Goal: Contribute content: Contribute content

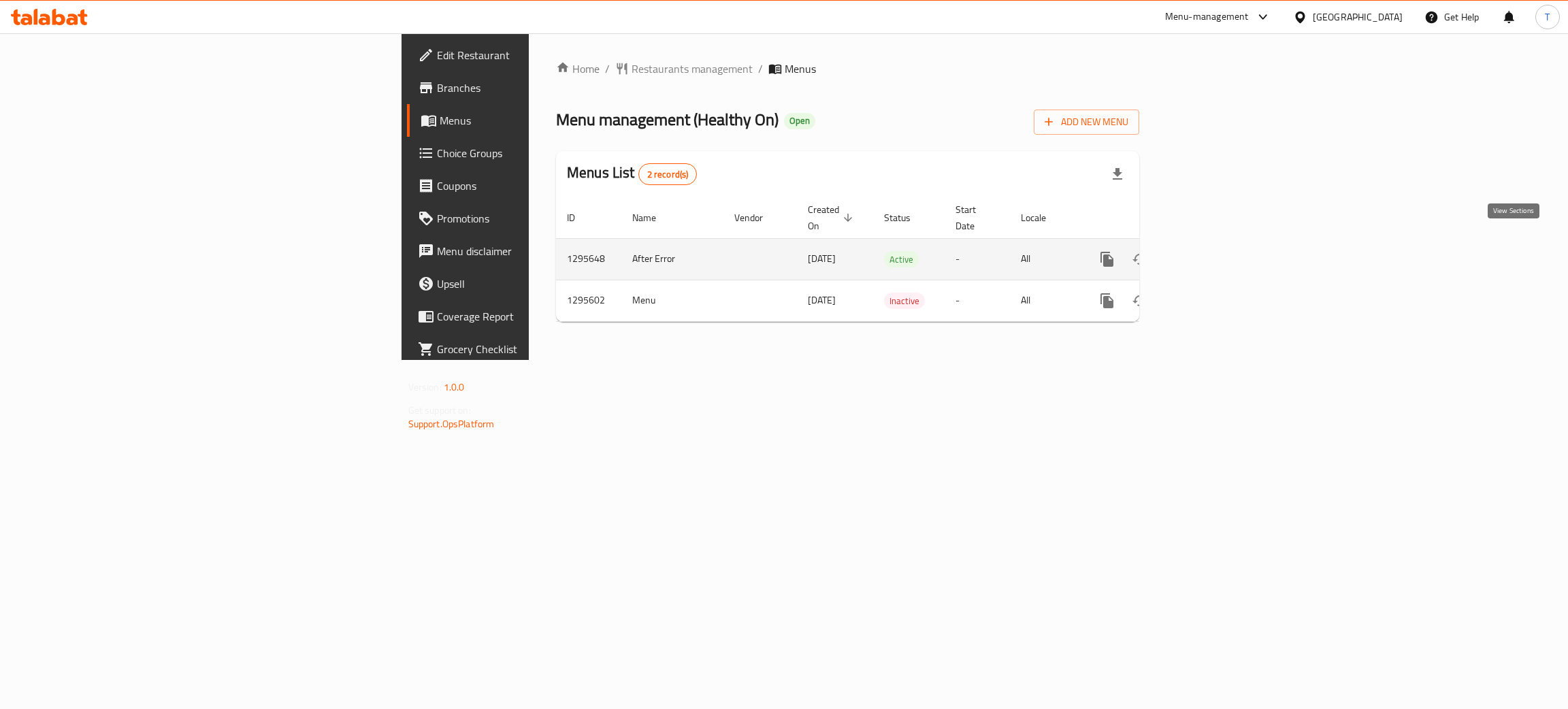
click at [1221, 243] on link "enhanced table" at bounding box center [1205, 259] width 32 height 32
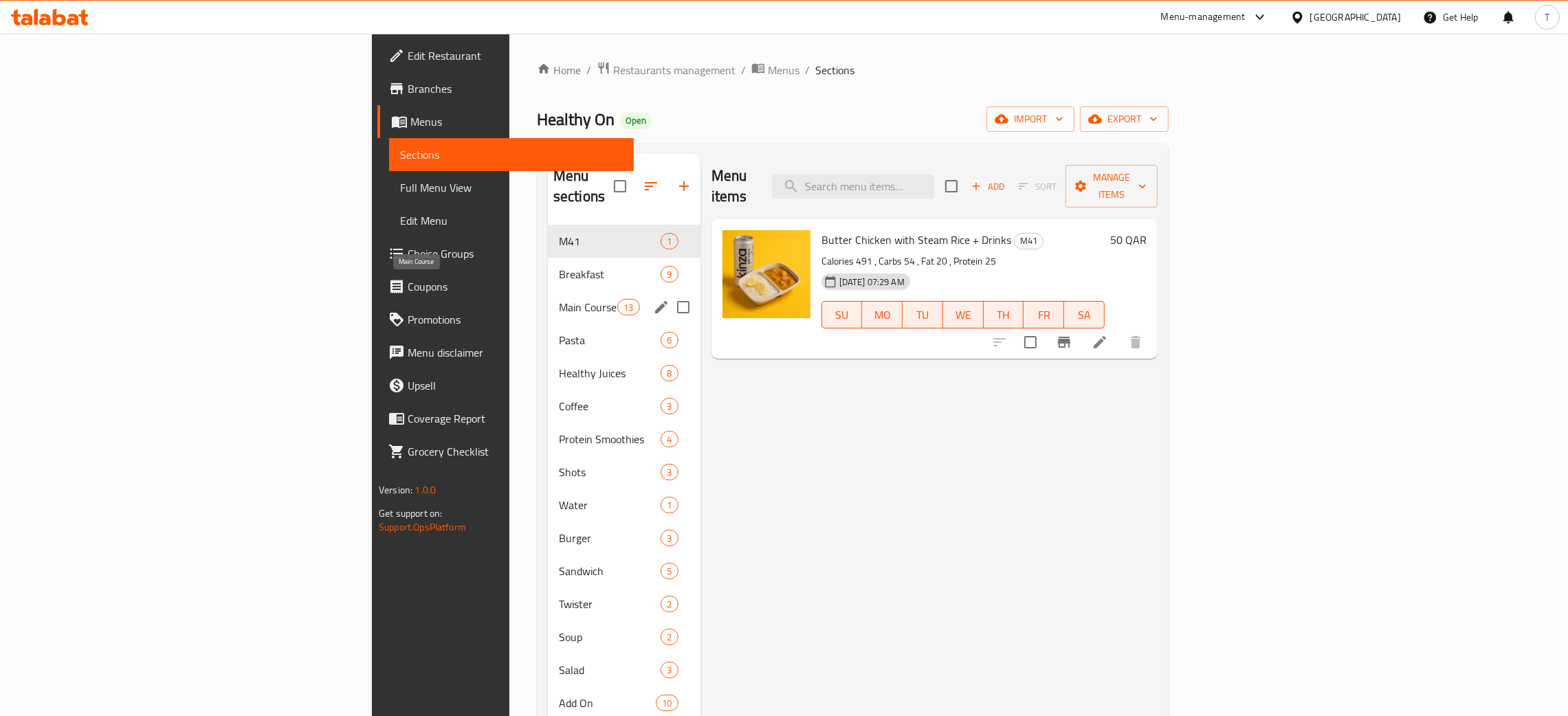
click at [559, 299] on span "Main Course" at bounding box center [588, 307] width 58 height 17
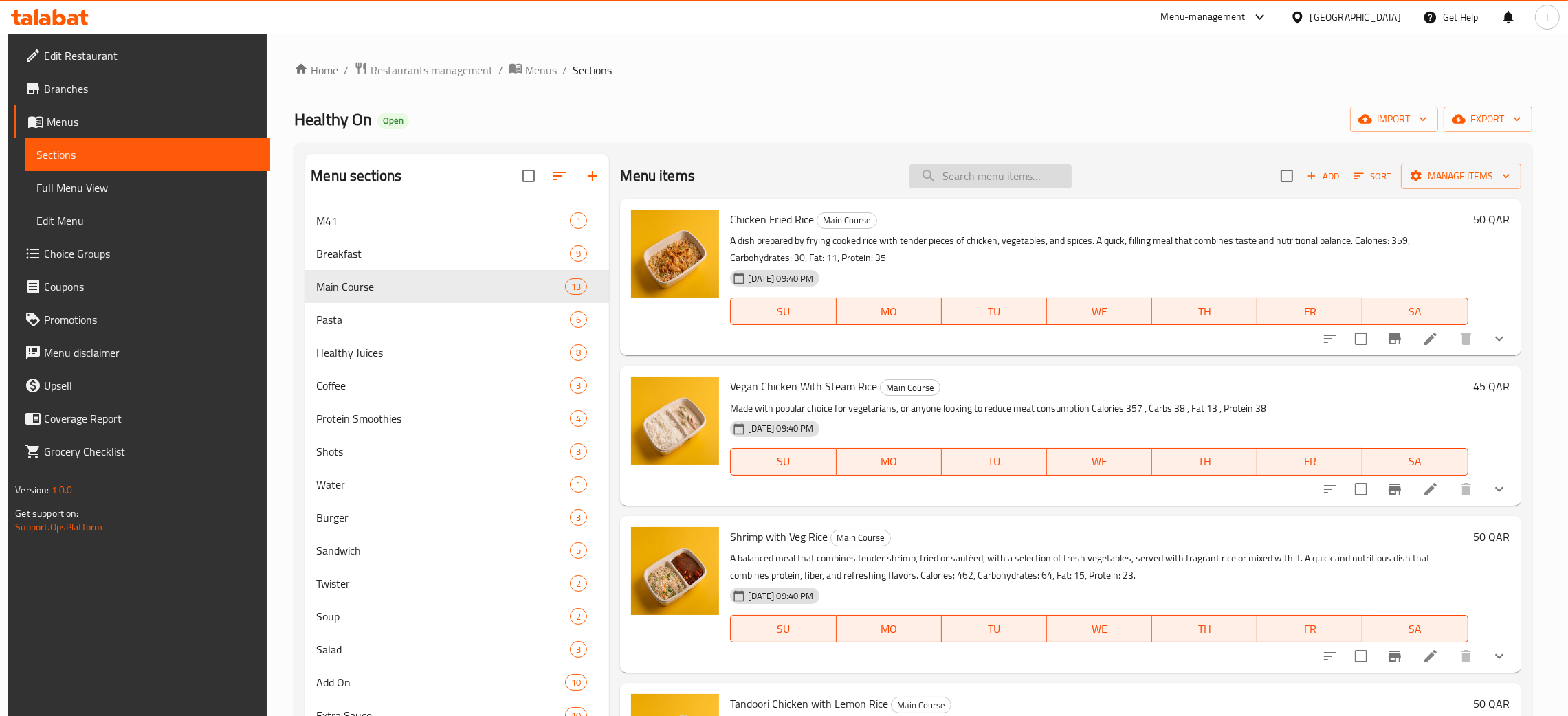
click at [1034, 174] on input "search" at bounding box center [990, 177] width 163 height 24
paste input "Philadelphia Beef With Fried Rice"
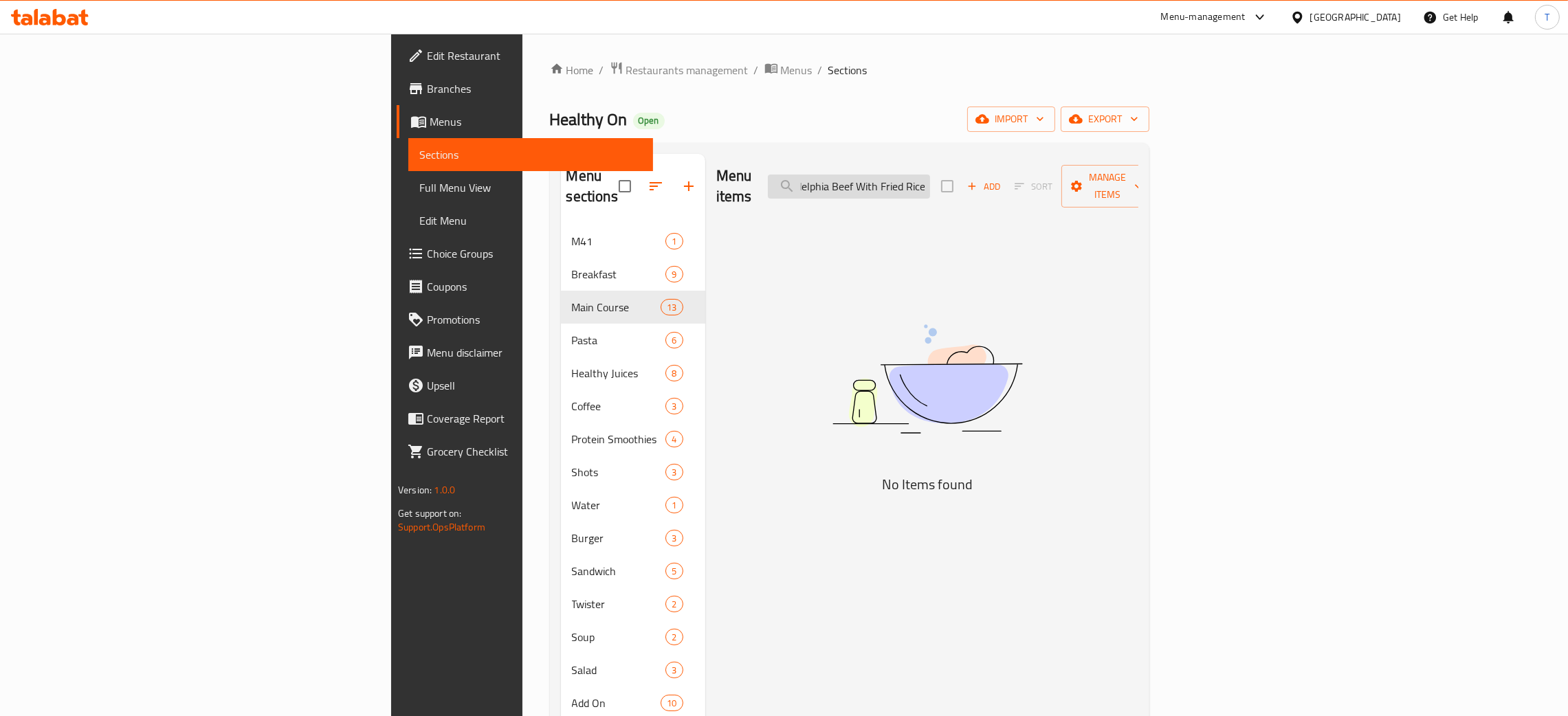
type input "Philadelphia Beef With Fried Rice"
click at [930, 175] on input "Philadelphia Beef With Fried Rice" at bounding box center [849, 186] width 163 height 24
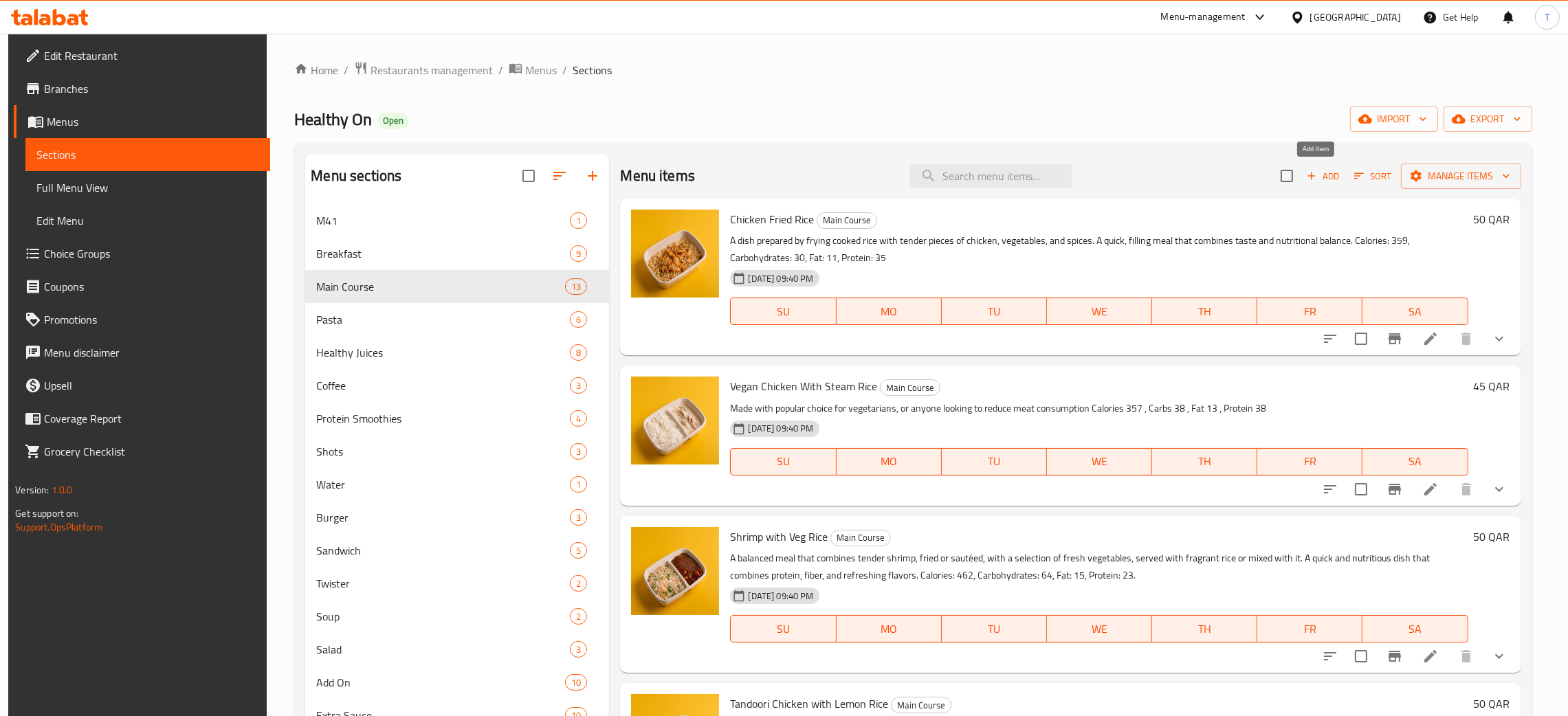
click at [1311, 179] on span "Add" at bounding box center [1323, 177] width 37 height 16
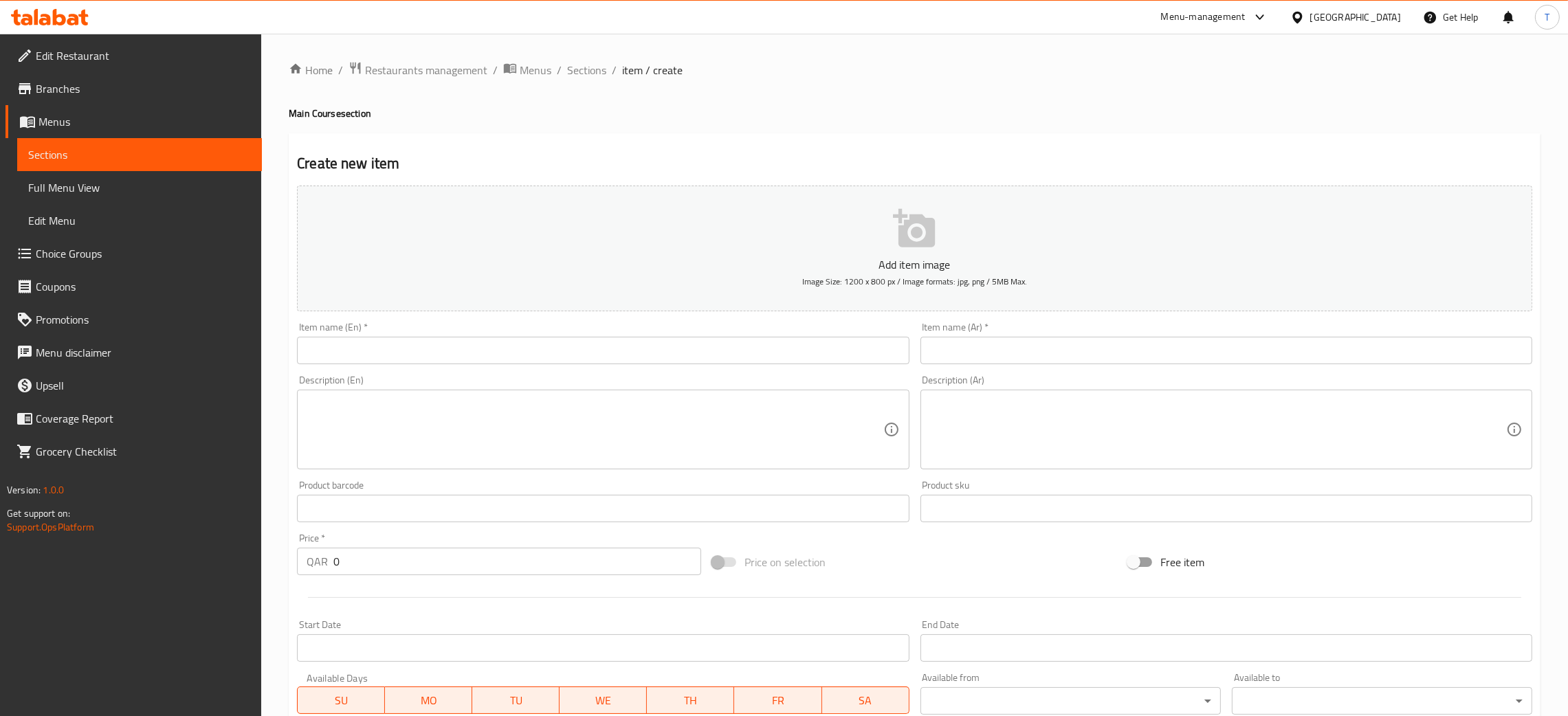
click at [518, 337] on input "text" at bounding box center [603, 351] width 611 height 28
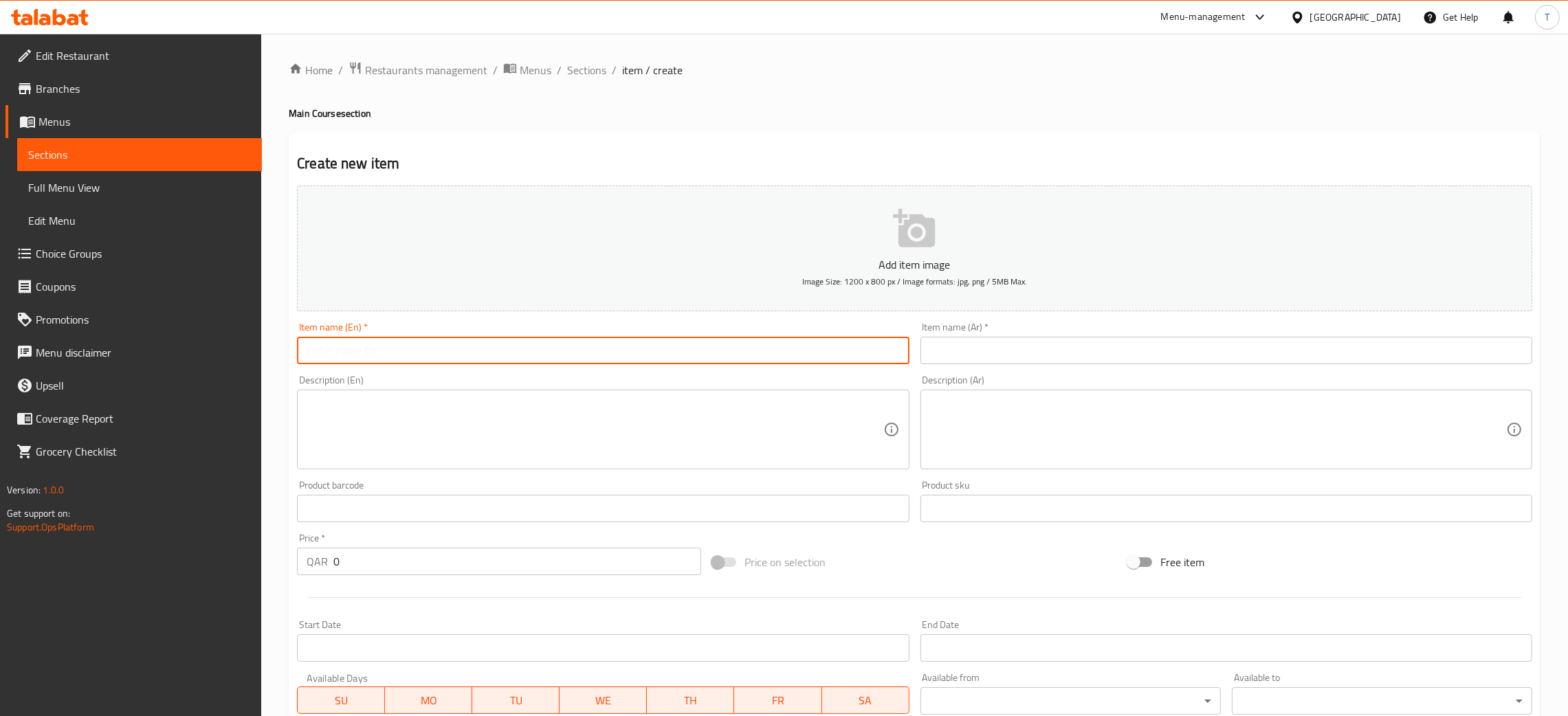
paste input "Philadelphia Beef With Fried Rice"
type input "Philadelphia Beef With Fried Rice"
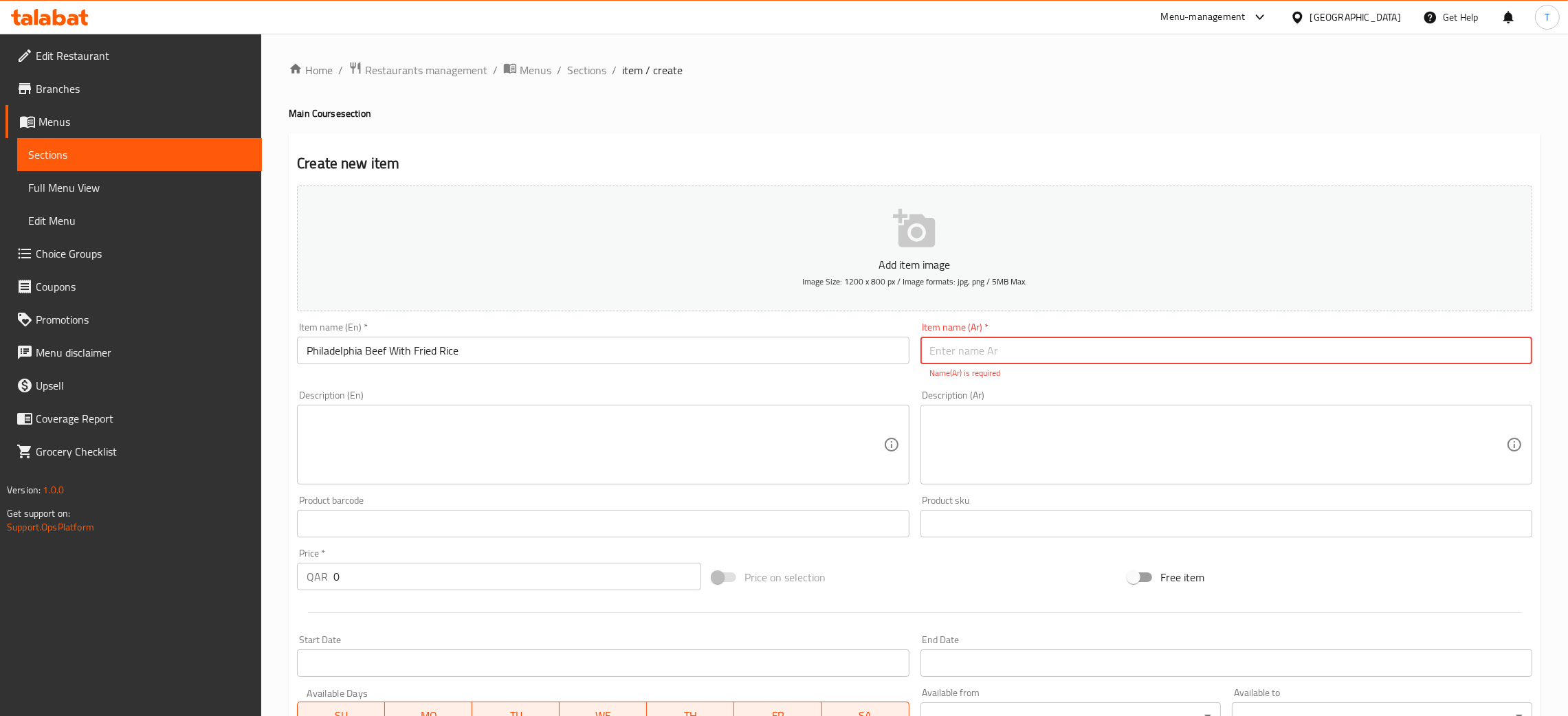
paste input "فيلادلفيا بيف مع الأرز المقلي"
type input "فيلادلفيا بيف مع الأرز المقلي"
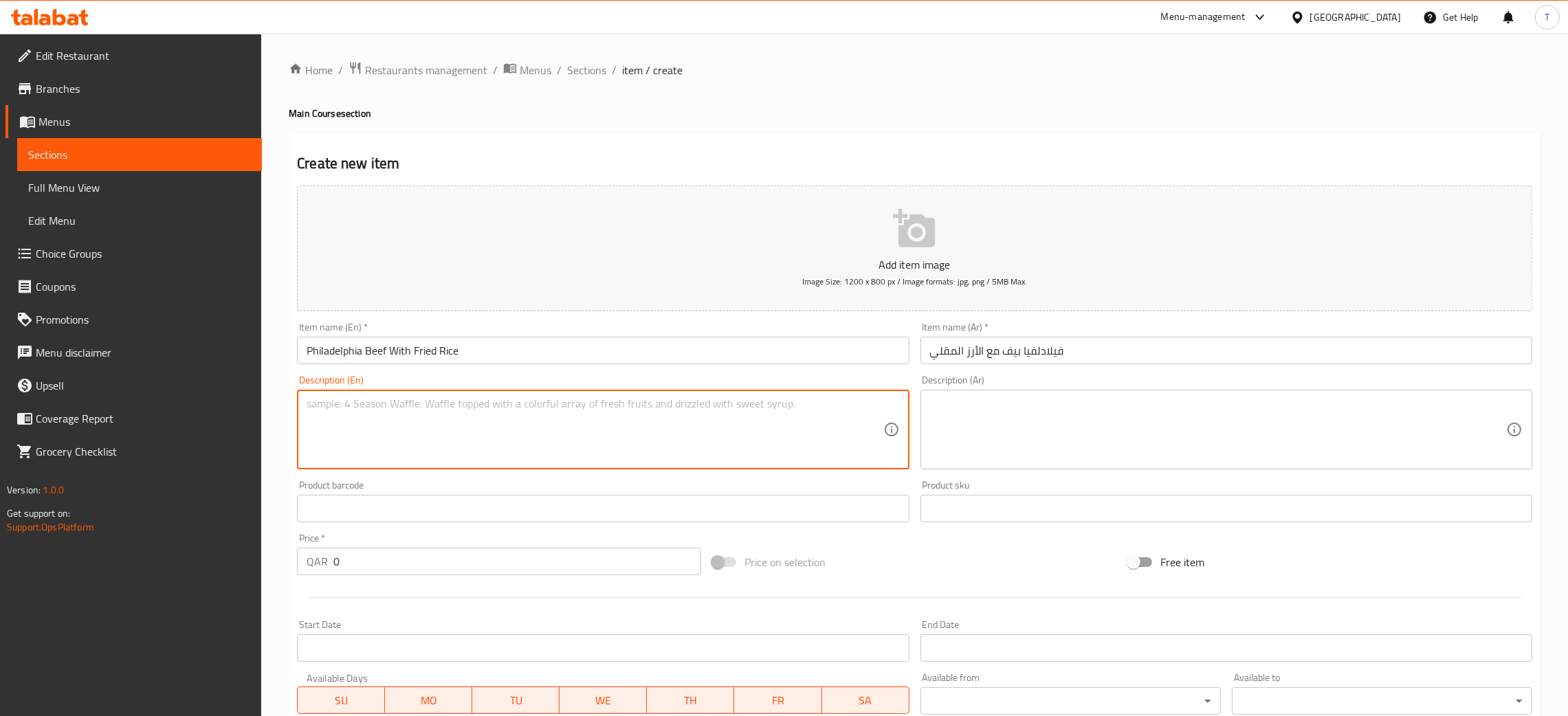
paste textarea "Tender beef strips cooked with Philadelphia cheese, bell peppers, and herbs, se…"
type textarea "Tender beef strips cooked with Philadelphia cheese, bell peppers, and herbs, se…"
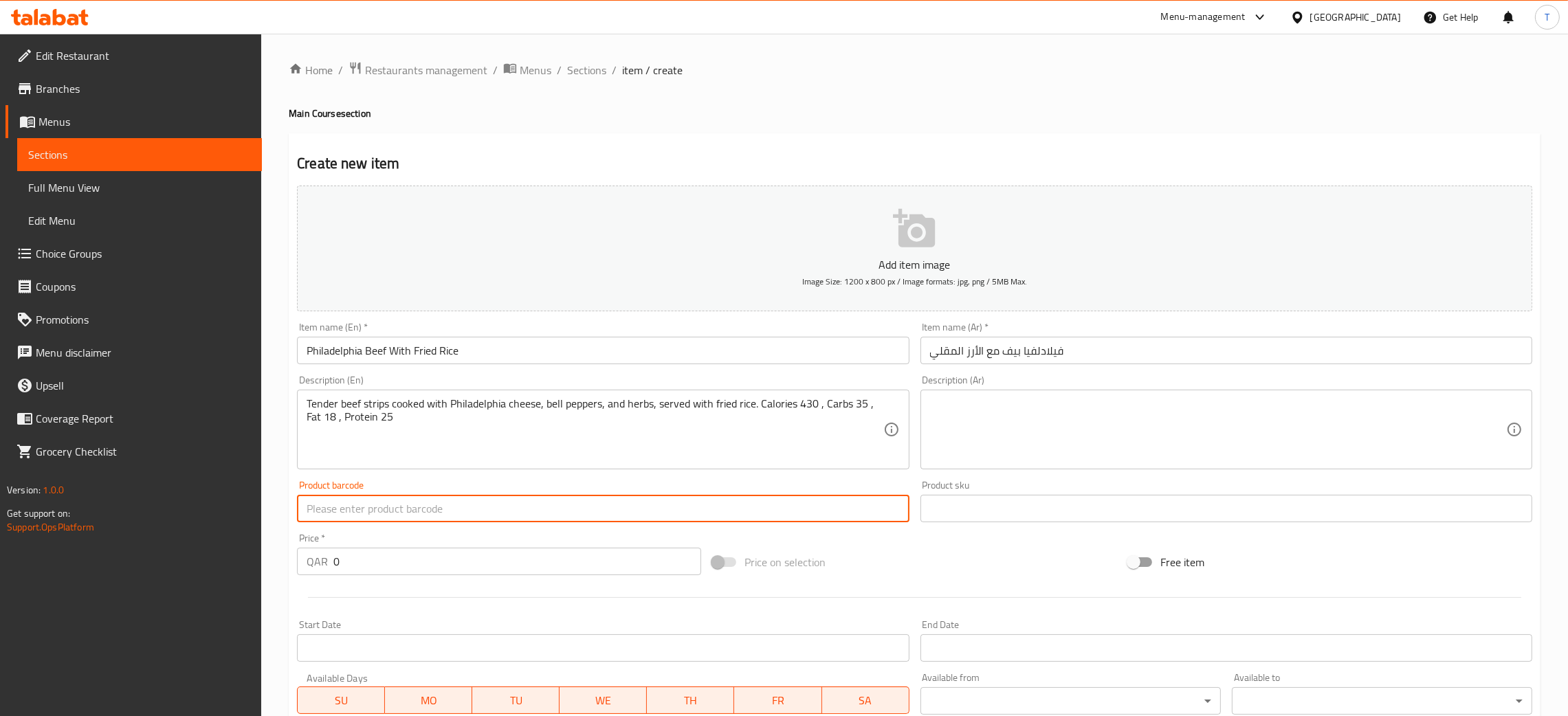
click at [1055, 452] on textarea at bounding box center [1218, 430] width 576 height 65
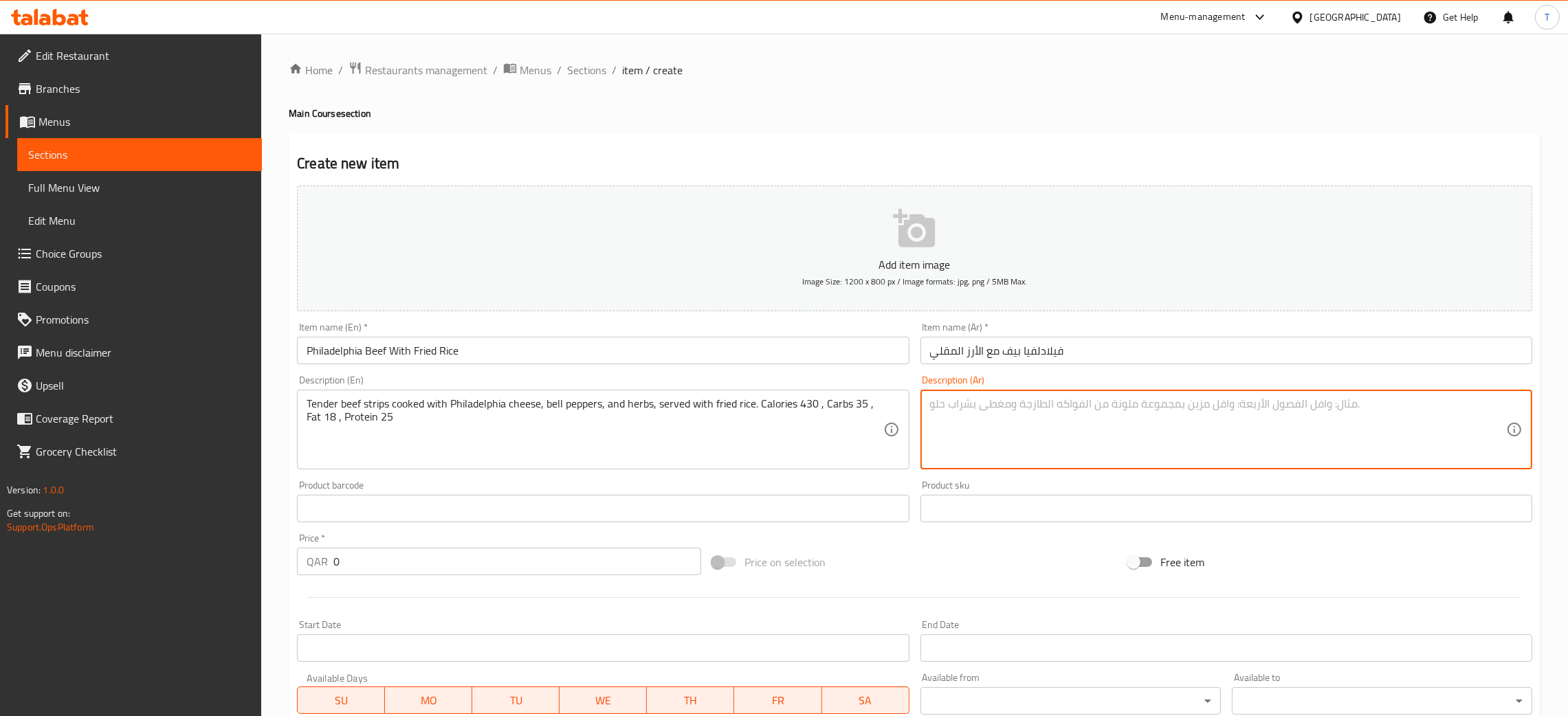
paste textarea "شرائح لحم طرية مطهوة مع جبنة فيلادلفيا، فلفل رومي وأعشاب، وتقدم مع أرز مقلي. سع…"
type textarea "شرائح لحم طرية مطهوة مع جبنة فيلادلفيا، فلفل رومي وأعشاب، وتقدم مع أرز مقلي. سع…"
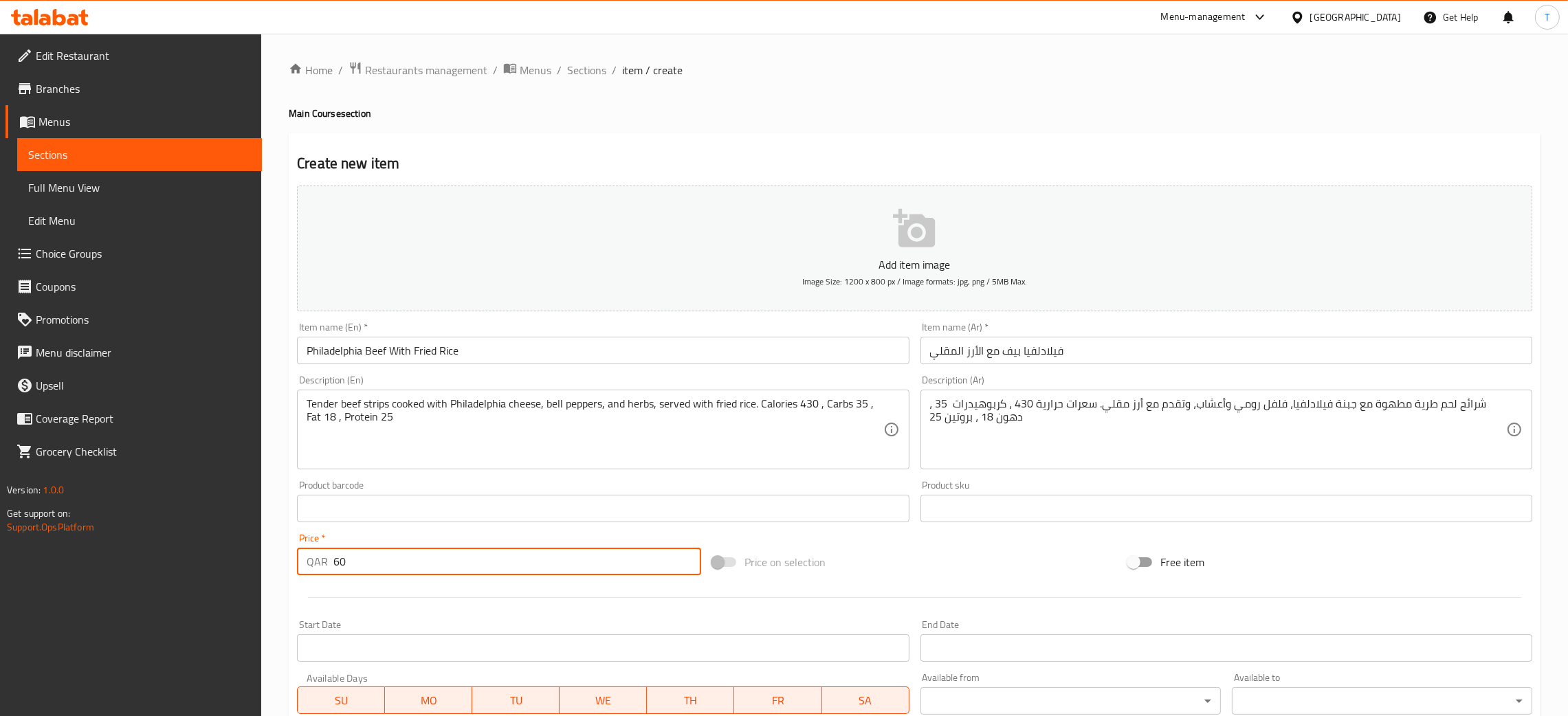
type input "60"
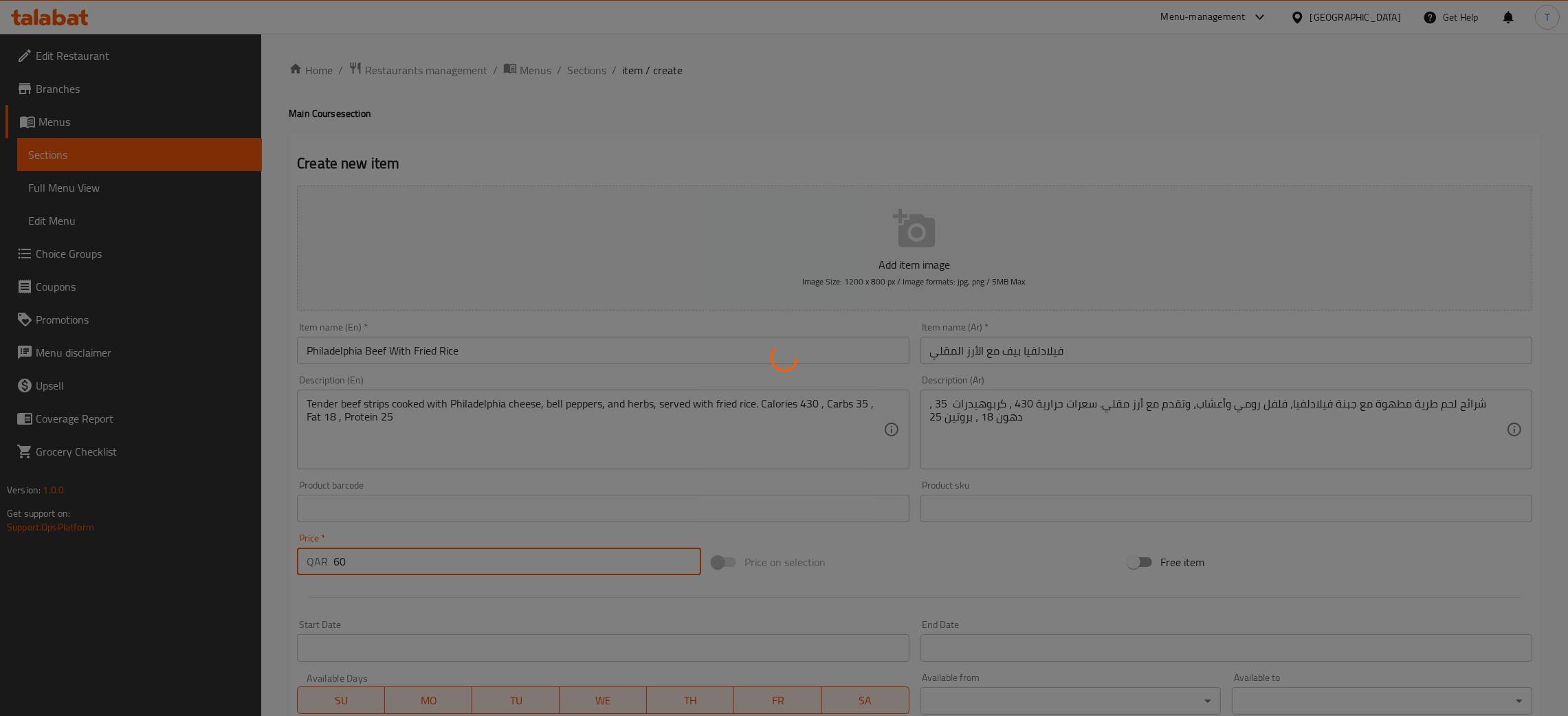
type input "0"
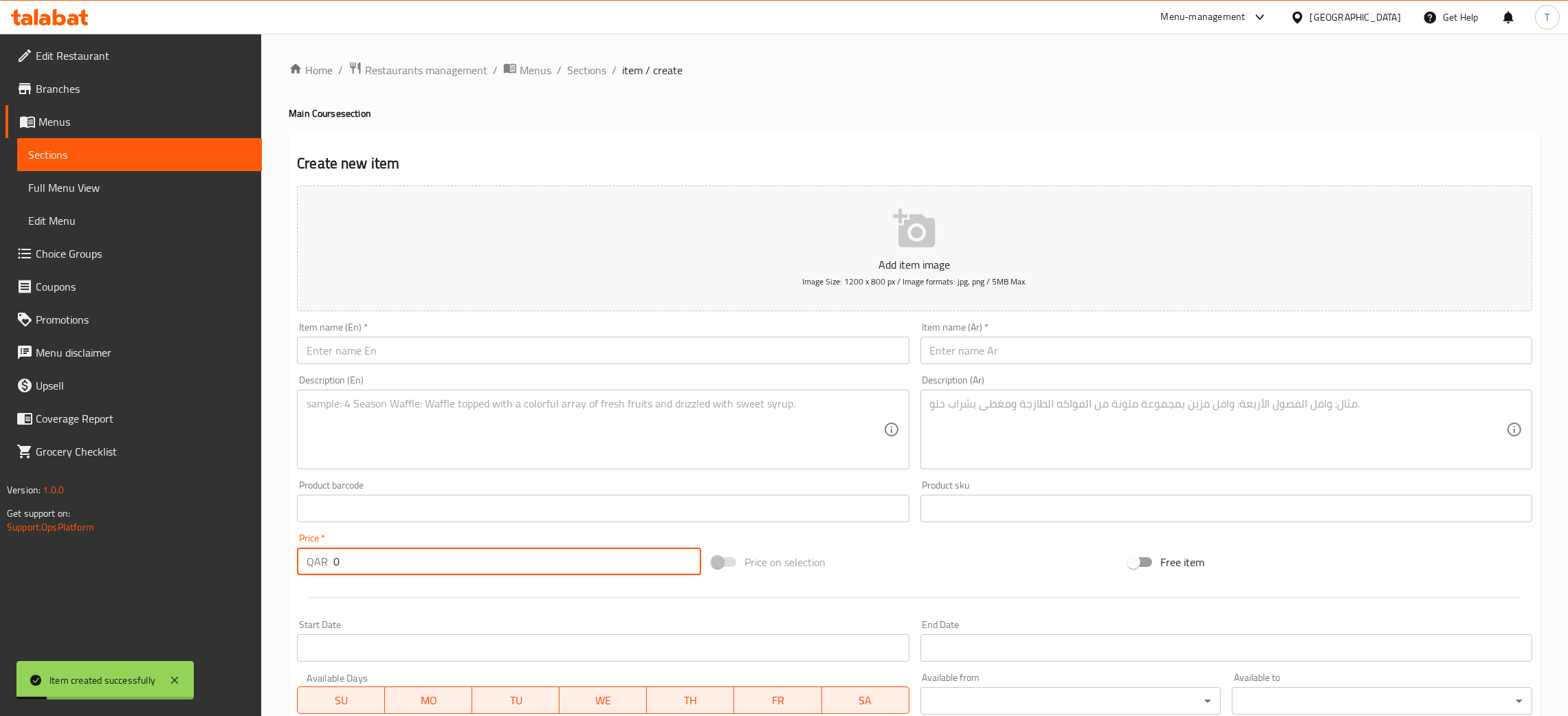
click at [572, 350] on input "text" at bounding box center [603, 351] width 611 height 28
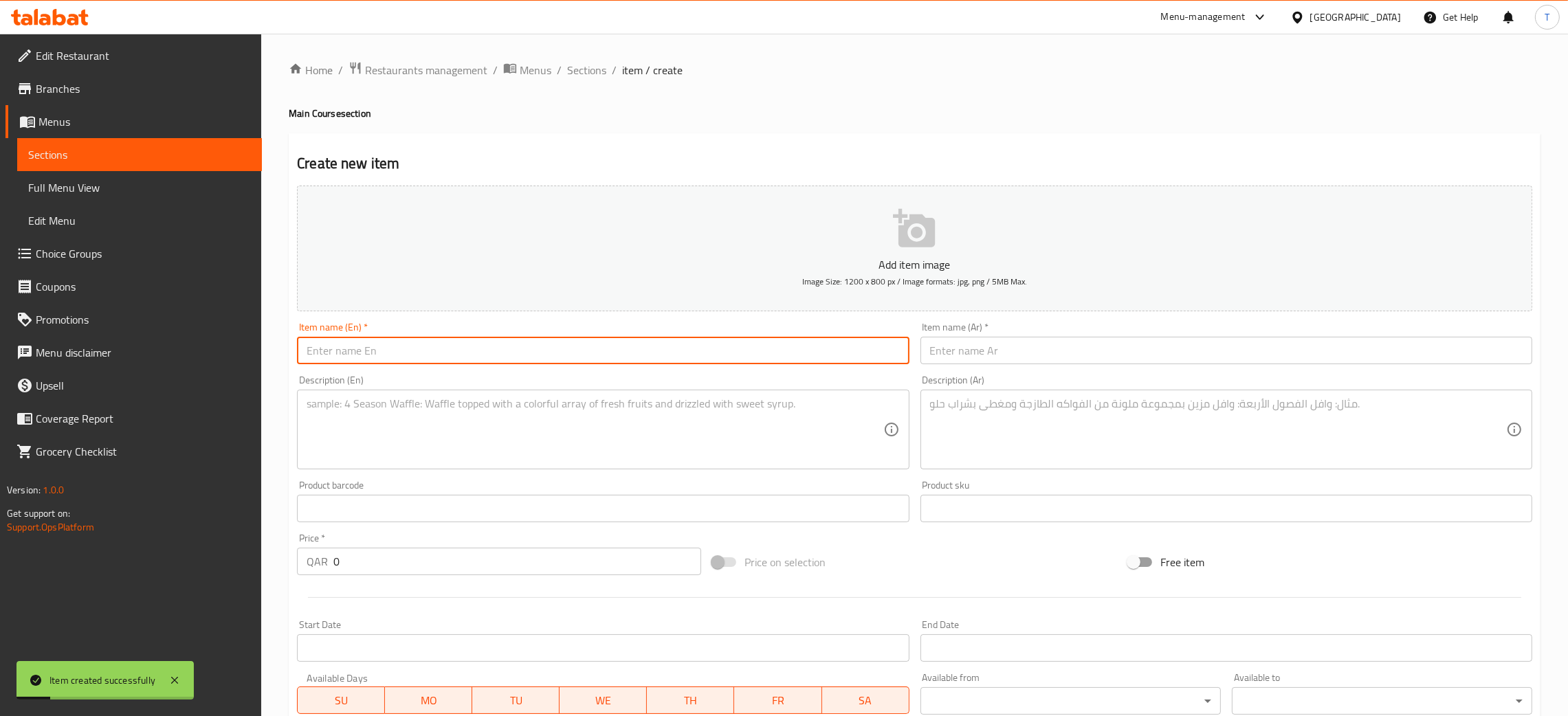
paste input "Beef BBQ With Smashed Spinach"
type input "Beef BBQ With Smashed Spinach"
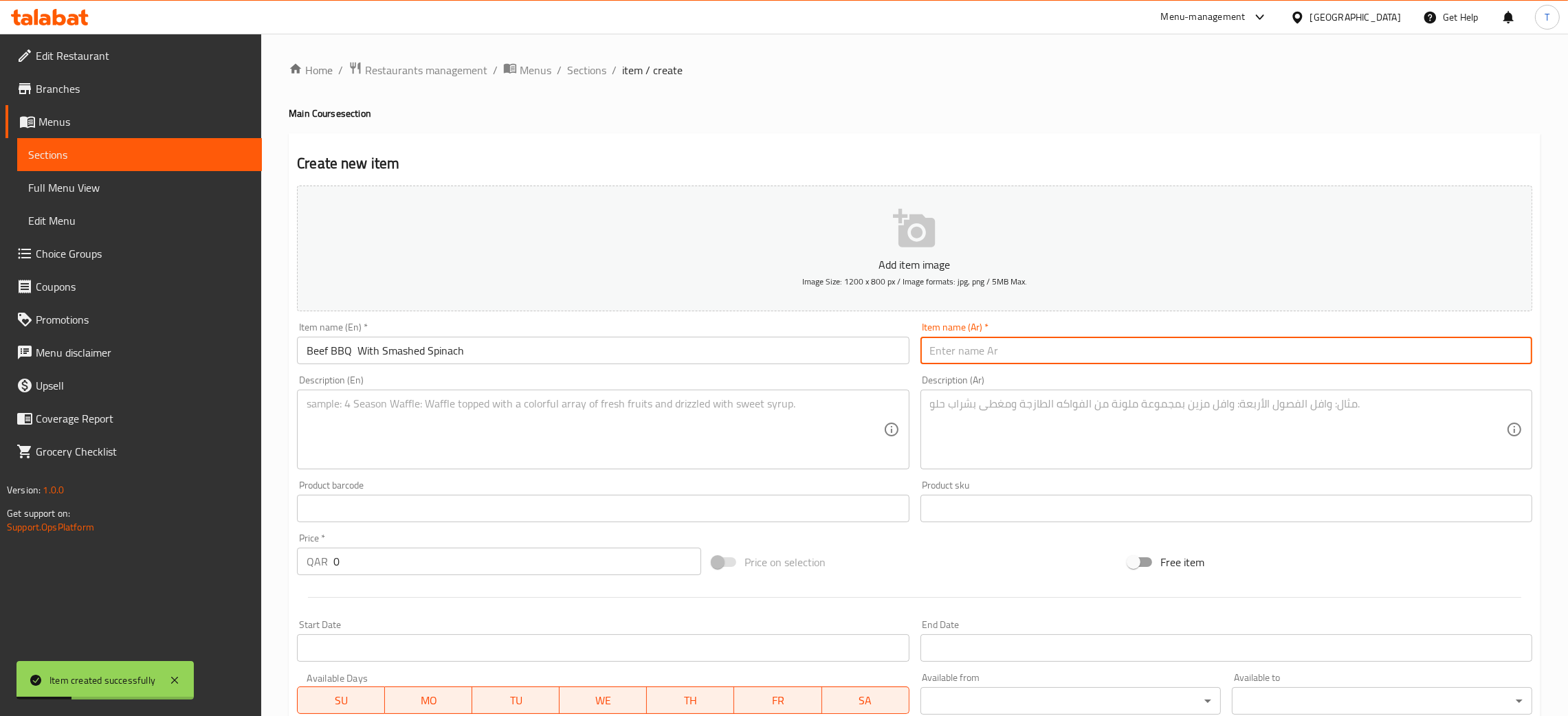
paste input "‎بِيف باربيكيو مشوي مع سبانخ مهروسة"
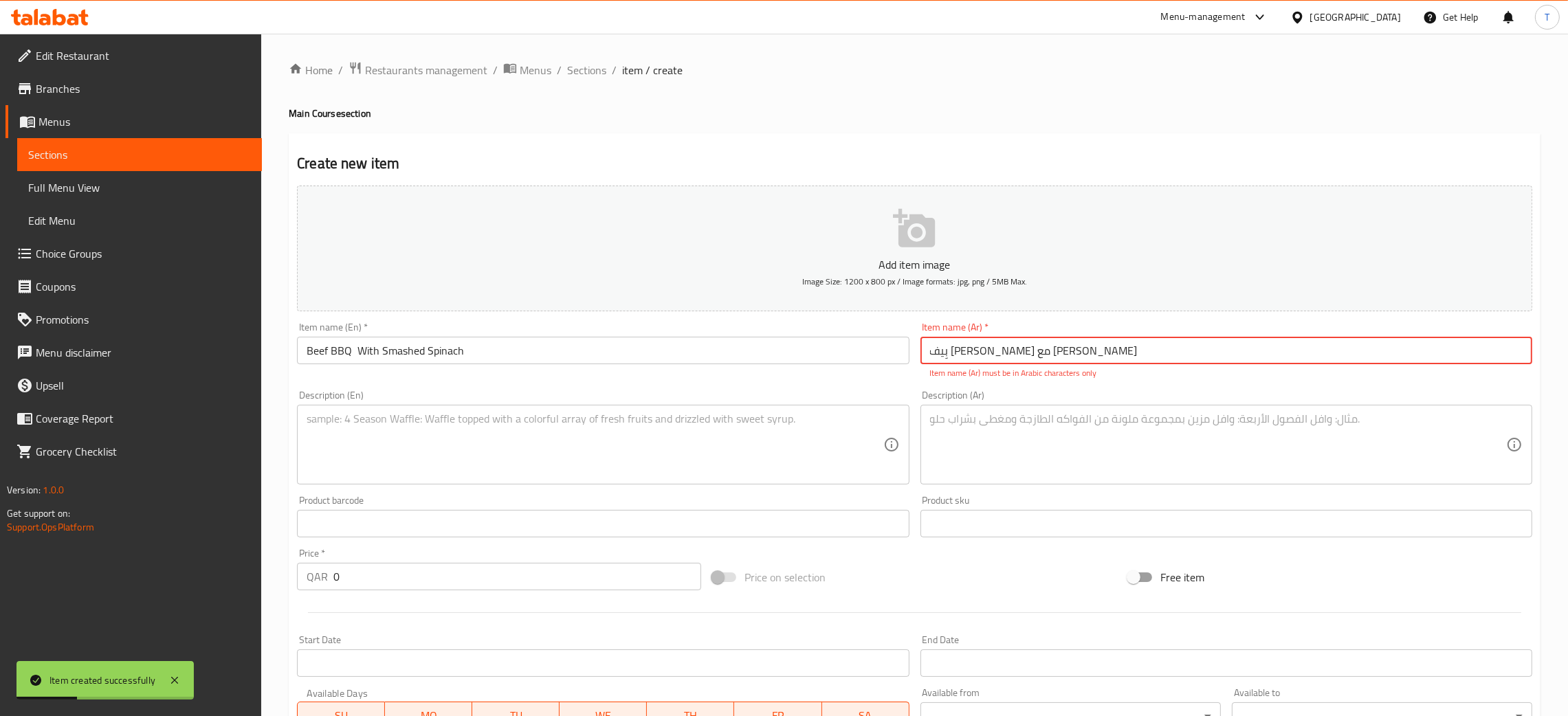
type input "‎بِيف باربيكيو مشوي مع سبانخ مهروسة"
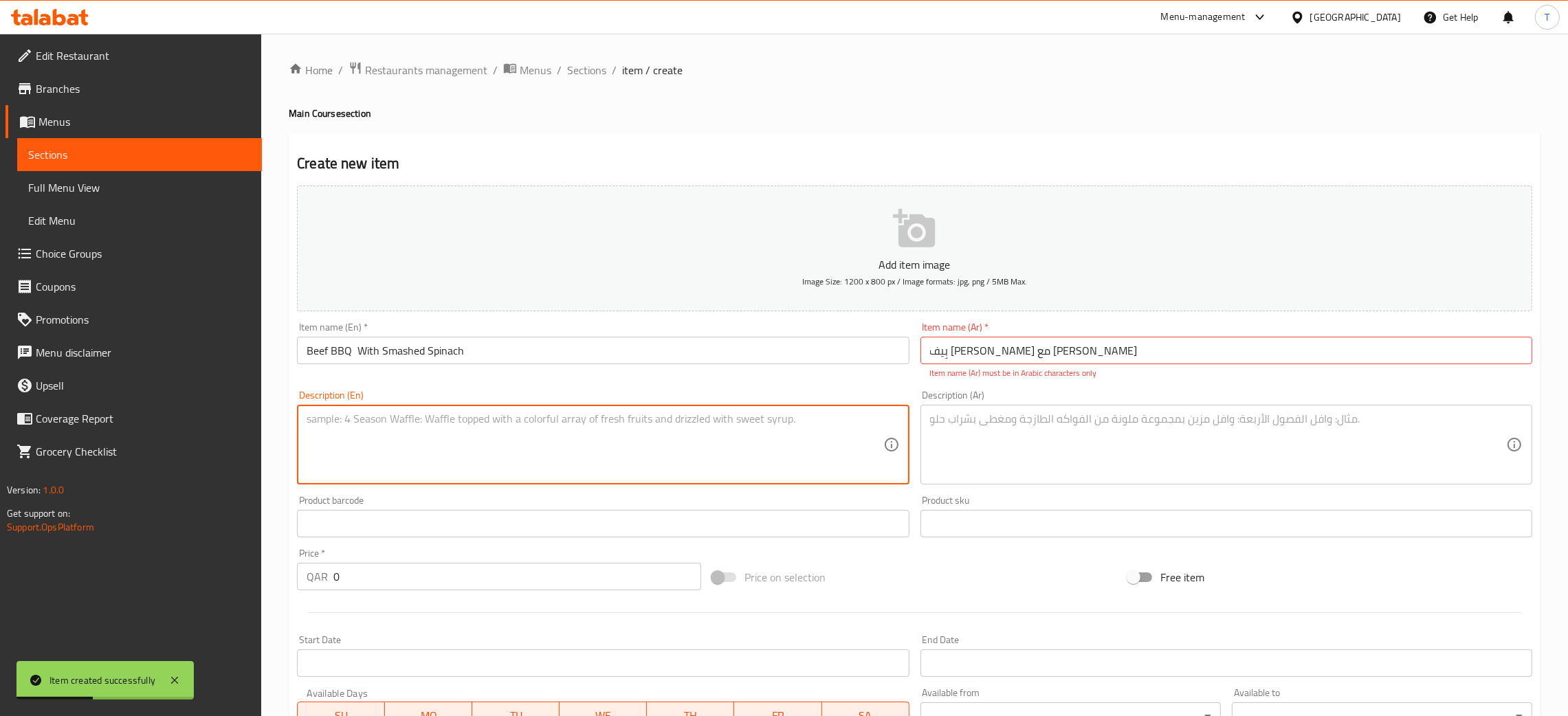
paste textarea "Grilled beef in BBQ sauce served on a bed of smashed spinach .Calories 410 , Ca…"
type textarea "Grilled beef in BBQ sauce served on a bed of smashed spinach .Calories 410 , Ca…"
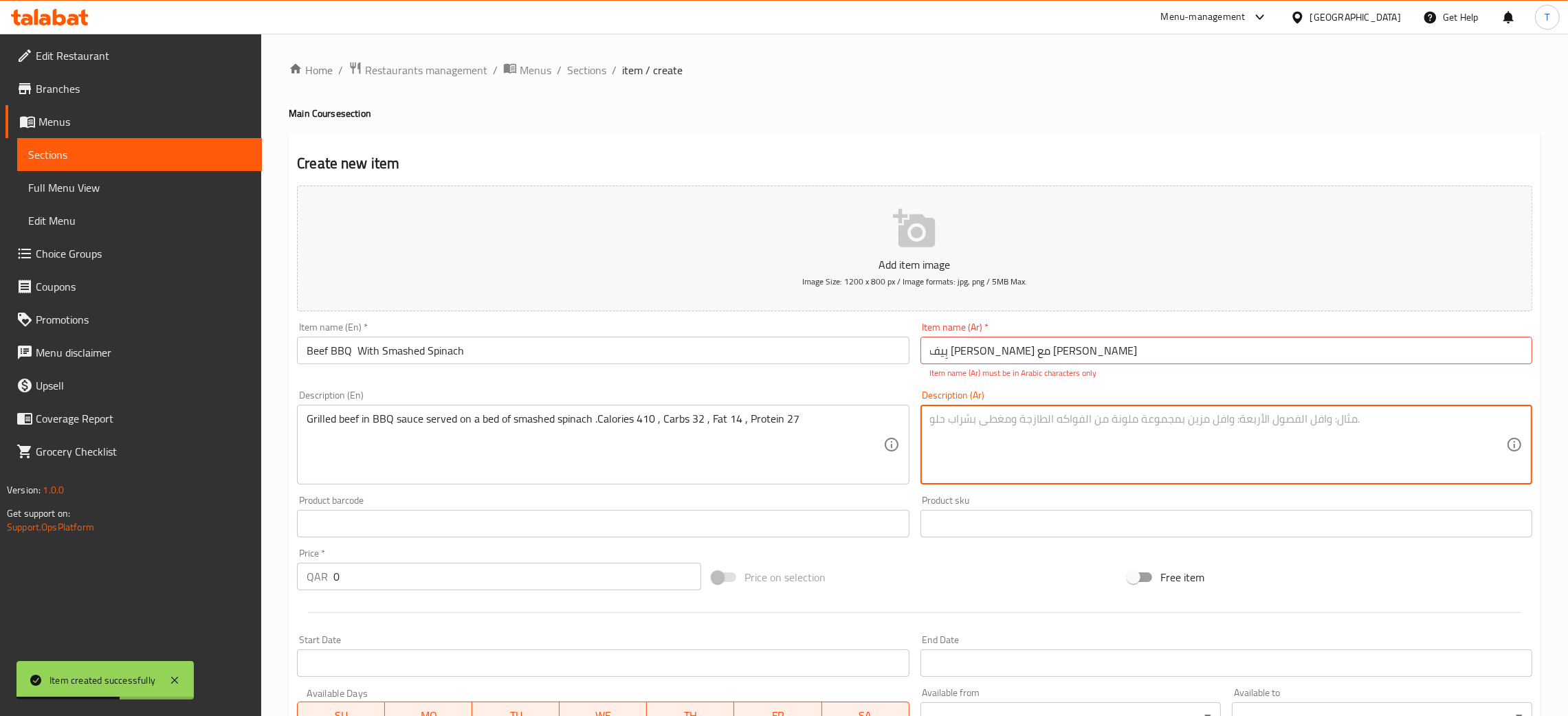
paste textarea ".لحم بقري مشوي بصلصة الباربيكيو فوق سبانخ مهروس، ويقدم سعرات حرارية 410 ، كربوه…"
type textarea ".لحم بقري مشوي بصلصة الباربيكيو فوق سبانخ مهروس، ويقدم سعرات حرارية 410 ، كربوه…"
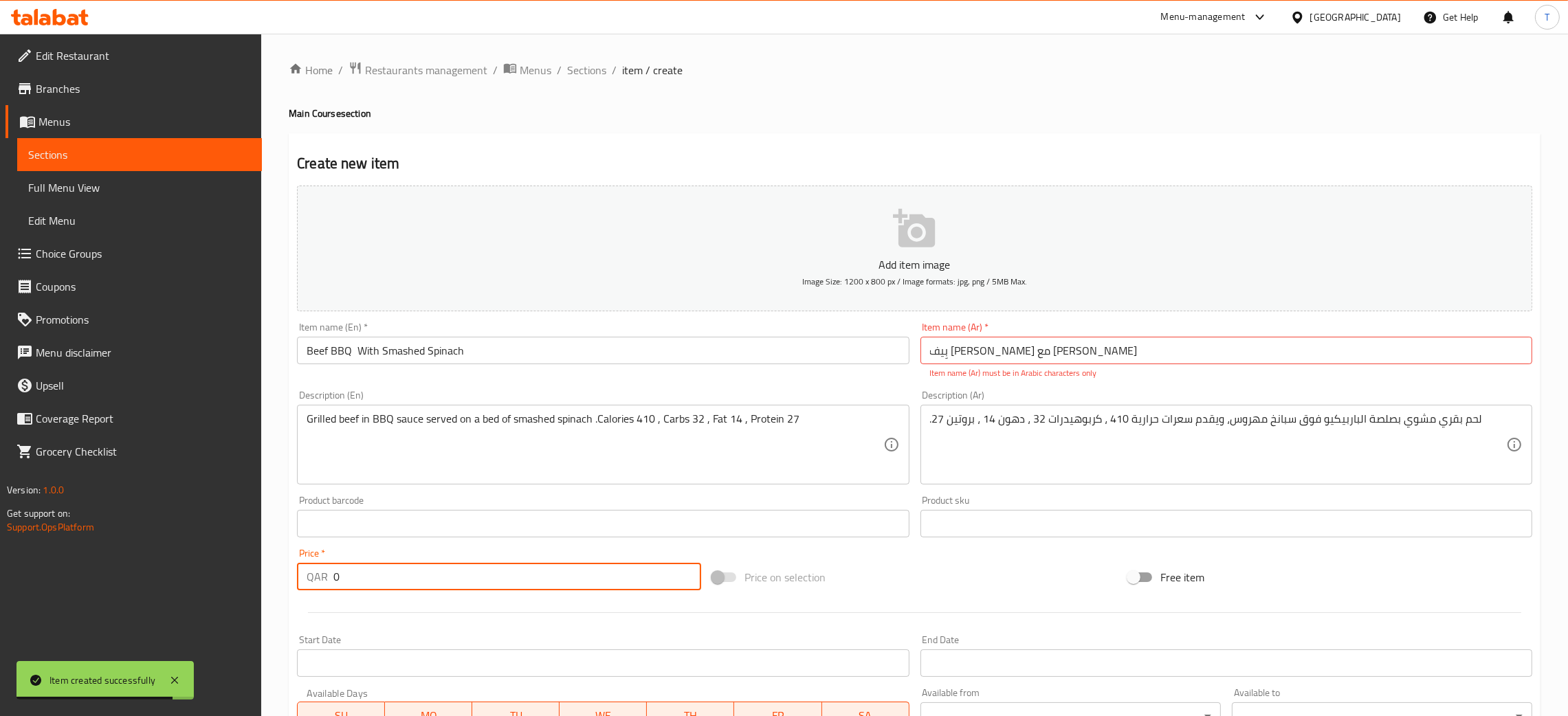
paste input "6"
type input "60"
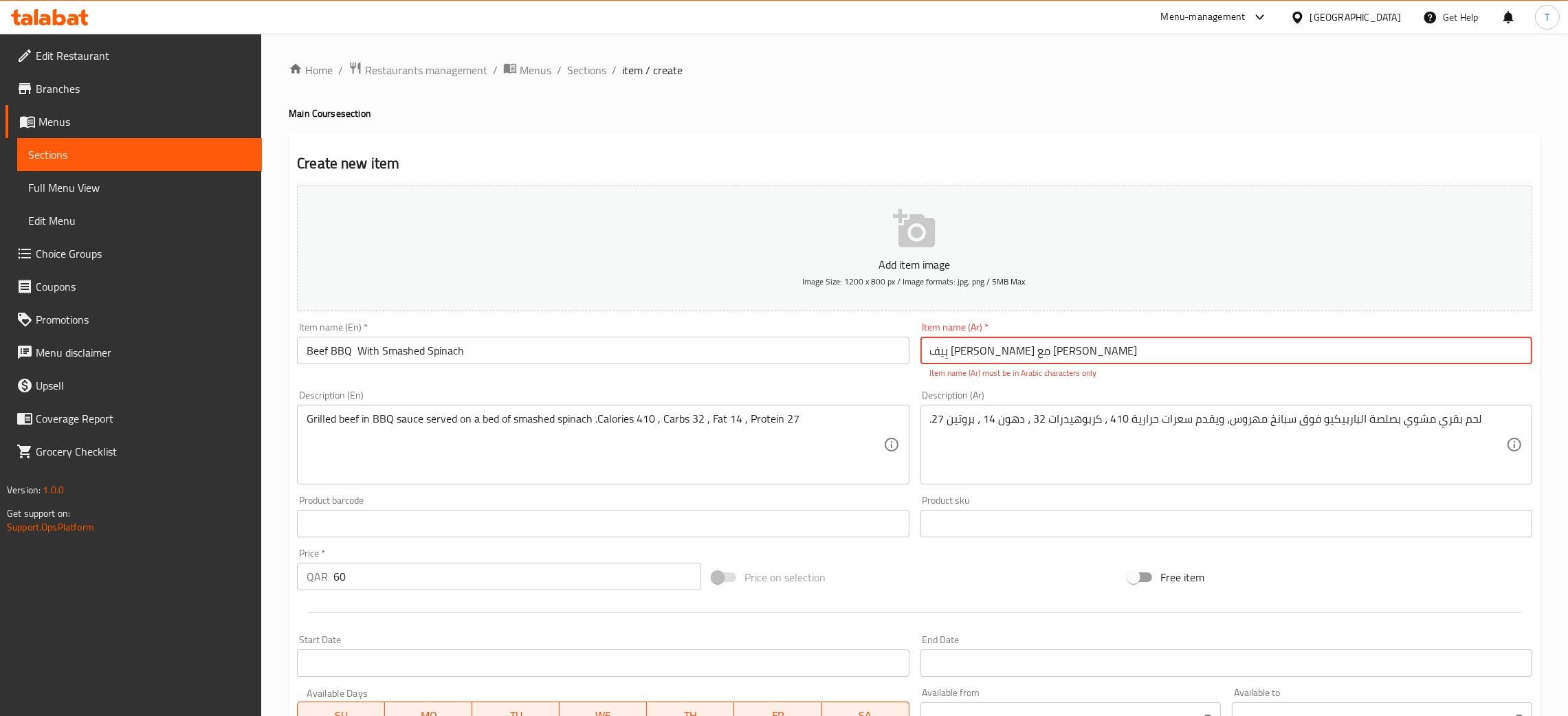
click at [1139, 344] on input "‎بِيف باربيكيو مشوي مع سبانخ مهروسة" at bounding box center [1226, 351] width 611 height 28
click at [1044, 402] on div "Description (Ar) .لحم بقري مشوي بصلصة الباربيكيو فوق سبانخ مهروس، ويقدم سعرات ح…" at bounding box center [1226, 438] width 611 height 95
click at [1133, 353] on input "‎بِيف باربيكيو مشوي مع سبانخ مهروسة" at bounding box center [1226, 351] width 611 height 28
click at [574, 346] on input "Beef BBQ With Smashed Spinach" at bounding box center [603, 351] width 611 height 28
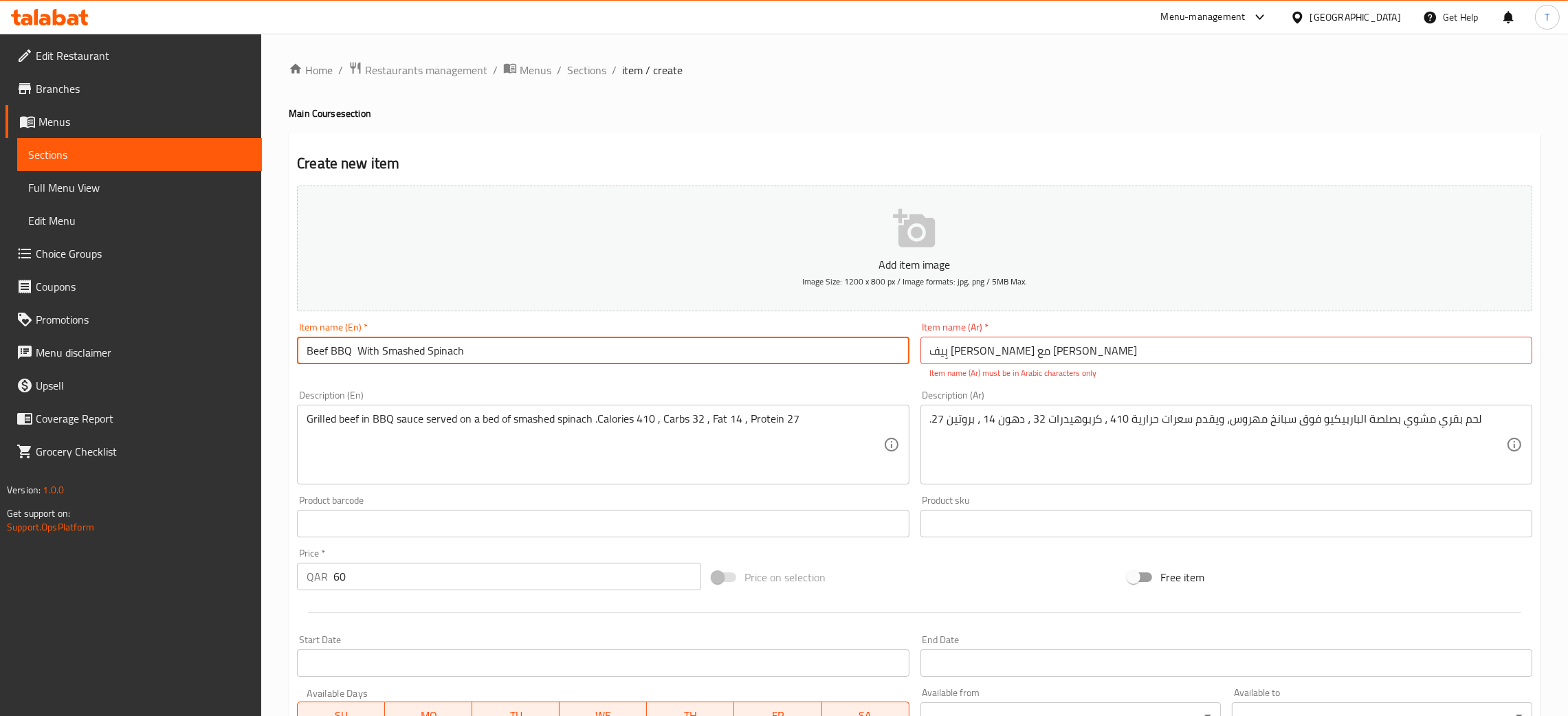
click at [1225, 353] on input "‎بِيف باربيكيو مشوي مع سبانخ مهروسة" at bounding box center [1226, 351] width 611 height 28
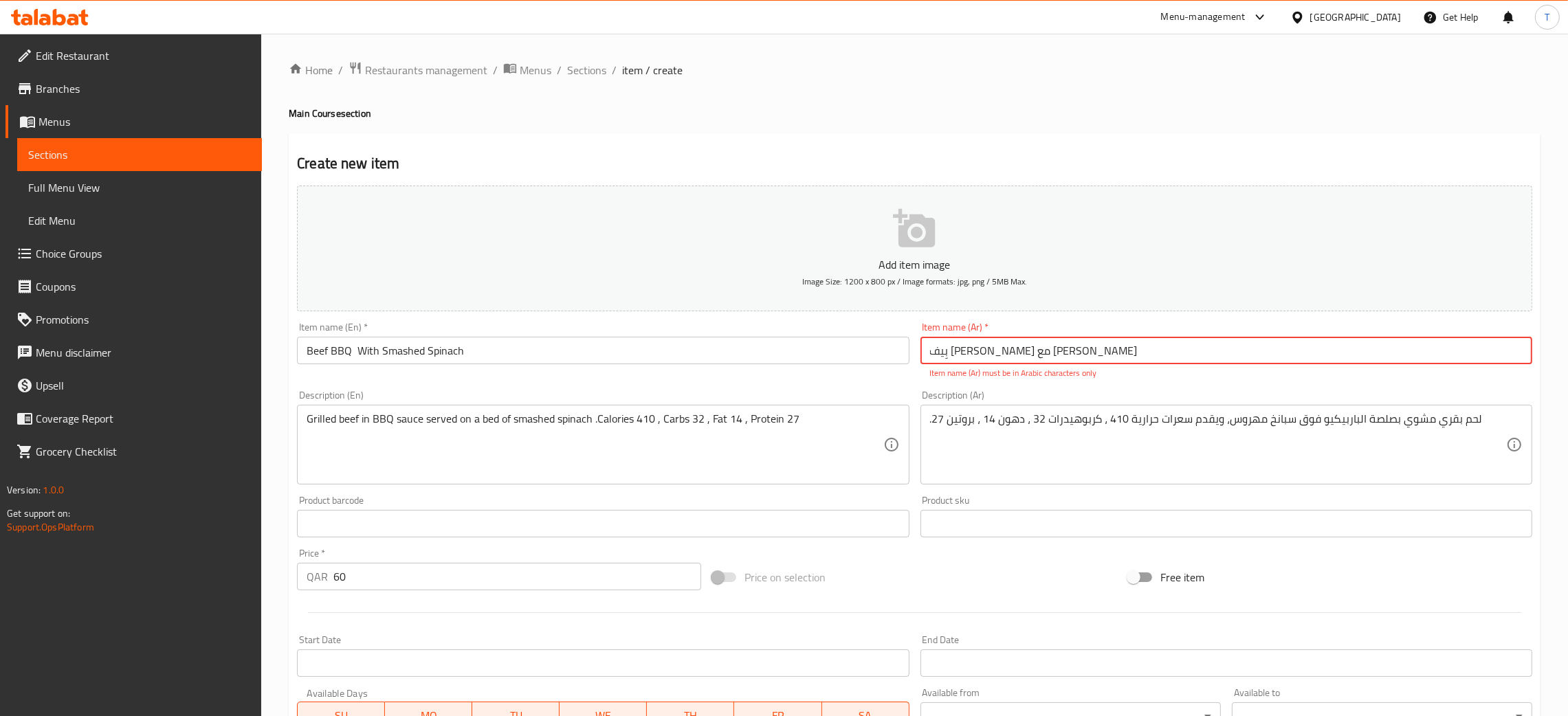
paste input "لحم بقري"
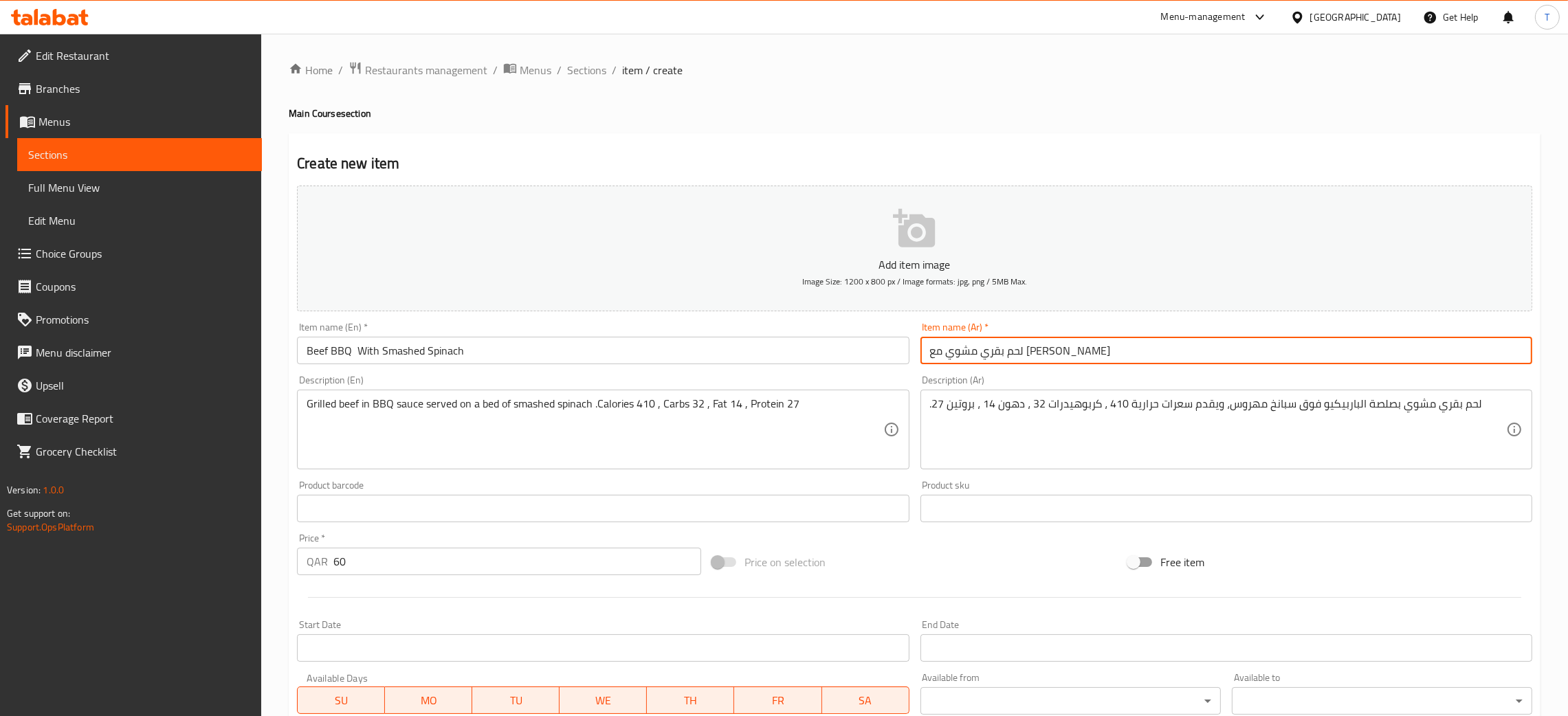
type input "لحم بقري مشوي مع سبانخ مهروسة"
click at [863, 328] on div "Item name (En)   * Beef BBQ With Smashed Spinach Item name (En) *" at bounding box center [603, 343] width 611 height 42
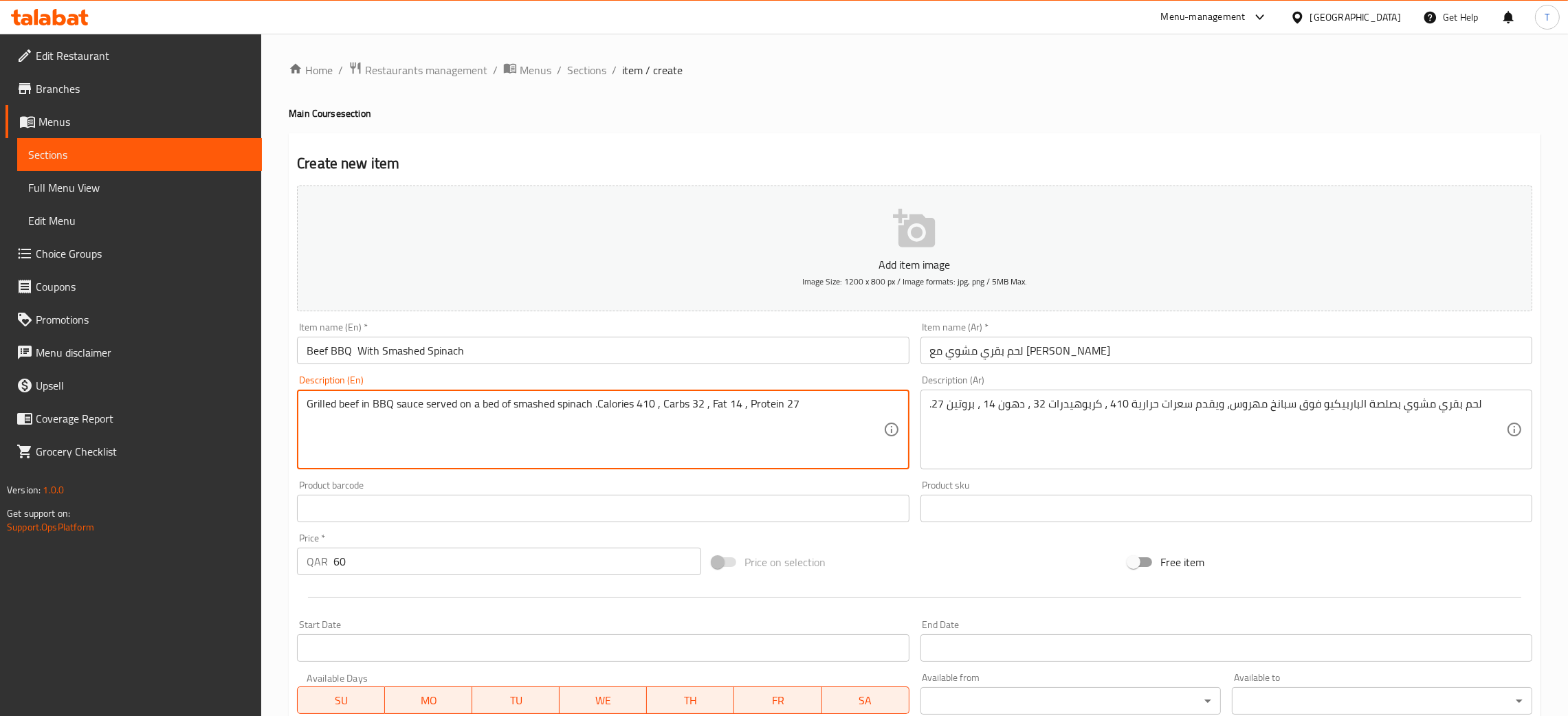
click at [802, 356] on input "Beef BBQ With Smashed Spinach" at bounding box center [603, 351] width 611 height 28
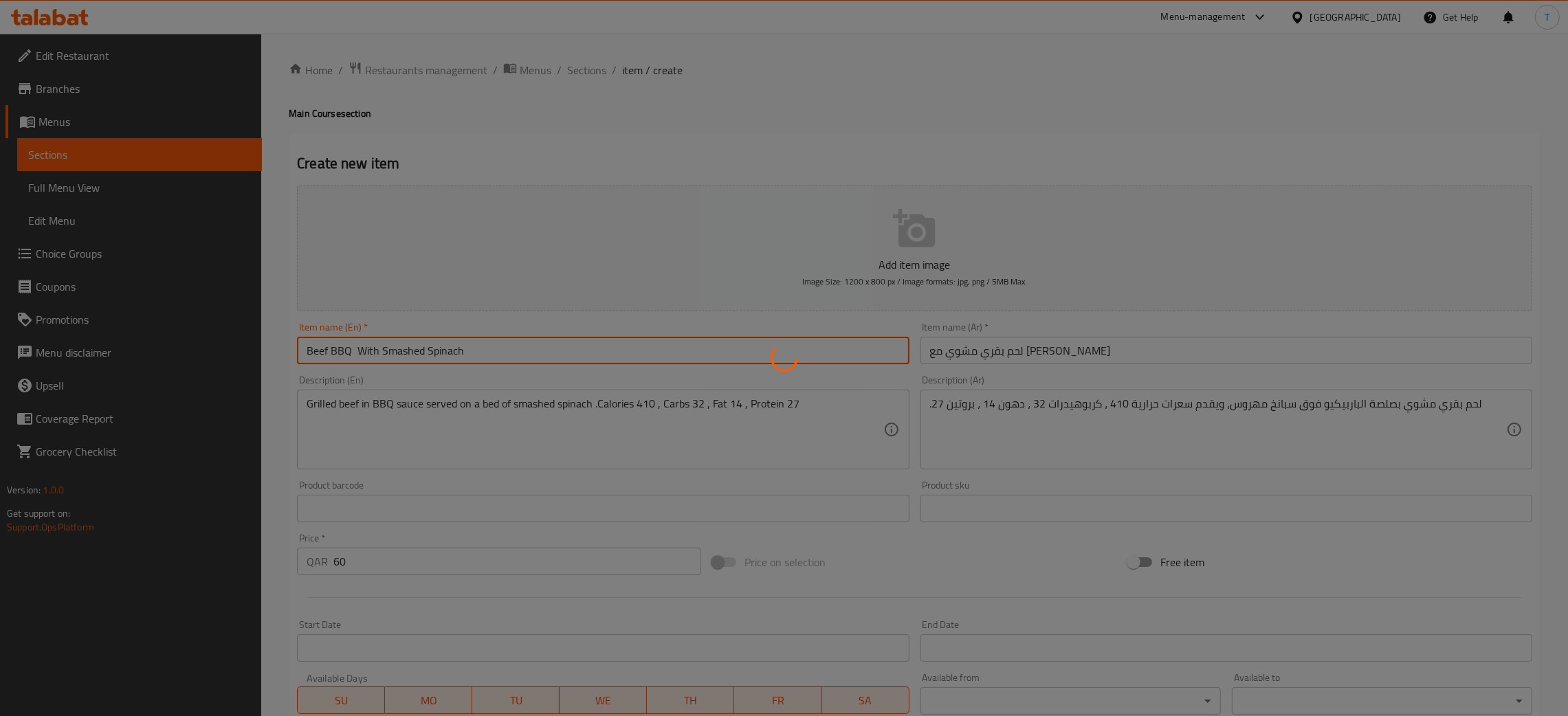
type input "0"
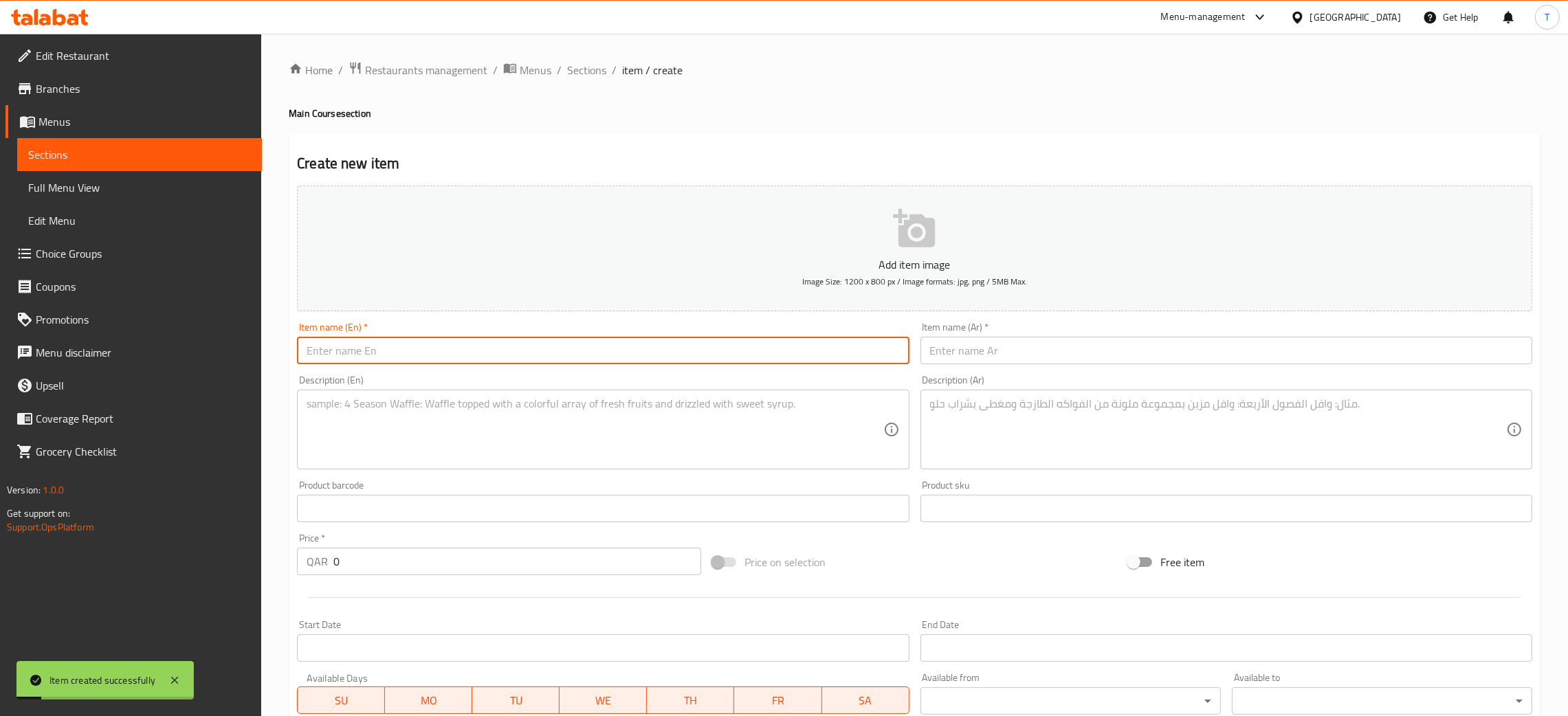
paste input "Dill Chicken With Steam Rice"
type input "Dill Chicken With Steam Rice"
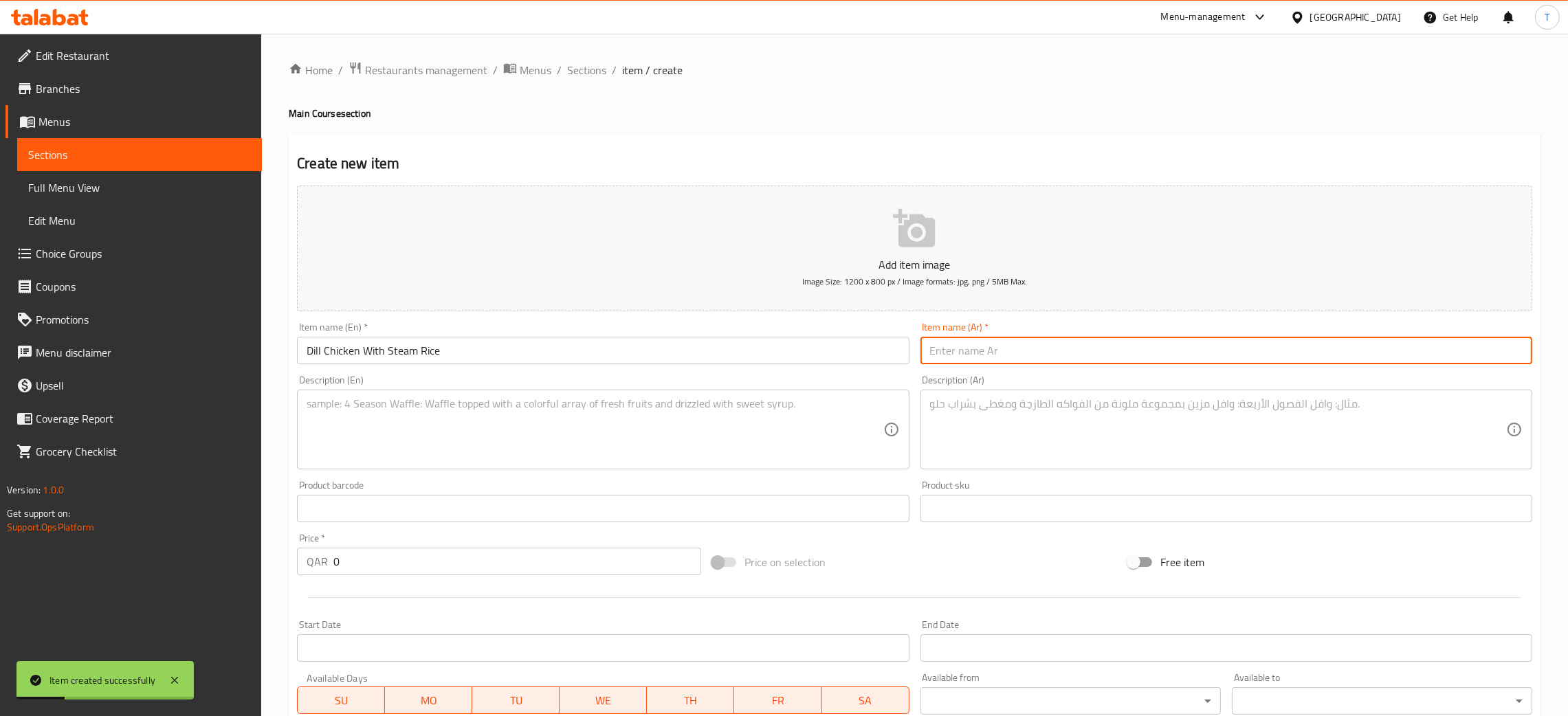
paste input "دجاج بالشبت مع أرز مطهو على البخار"
type input "دجاج بالشبت مع أرز مطهو على البخار"
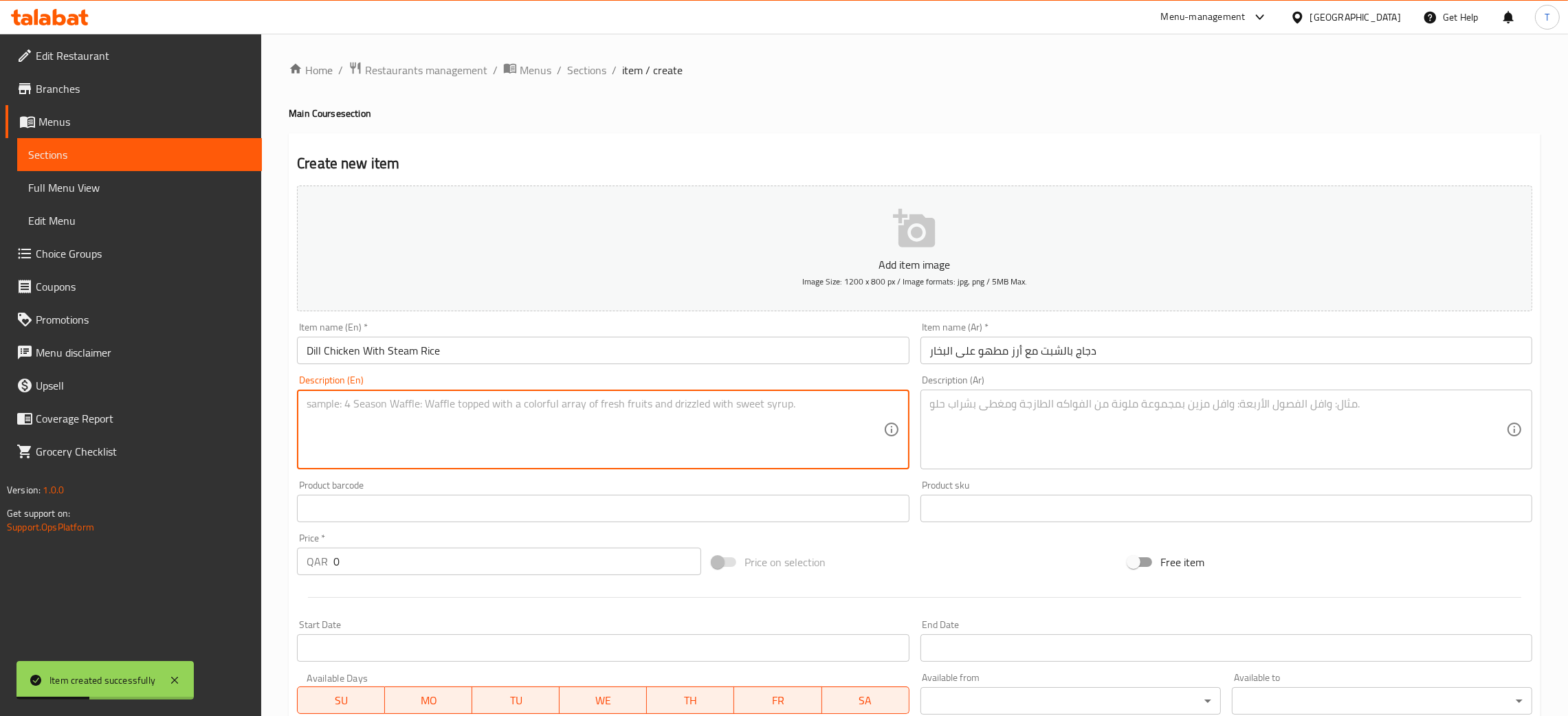
paste textarea "Juicy chicken breast marinated with fresh dill and spices, cooked and served wi…"
type textarea "Juicy chicken breast marinated with fresh dill and spices, cooked and served wi…"
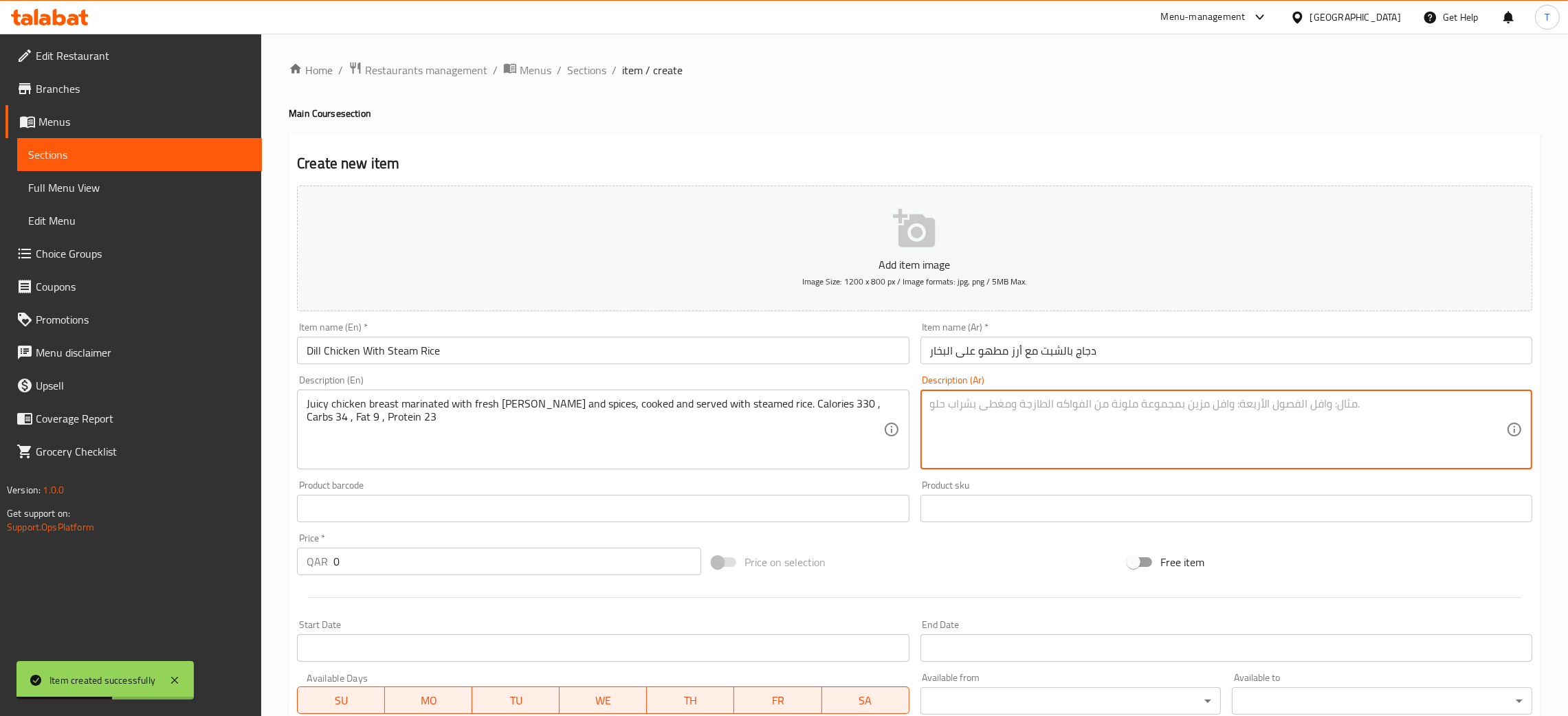
paste textarea "صدر دجاج طري متبل بالشبت والتوابل ويُطهى ويُقدم مع أرز مطهو بالبخار . سعرات حرا…"
type textarea "صدر دجاج طري متبل بالشبت والتوابل ويُطهى ويُقدم مع أرز مطهو بالبخار . سعرات حرا…"
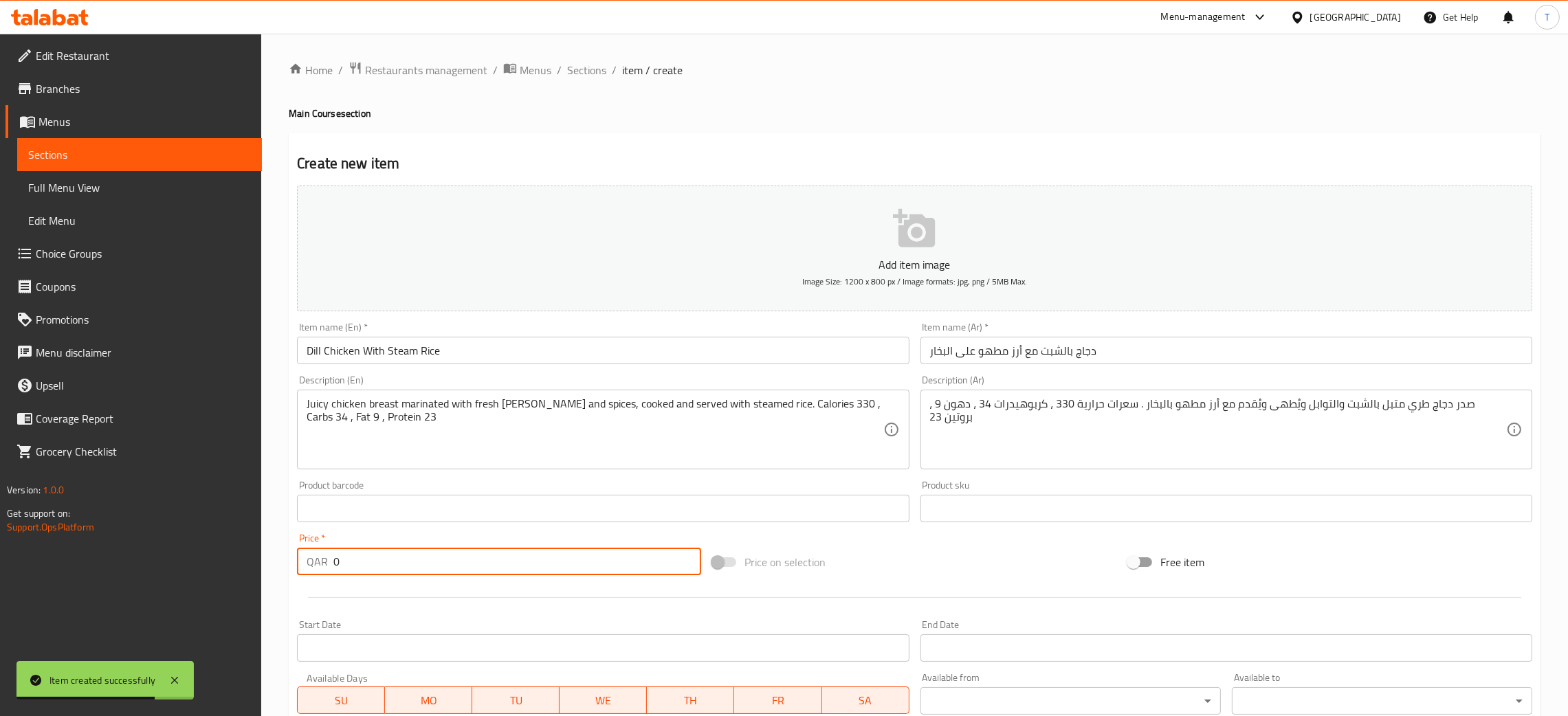
paste input "5"
type input "50"
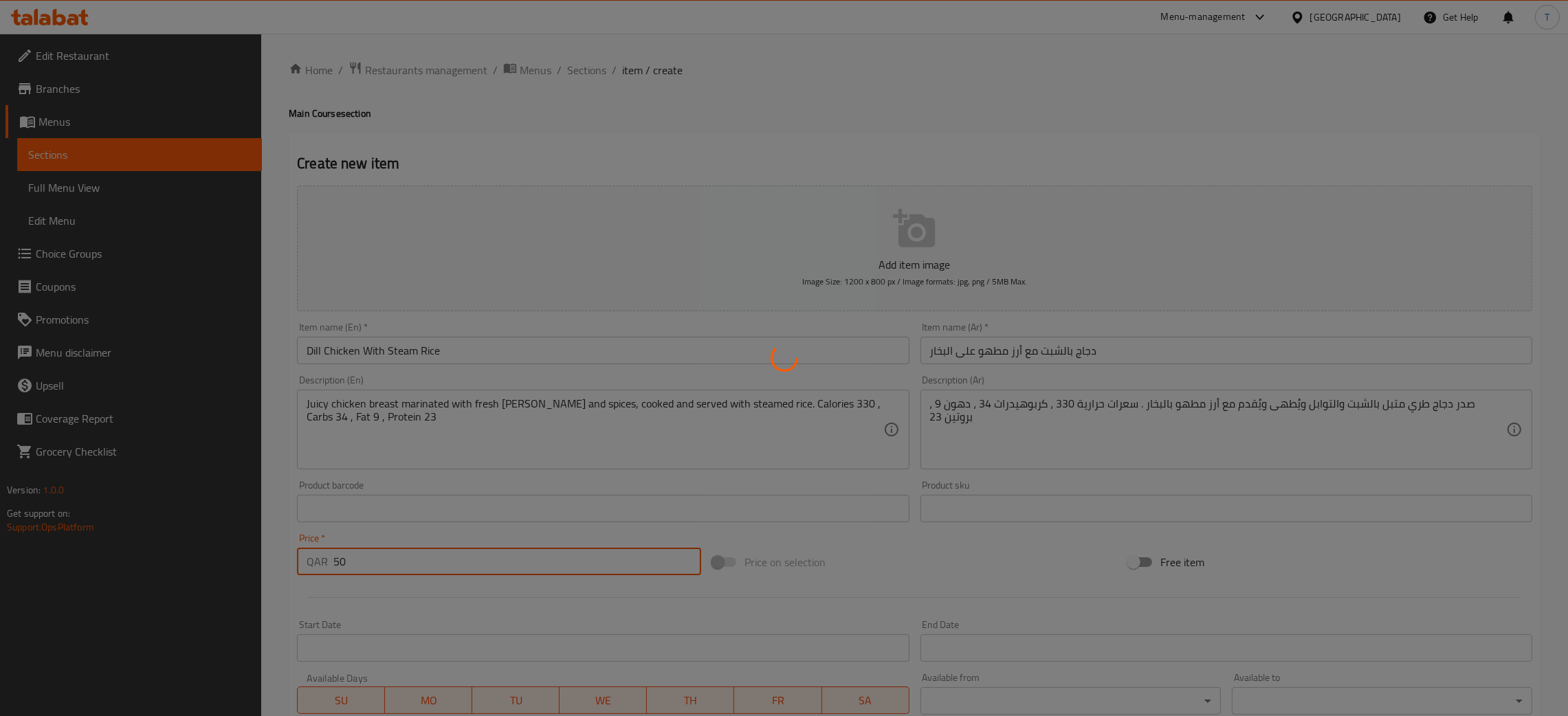
type input "0"
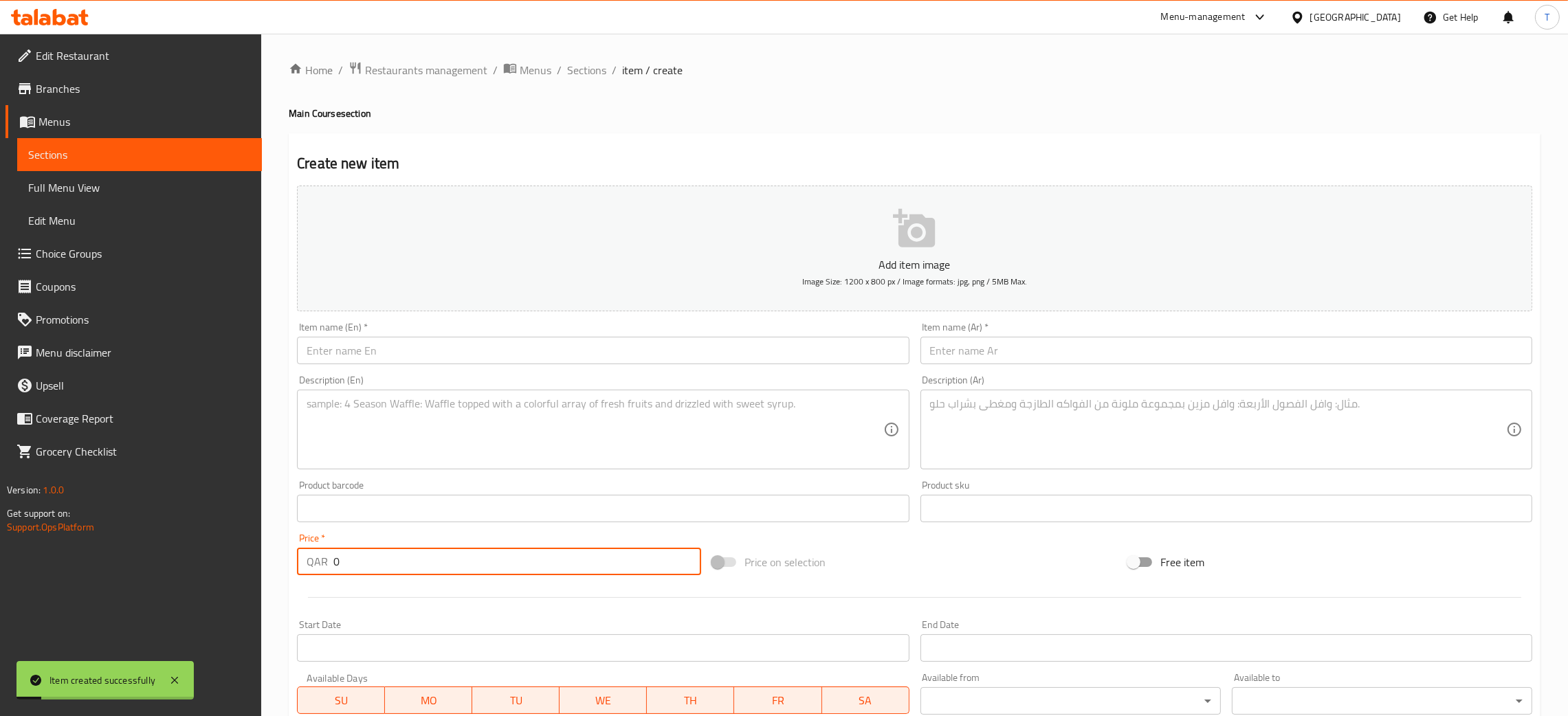
click at [679, 383] on div "Description (En) Description (En)" at bounding box center [603, 423] width 611 height 95
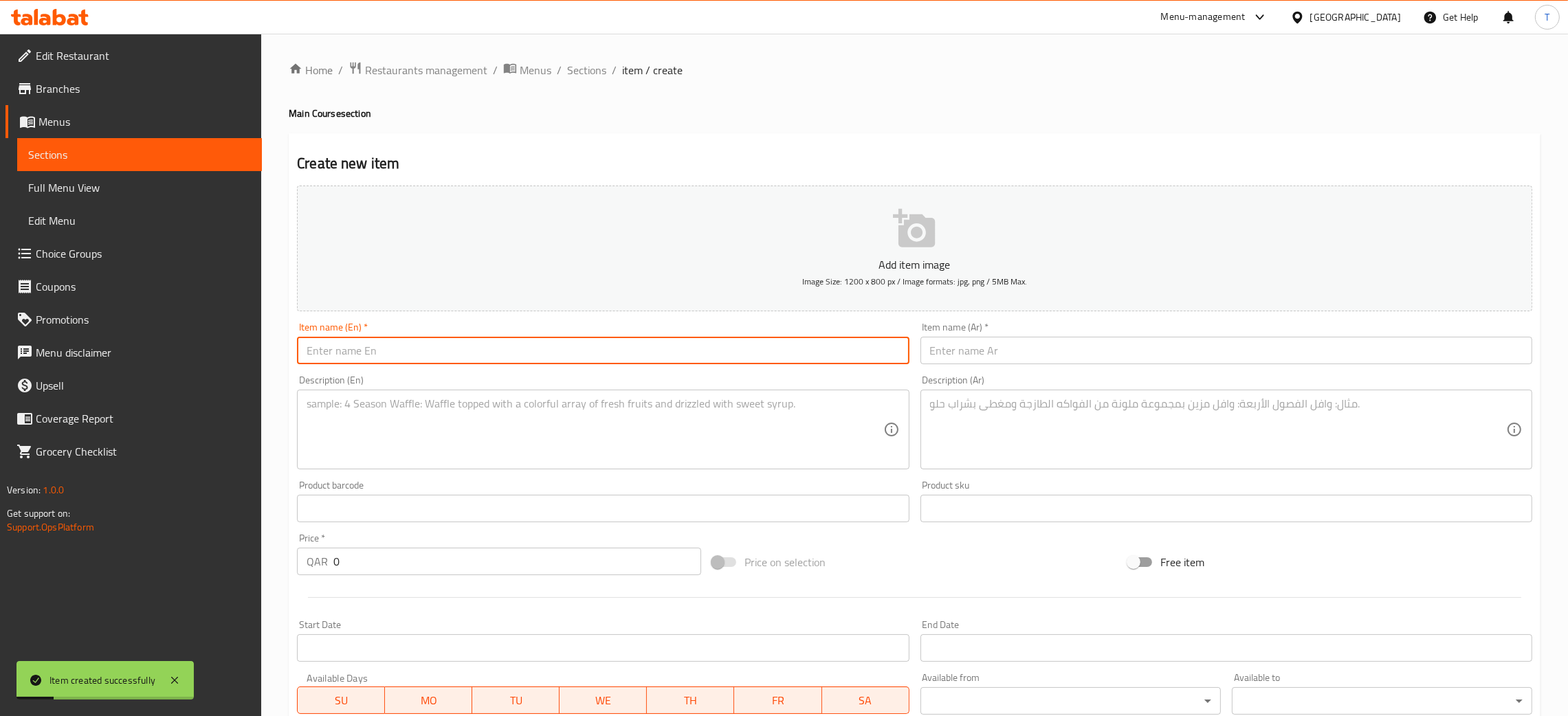
click at [682, 344] on input "text" at bounding box center [603, 351] width 611 height 28
paste input "Chilly Chicken with Steam Rice"
type input "Chilly Chicken with Steam Rice"
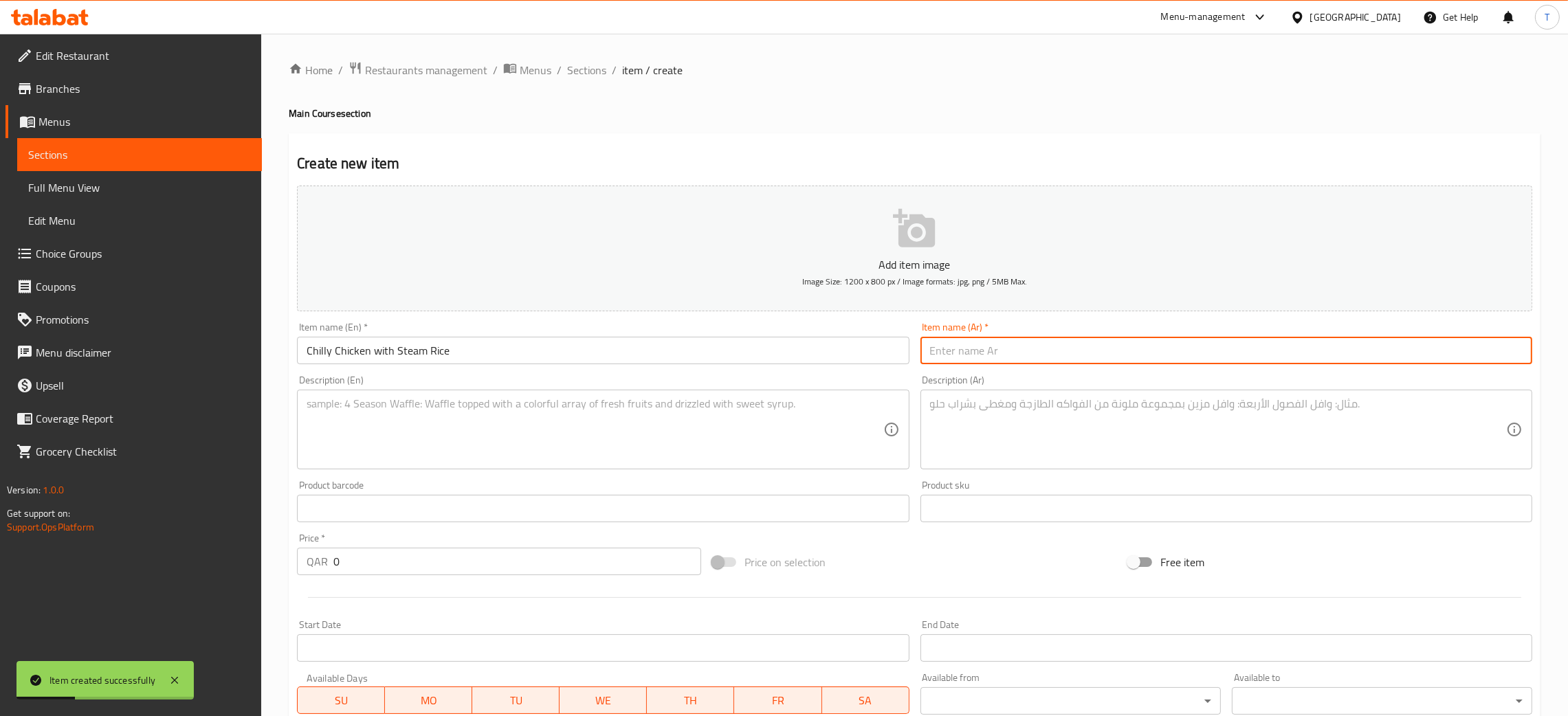
paste input "دجاج حار مع أرز مطهو على البخار"
type input "دجاج حار مع أرز مطهو على البخار"
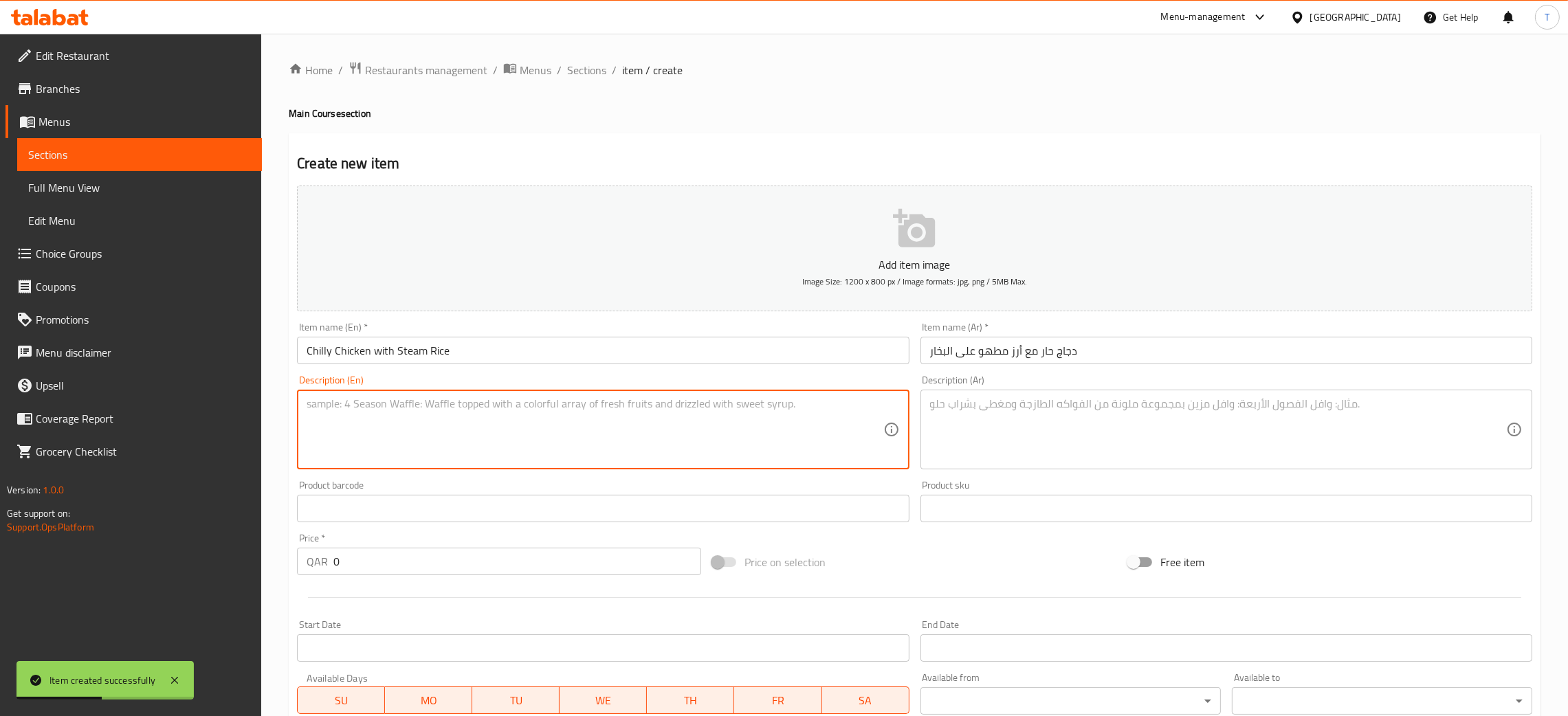
paste textarea "Spicy stir-fried chicken with chili peppers and vegetables, served with steamed…"
type textarea "Spicy stir-fried chicken with chili peppers and vegetables, served with steamed…"
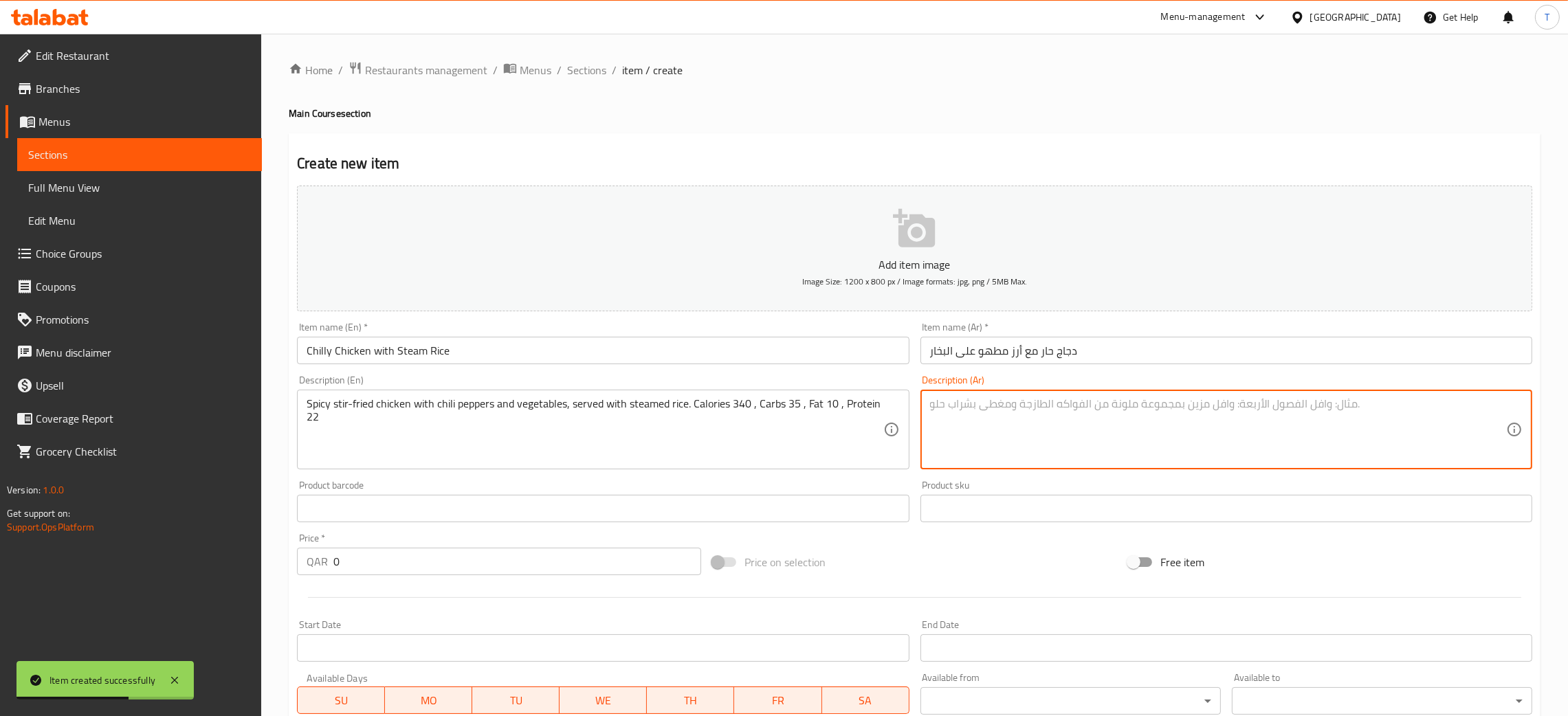
paste textarea "دجاج مقلي حار مع الفلفل الحار والخضار، يُقدم مع أرز مطهو بالبخار سعرات حرارية 3…"
type textarea "دجاج مقلي حار مع الفلفل الحار والخضار، يُقدم مع أرز مطهو بالبخار سعرات حرارية 3…"
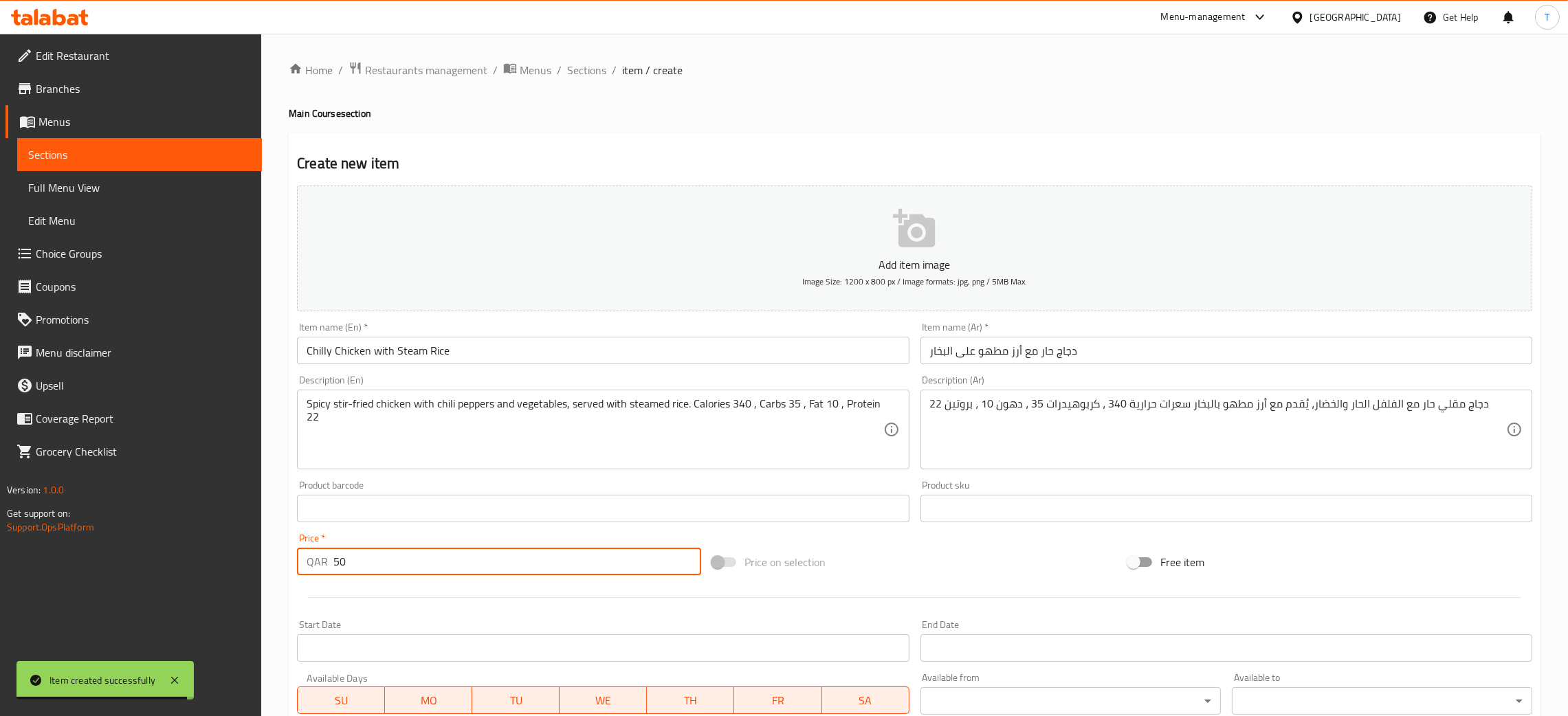
type input "50"
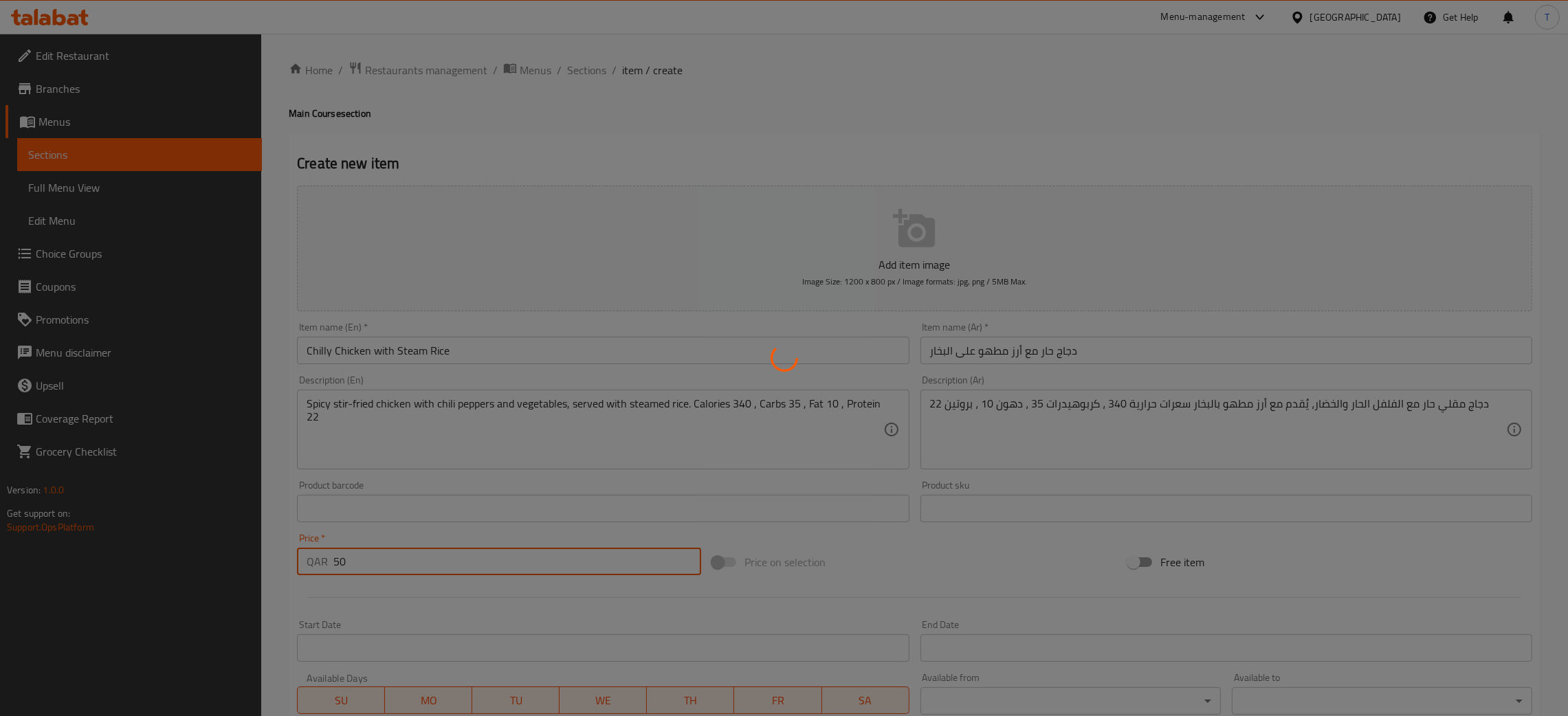
type input "0"
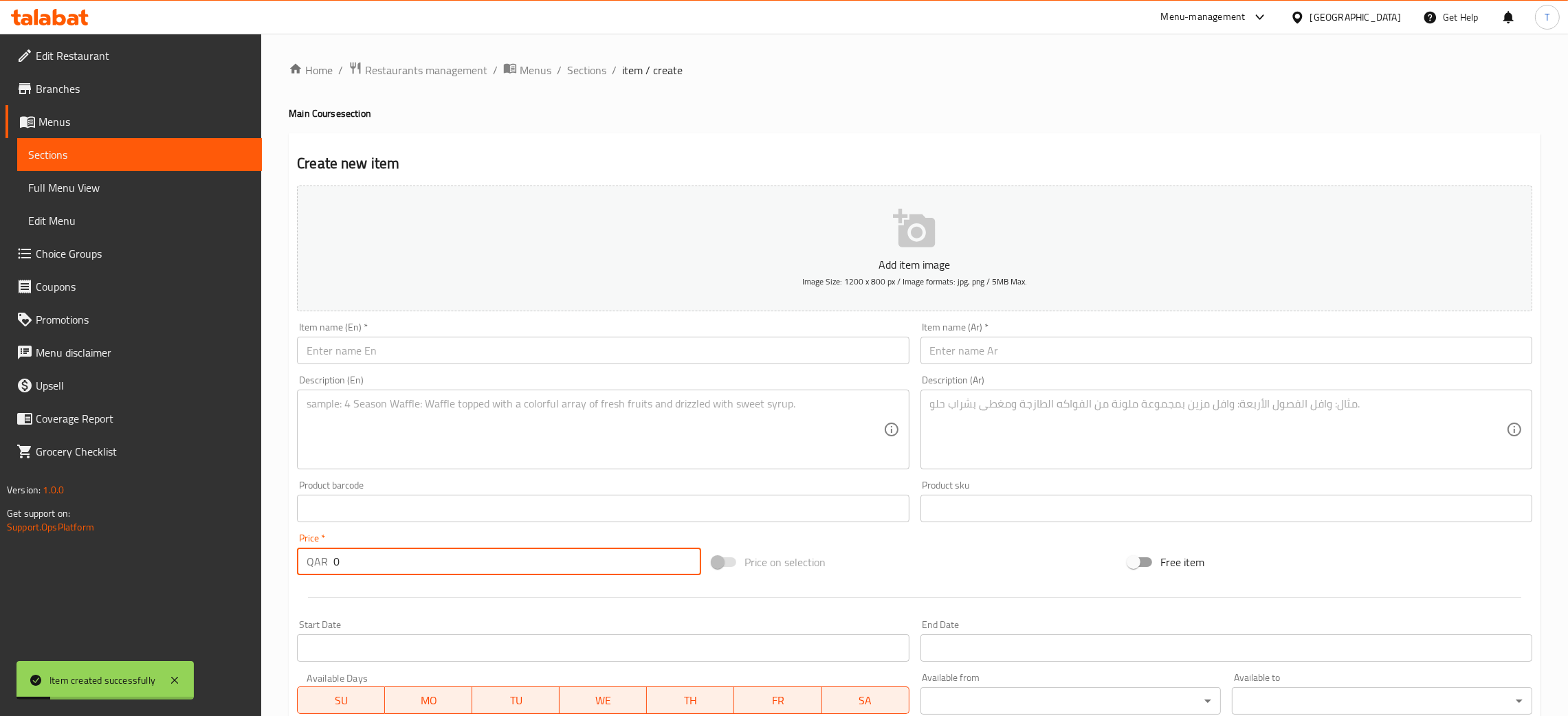
click at [682, 344] on input "text" at bounding box center [603, 351] width 611 height 28
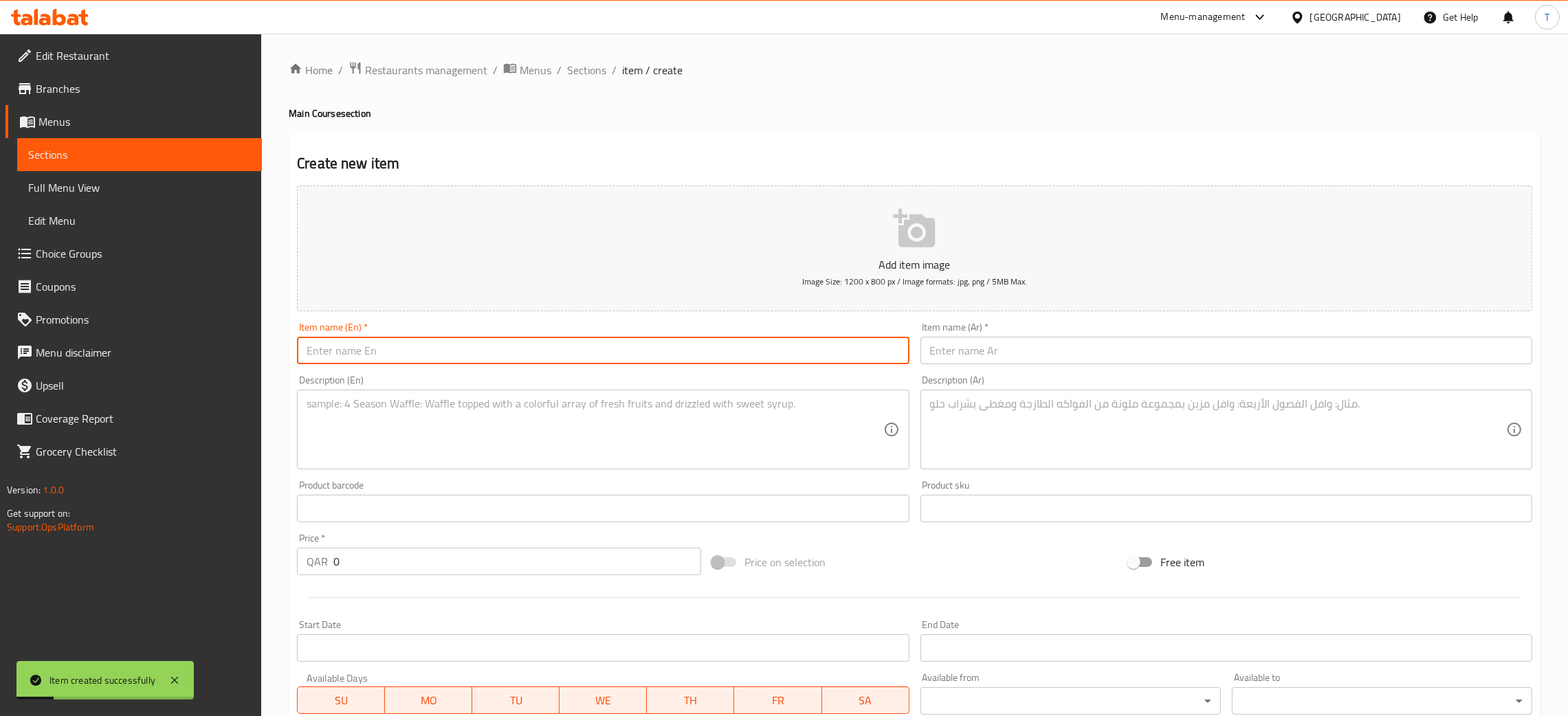
paste input "Creamy Salmon"
type input "Creamy Salmon"
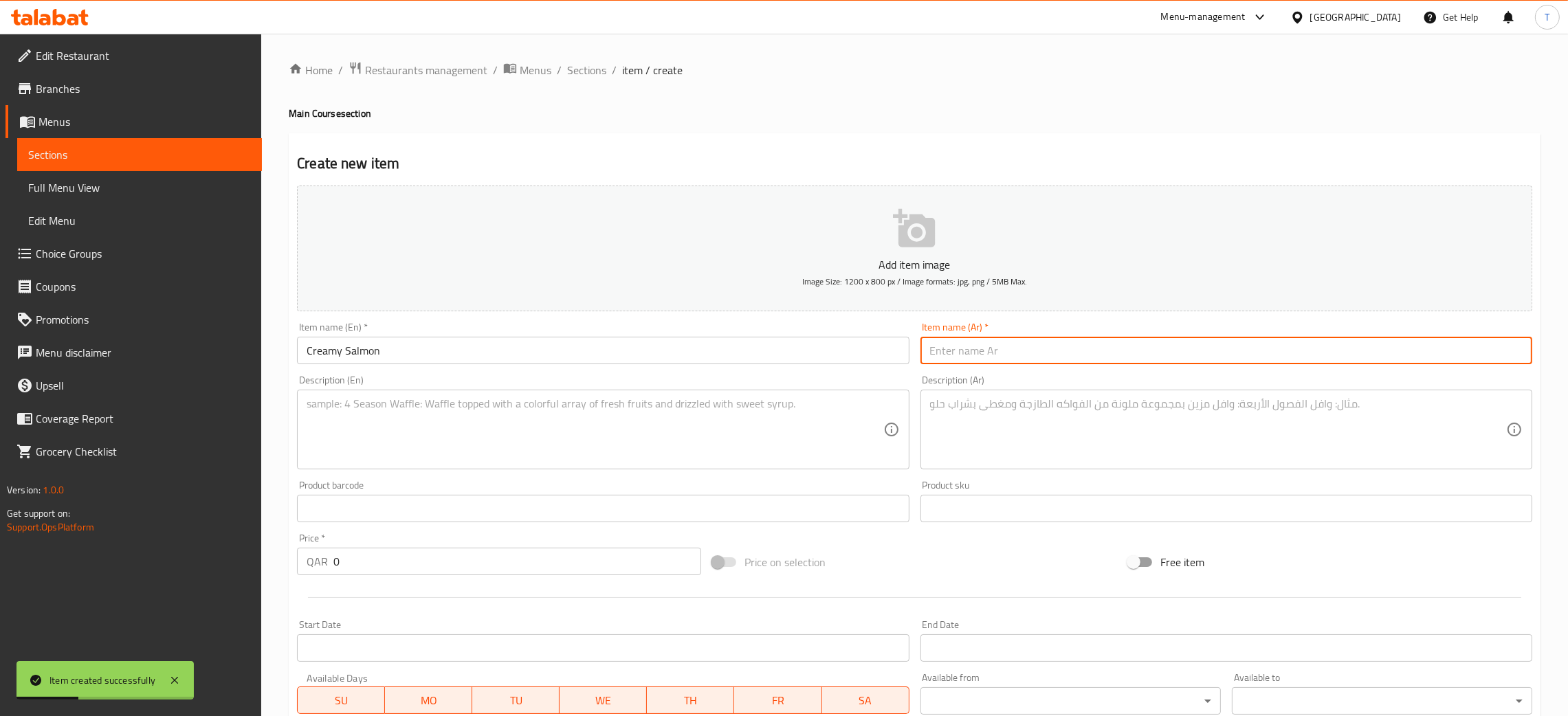
paste input "سلمون بالكريمة"
type input "سلمون بالكريمة"
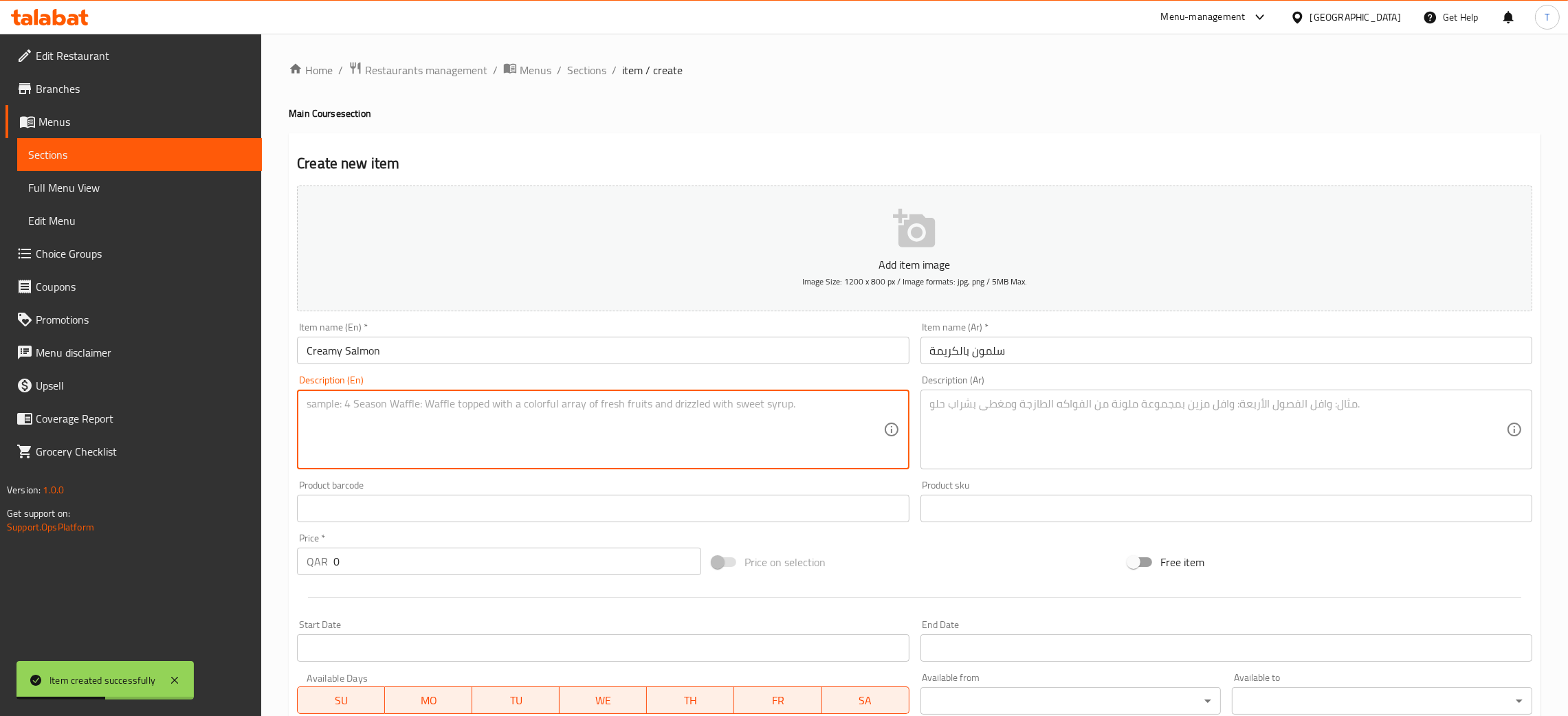
paste textarea "Salmon fillet cooked in a creamy white sauce with herbs. Calories 320 , Carbs 8…"
type textarea "Salmon fillet cooked in a creamy white sauce with herbs. Calories 320 , Carbs 8…"
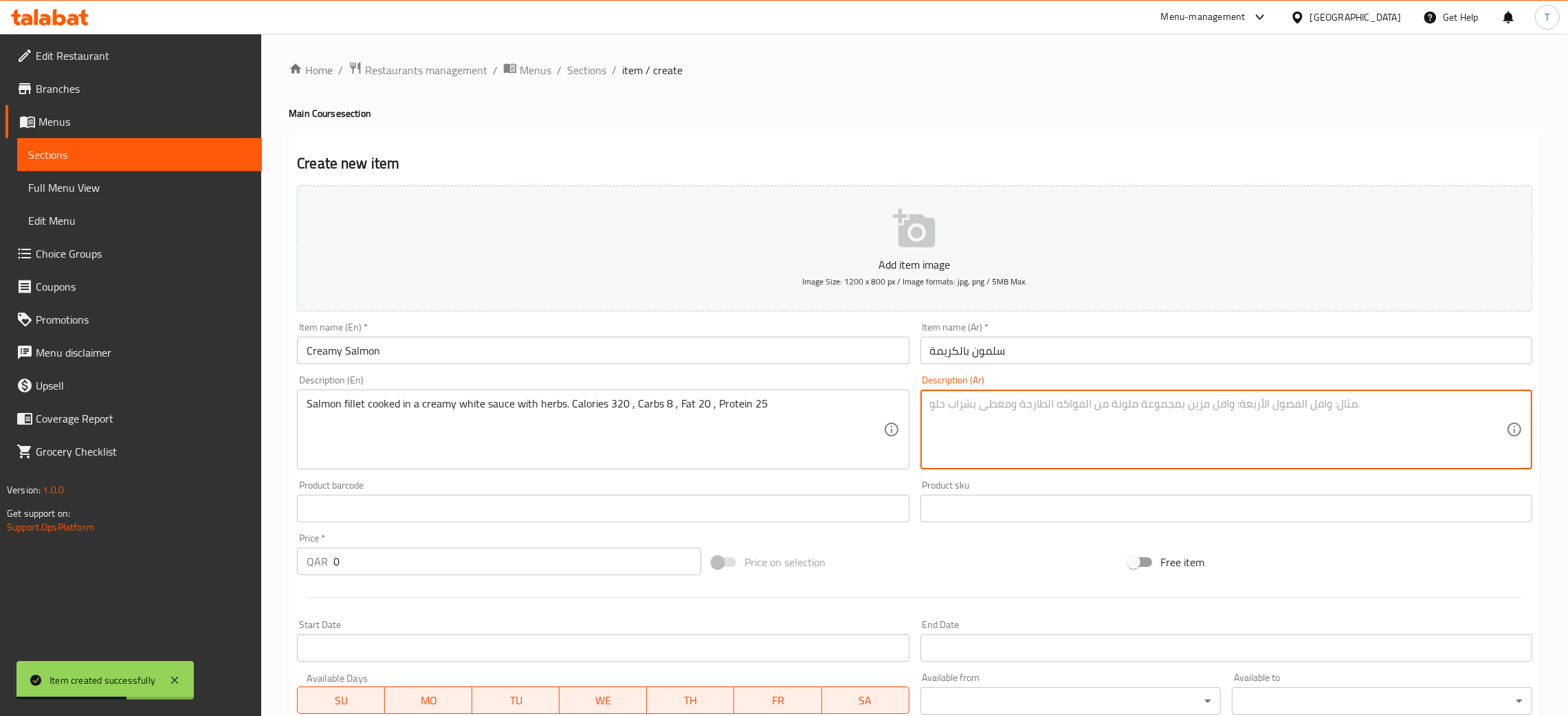
paste textarea "فيليه سلمون مطهو بصلصة كريمية بيضاء مع الأعشاب سعرات حرارية 320 ، كربوهيدرات 8 …"
type textarea "فيليه سلمون مطهو بصلصة كريمية بيضاء مع الأعشاب سعرات حرارية 320 ، كربوهيدرات 8 …"
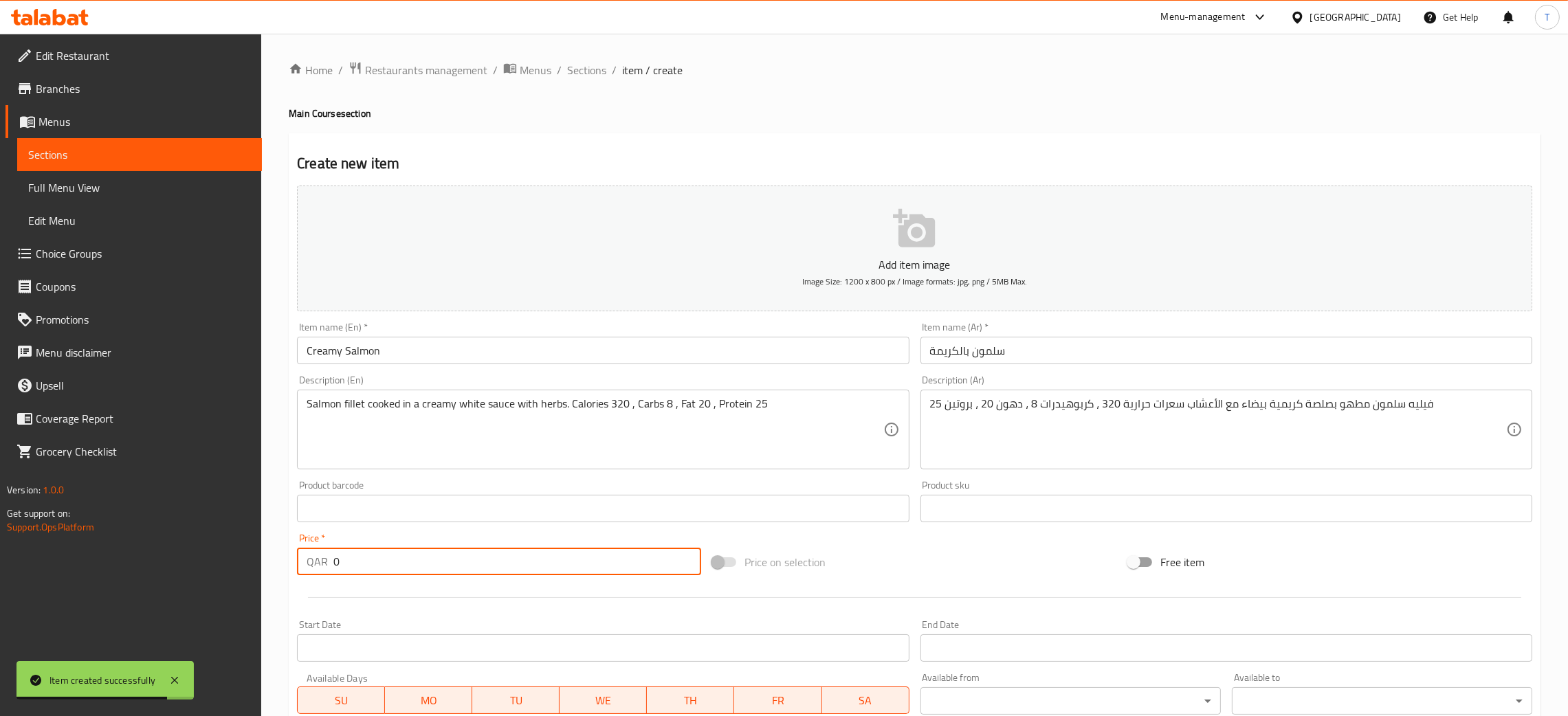
paste input "6"
type input "60"
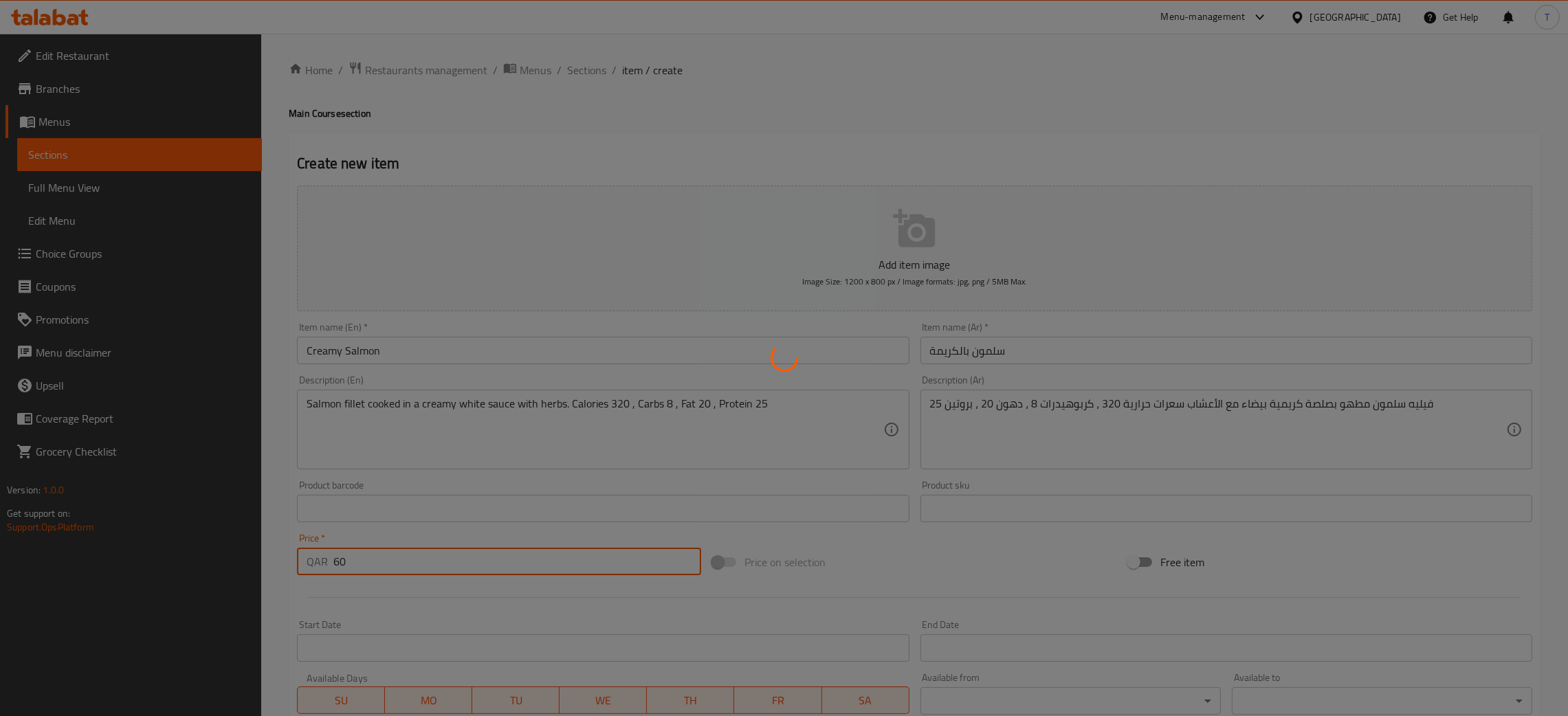
type input "0"
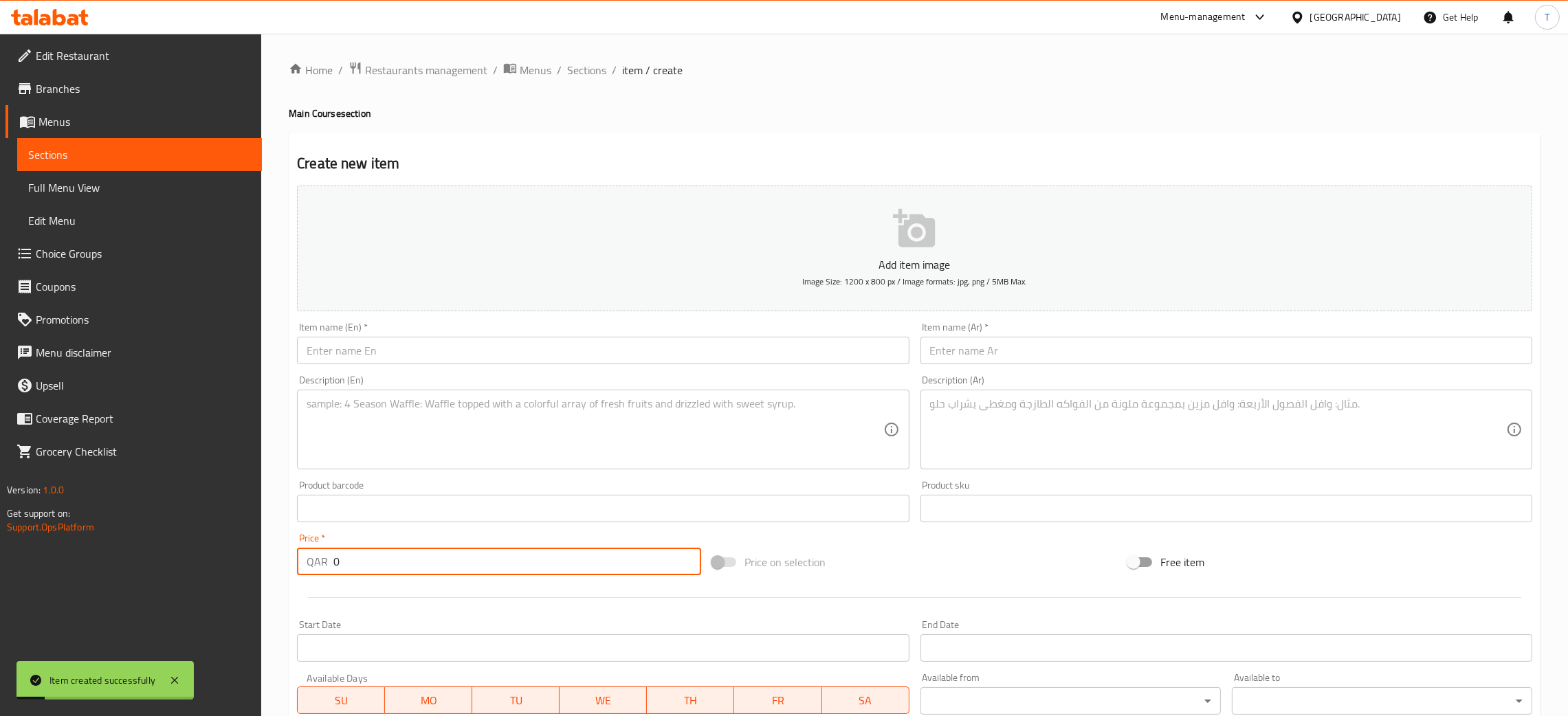
click at [682, 344] on input "text" at bounding box center [603, 351] width 611 height 28
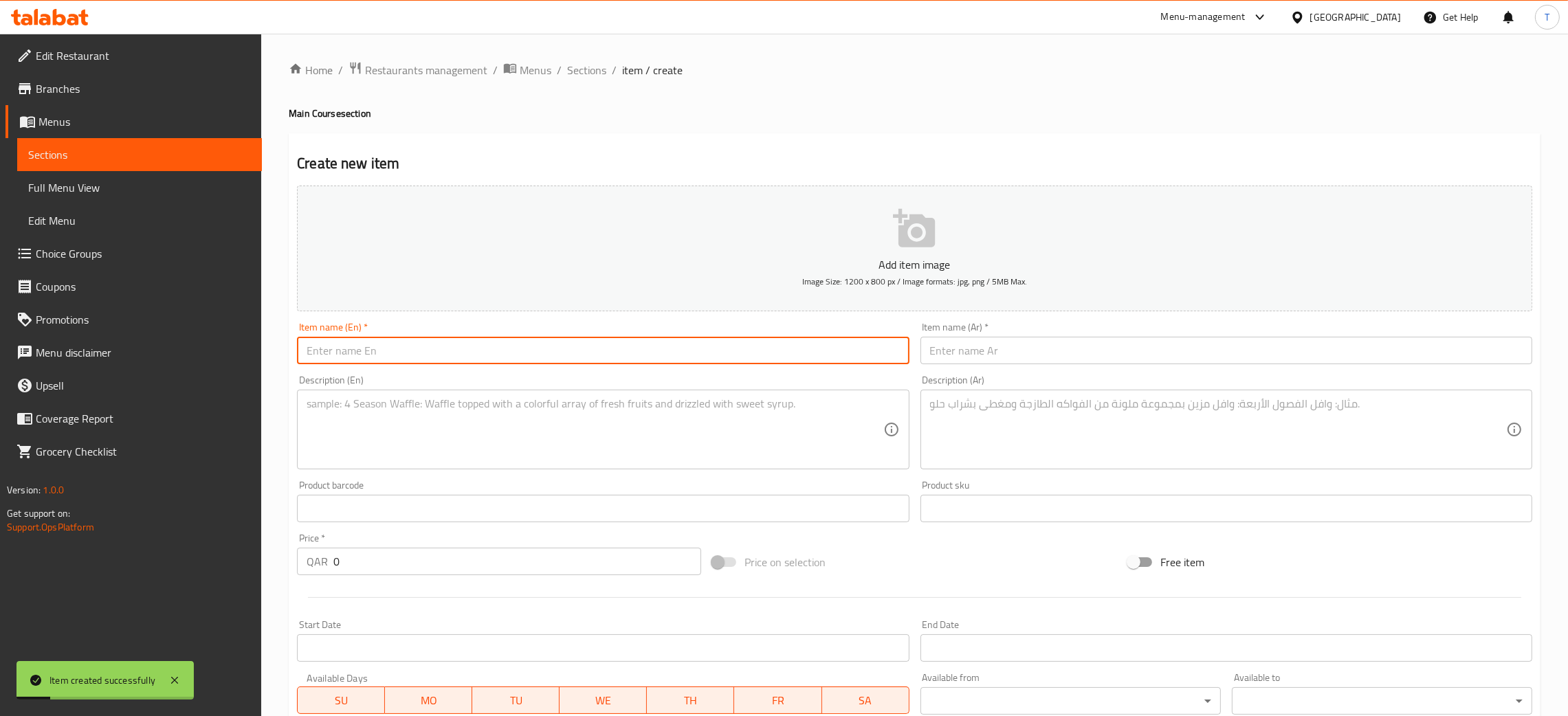
paste input "Dill Salmon"
type input "Dill Salmon"
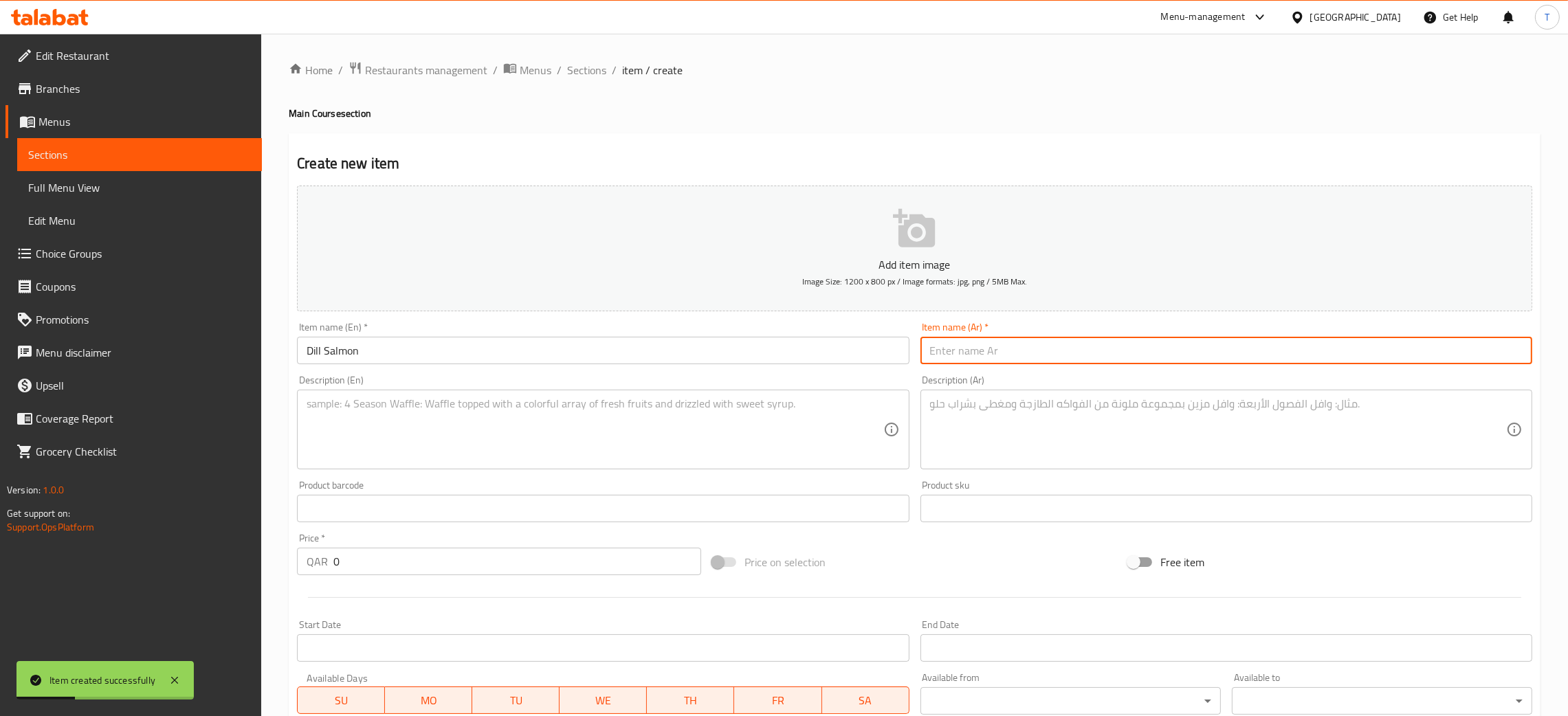
paste input "سلمون بالشبت"
type input "سلمون بالشبت"
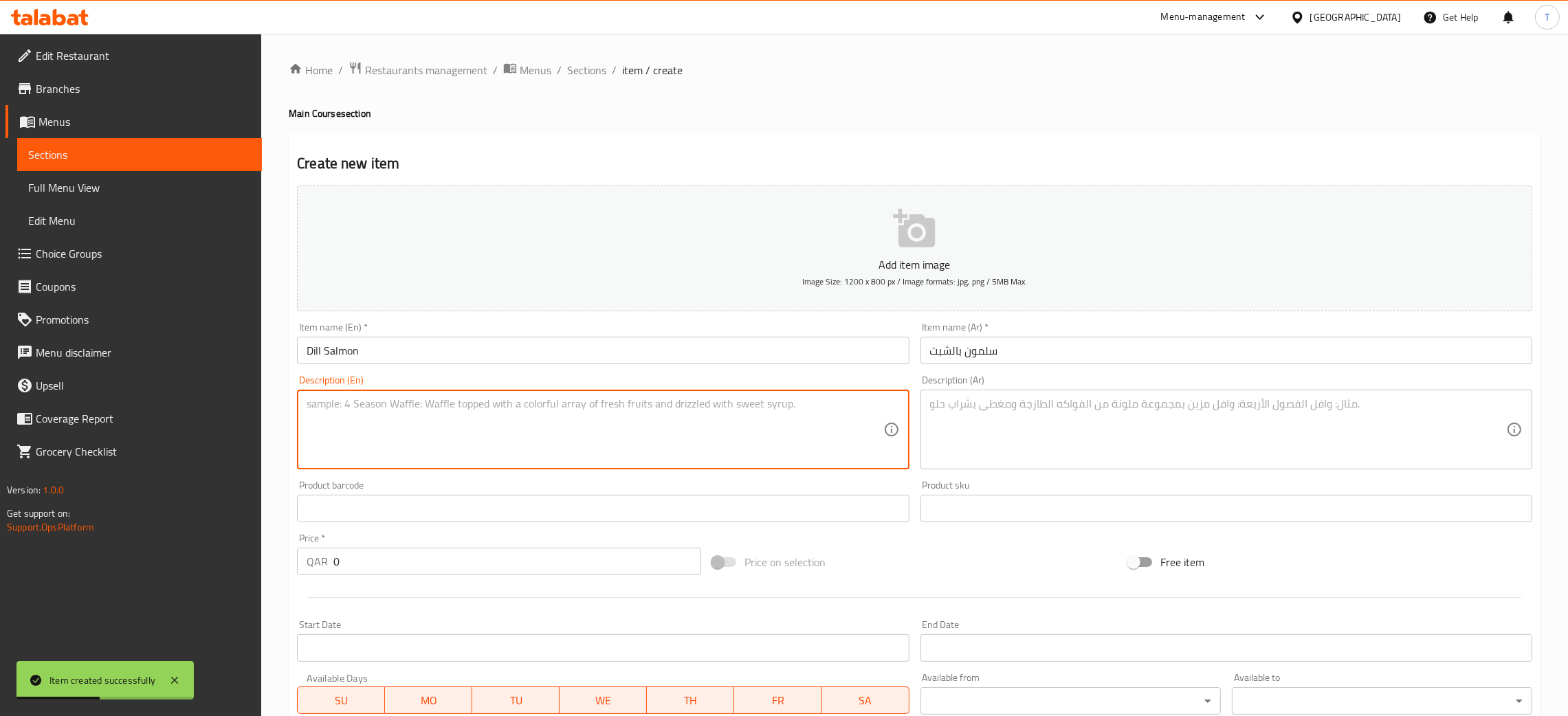
paste textarea "Salmon fillet seasoned with dill, lemon, and spices, oven-roasted. Calories 300…"
type textarea "Salmon fillet seasoned with dill, lemon, and spices, oven-roasted. Calories 300…"
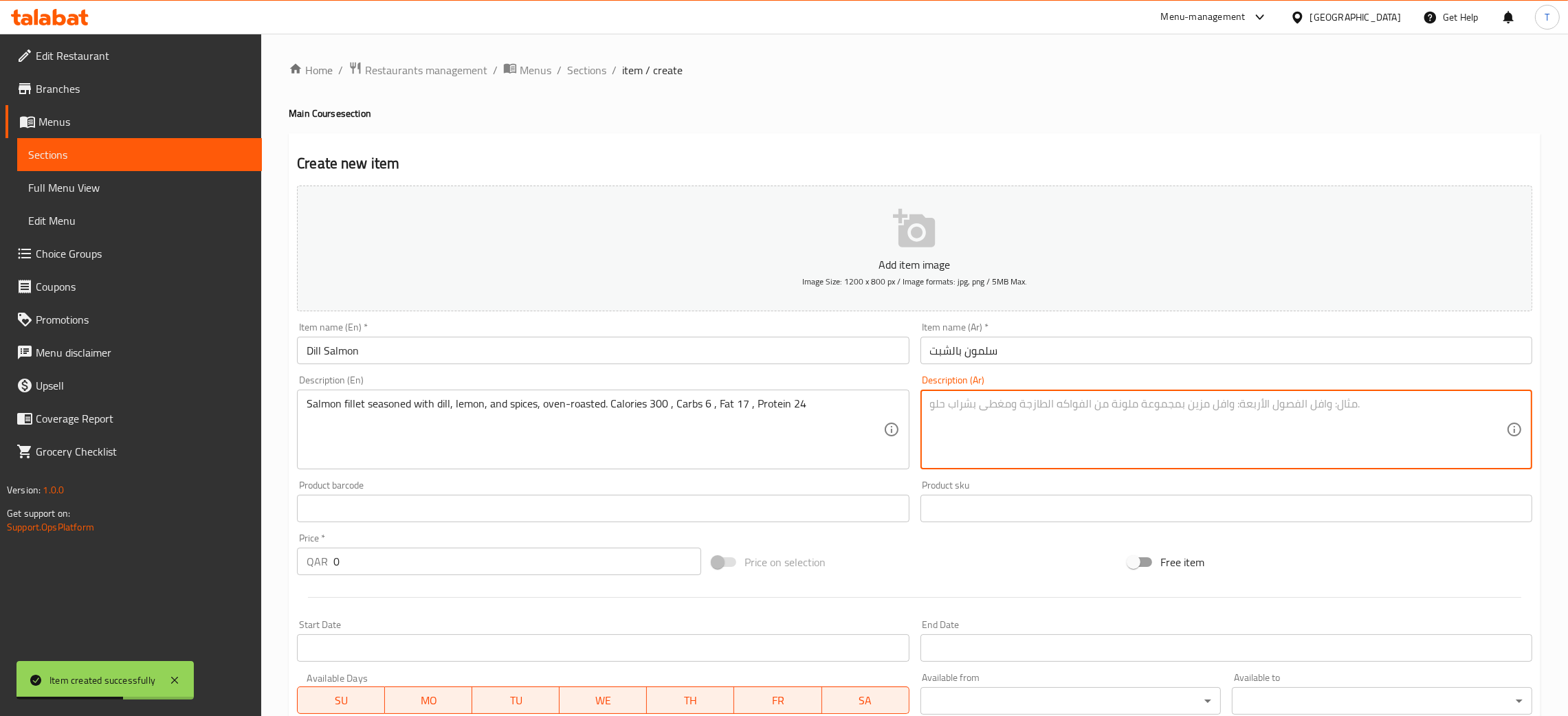
paste textarea "فيليه سلمون متبل بالشبت والليمون والتوابل، مشوي بالفرن سعرات حرارية 300 ، كربوه…"
type textarea "فيليه سلمون متبل بالشبت والليمون والتوابل، مشوي بالفرن سعرات حرارية 300 ، كربوه…"
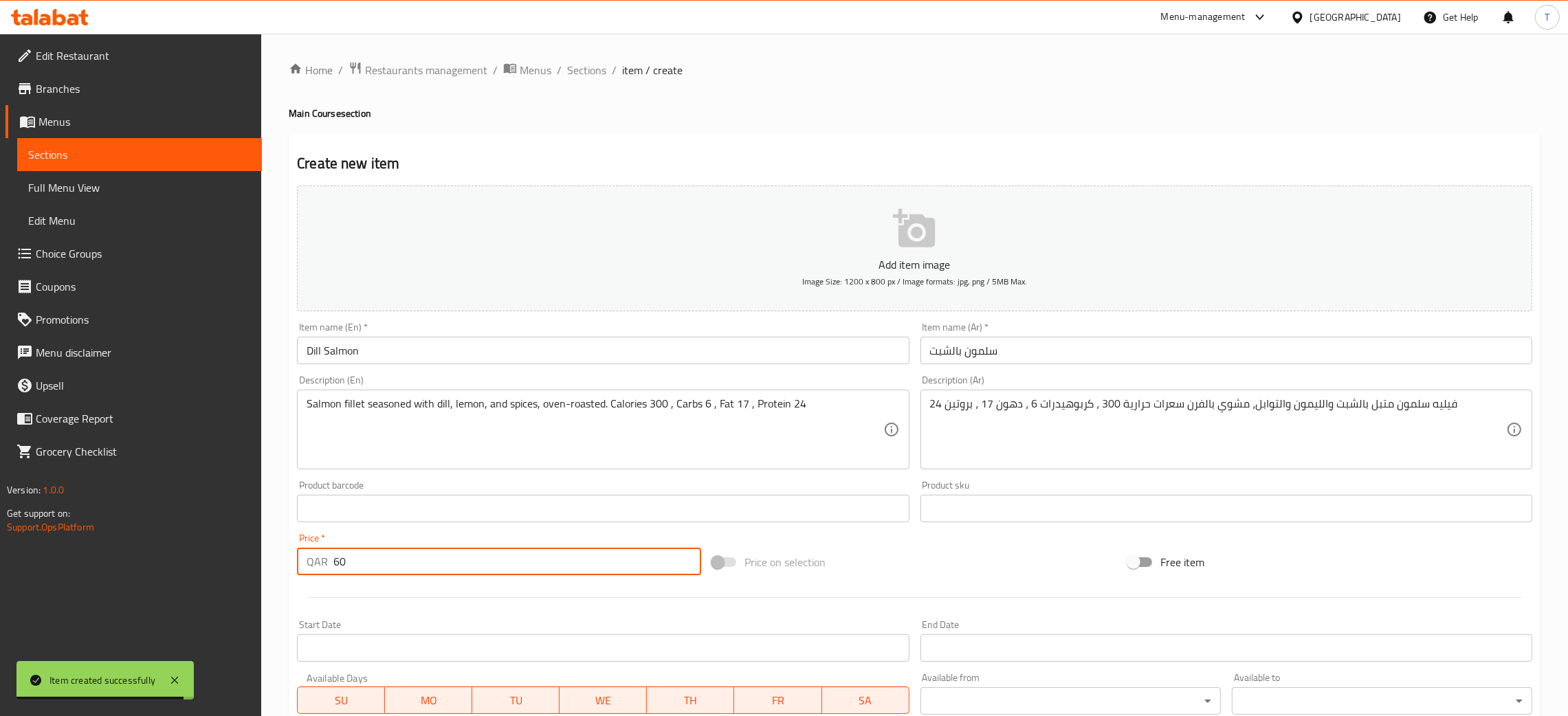
type input "60"
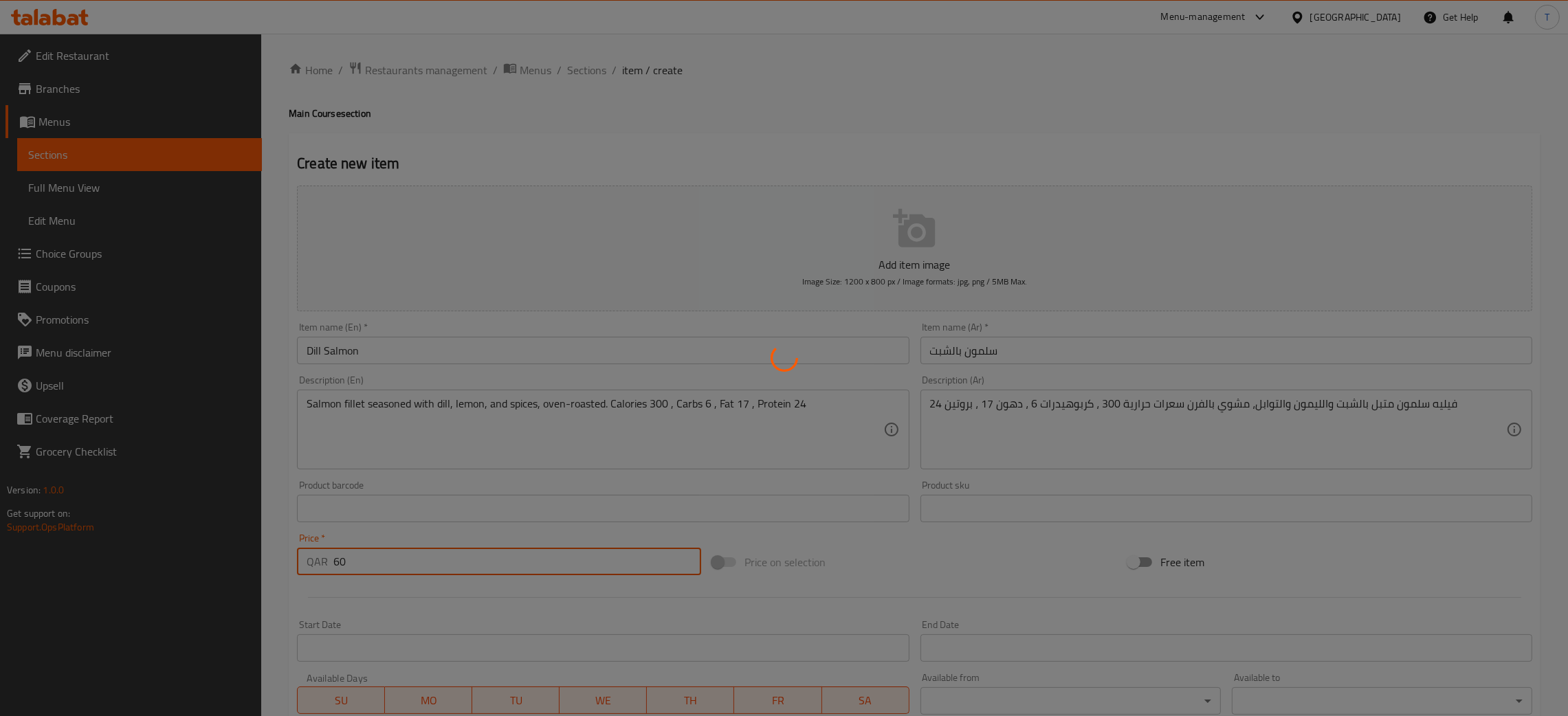
type input "0"
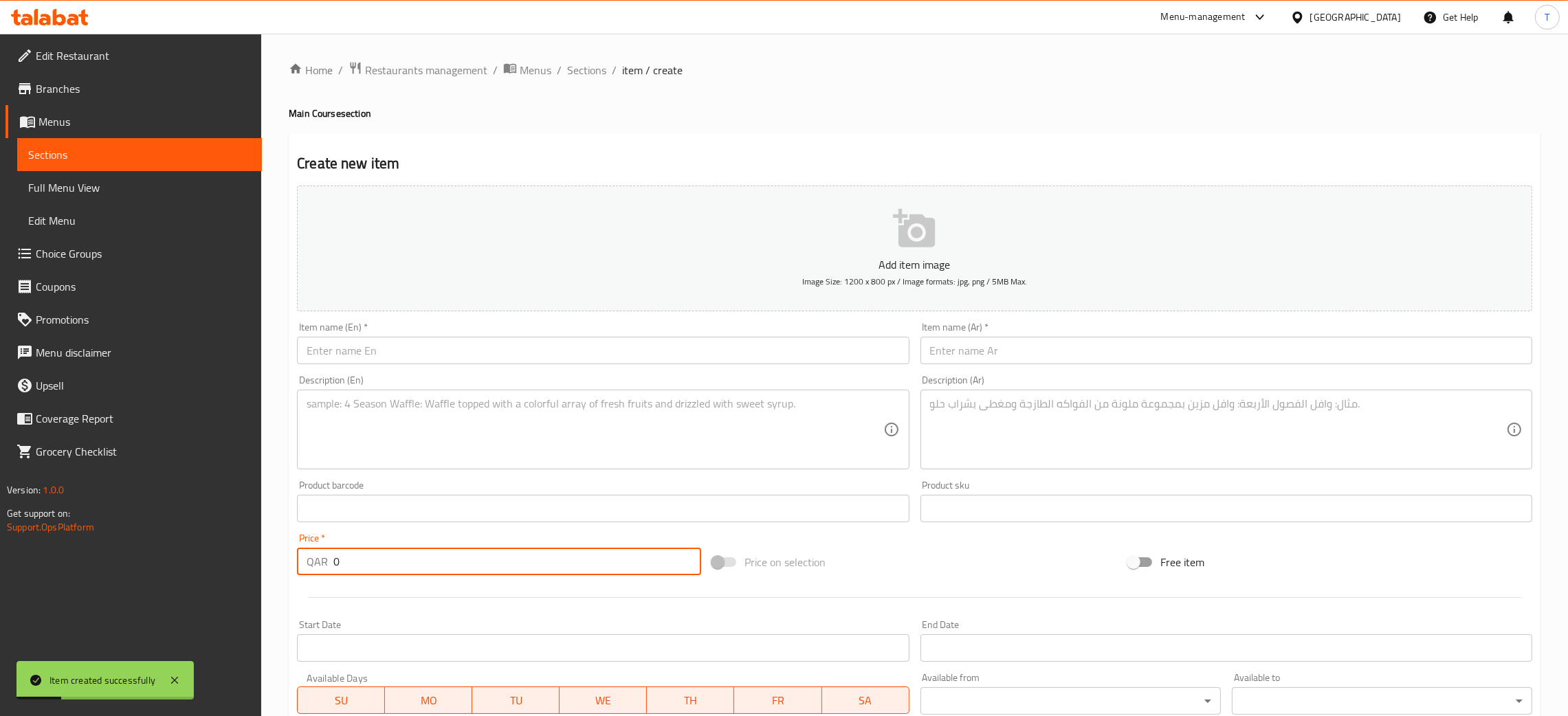
click at [629, 351] on input "text" at bounding box center [603, 351] width 611 height 28
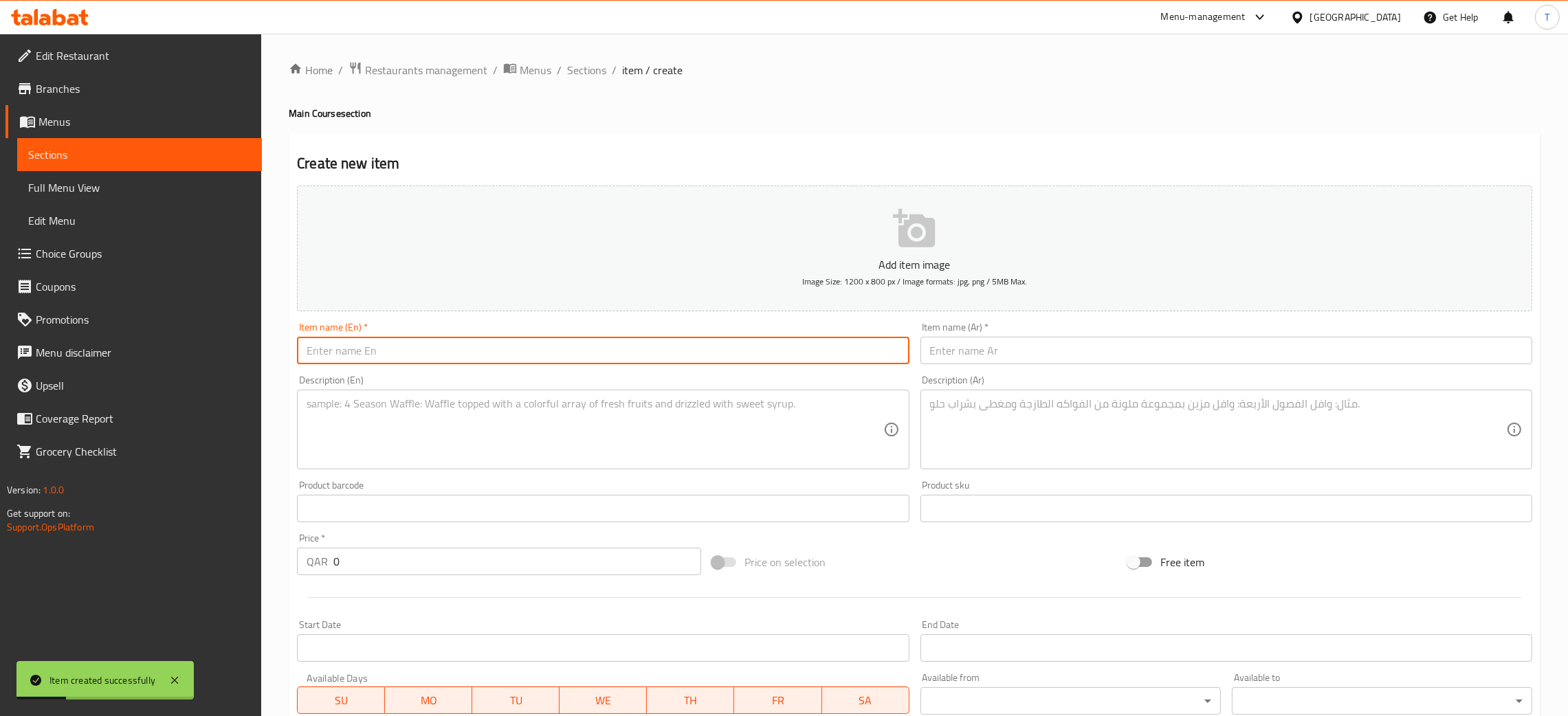
paste input "White Sauce Shrimp with Saffron Rice"
type input "White Sauce Shrimp with Saffron Rice"
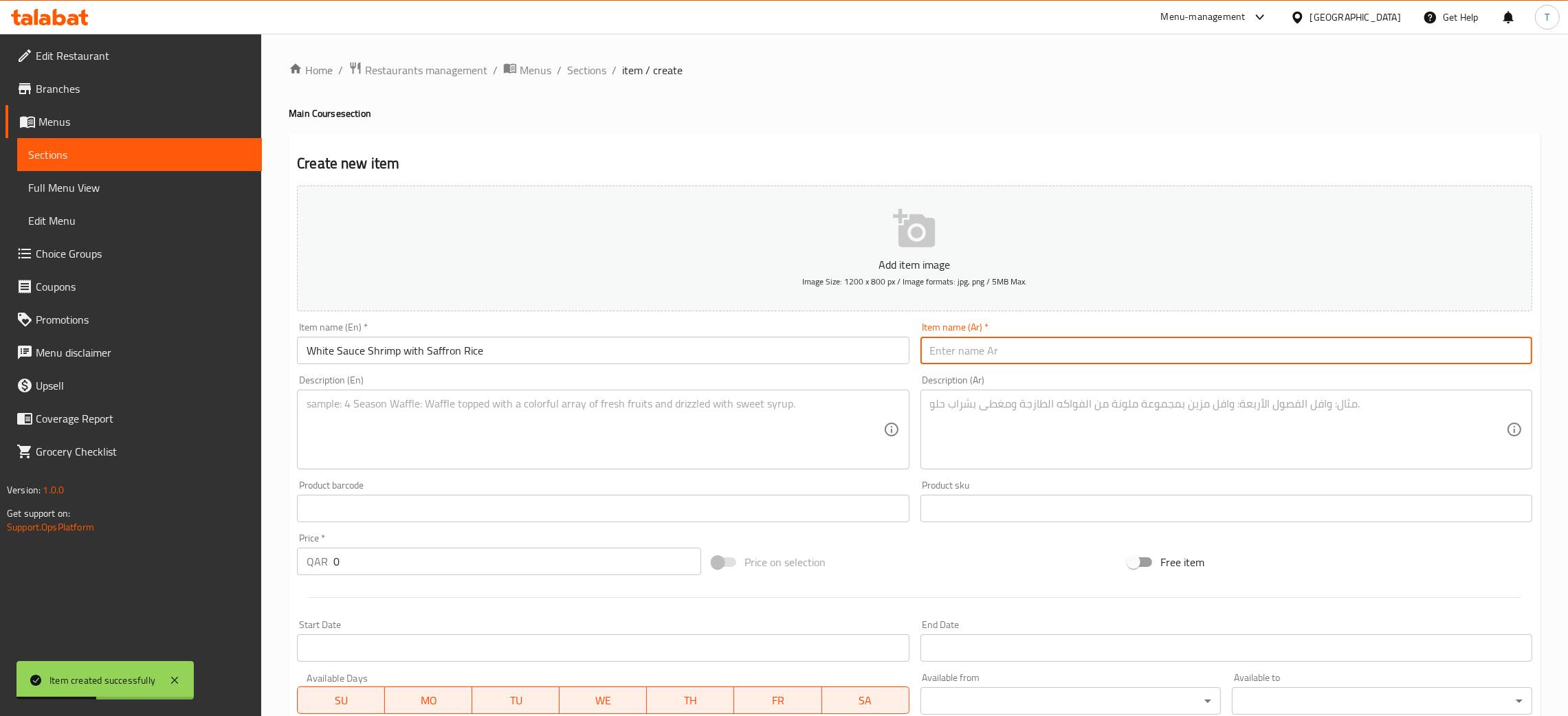
paste input "جمبري بصلصة بيضاء مع أرز بالزعفران"
type input "جمبري بصلصة بيضاء مع أرز بالزعفران"
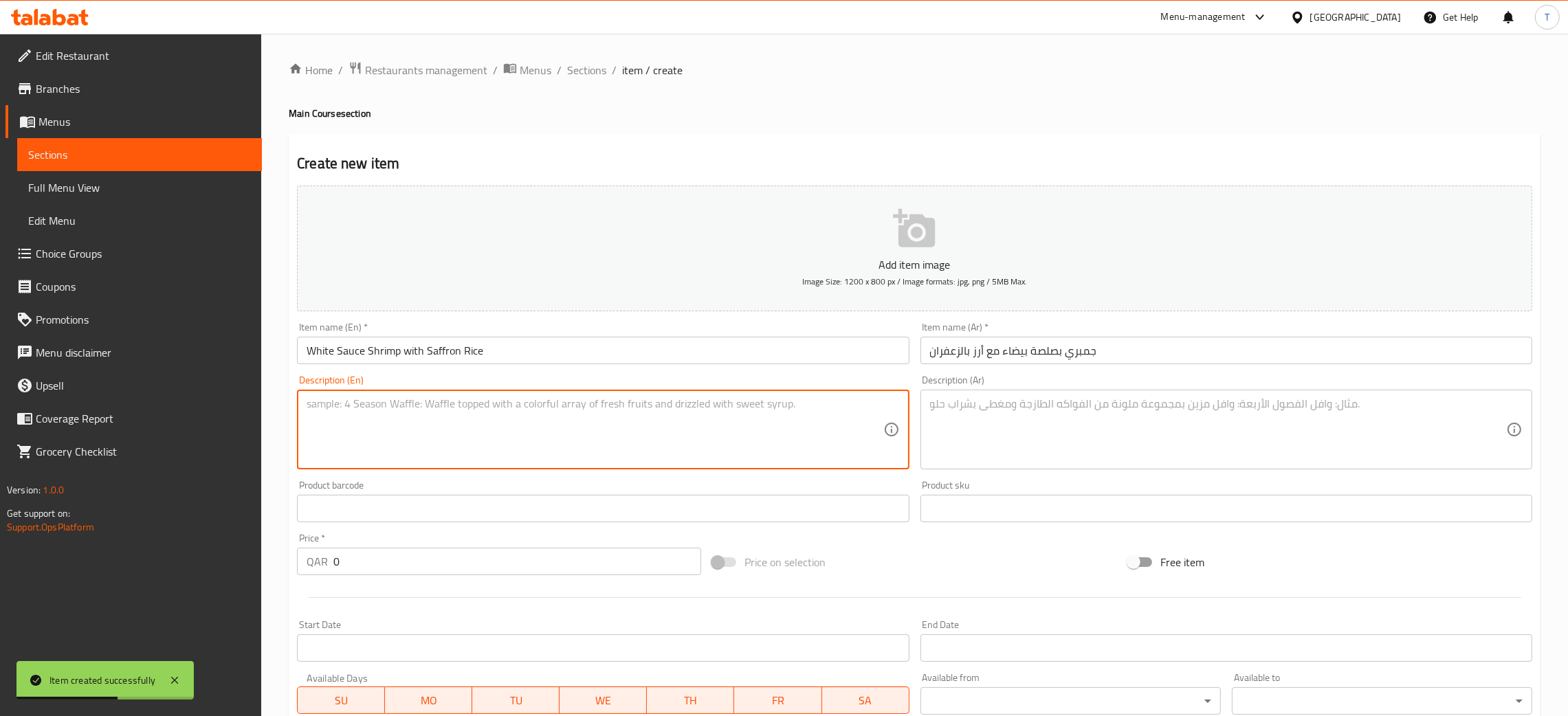
paste textarea "Sautéed shrimp in creamy white sauce, served with saffron-infused rice. Calorie…"
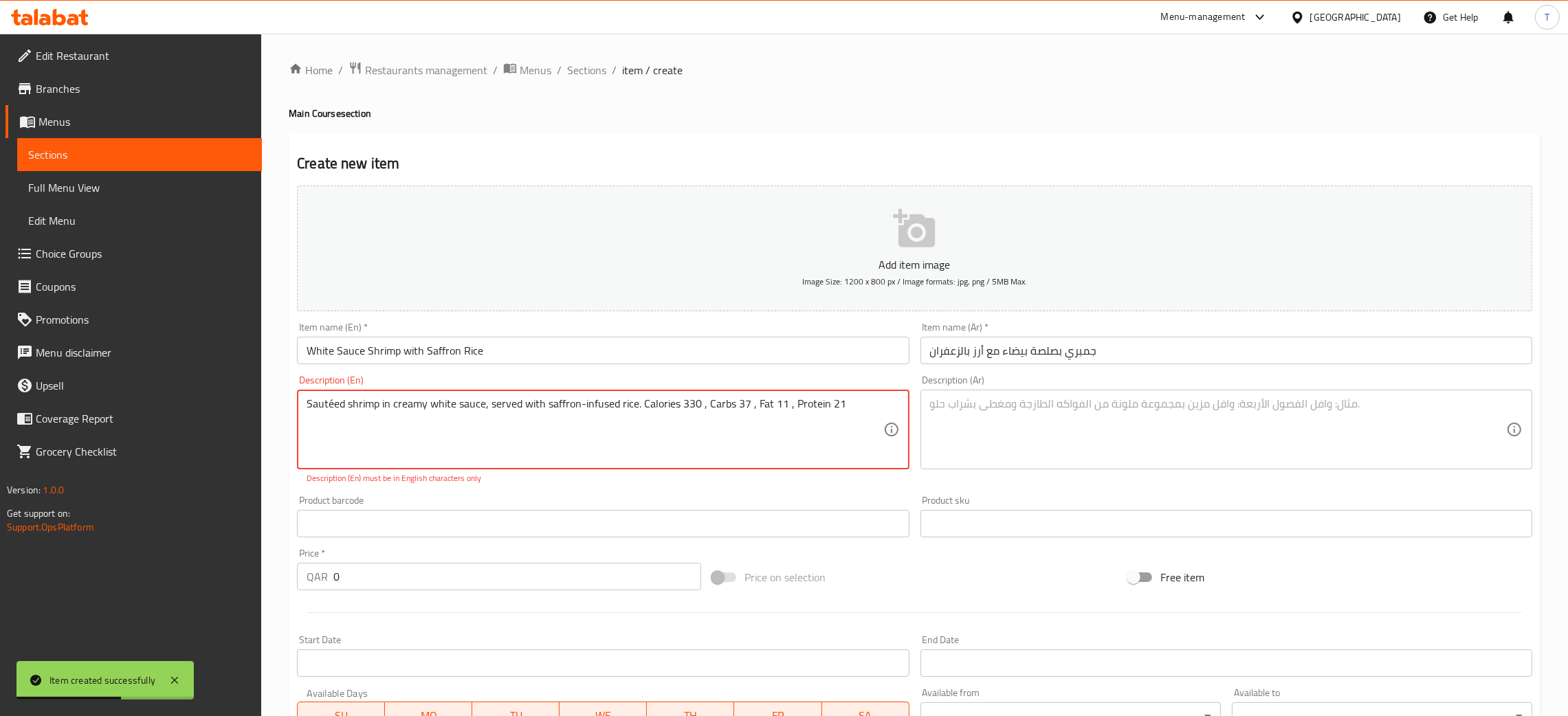
type textarea "Sautéed shrimp in creamy white sauce, served with saffron-infused rice. Calorie…"
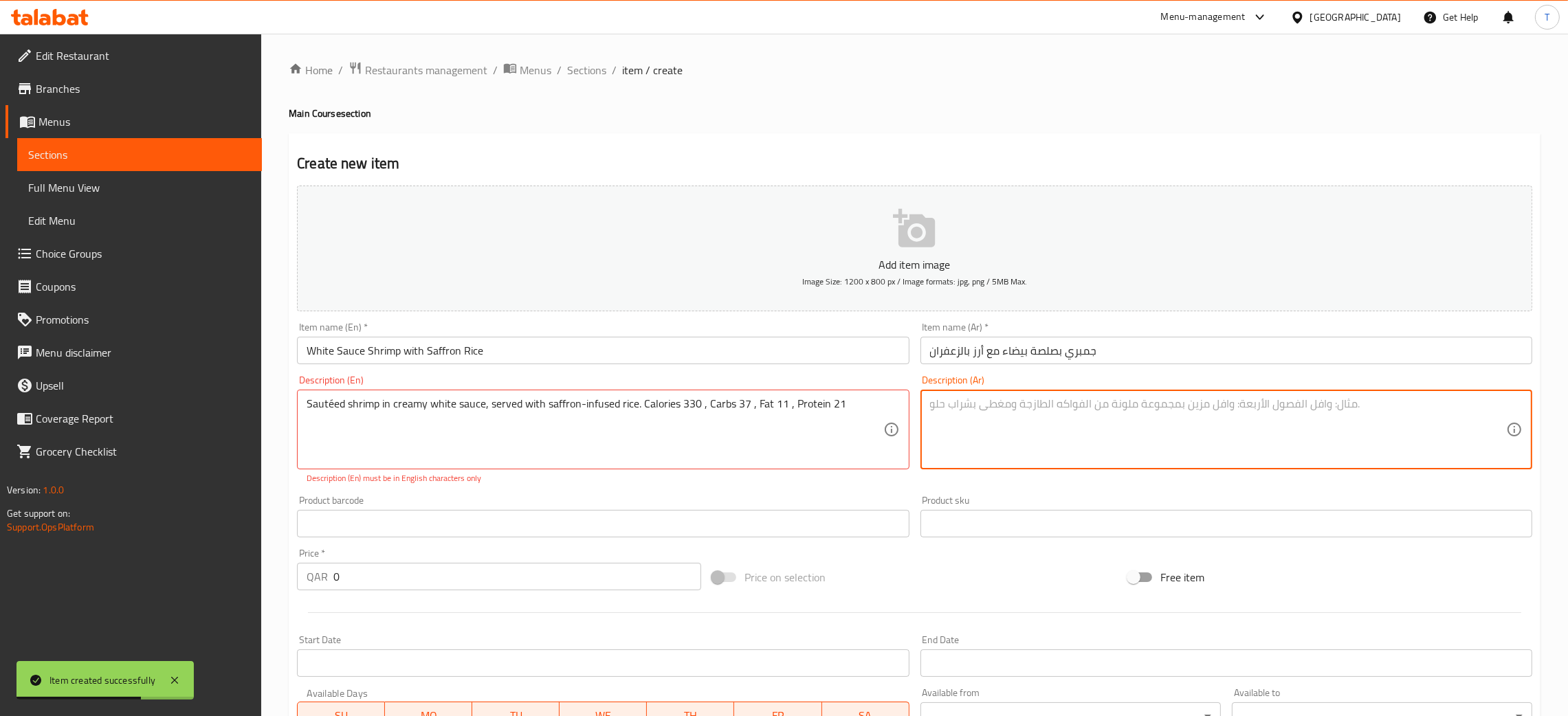
paste textarea "جمبري مقلي بصلصة كريمية بيضاء، يقدم مع أرز معطر بالزعفران سعرات حرارية 330 ، كر…"
type textarea "جمبري مقلي بصلصة كريمية بيضاء، يقدم مع أرز معطر بالزعفران سعرات حرارية 330 ، كر…"
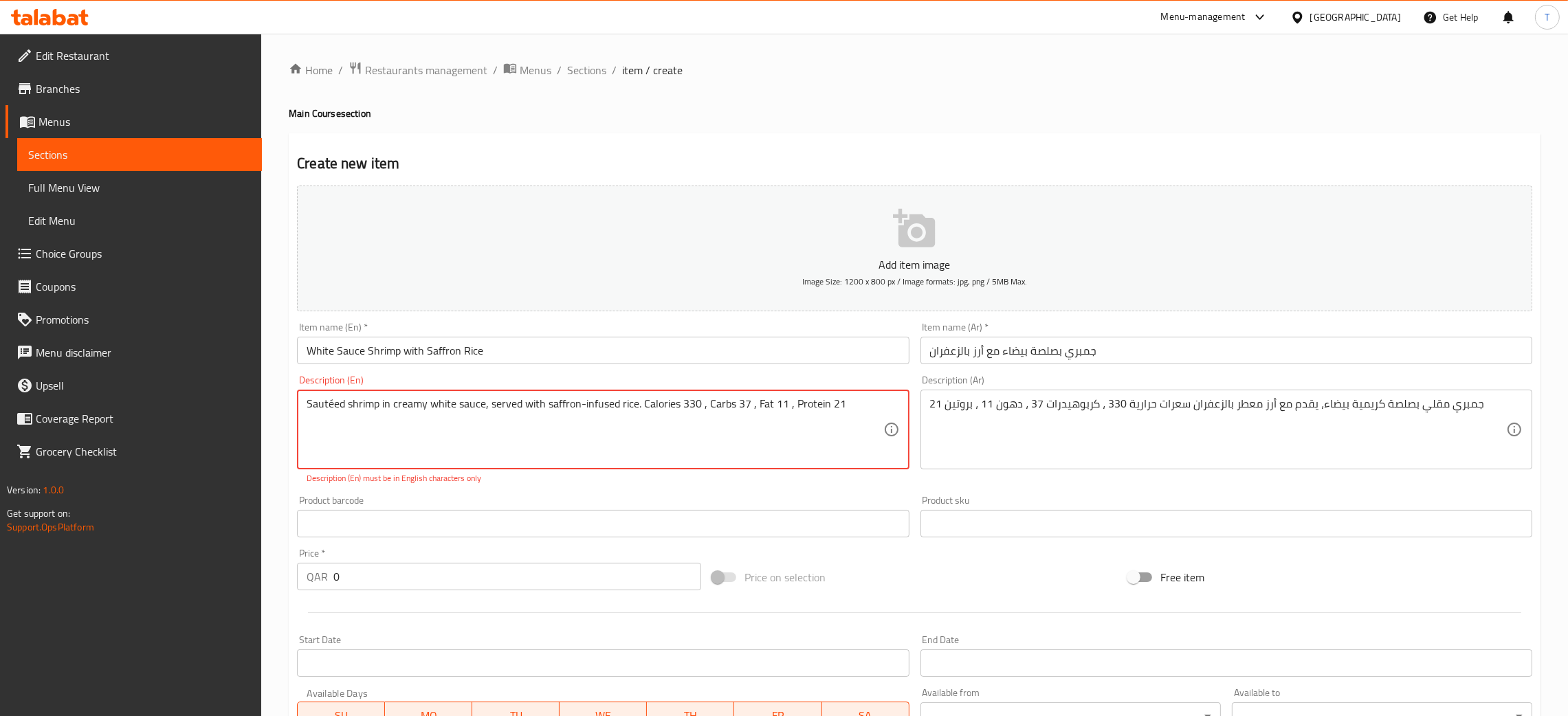
click at [578, 407] on textarea "Sautéed shrimp in creamy white sauce, served with saffron-infused rice. Calorie…" at bounding box center [595, 430] width 576 height 65
click at [870, 498] on div "Product barcode Product barcode" at bounding box center [603, 517] width 611 height 42
click at [748, 482] on p "Description (En) must be in English characters only" at bounding box center [603, 478] width 593 height 13
click at [491, 407] on textarea "Sautéed shrimp in creamy white sauce, served with saffron-infused rice Calories…" at bounding box center [595, 430] width 576 height 65
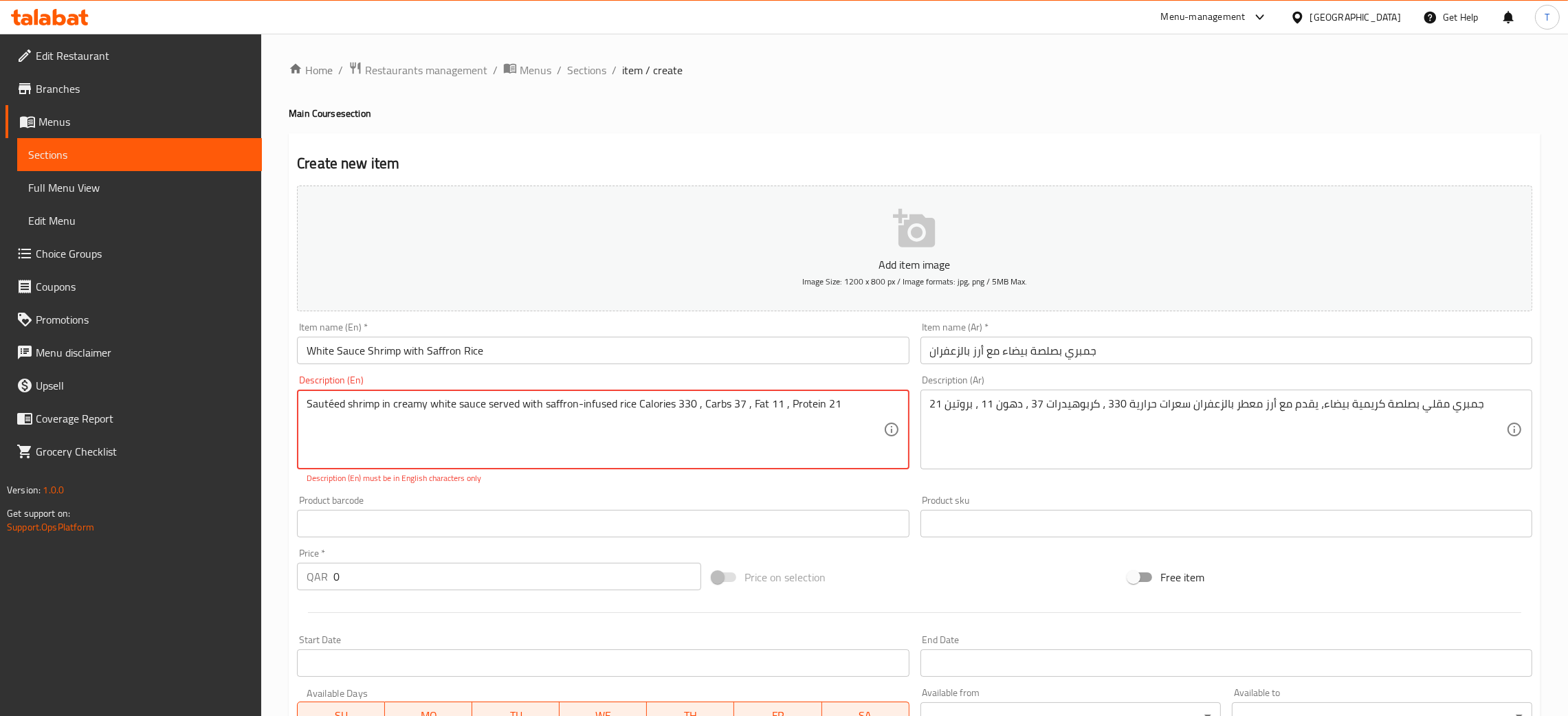
click at [564, 497] on div "Product barcode Product barcode" at bounding box center [603, 517] width 611 height 42
click at [332, 400] on textarea "Sautéed shrimp in creamy white sauce served with saffron-infused rice Calories …" at bounding box center [595, 430] width 576 height 65
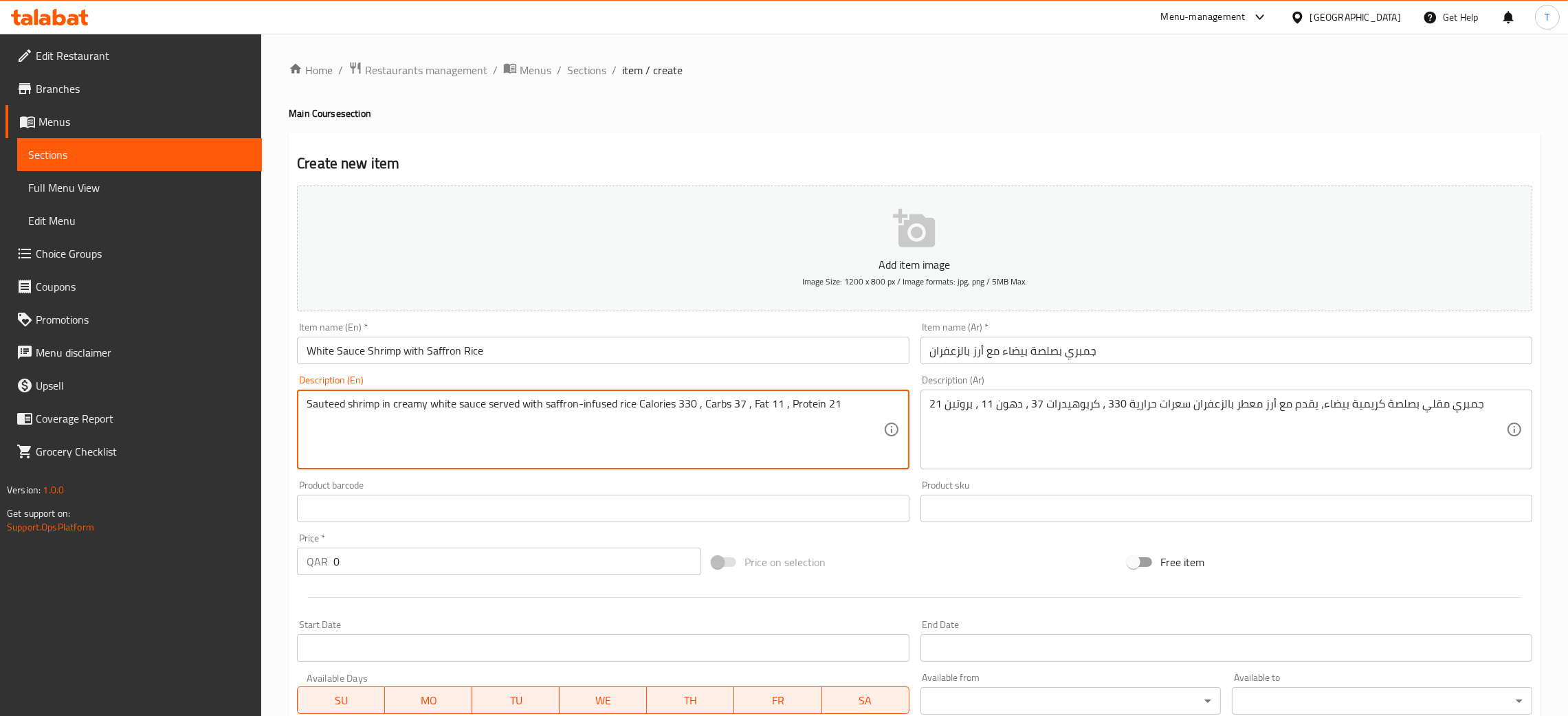
type textarea "Sauteed shrimp in creamy white sauce served with saffron-infused rice Calories …"
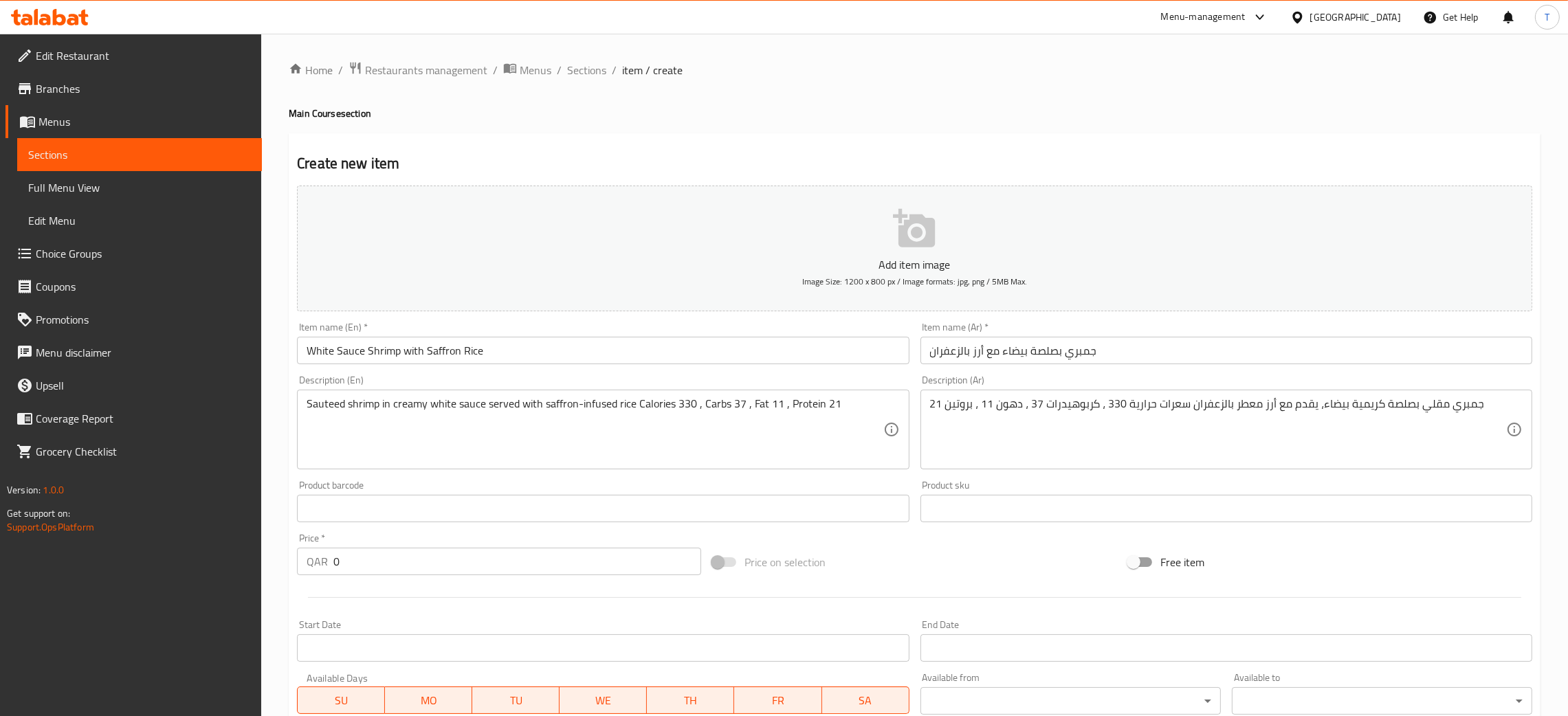
click at [444, 477] on div "Product barcode Product barcode" at bounding box center [604, 502] width 623 height 53
paste input "55"
type input "55"
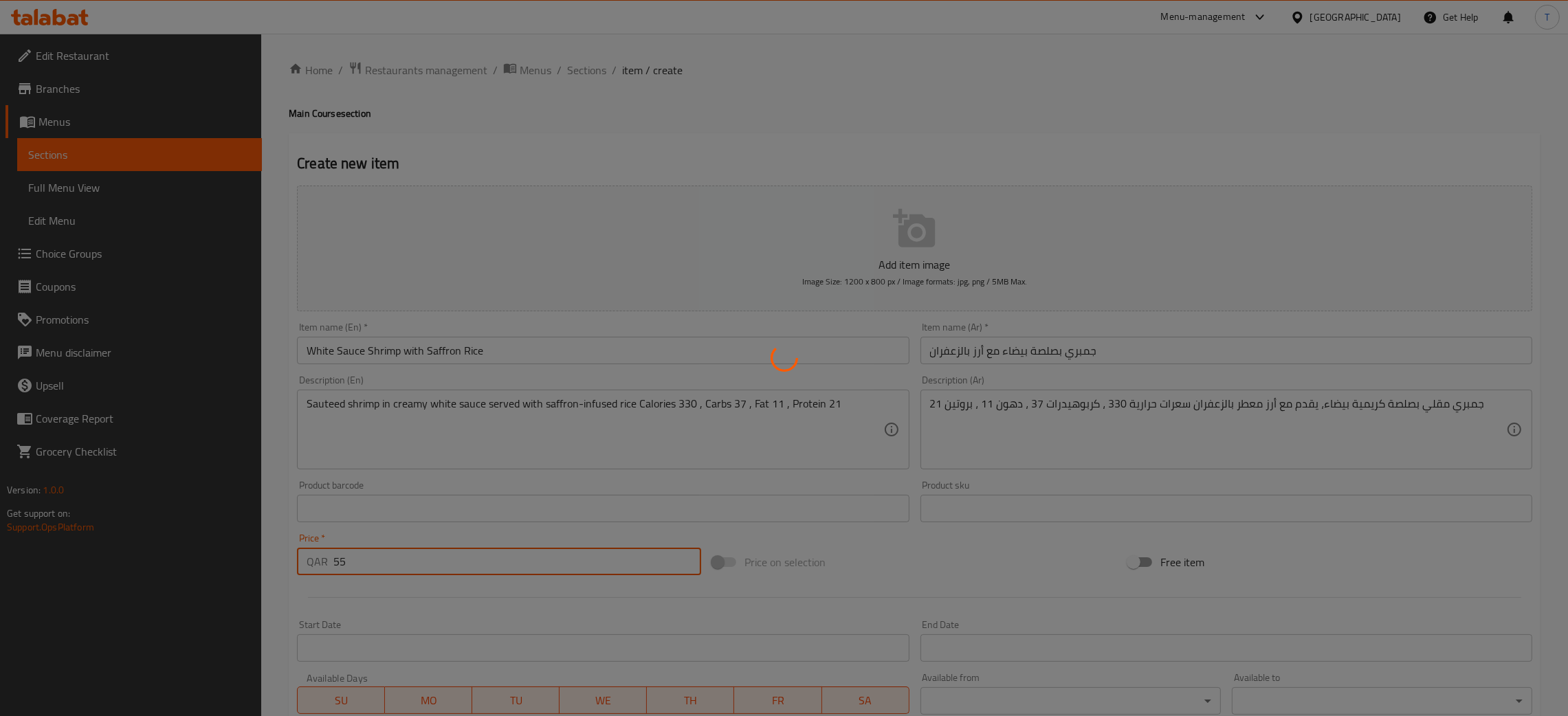
type input "0"
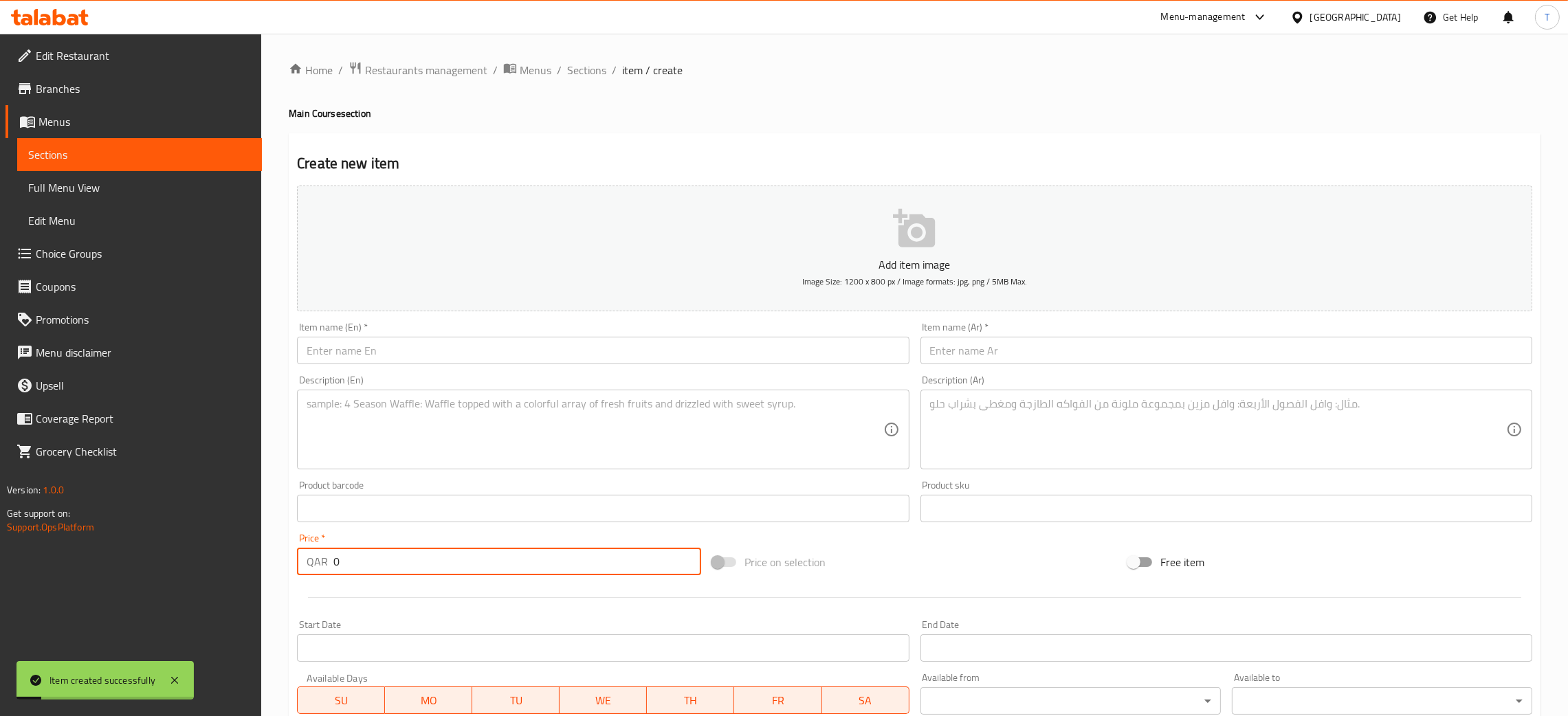
click at [418, 363] on input "text" at bounding box center [603, 351] width 611 height 28
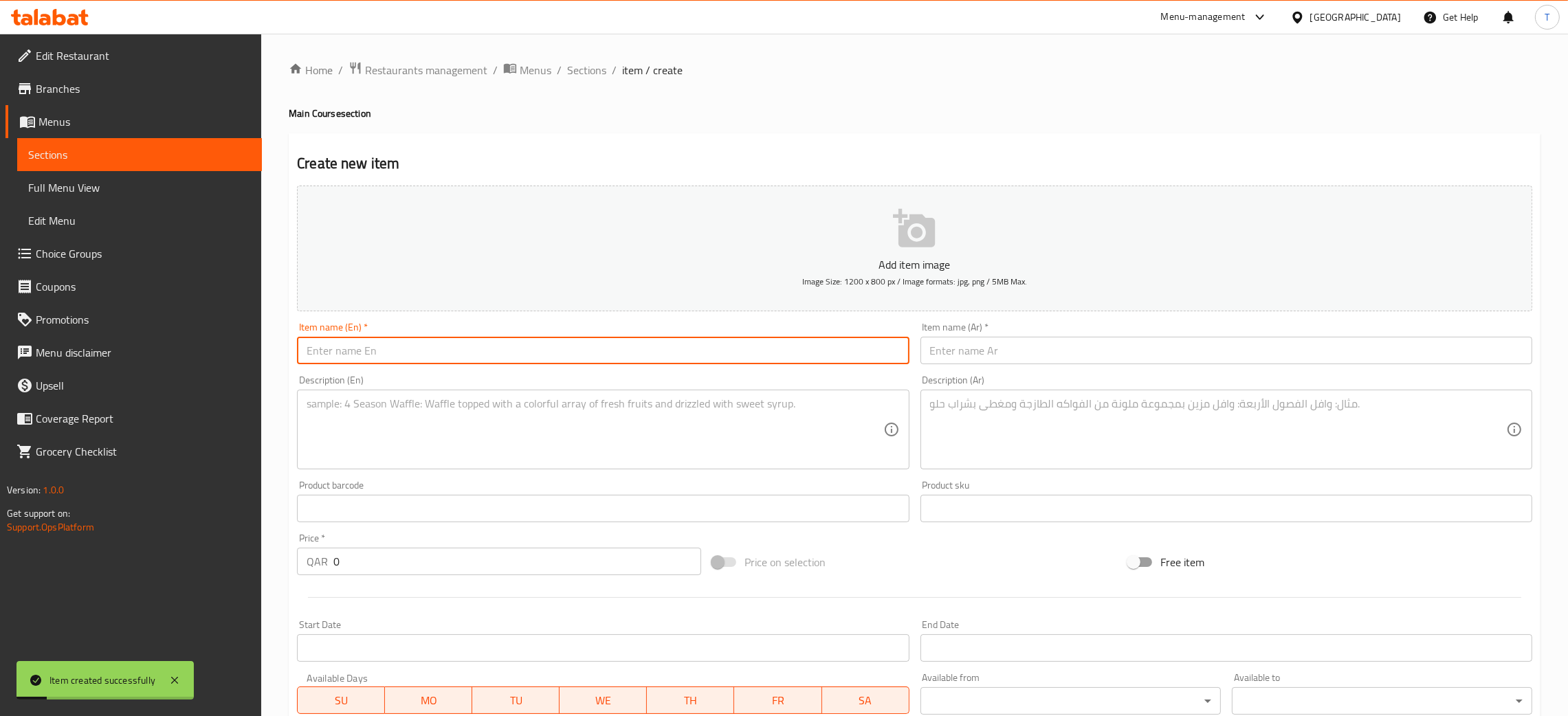
paste input "Pineapple Shrimp with White Rice"
type input "Pineapple Shrimp with White Rice"
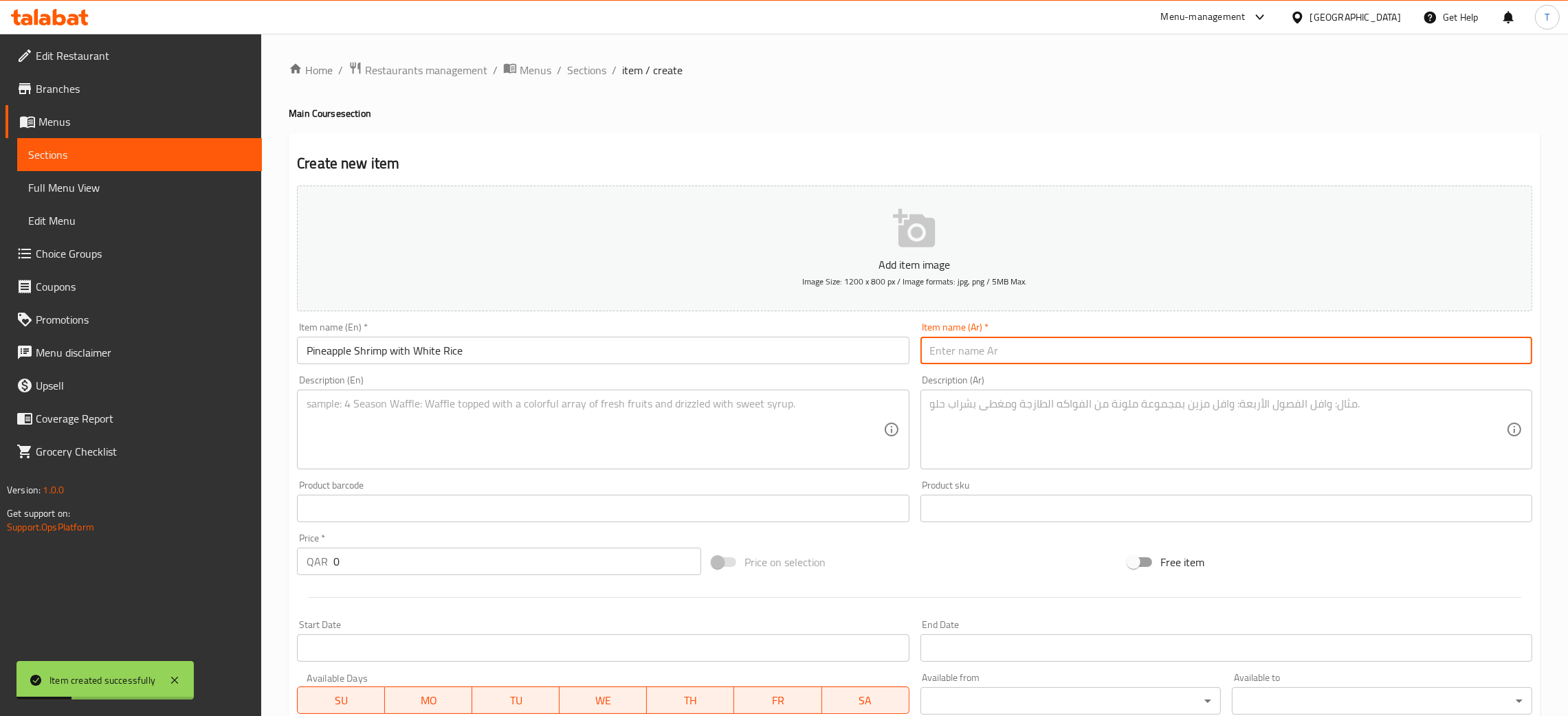
paste input "جمبري بالأناناس مع أرز أبيض"
type input "جمبري بالأناناس مع أرز أبيض"
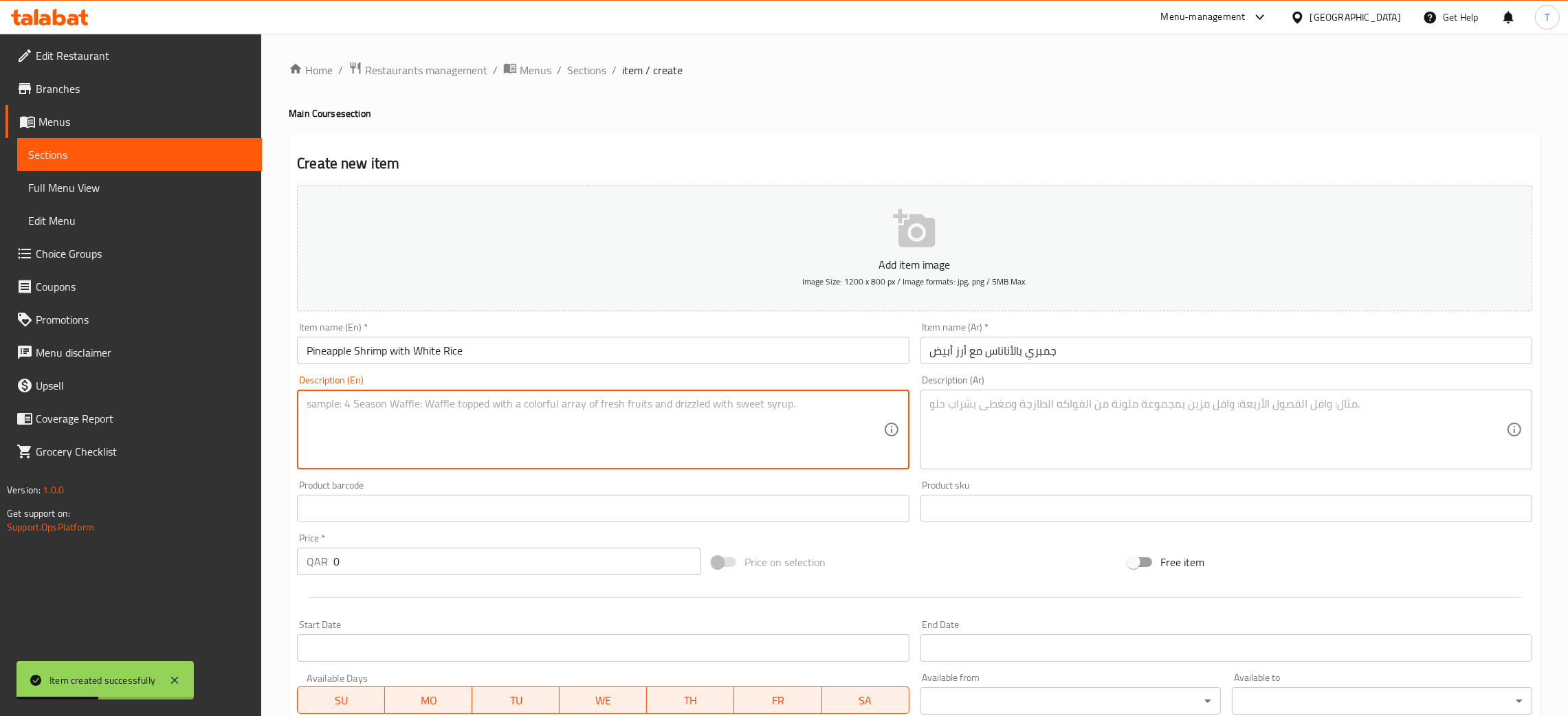
paste textarea "Stir-fried shrimp with pineapple chunks, bell pepper, and sweet sauce, served w…"
type textarea "Stir-fried shrimp with pineapple chunks, bell pepper, and sweet sauce, served w…"
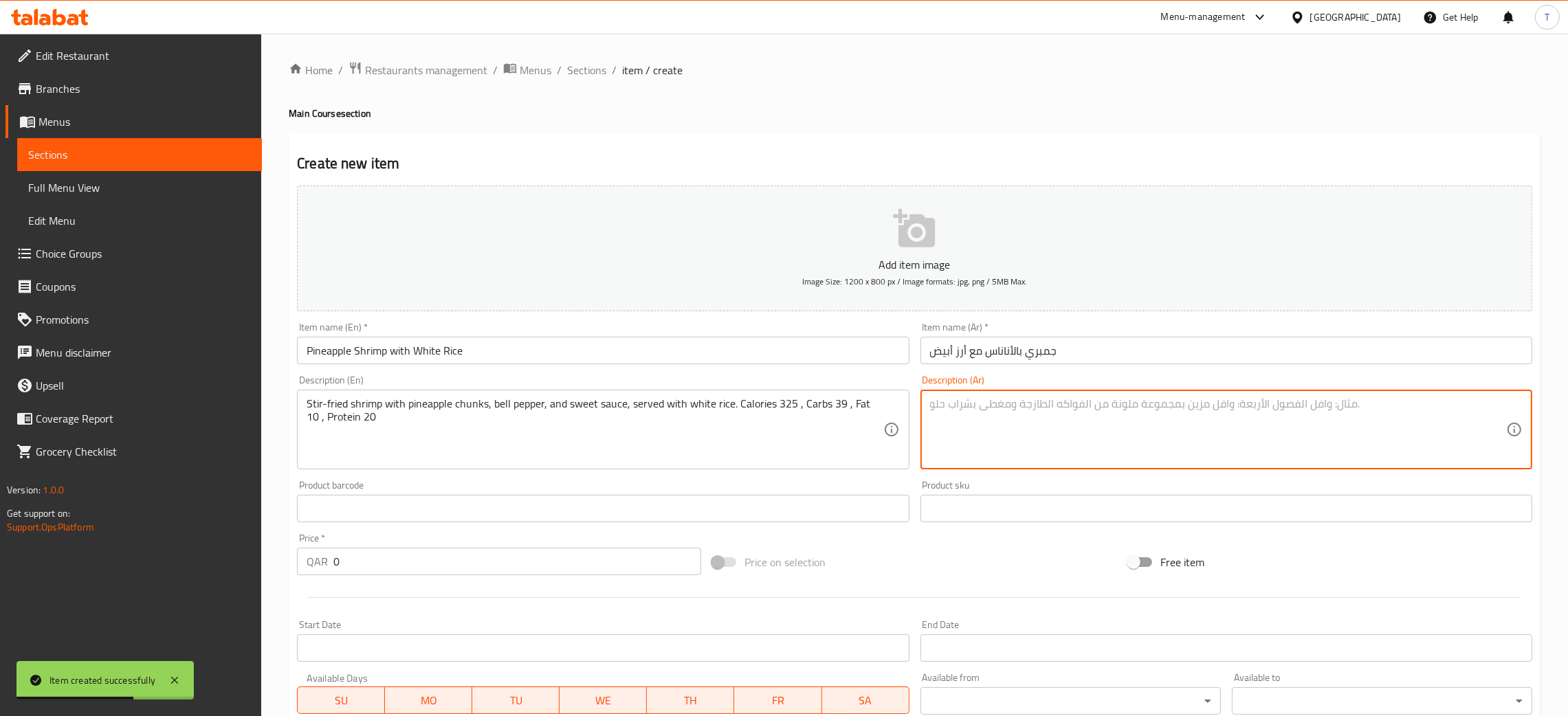
paste textarea "جمبري مقلي مع قطع أناناس وفلفل رومي وصوص حلو، يقدم مع أرز أبيض سعرات حرارية 325…"
type textarea "جمبري مقلي مع قطع أناناس وفلفل رومي وصوص حلو، يقدم مع أرز أبيض سعرات حرارية 325…"
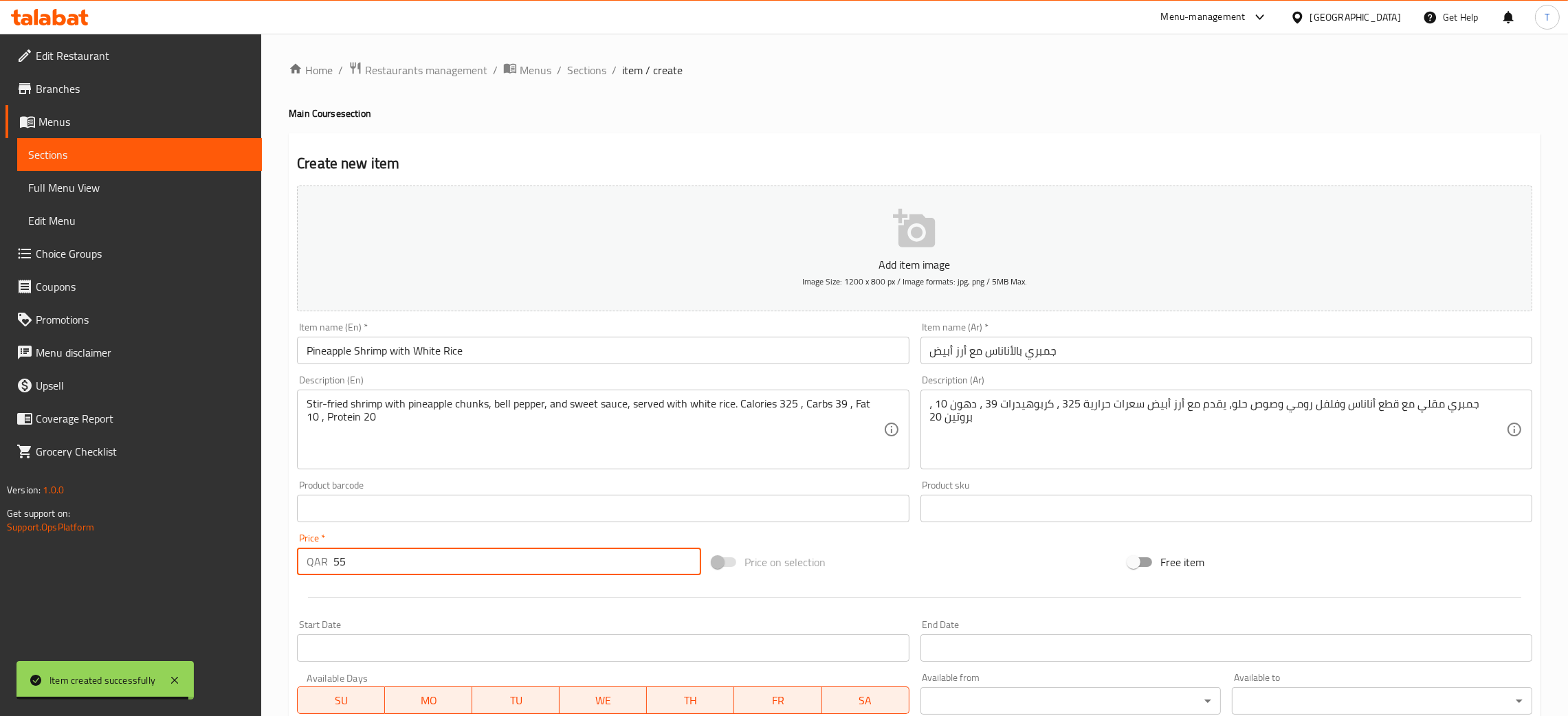
type input "55"
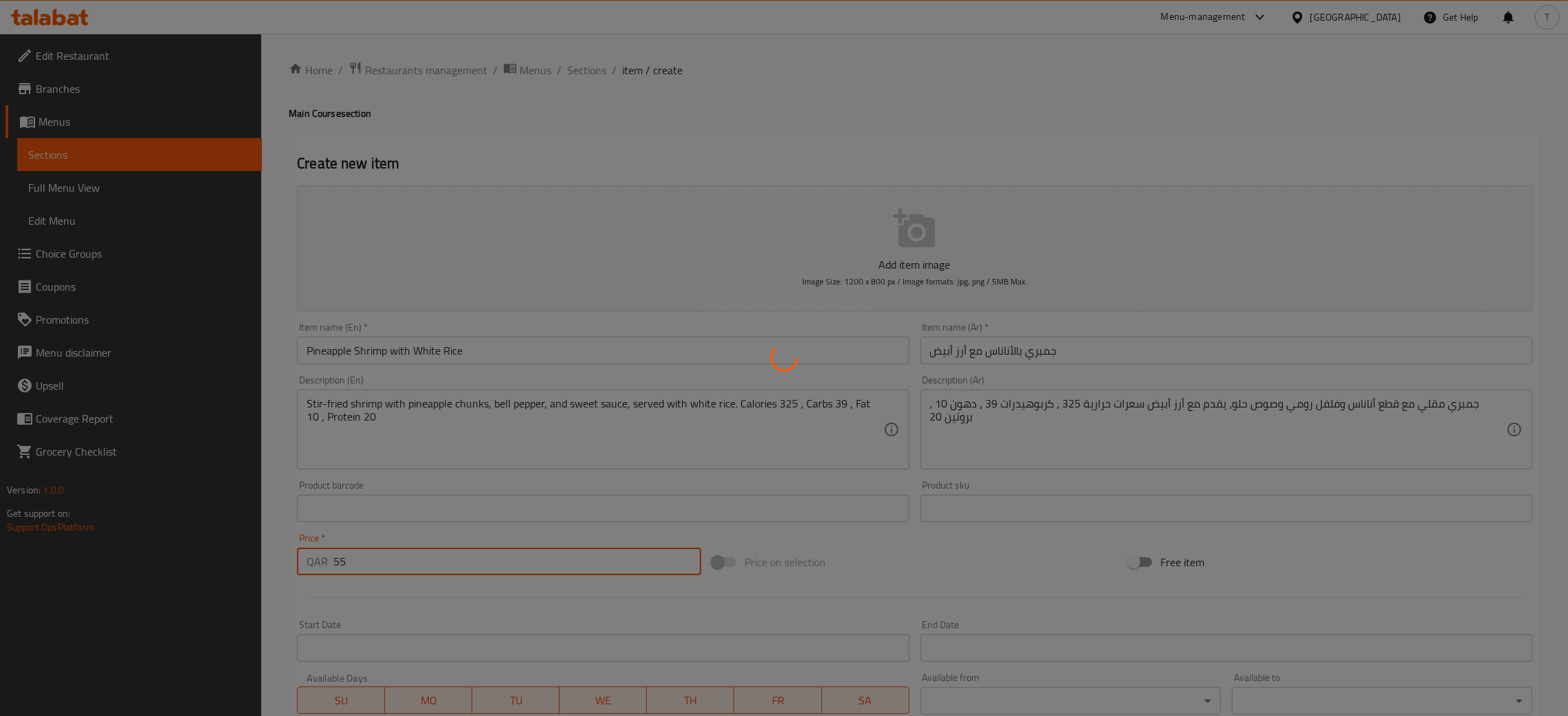
type input "0"
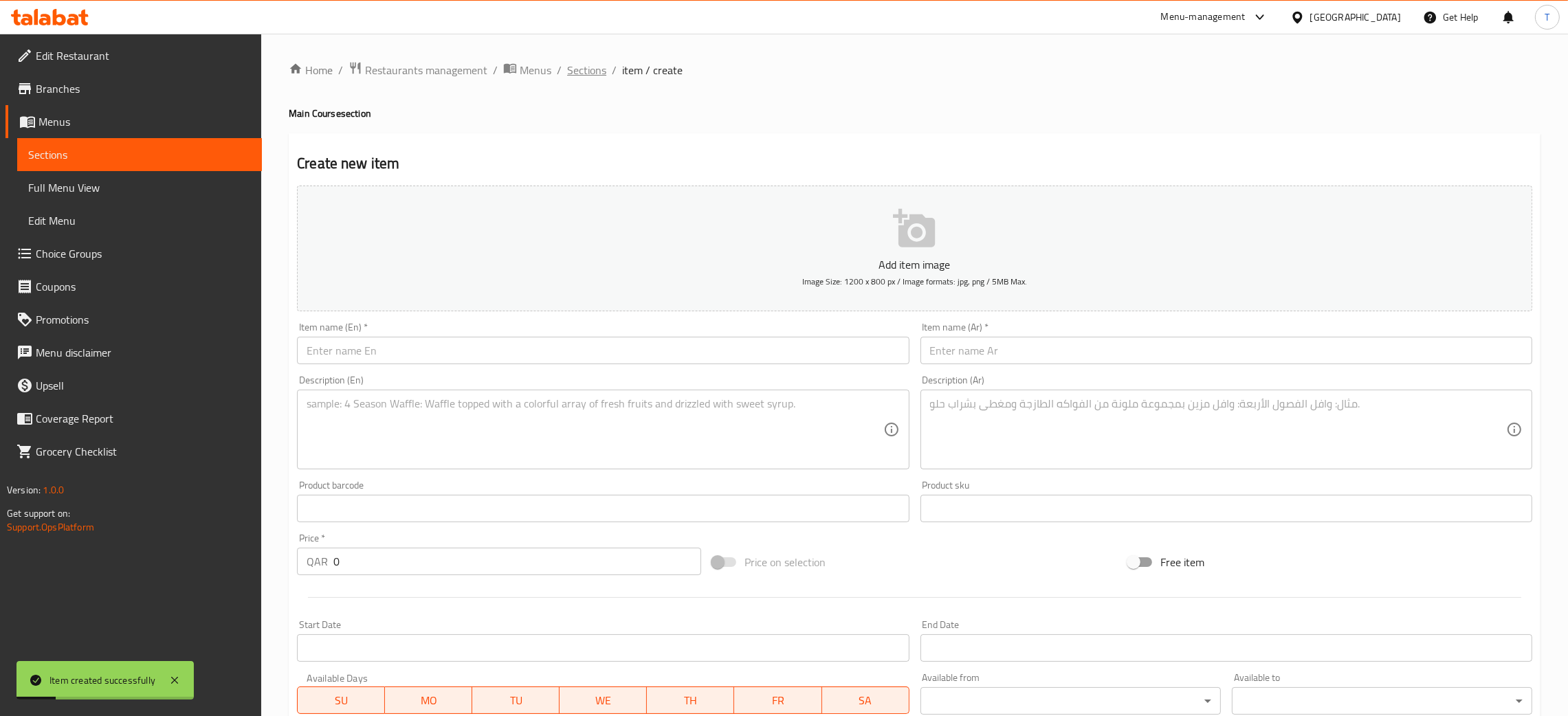
click at [585, 70] on span "Sections" at bounding box center [587, 70] width 39 height 17
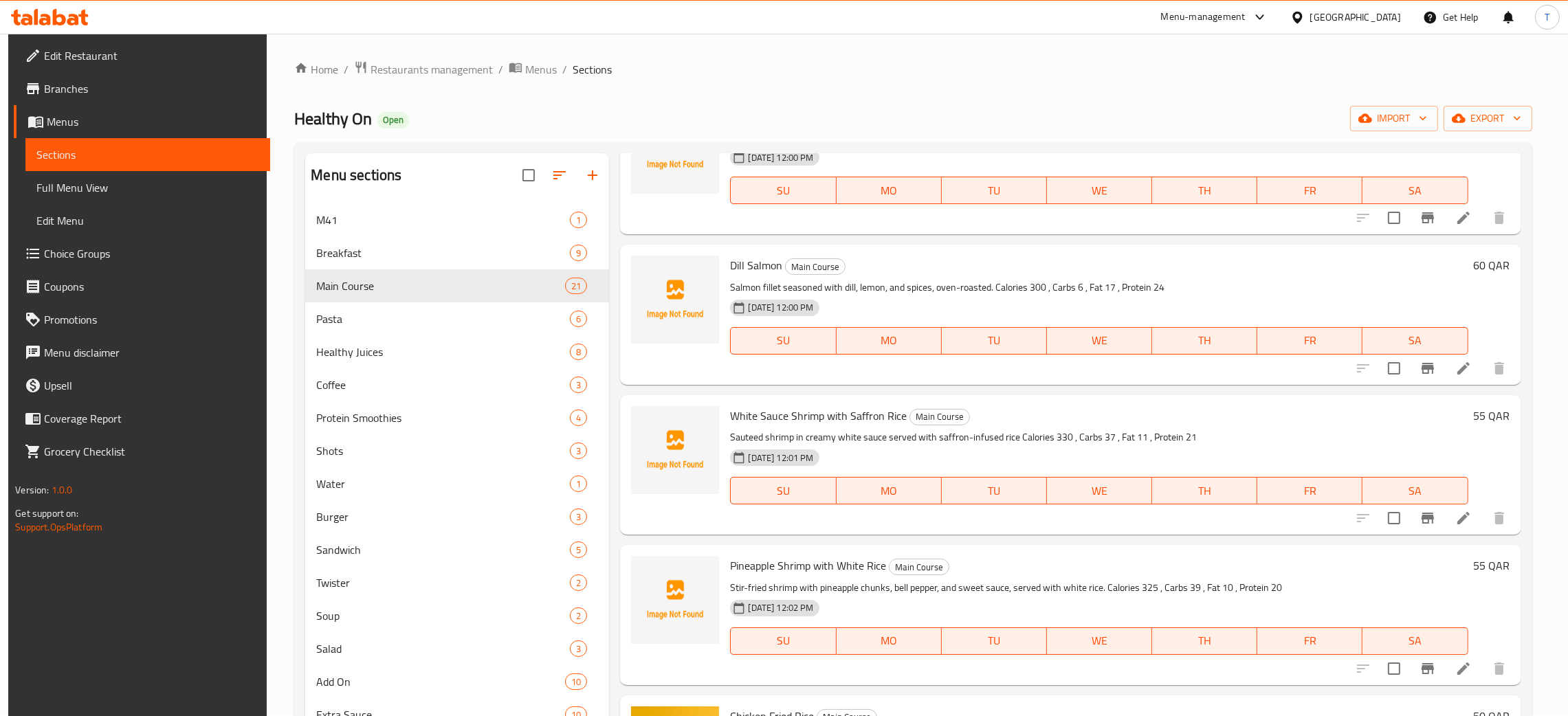
scroll to position [705, 0]
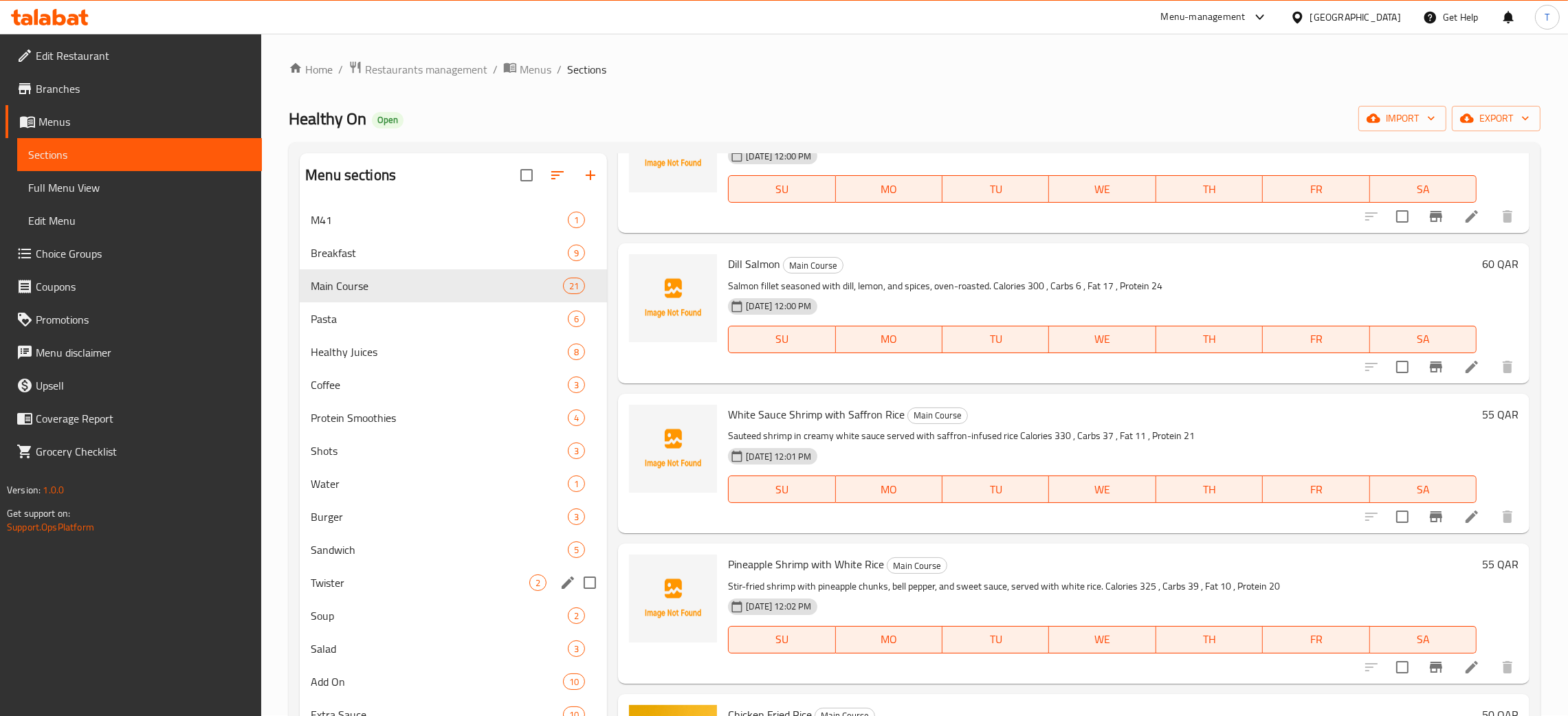
click at [349, 573] on div "Twister 2" at bounding box center [454, 582] width 308 height 33
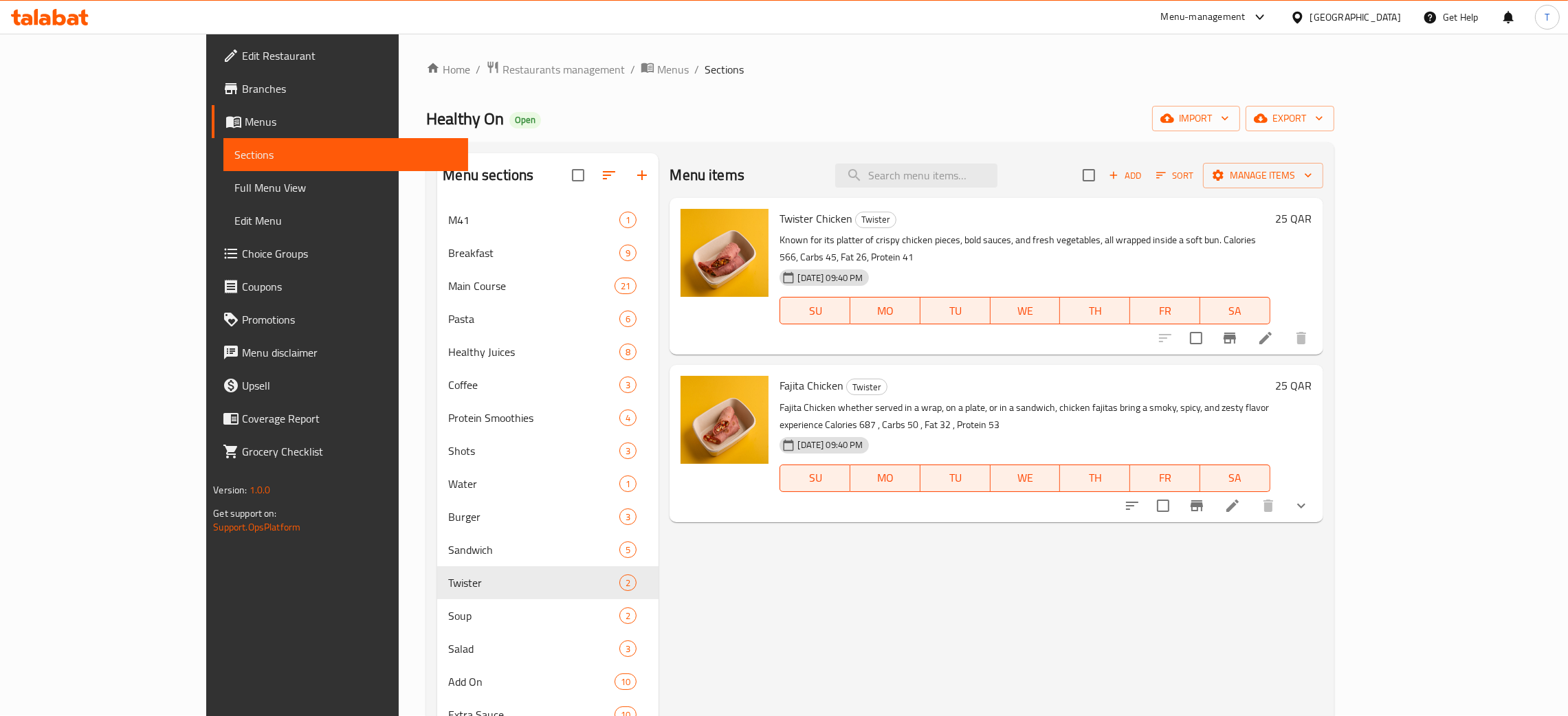
click at [1147, 169] on button "Add" at bounding box center [1125, 176] width 44 height 22
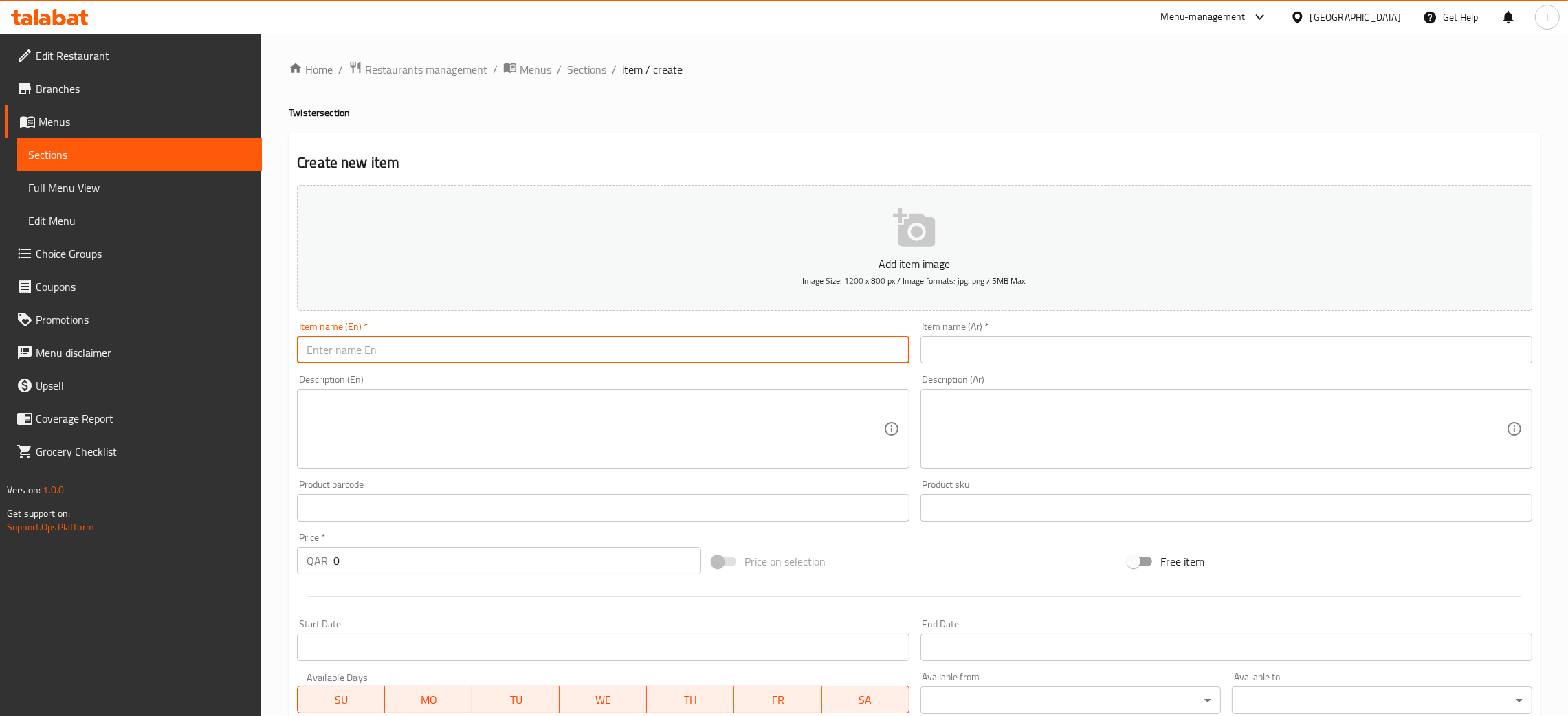
click at [557, 359] on input "text" at bounding box center [603, 350] width 611 height 28
paste input "Potato Egg Wrap"
type input "Potato Egg Wrap"
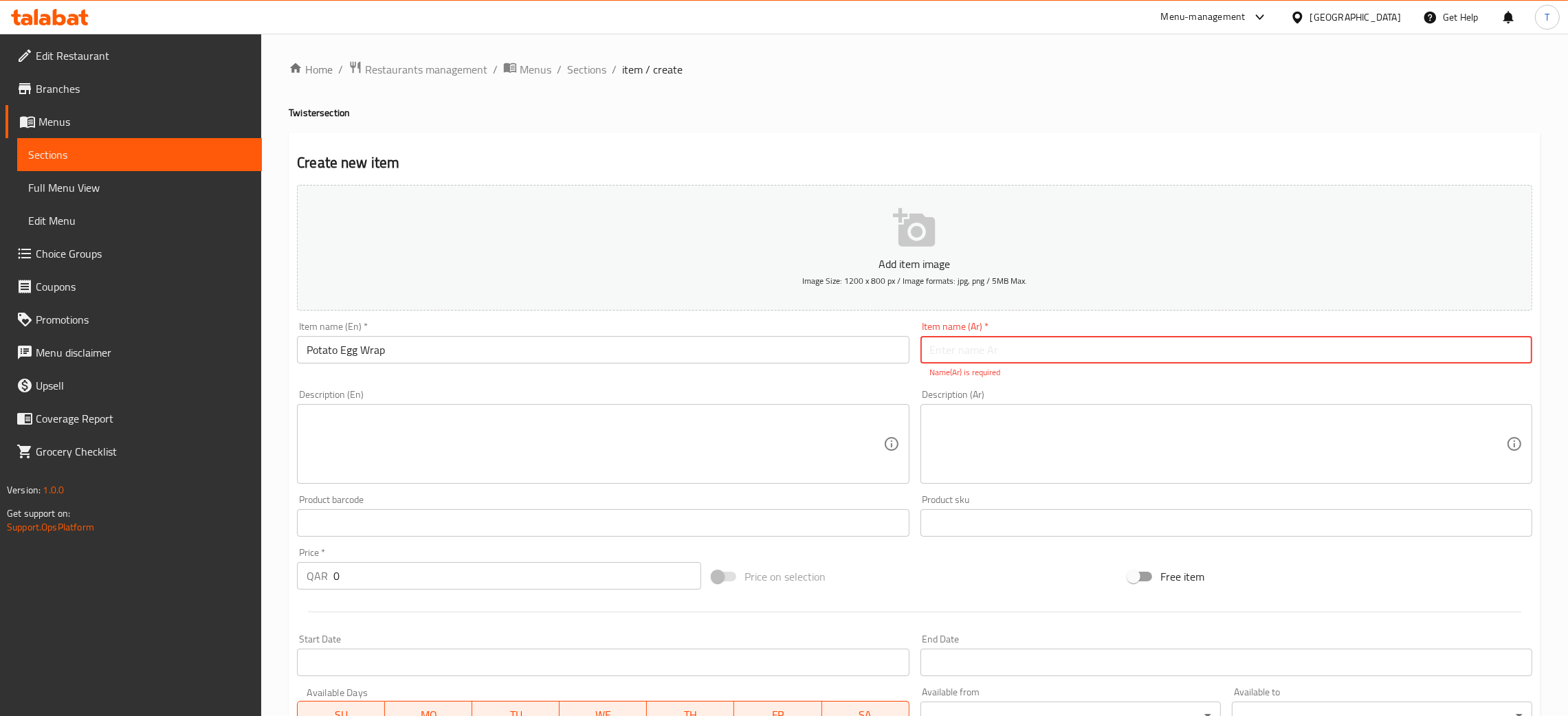
paste input "راب البيض بالبطاطس"
type input "راب البيض بالبطاطس"
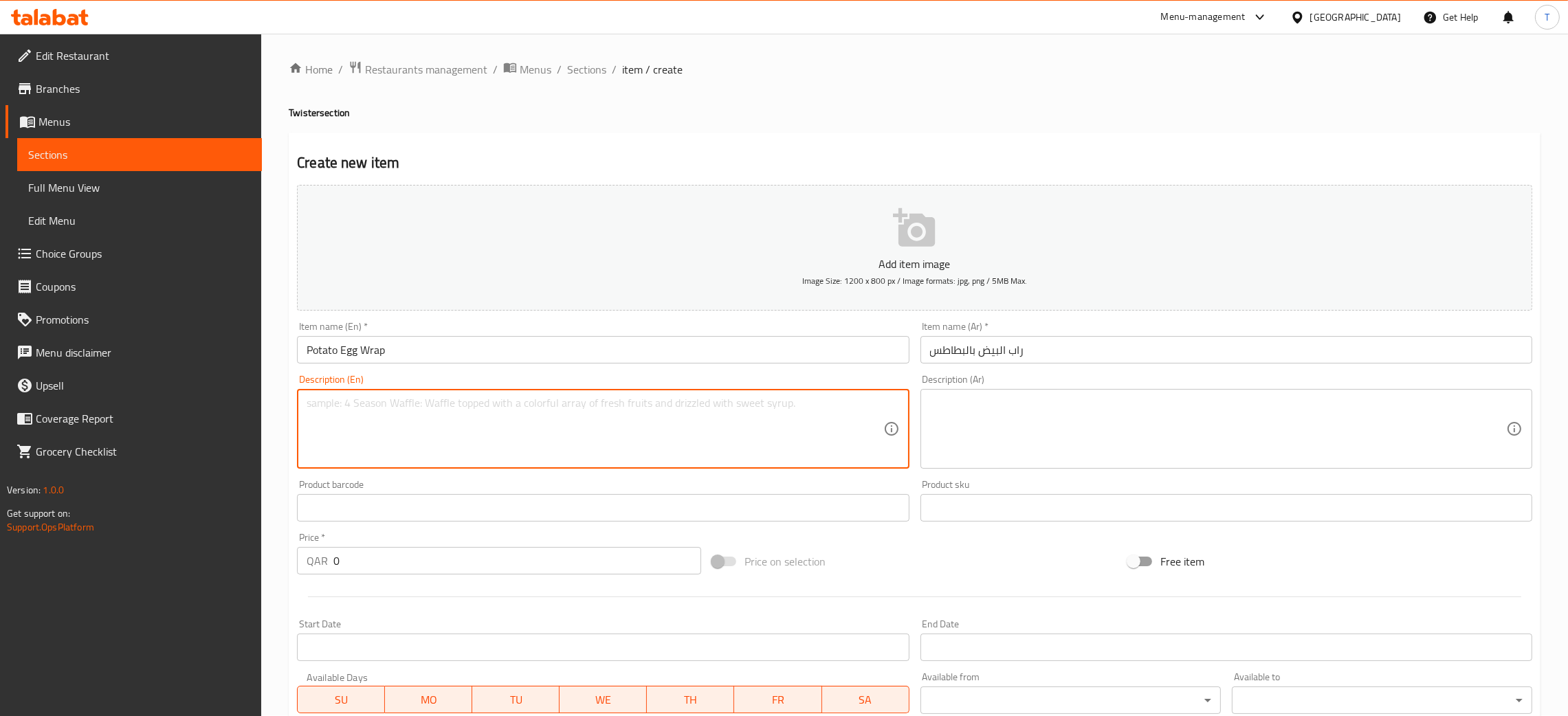
paste textarea "Warm potato and scrambled eggs wrapped in a soft flatbread. Calories 235 , Carb…"
type textarea "Warm potato and scrambled eggs wrapped in a soft flatbread. Calories 235 , Carb…"
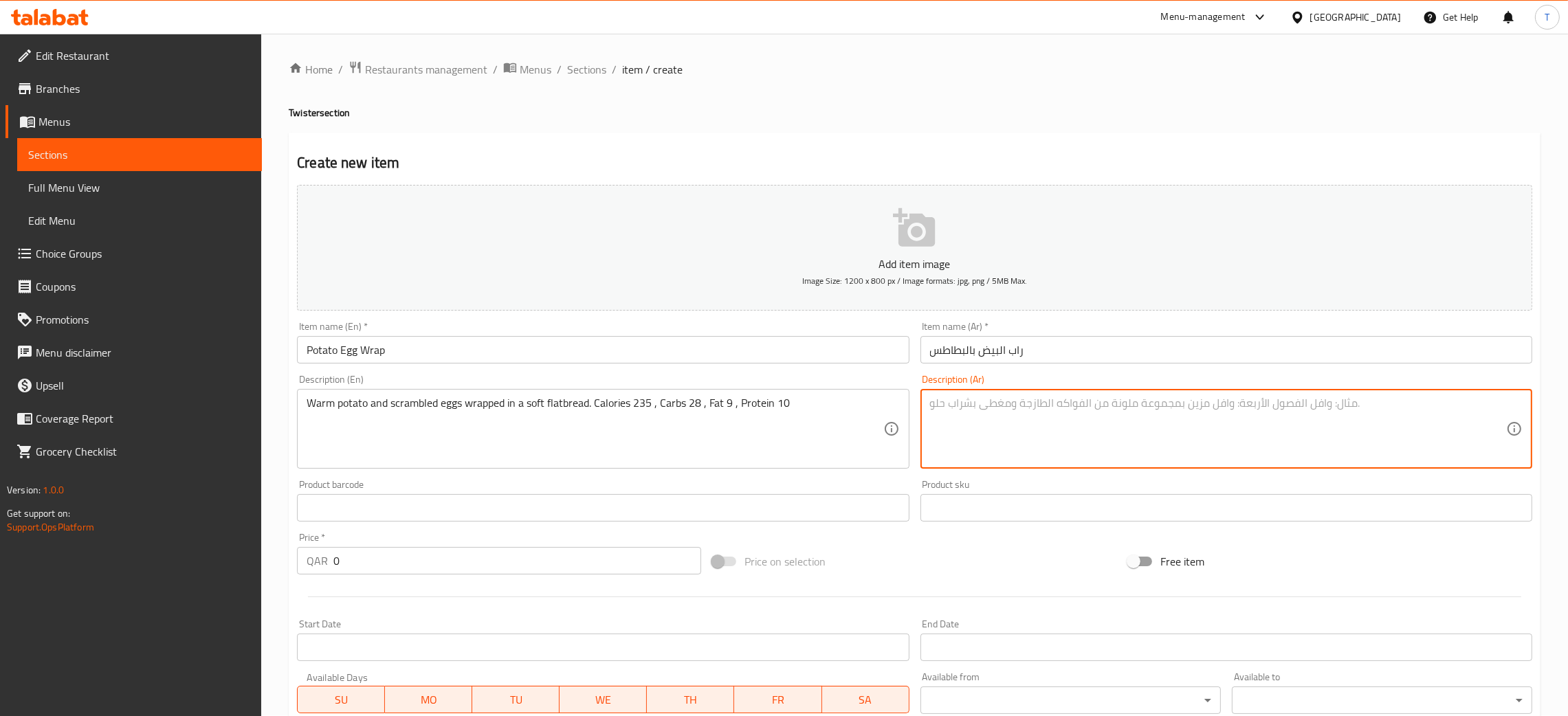
paste textarea "بطاطس وبيض مخفوق يلف في خبز طري سعرات حرارية 235 ، كربوهيدرات 28 ، دهون 9 ، برو…"
type textarea "بطاطس وبيض مخفوق يلف في خبز طري سعرات حرارية 235 ، كربوهيدرات 28 ، دهون 9 ، برو…"
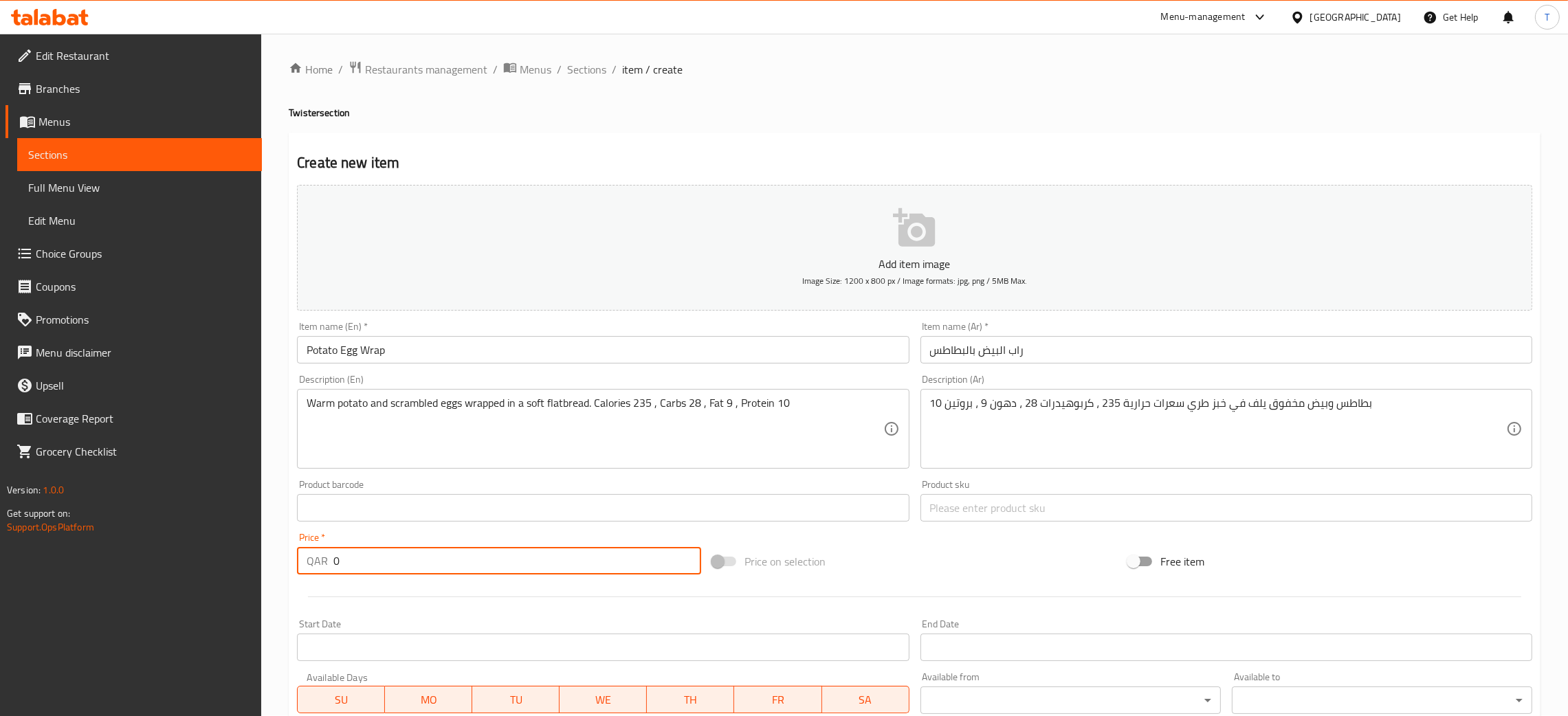
paste input "22"
type input "22"
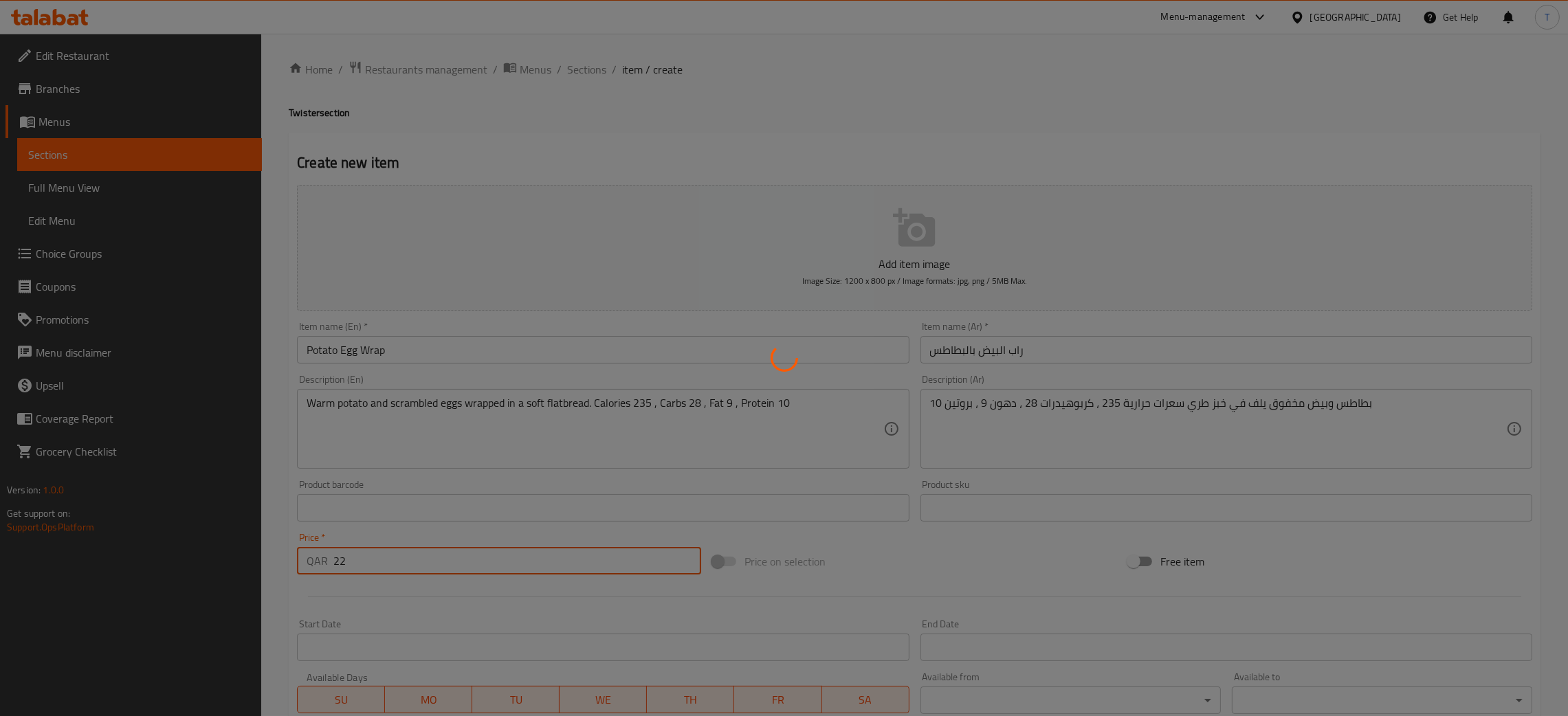
type input "0"
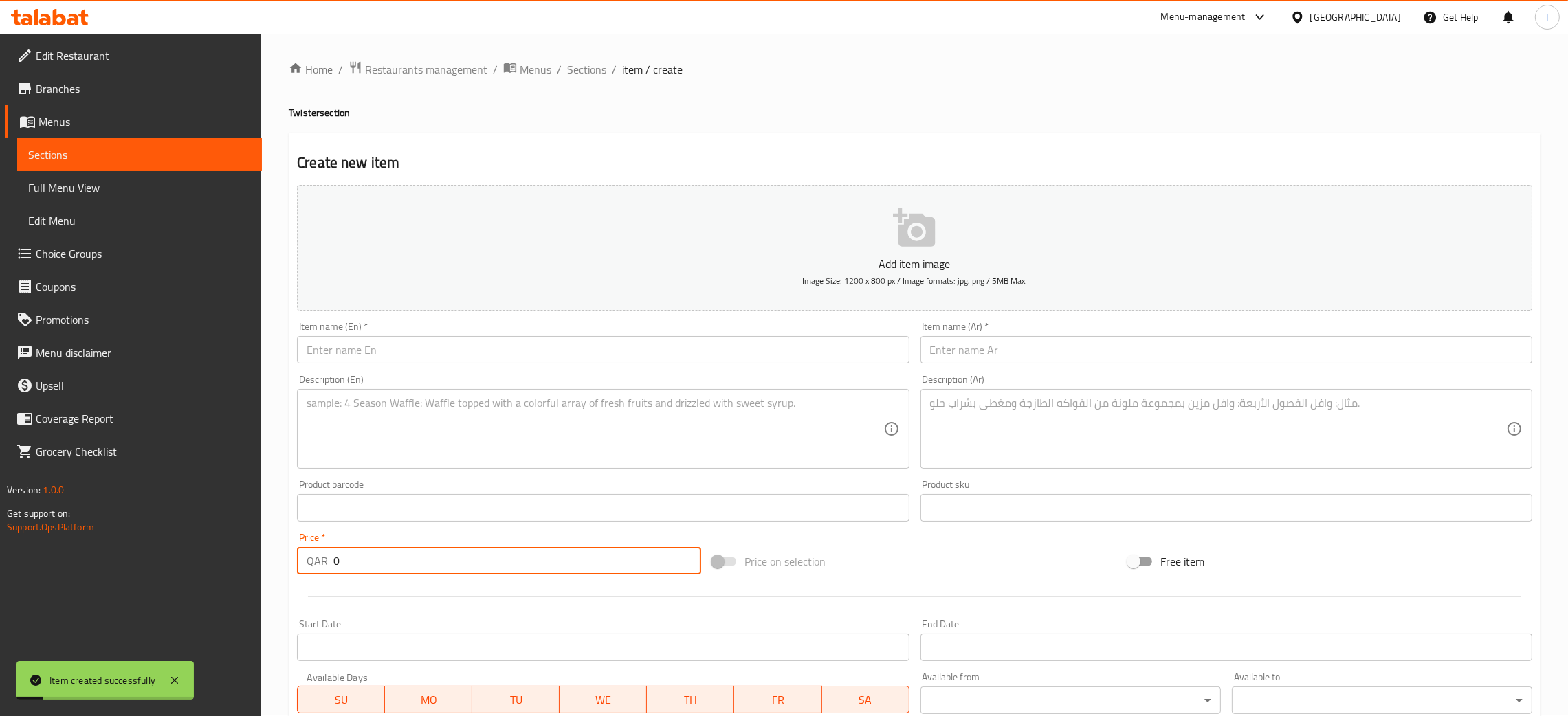
click at [517, 348] on input "text" at bounding box center [603, 350] width 611 height 28
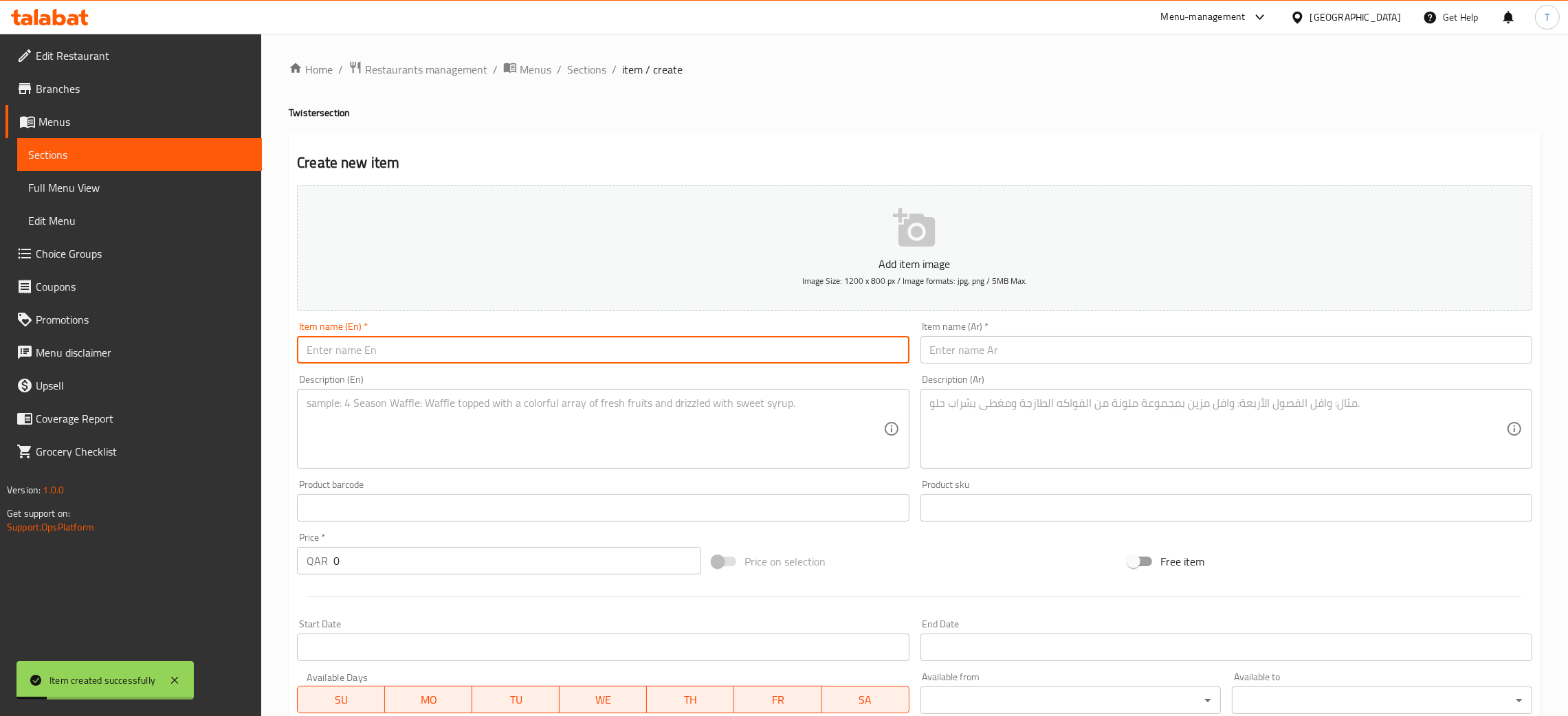
paste input "Chicken Quesadilla"
type input "Chicken Quesadilla"
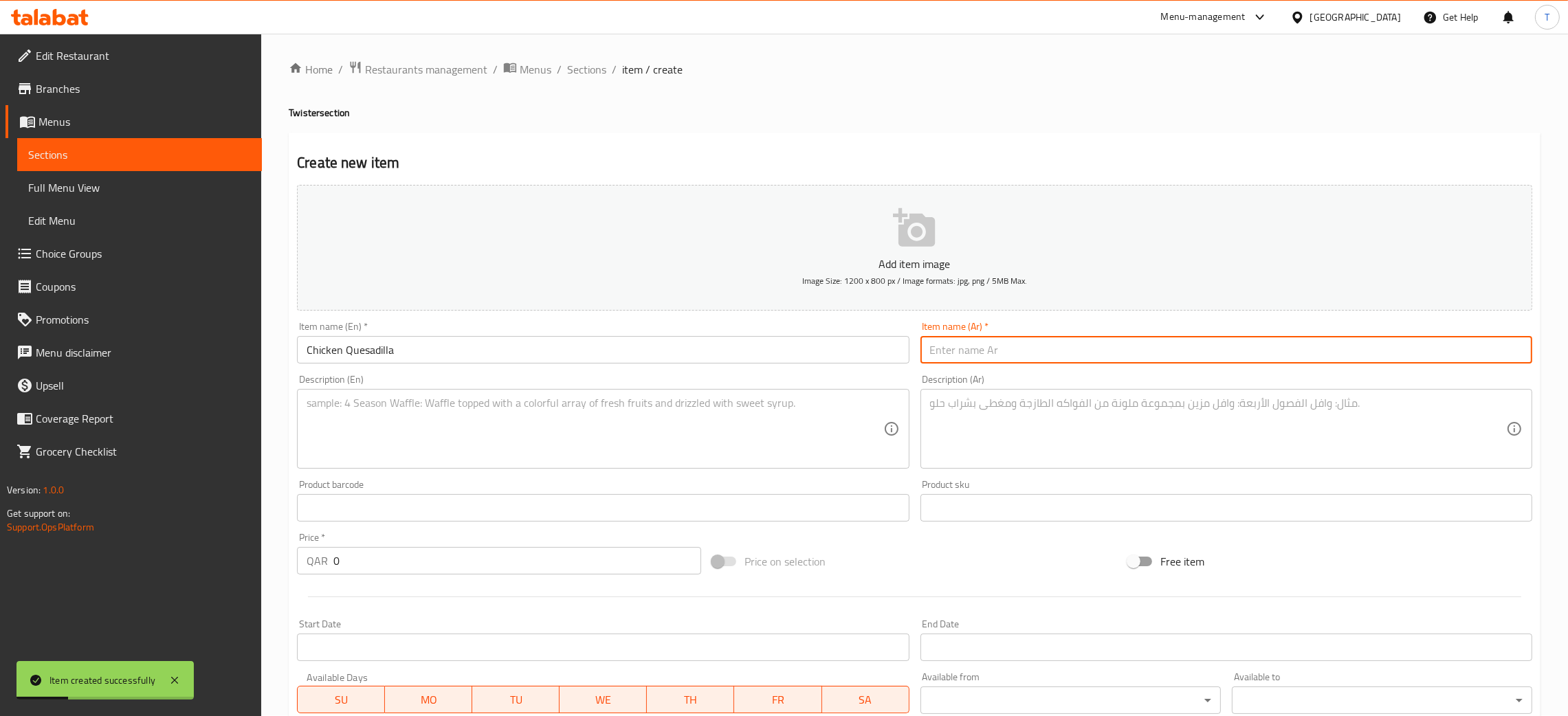
paste input "كاساديا دجاج"
type input "كاساديا دجاج"
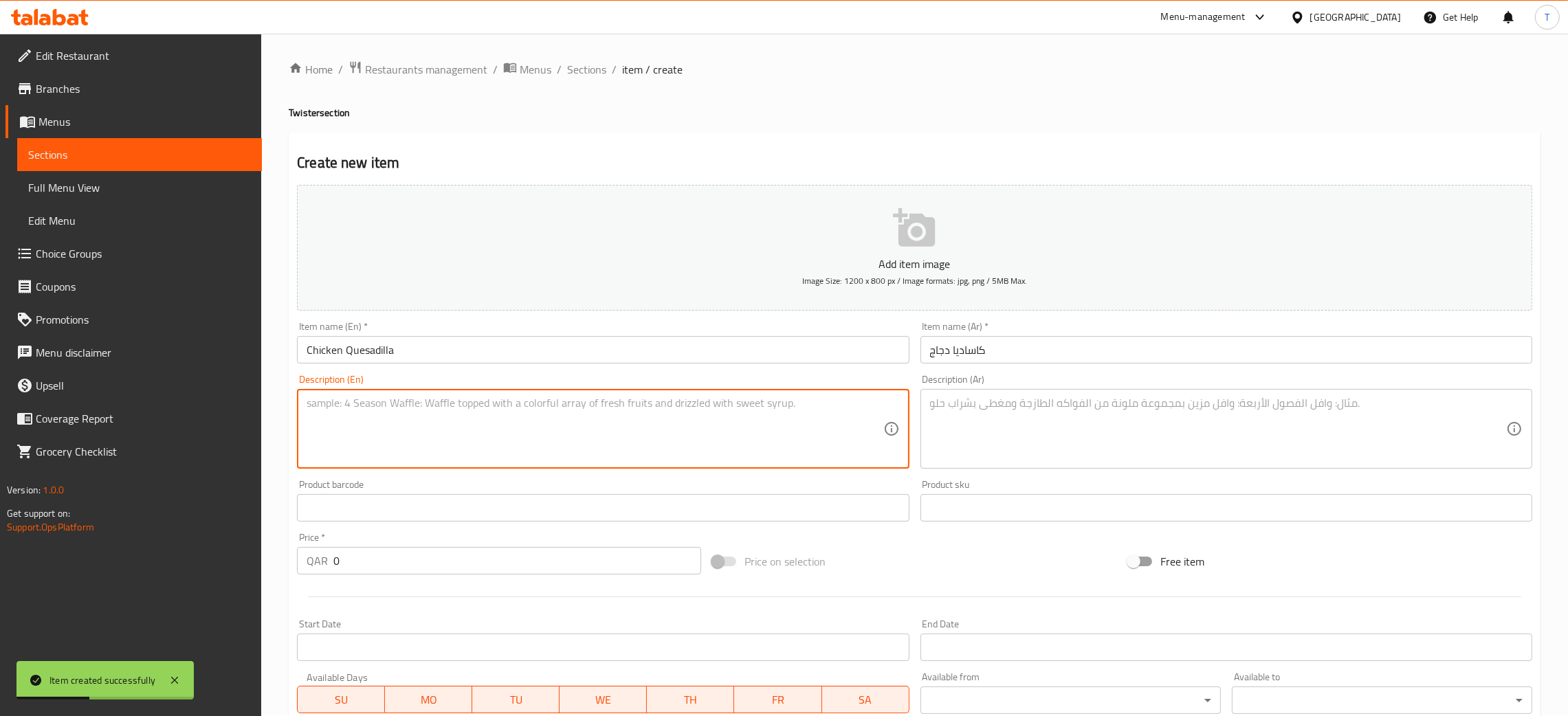
paste textarea "Grilled tortilla stuffed with spiced chicken and melted cheese. Calories 280 , …"
type textarea "Grilled tortilla stuffed with spiced chicken and melted cheese. Calories 280 , …"
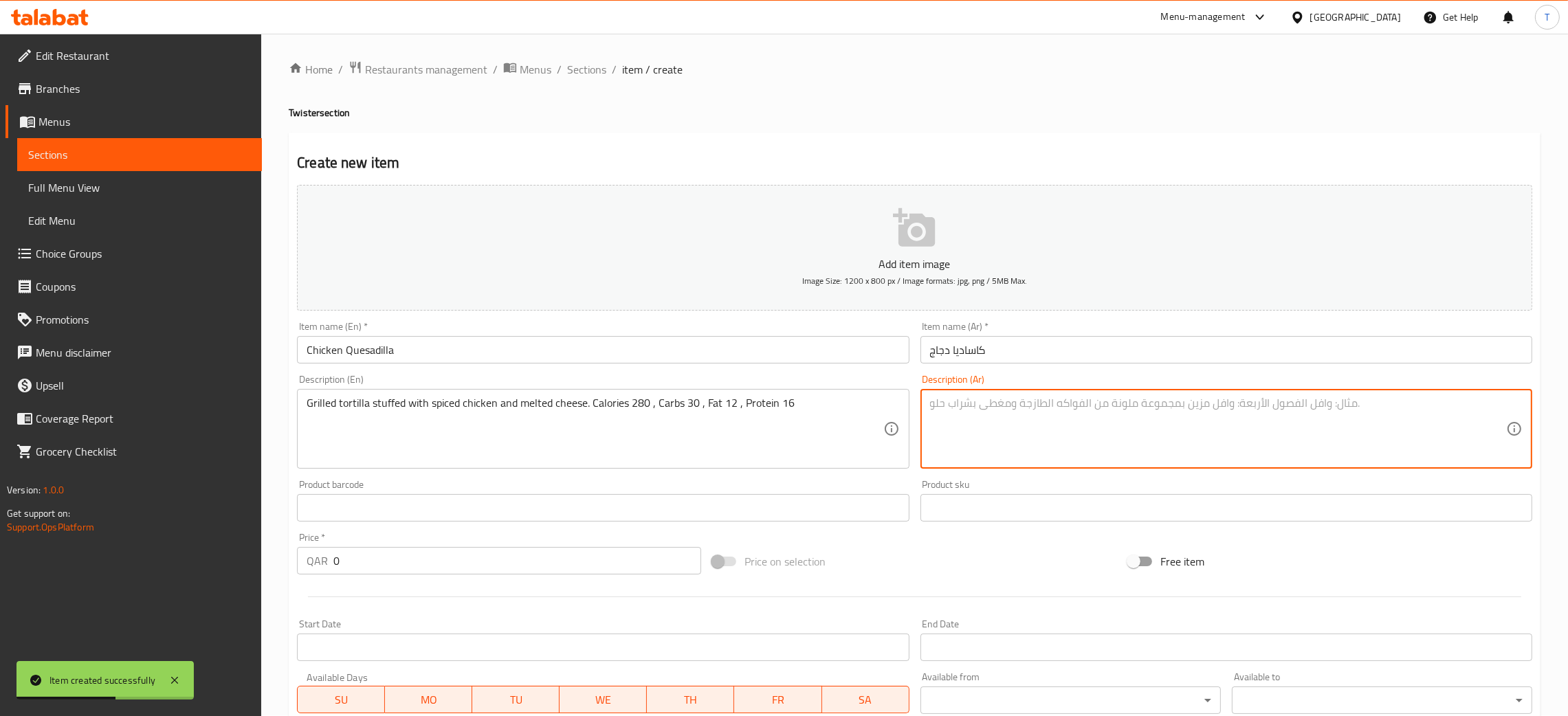
paste textarea "تورتيلا مشوية محشوة بدجاج متبل وجبن مذاب سعرات حرارية 280 ، كربوهيدرات 30 ، دهو…"
type textarea "تورتيلا مشوية محشوة بدجاج متبل وجبن مذاب سعرات حرارية 280 ، كربوهيدرات 30 ، دهو…"
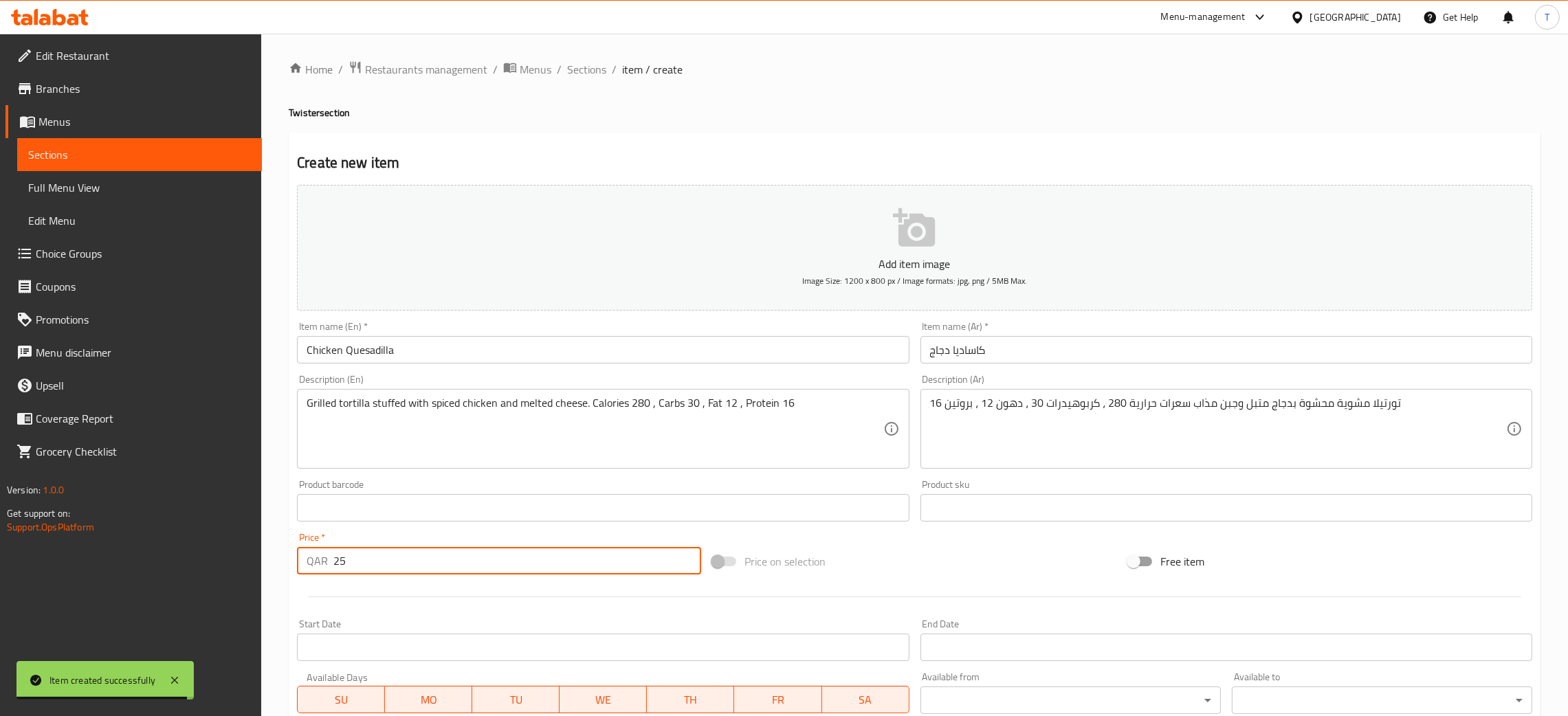
type input "25"
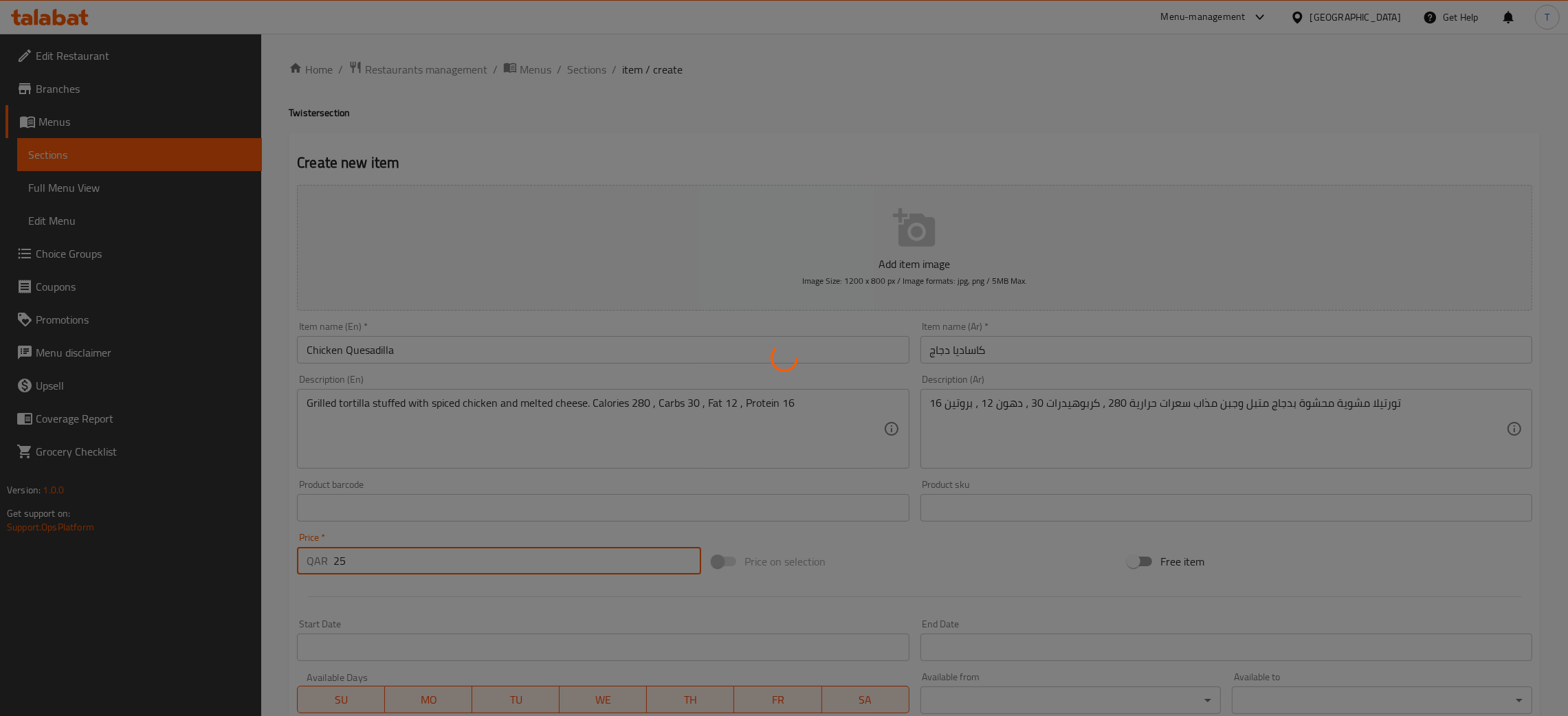
type input "0"
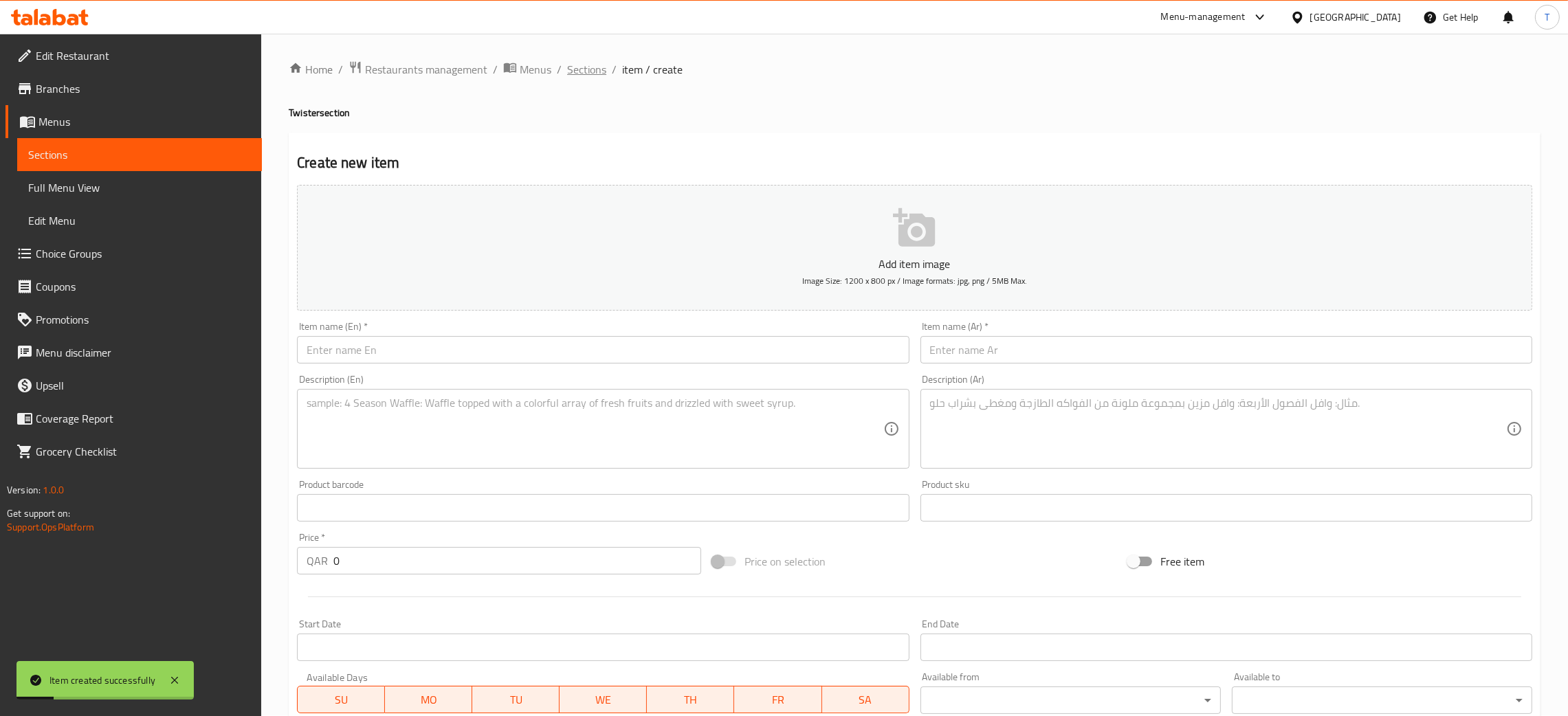
click at [594, 69] on span "Sections" at bounding box center [587, 69] width 39 height 17
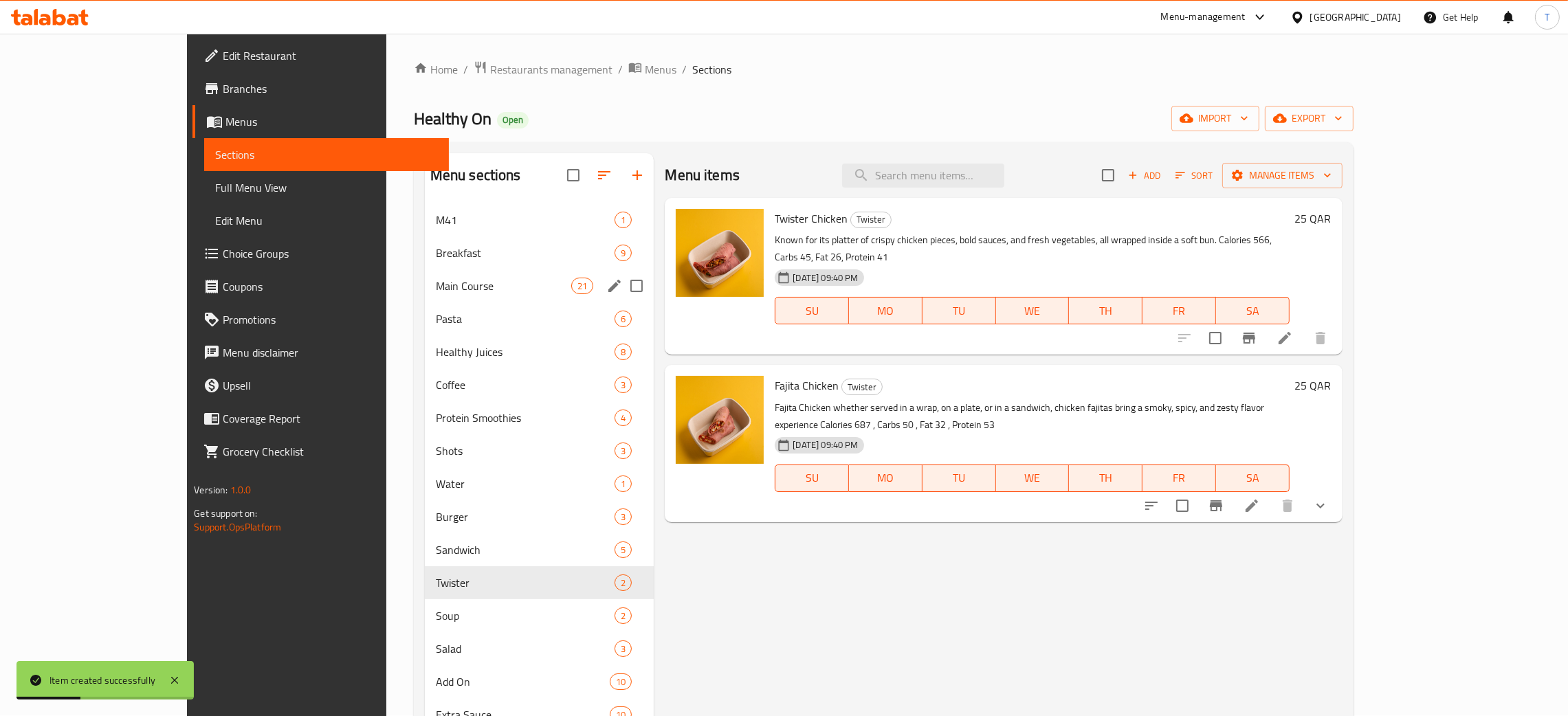
click at [428, 269] on div "Main Course 21" at bounding box center [539, 285] width 230 height 33
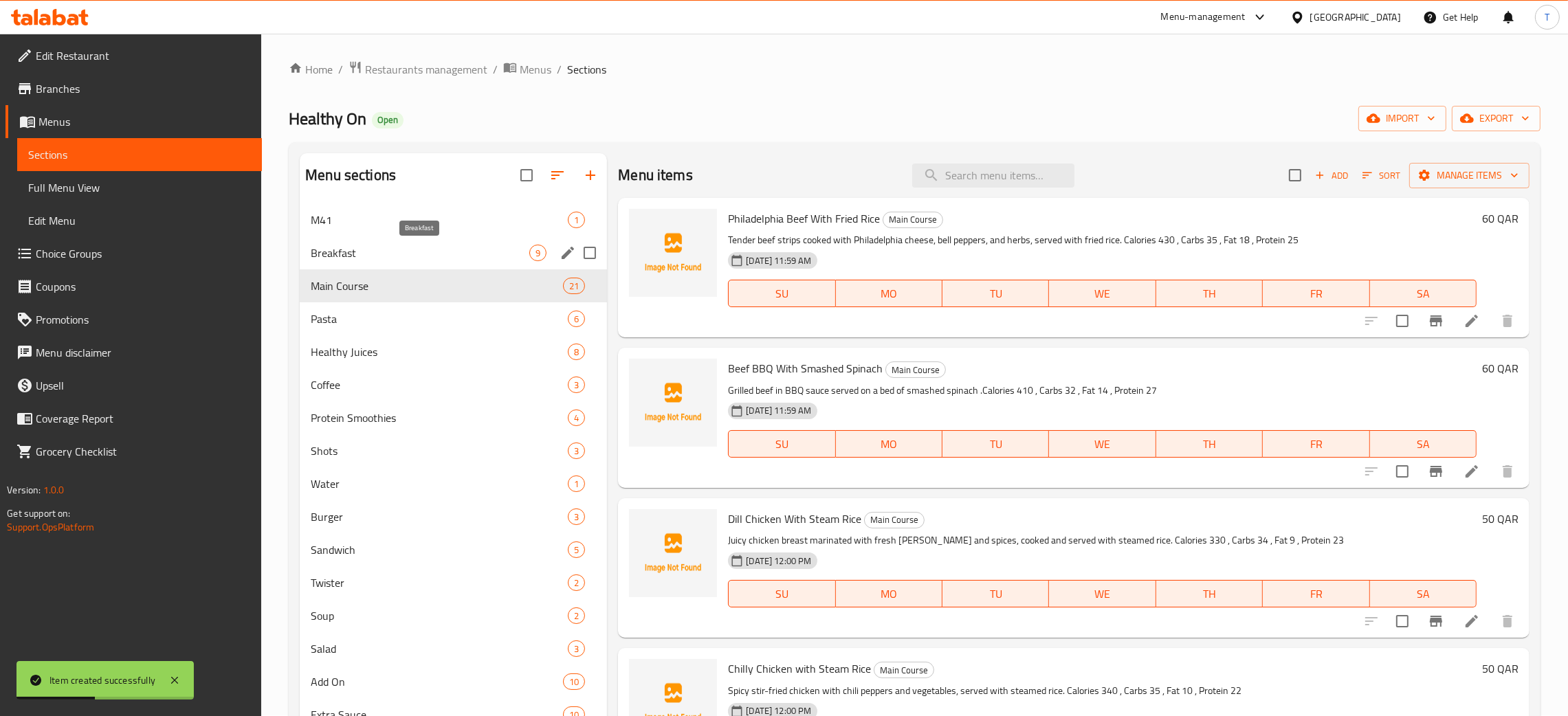
click at [428, 257] on span "Breakfast" at bounding box center [420, 252] width 219 height 17
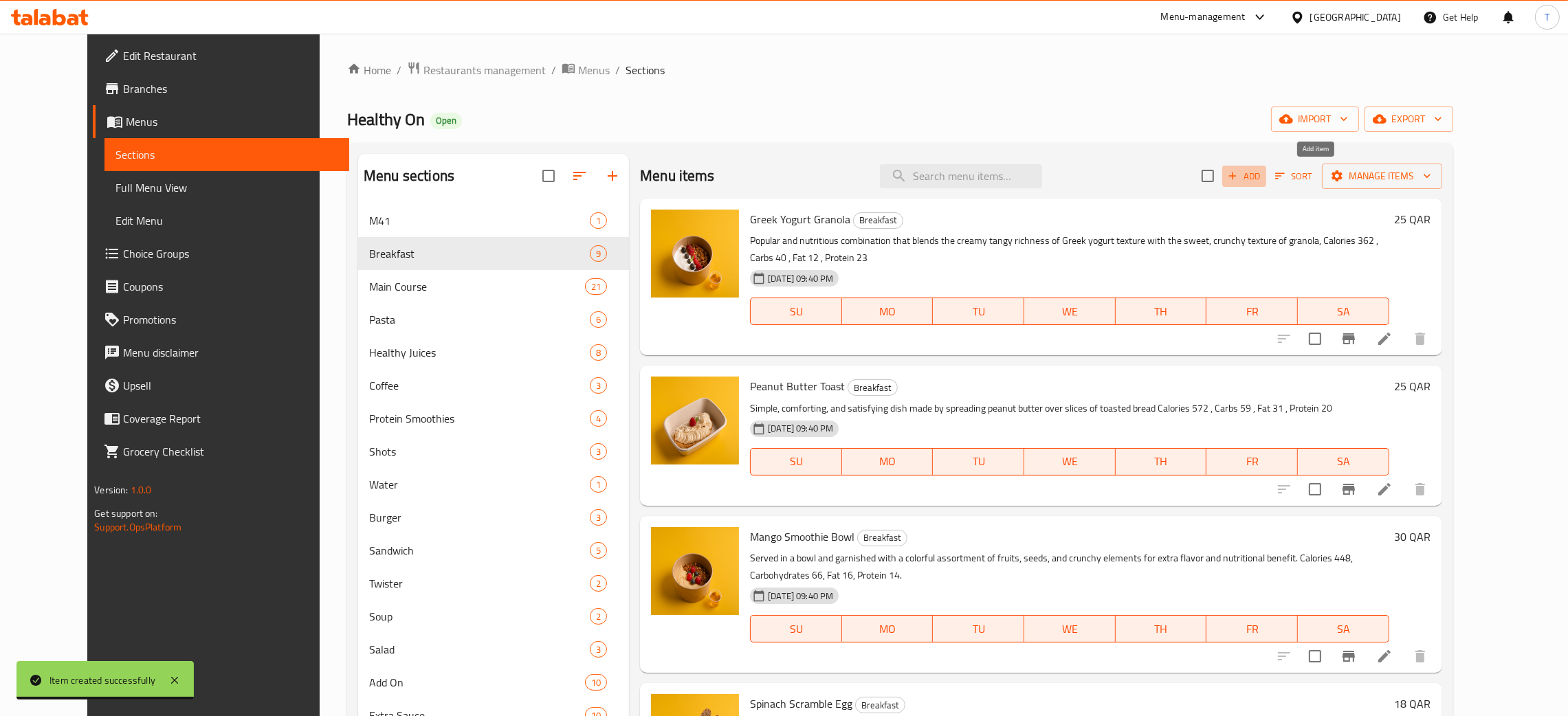
click at [1263, 174] on span "Add" at bounding box center [1245, 177] width 37 height 16
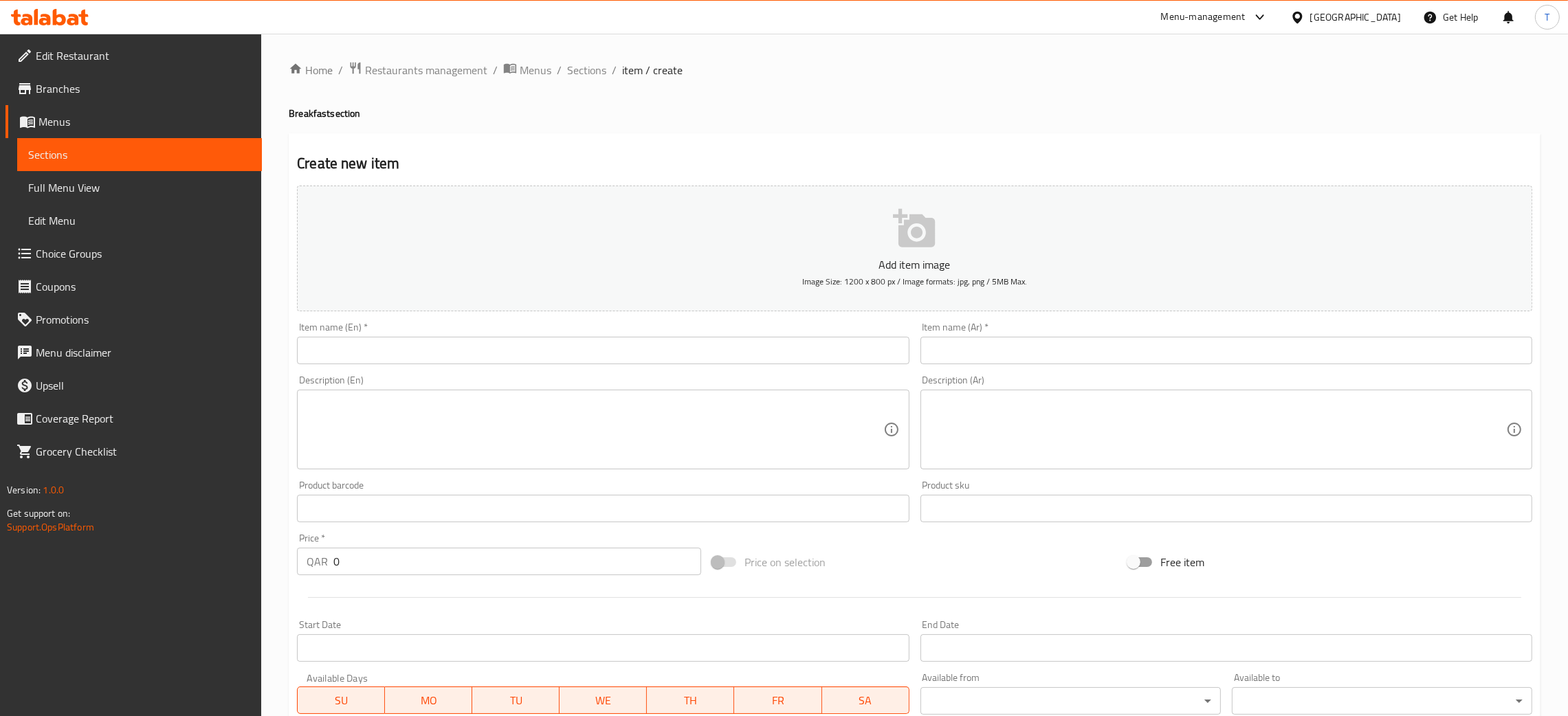
click at [789, 359] on input "text" at bounding box center [603, 351] width 611 height 28
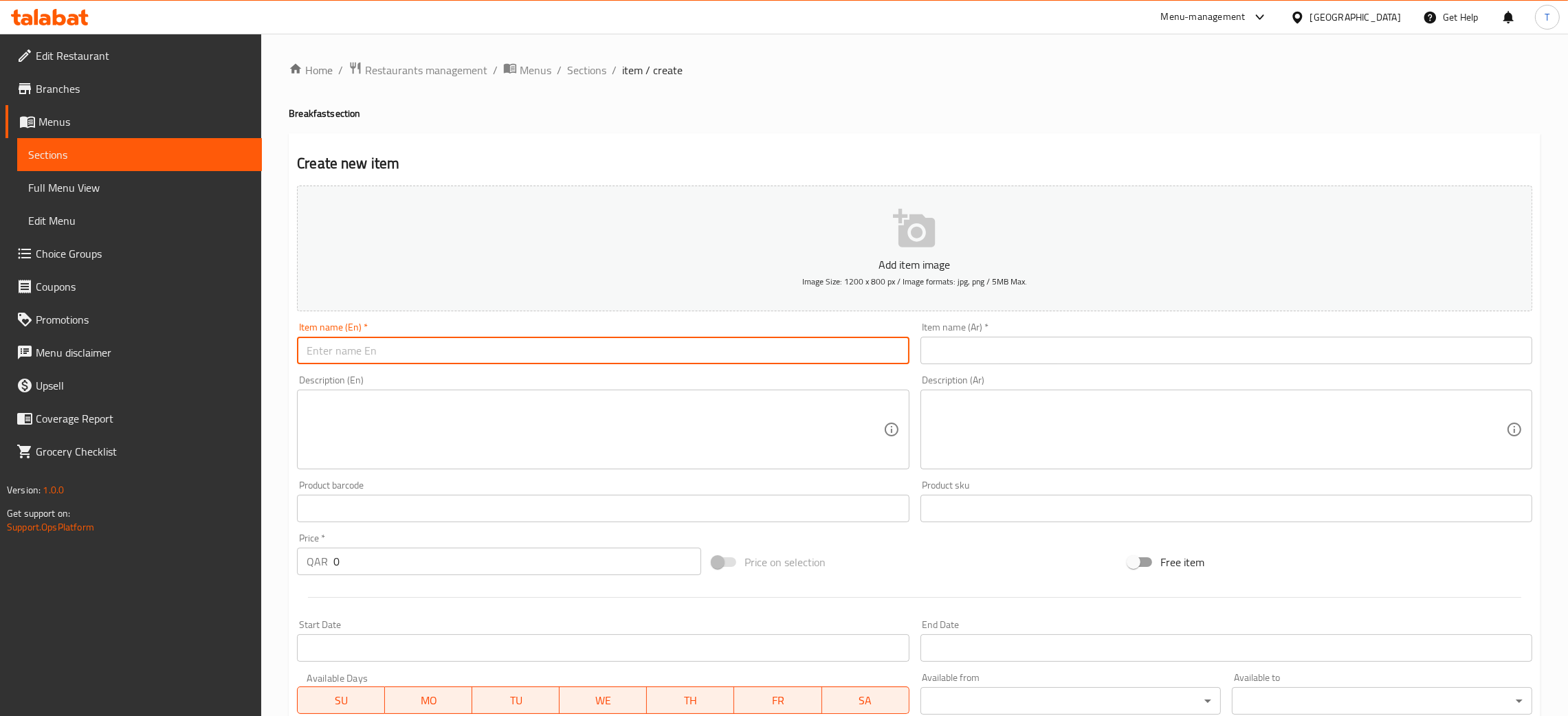
paste input "Sunny Side Eggs With Toast"
type input "Sunny Side Eggs With Toast"
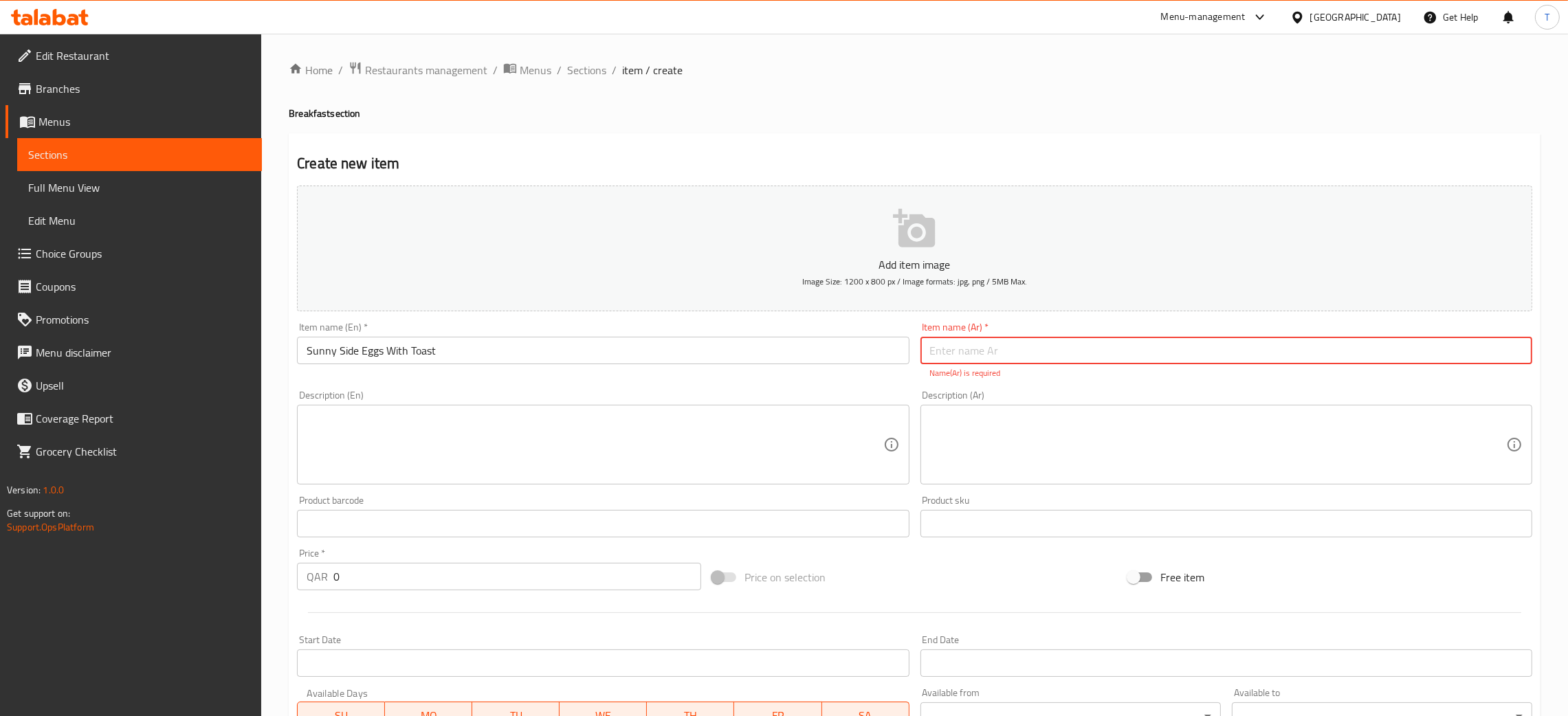
paste input "بيض عيون مع توست"
type input "بيض عيون مع توست"
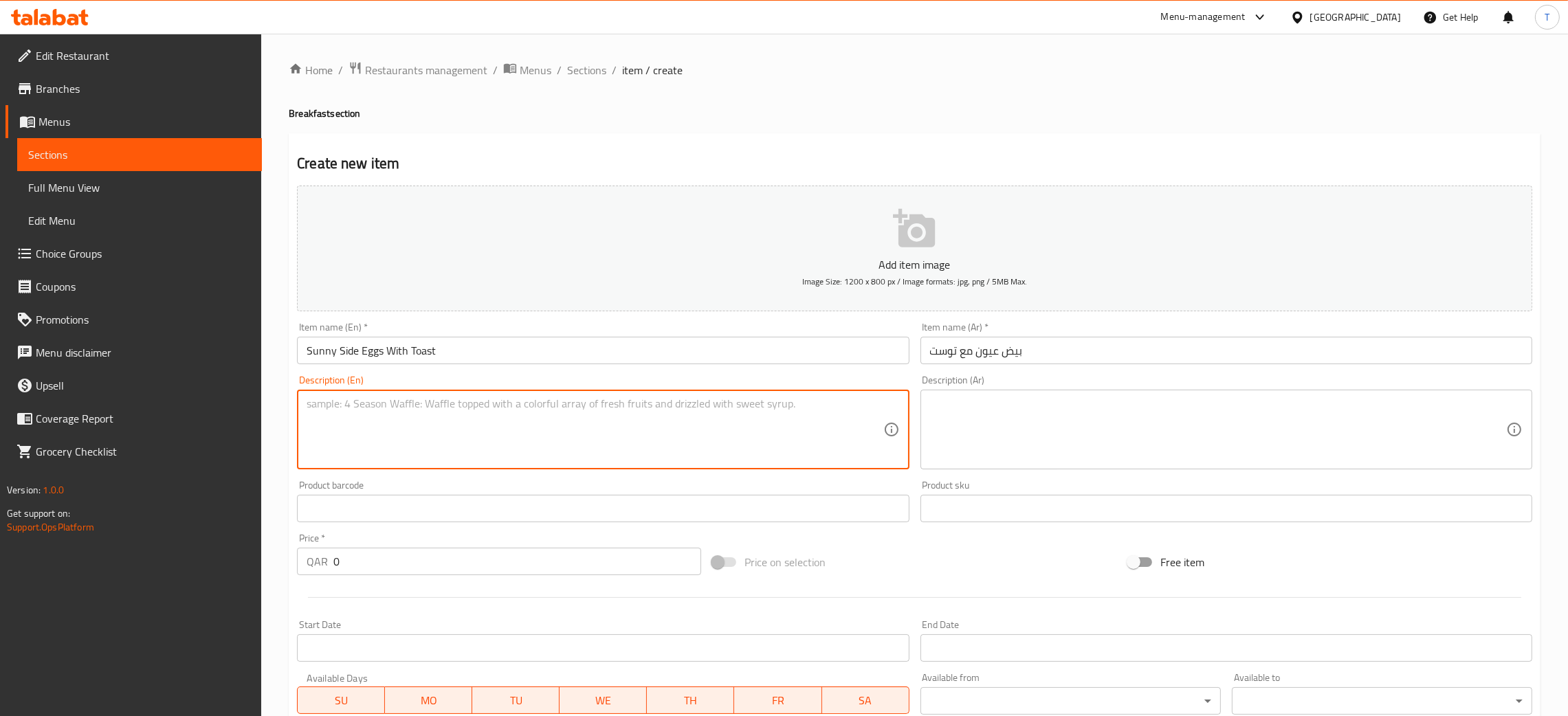
paste textarea "Eggs cooked sunny side up, served with toasted bread. Calories 245 , Carbs 27 ,…"
type textarea "Eggs cooked sunny side up, served with toasted bread. Calories 245 , Carbs 27 ,…"
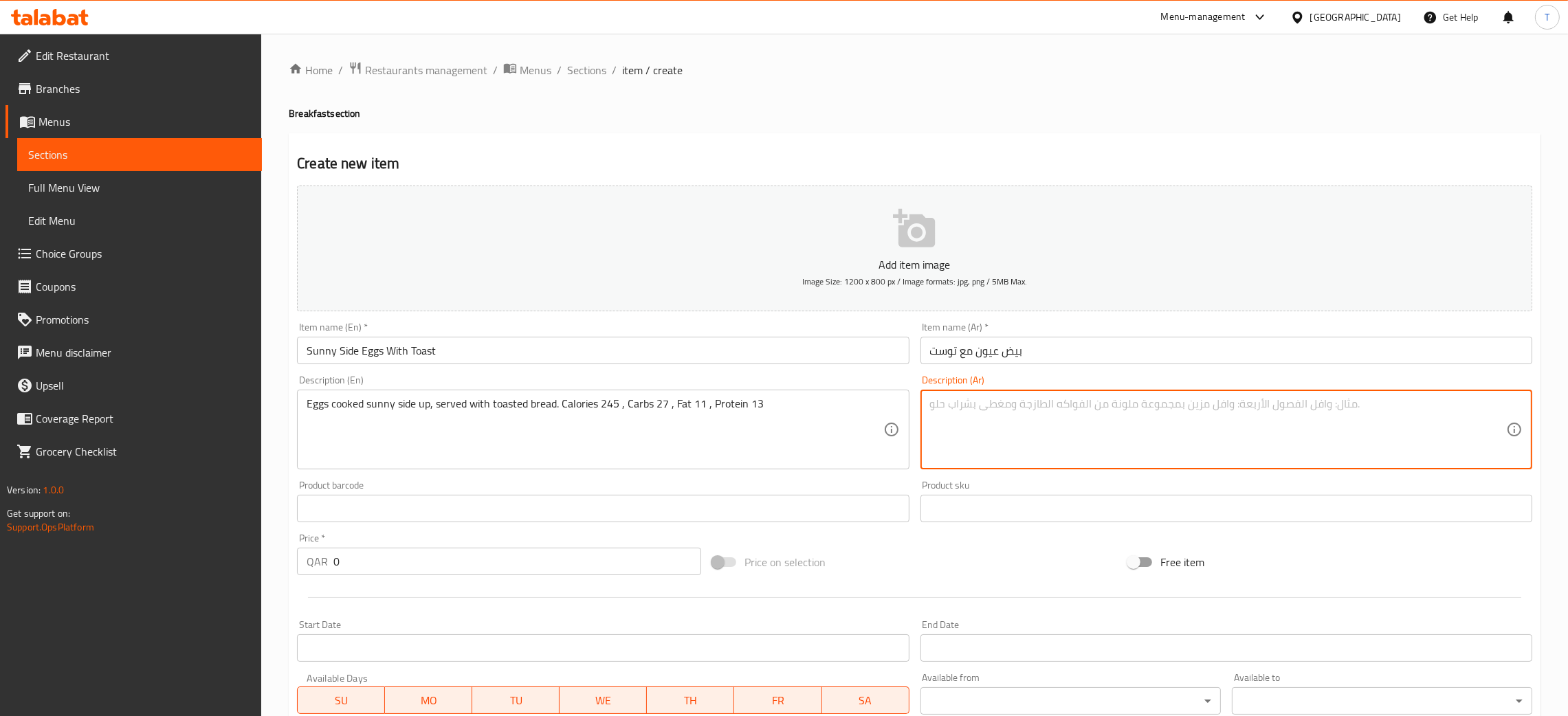
paste textarea "بيض عيون يقدم مع خبز محمص سعرات حرارية 245 ، كربوهيدرات 27 ، دهون 11 ، بروتين 13"
type textarea "بيض عيون يقدم مع خبز محمص سعرات حرارية 245 ، كربوهيدرات 27 ، دهون 11 ، بروتين 13"
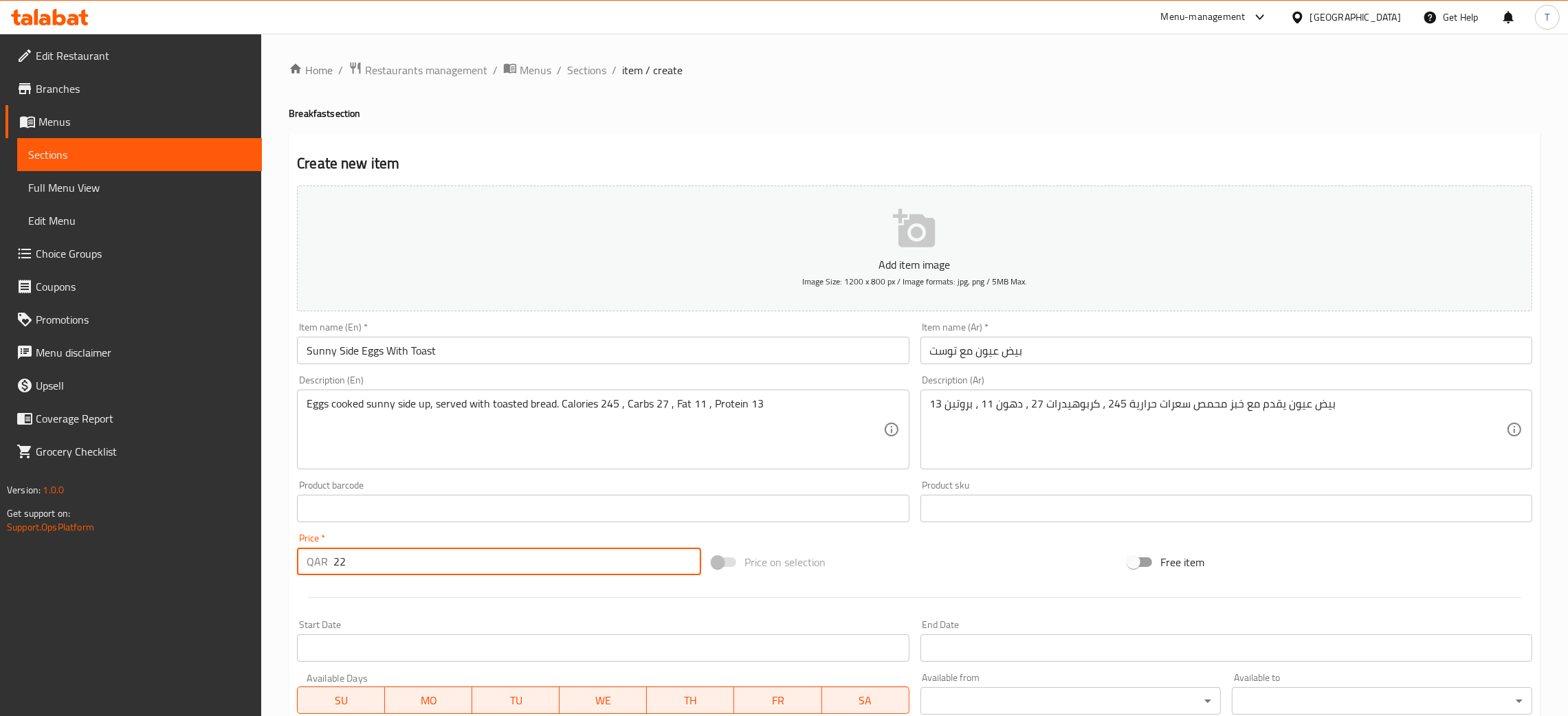
type input "22"
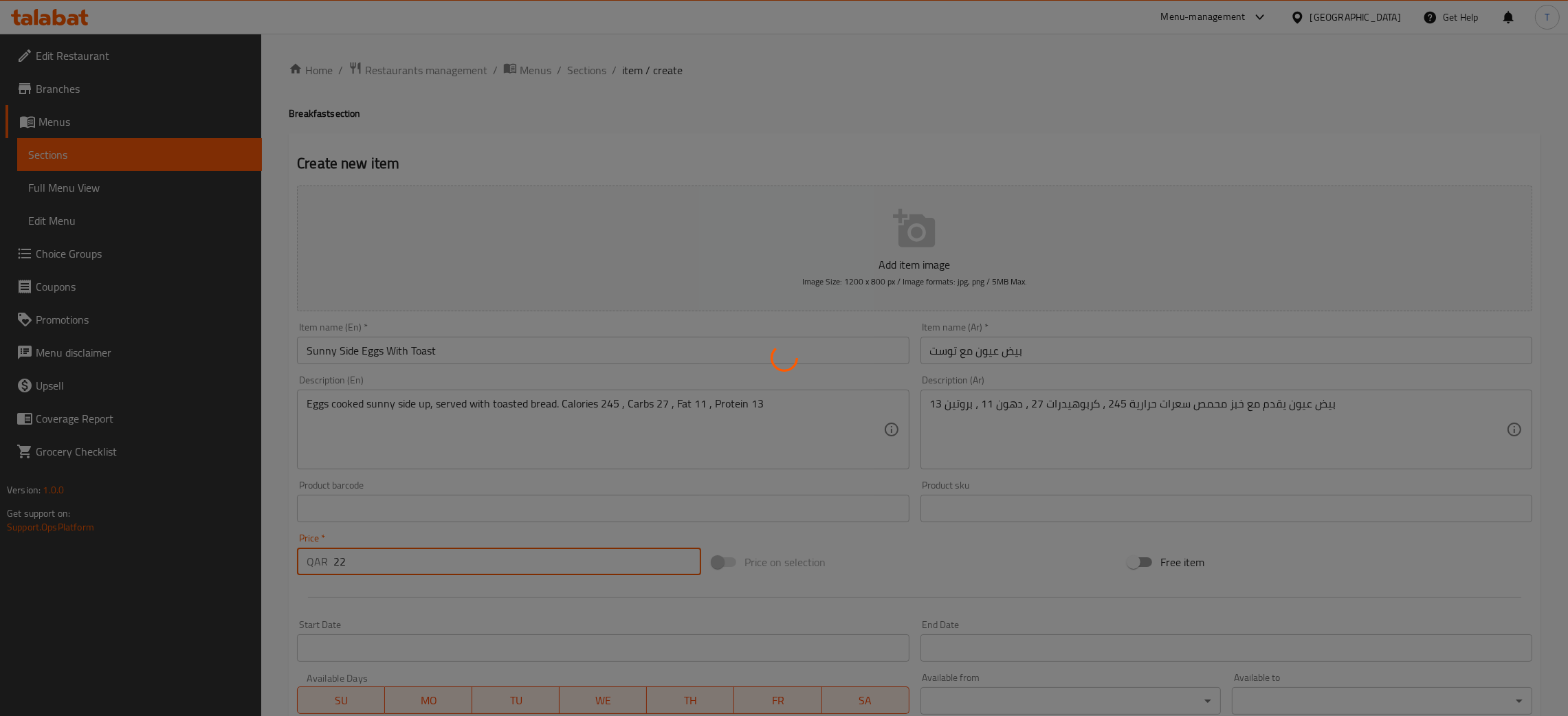
type input "0"
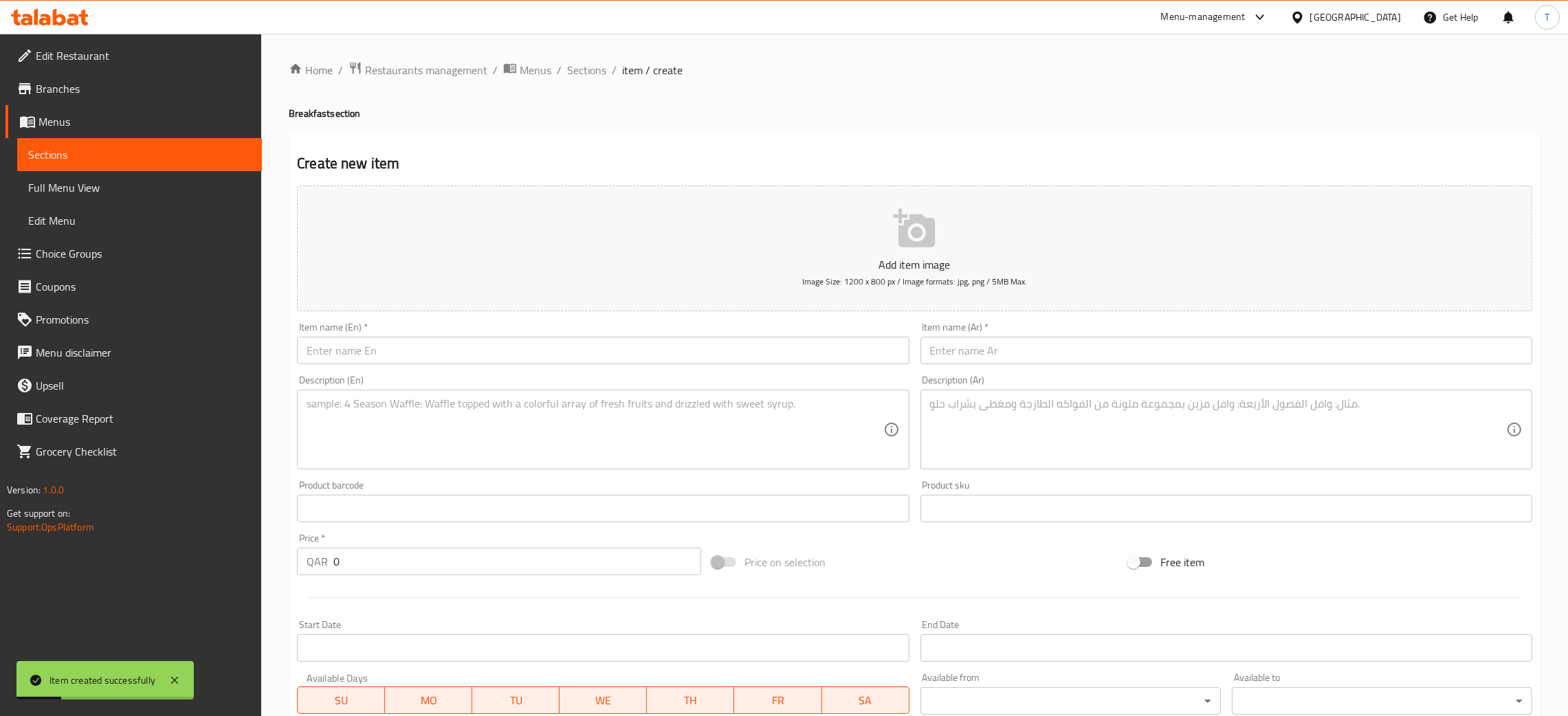
click at [563, 367] on div "Item name (En)   * Item name (En) *" at bounding box center [604, 343] width 623 height 53
click at [570, 354] on input "text" at bounding box center [603, 351] width 611 height 28
paste input "Turkish Egg with Toast"
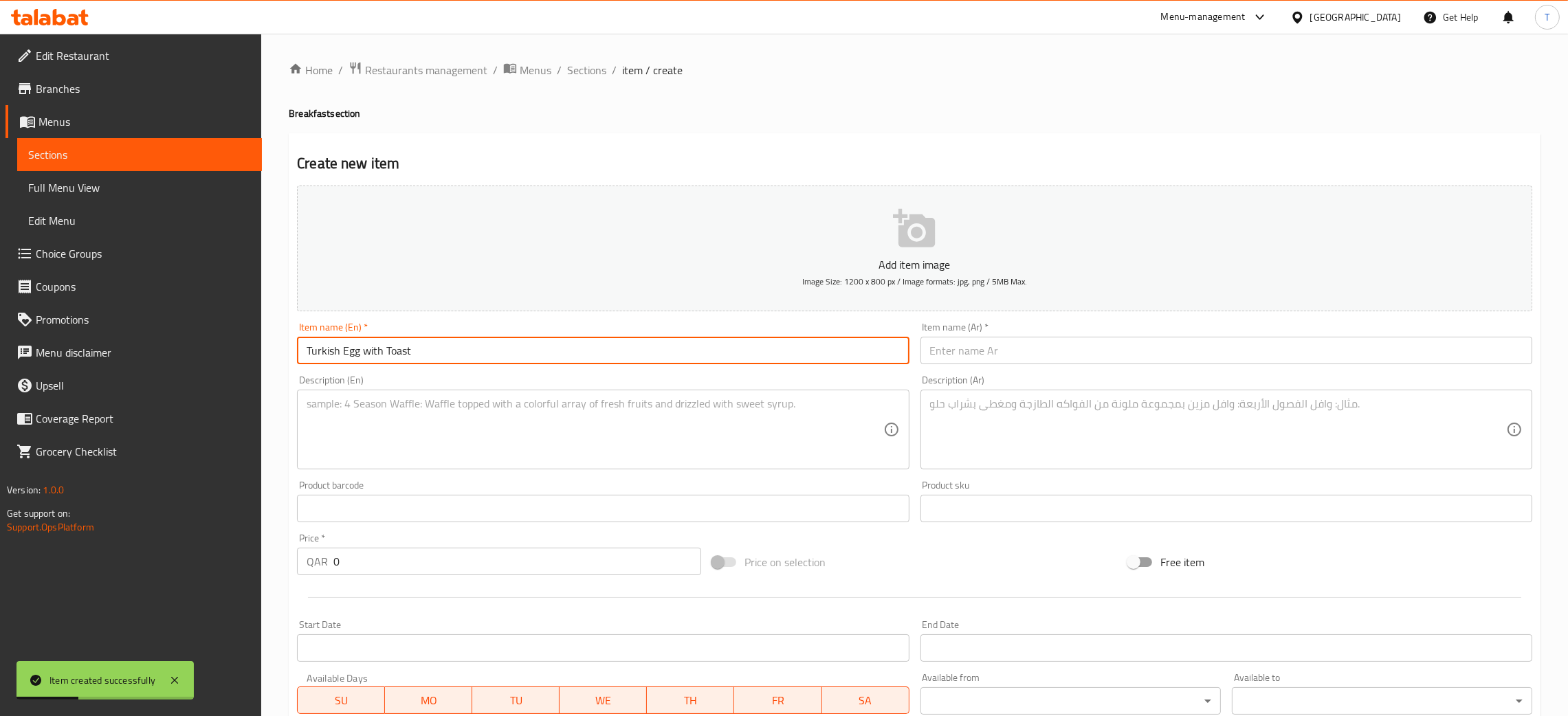
type input "Turkish Egg with Toast"
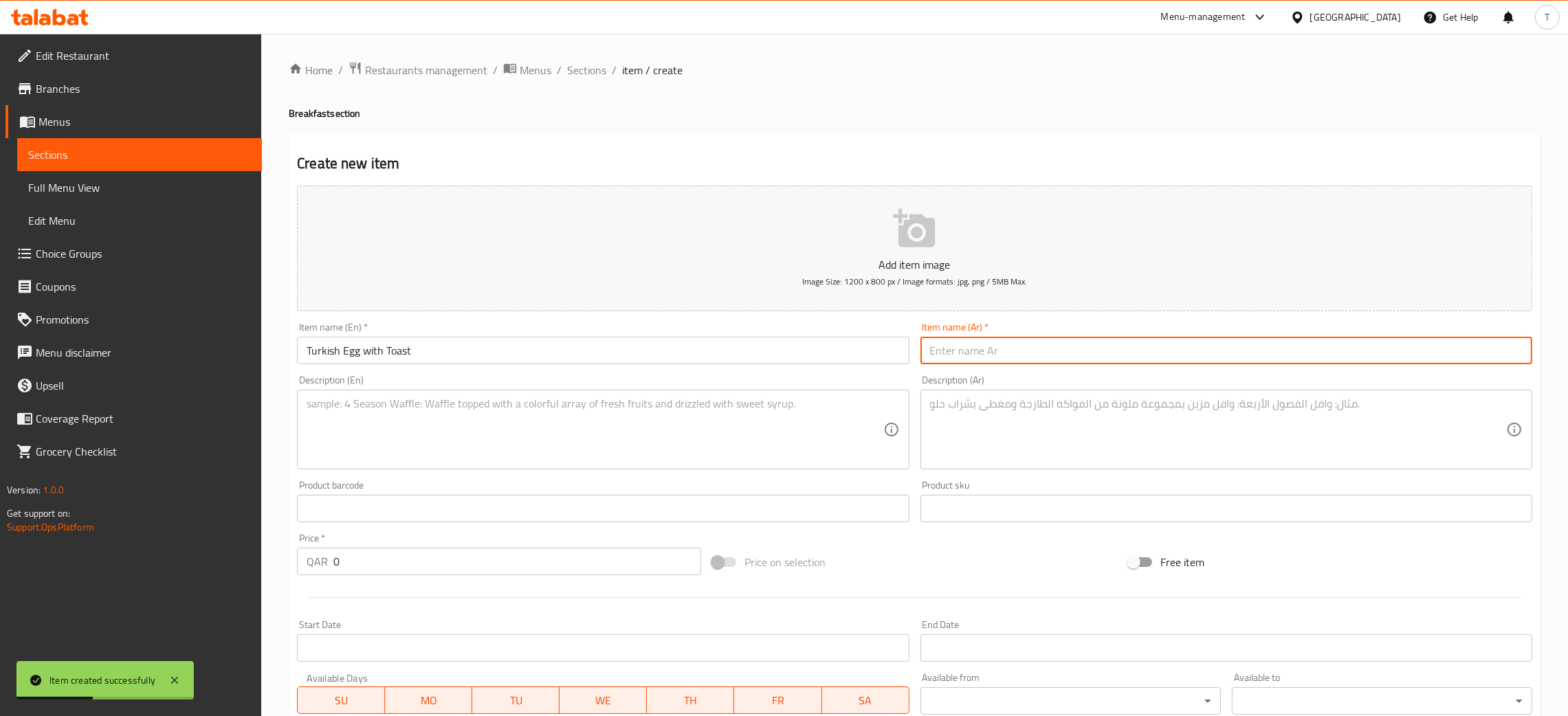
paste input "بيض تركي مع توست"
type input "بيض تركي مع توست"
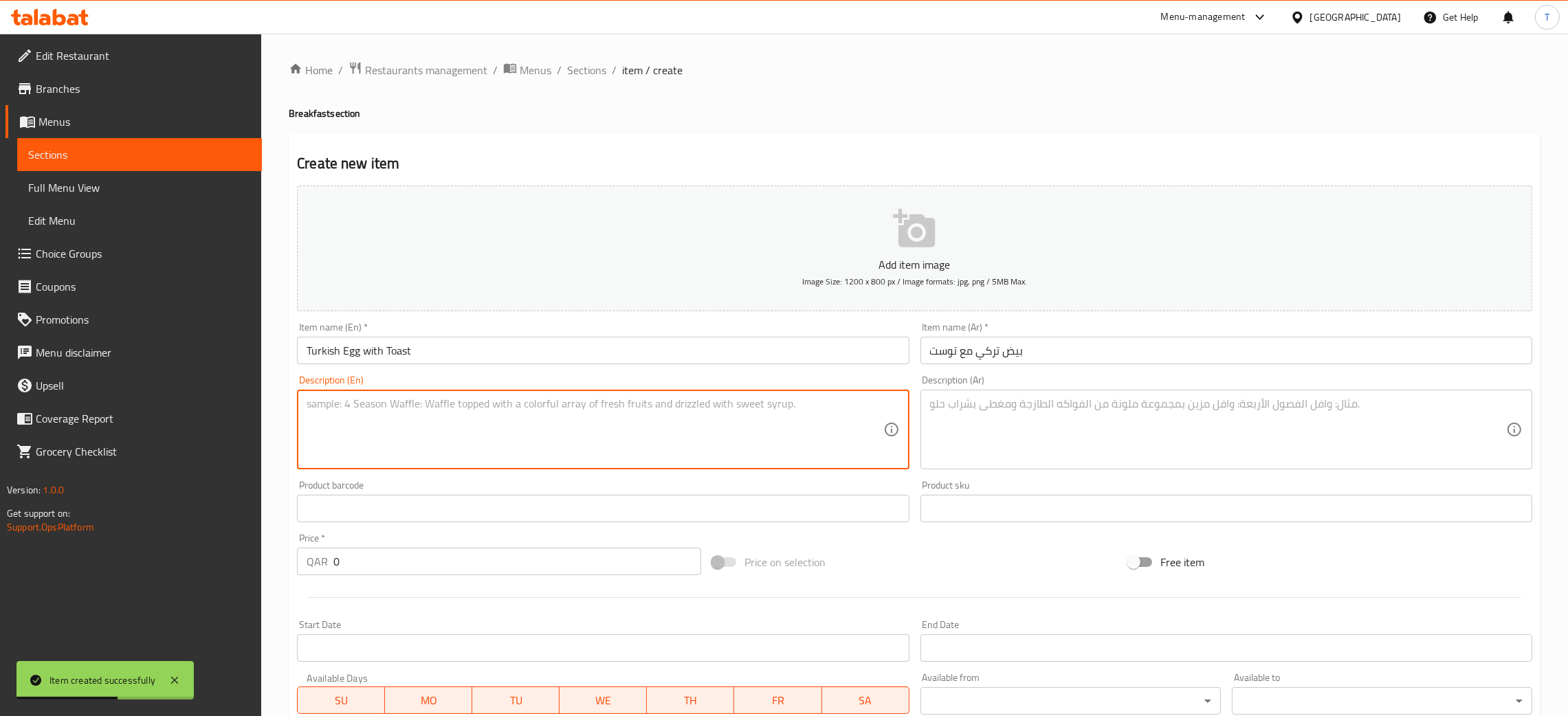
paste textarea "Poached eggs in spiced yogurt sauce with toast. Calories 240 , Carbs 28 , Fat 1…"
type textarea "Poached eggs in spiced yogurt sauce with toast. Calories 240 , Carbs 28 , Fat 1…"
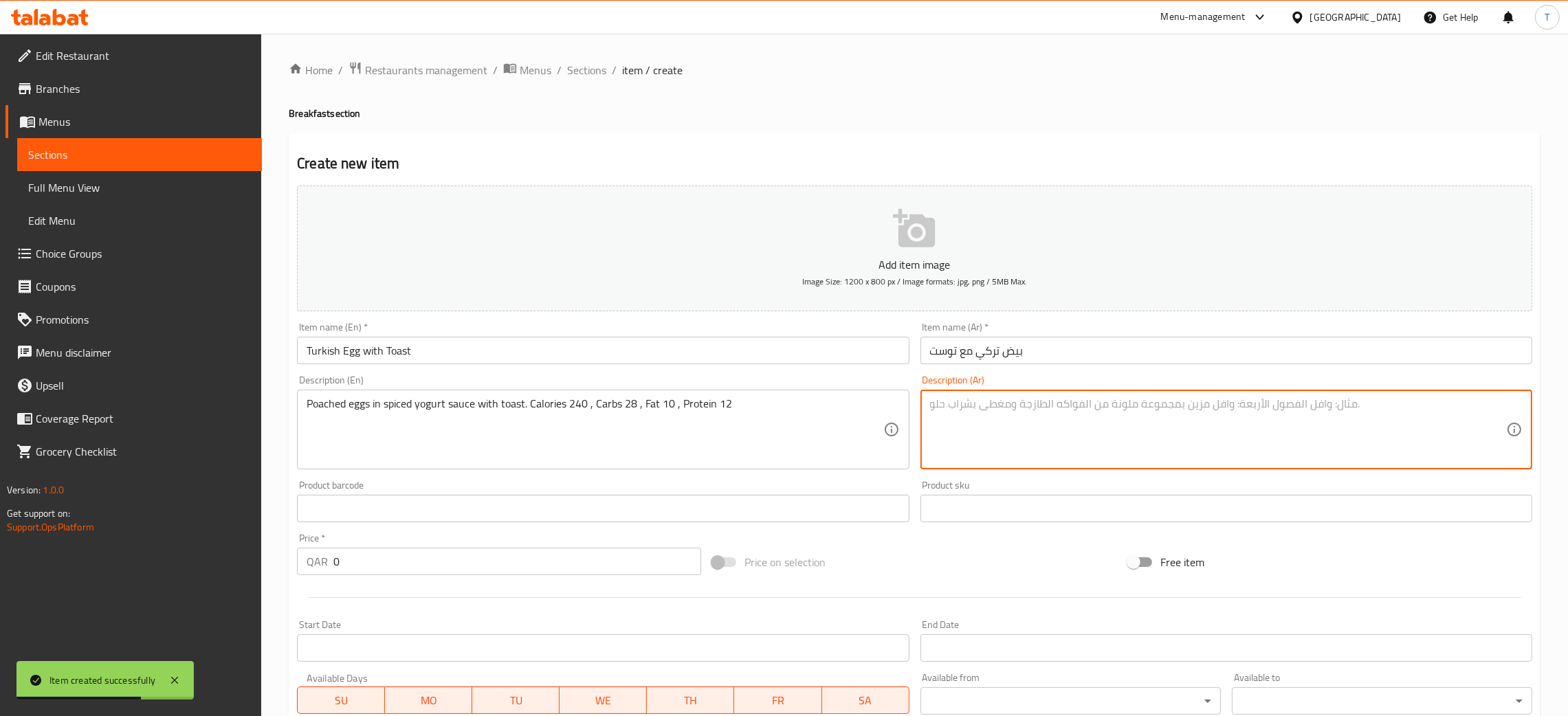
paste textarea "بيض مسلوق في صلصة زبادي متبلة يقدم مع توست سعرات حرارية 240 ، كربوهيدرات 28 ، د…"
type textarea "بيض مسلوق في صلصة زبادي متبلة يقدم مع توست سعرات حرارية 240 ، كربوهيدرات 28 ، د…"
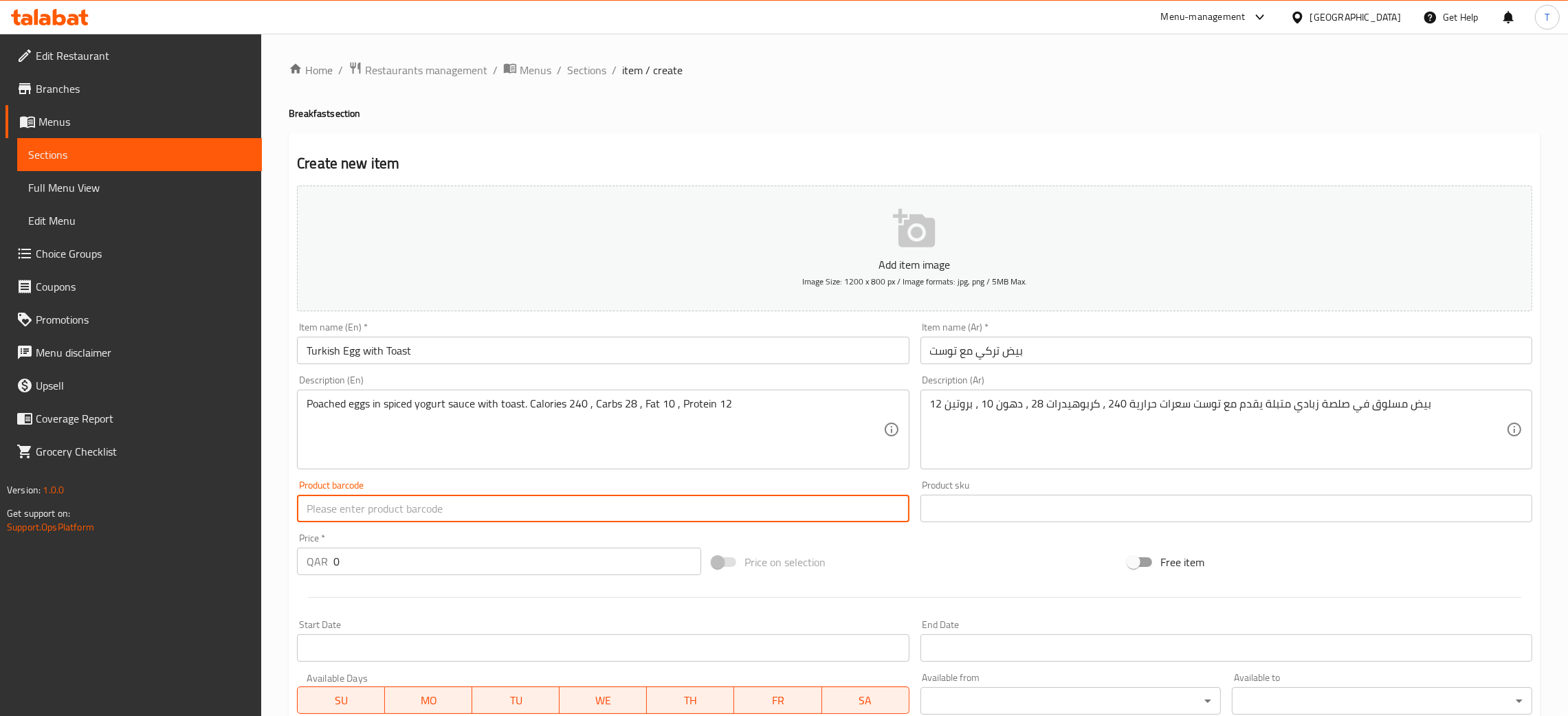
click at [447, 575] on div "Price   * QAR 0 Price *" at bounding box center [499, 554] width 415 height 53
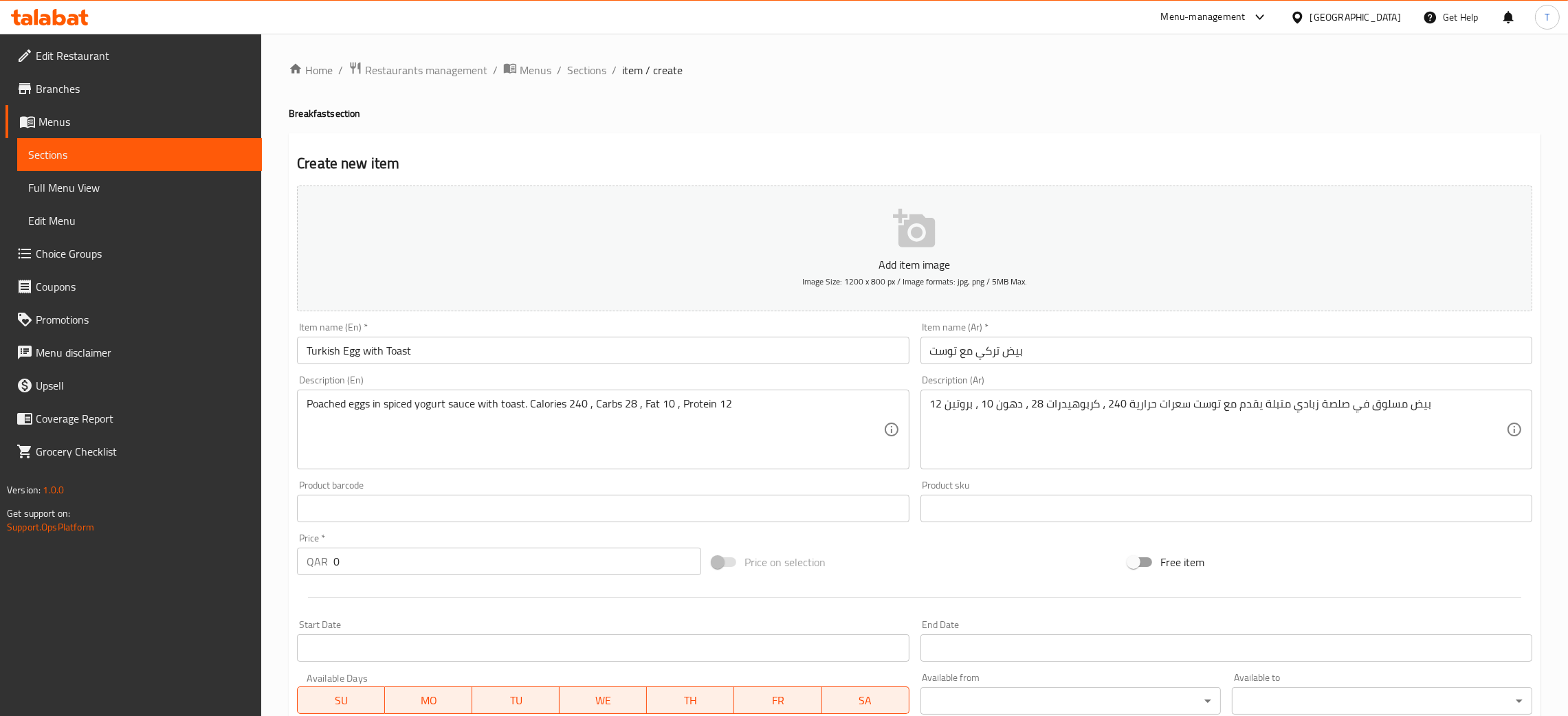
click at [447, 569] on input "0" at bounding box center [517, 562] width 368 height 28
type input "28"
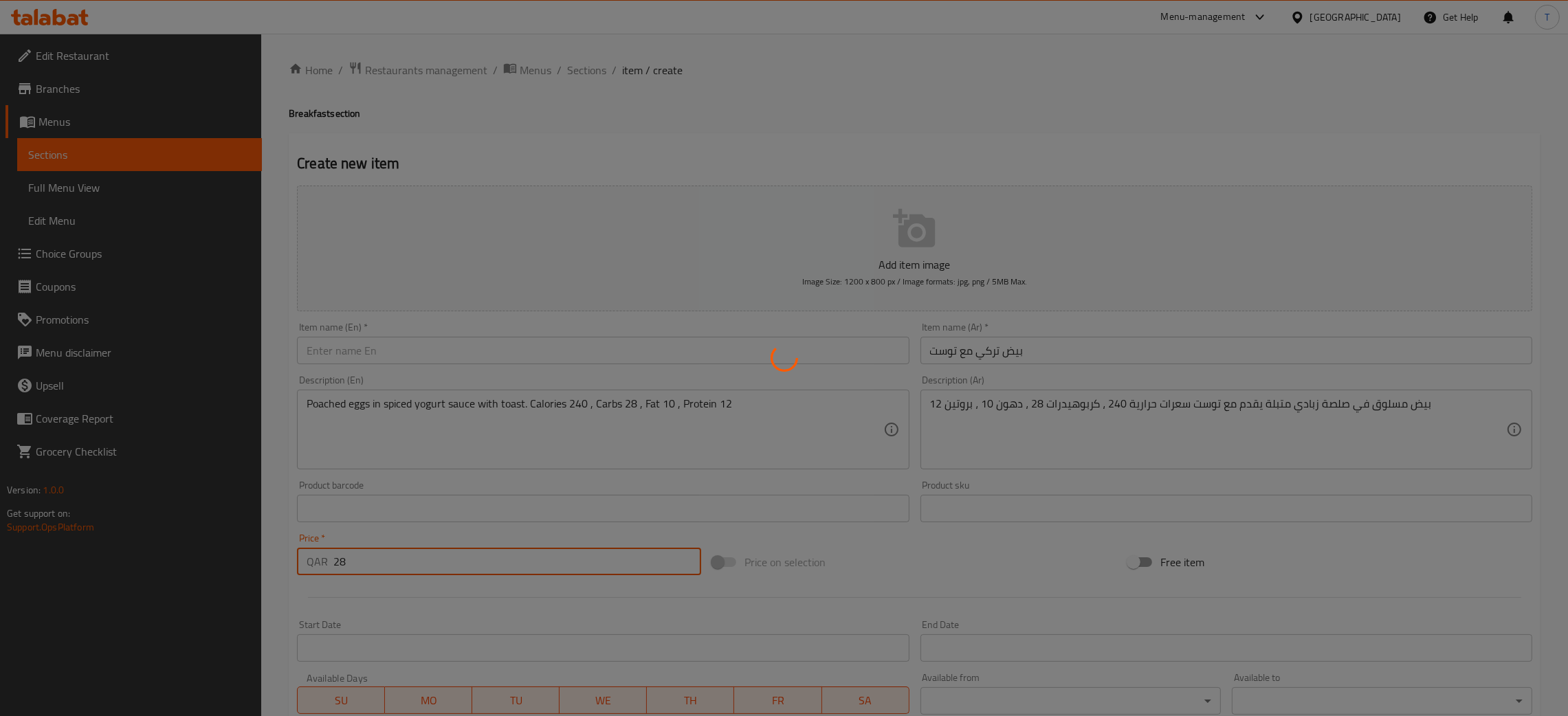
type input "0"
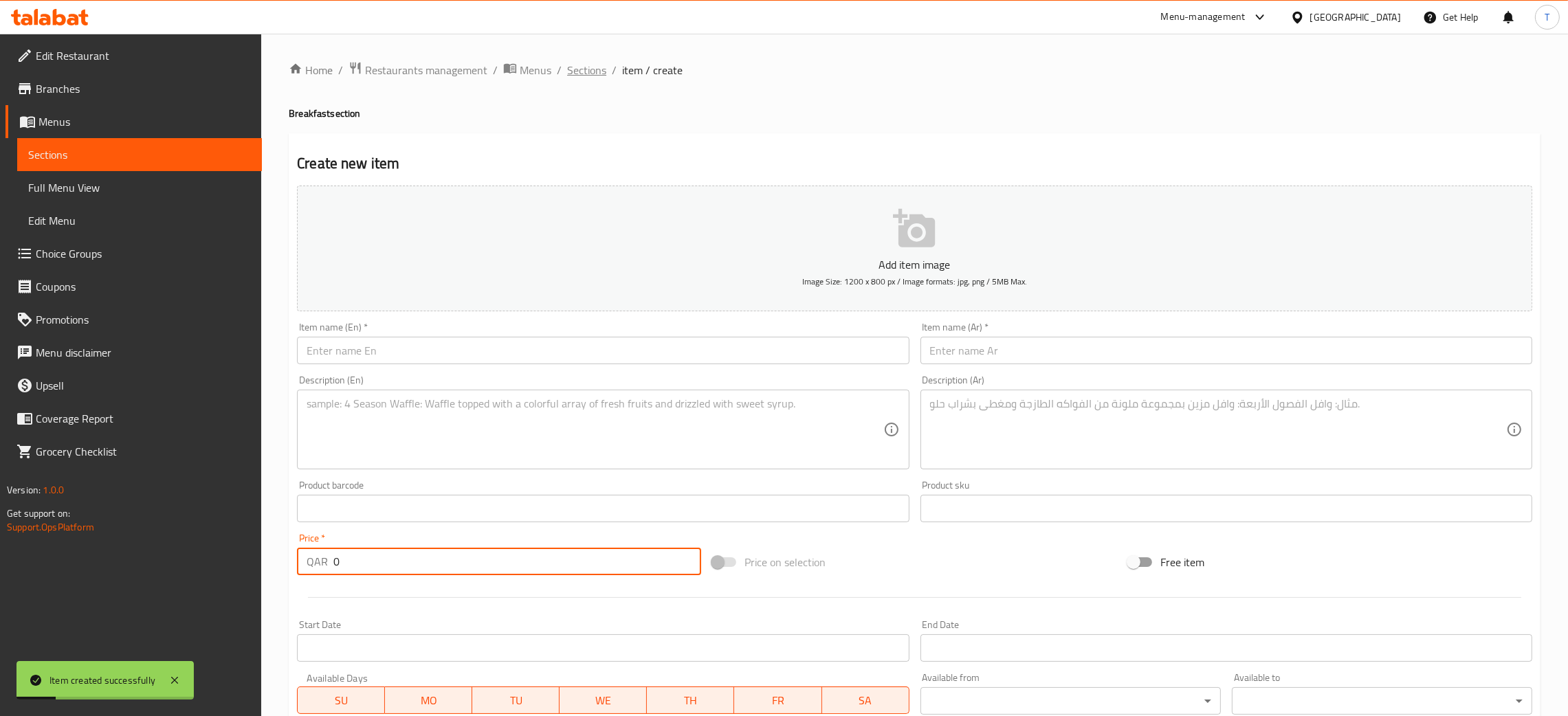
click at [587, 69] on span "Sections" at bounding box center [587, 70] width 39 height 17
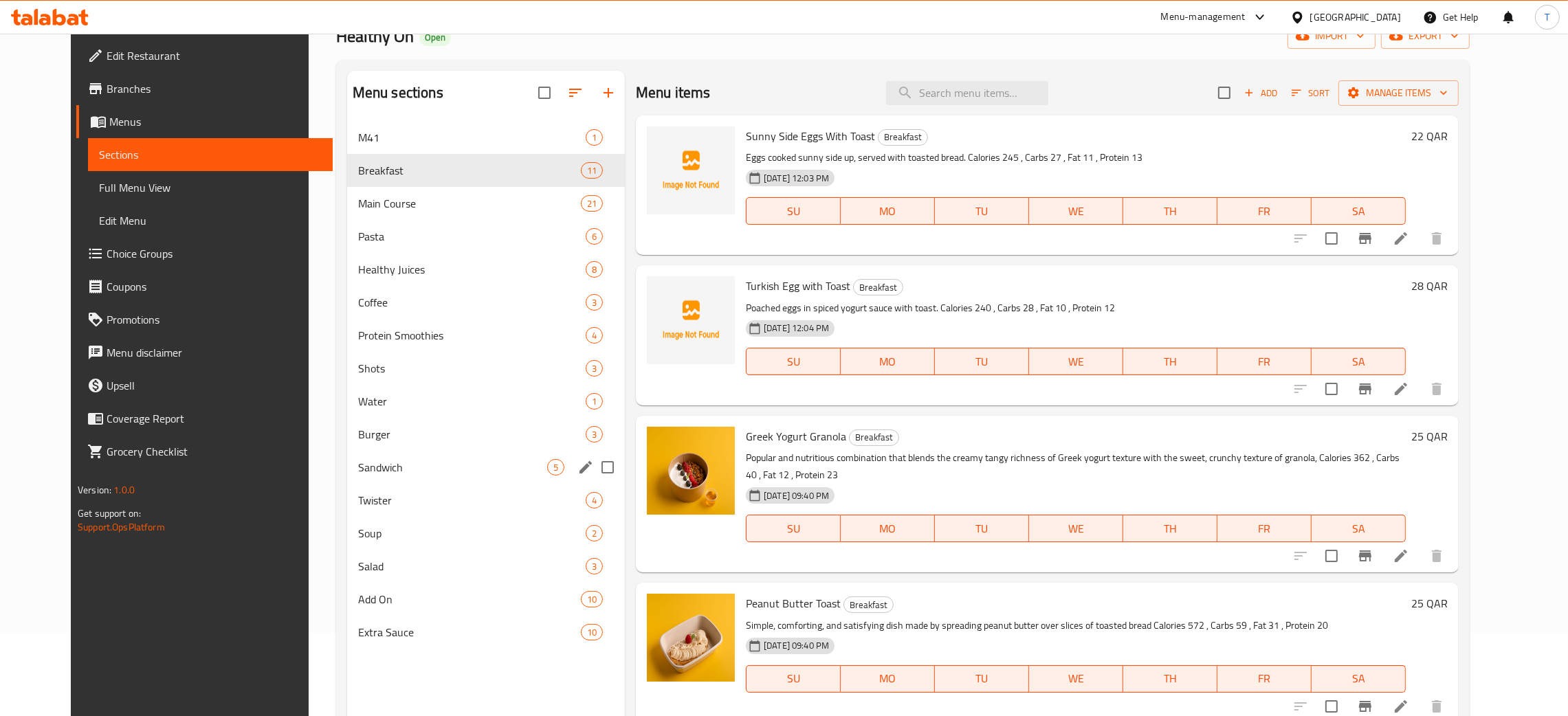
scroll to position [85, 0]
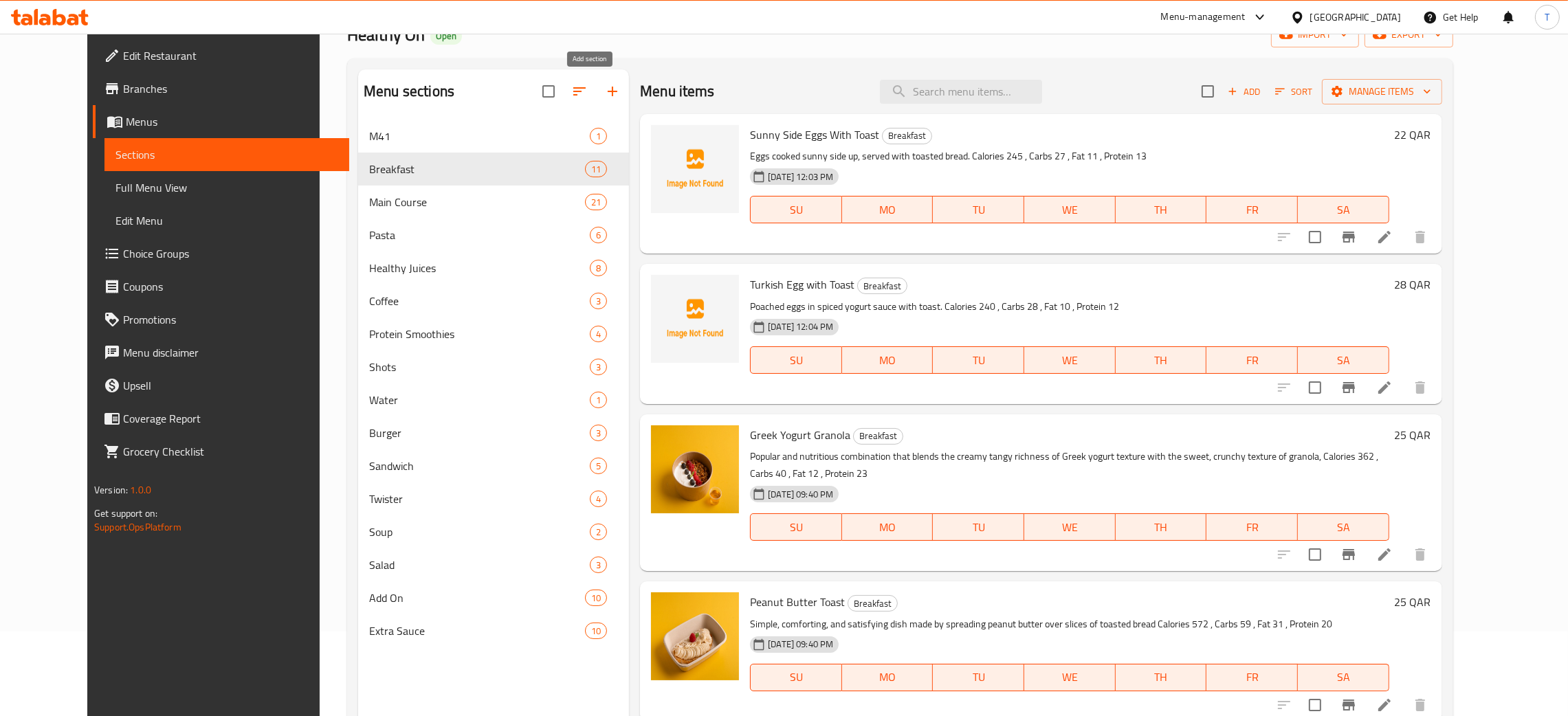
click at [596, 83] on button "button" at bounding box center [611, 91] width 33 height 33
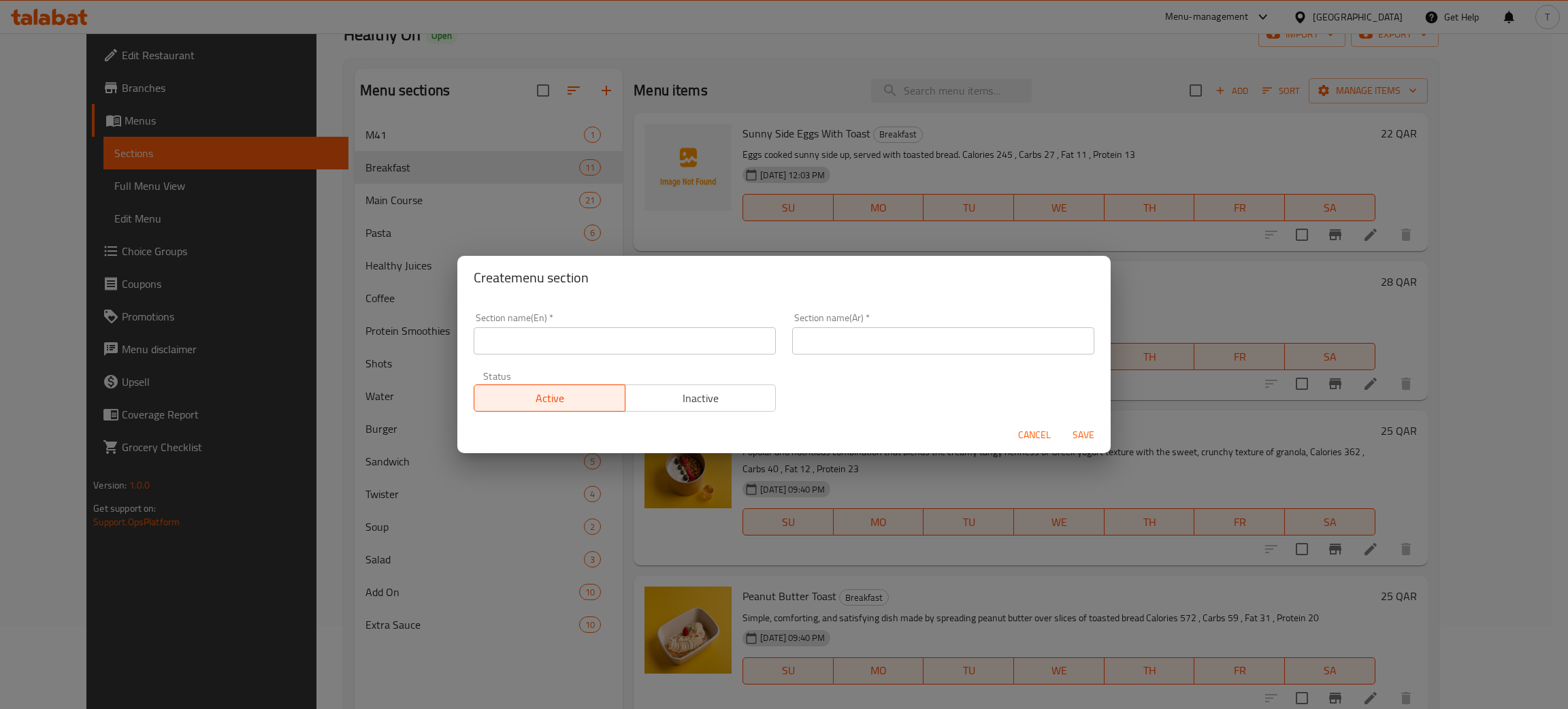
click at [653, 338] on input "text" at bounding box center [625, 341] width 303 height 27
paste input "Appetizer"
type input "Appetizer"
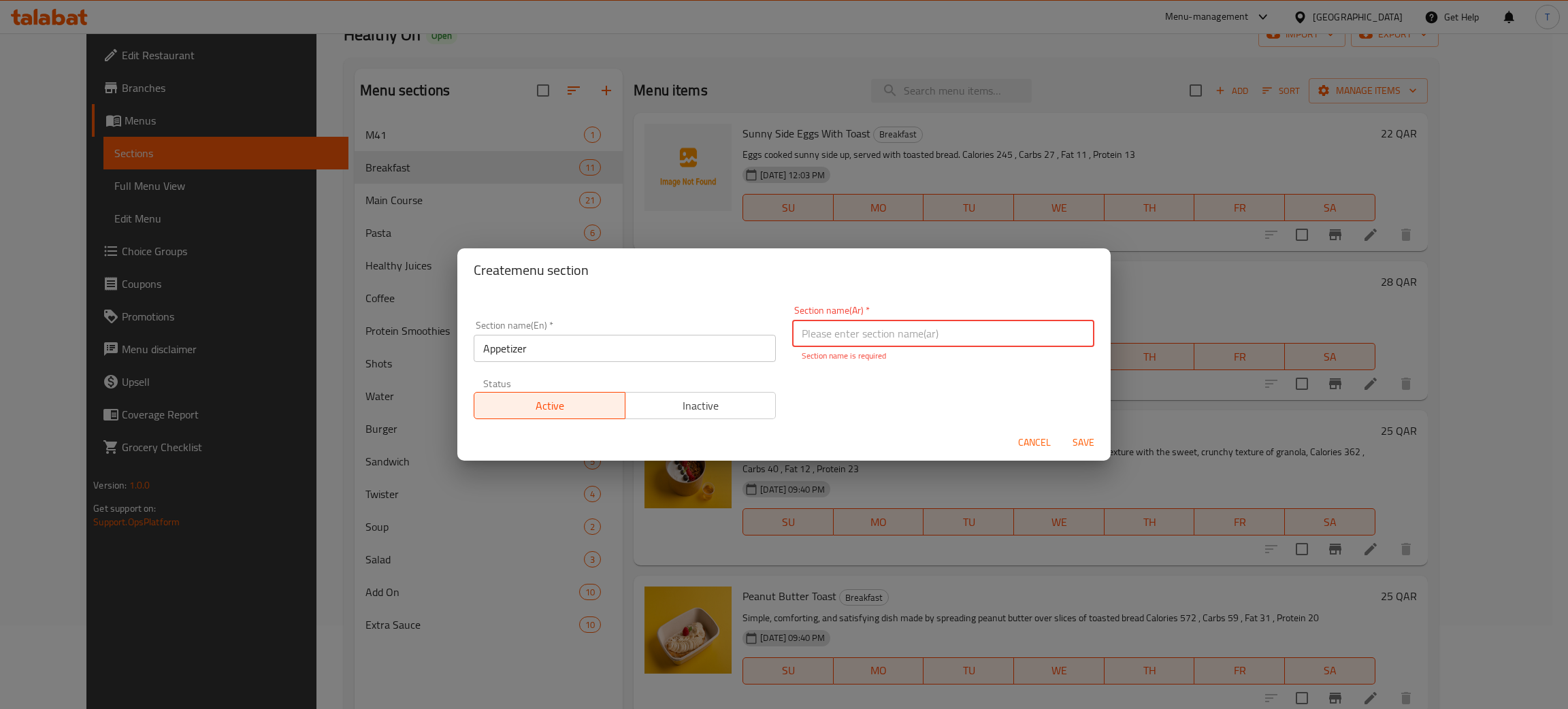
paste input "فاتح الشهية"
type input "فاتح الشهية"
click at [716, 308] on div "Section name(En)   * Appetizer Section name(En) * Section name(Ar)   * فاتح الش…" at bounding box center [784, 362] width 637 height 130
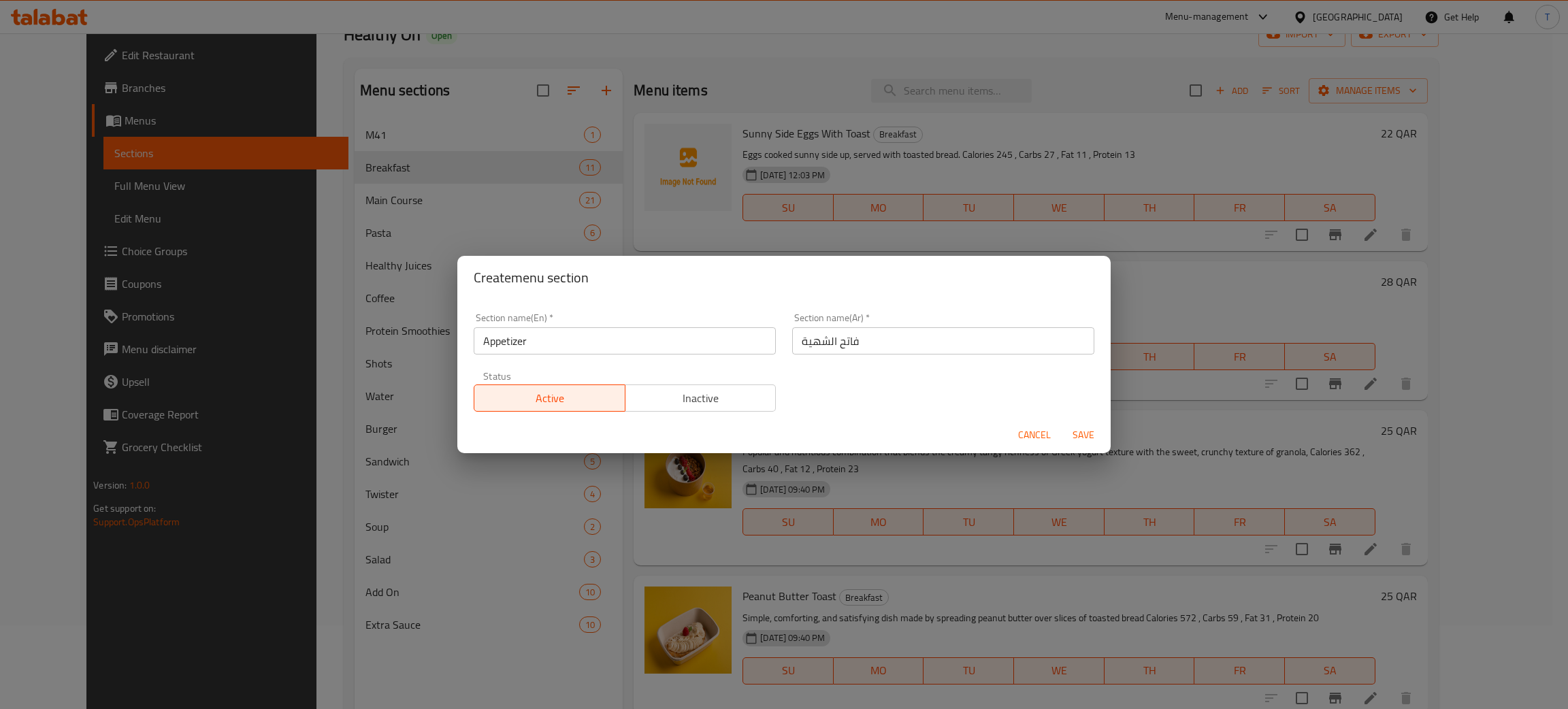
click at [1083, 431] on span "Save" at bounding box center [1083, 435] width 32 height 17
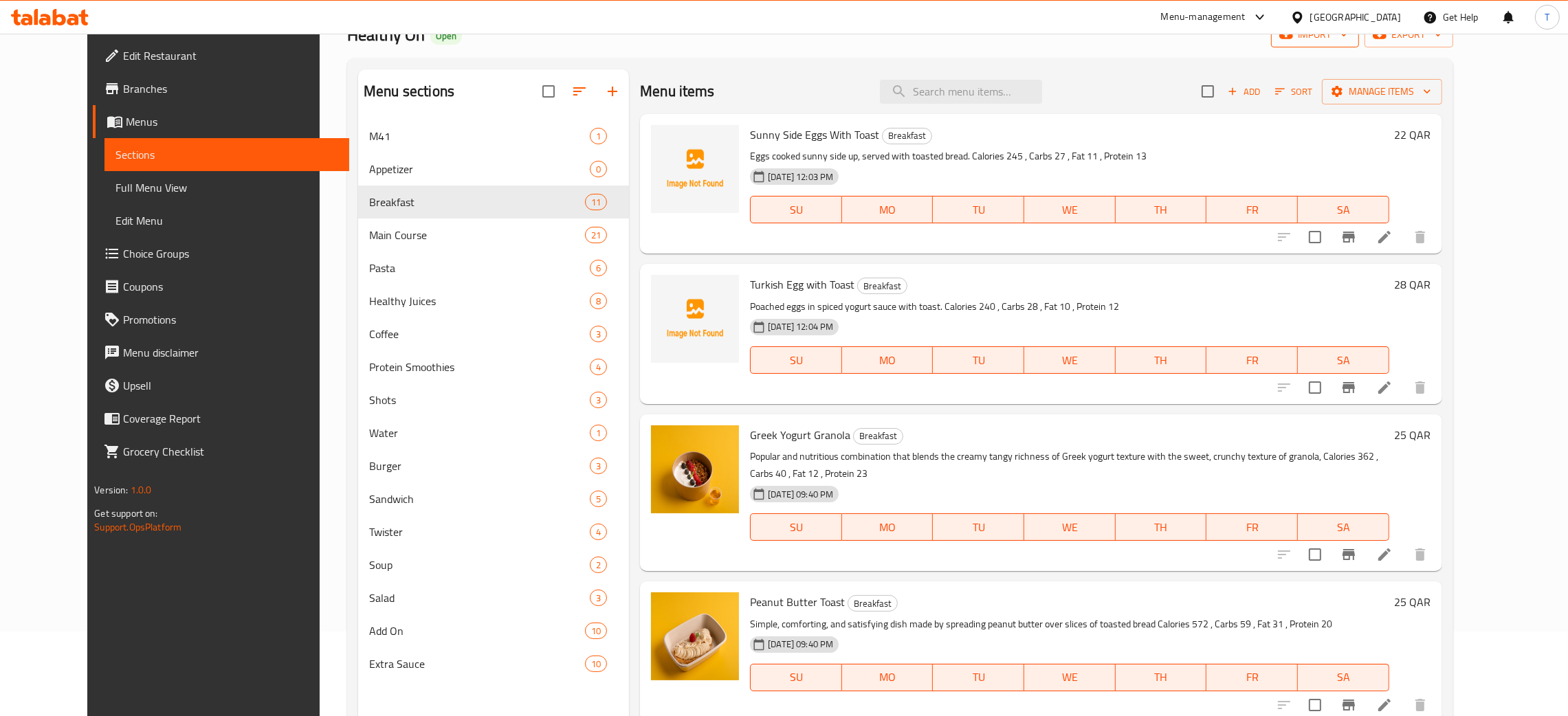
scroll to position [980, 0]
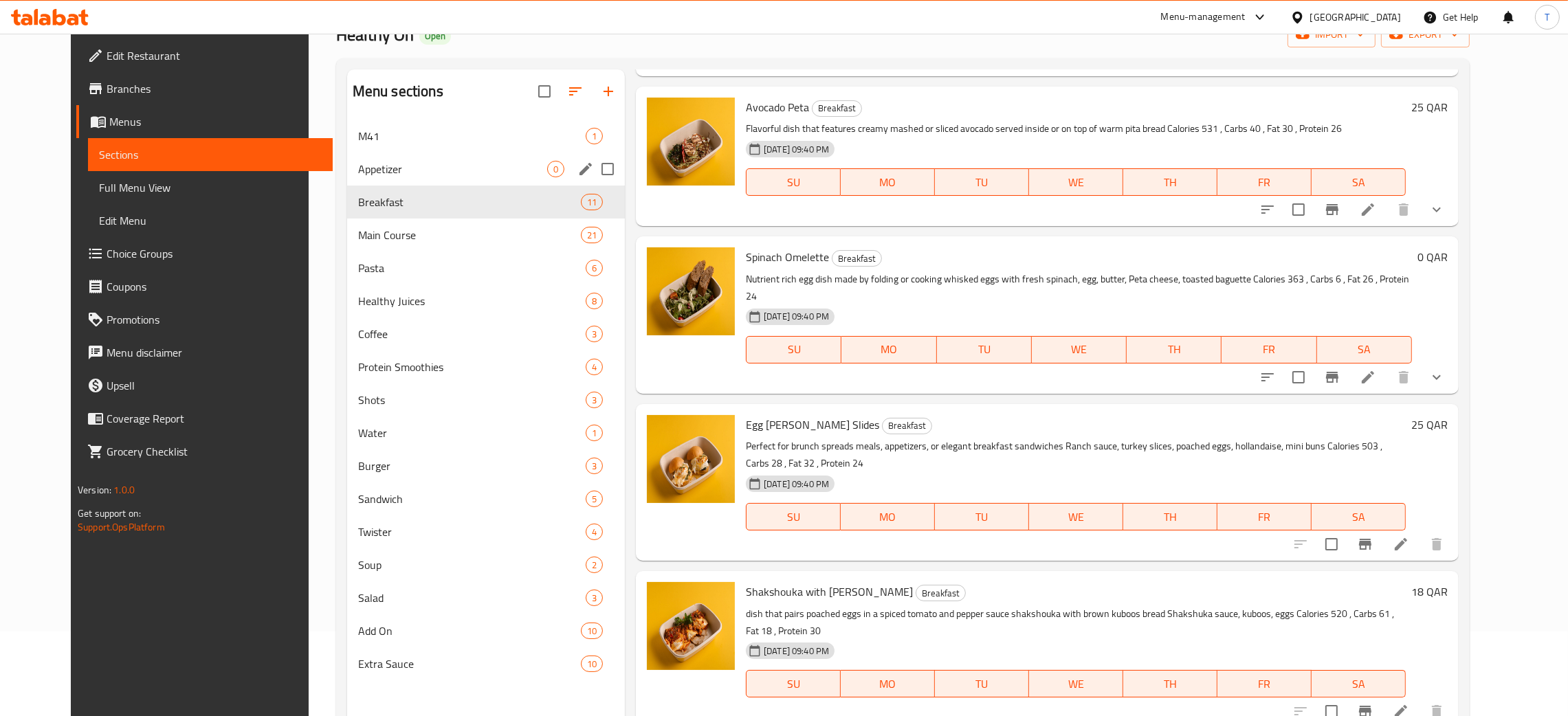
click at [414, 172] on span "Appetizer" at bounding box center [453, 169] width 189 height 17
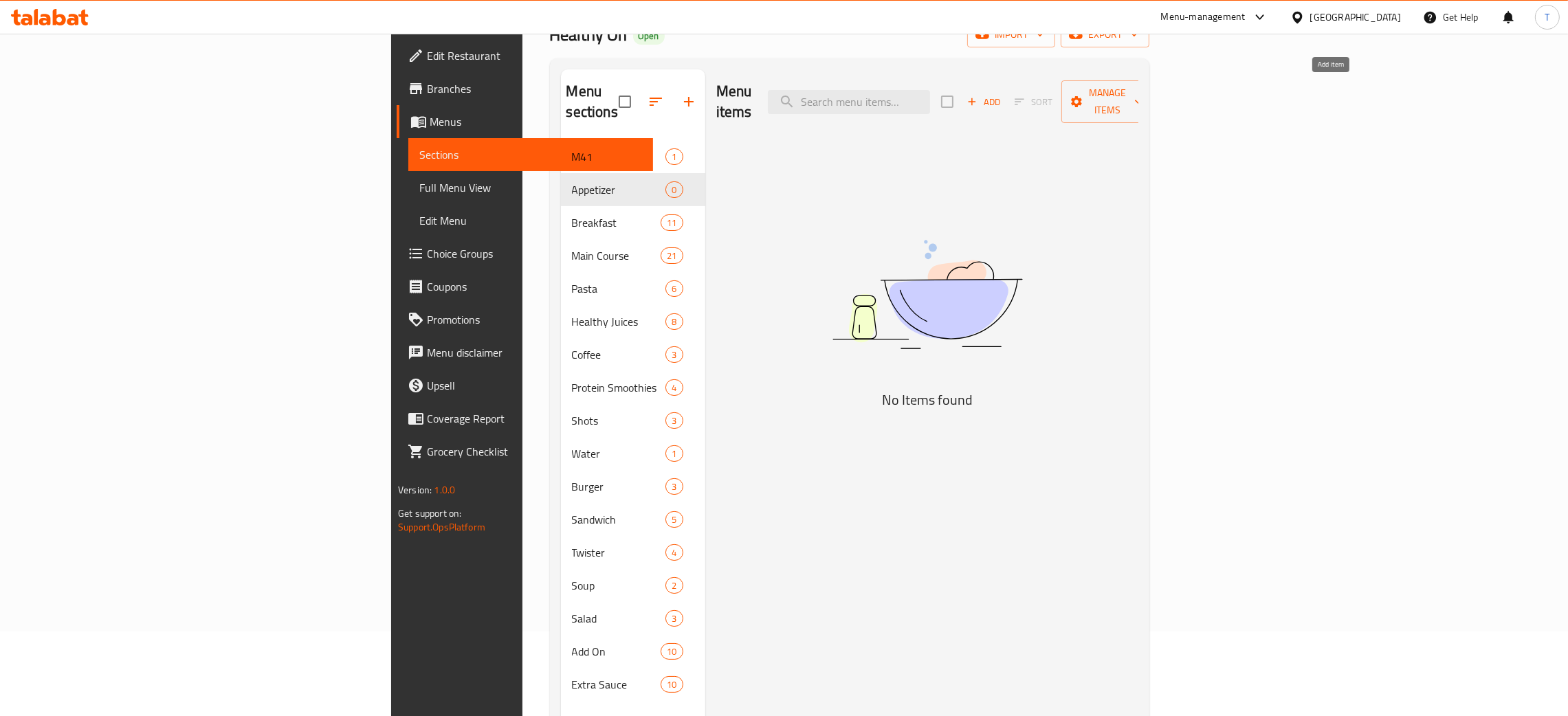
click at [1002, 95] on span "Add" at bounding box center [984, 103] width 37 height 16
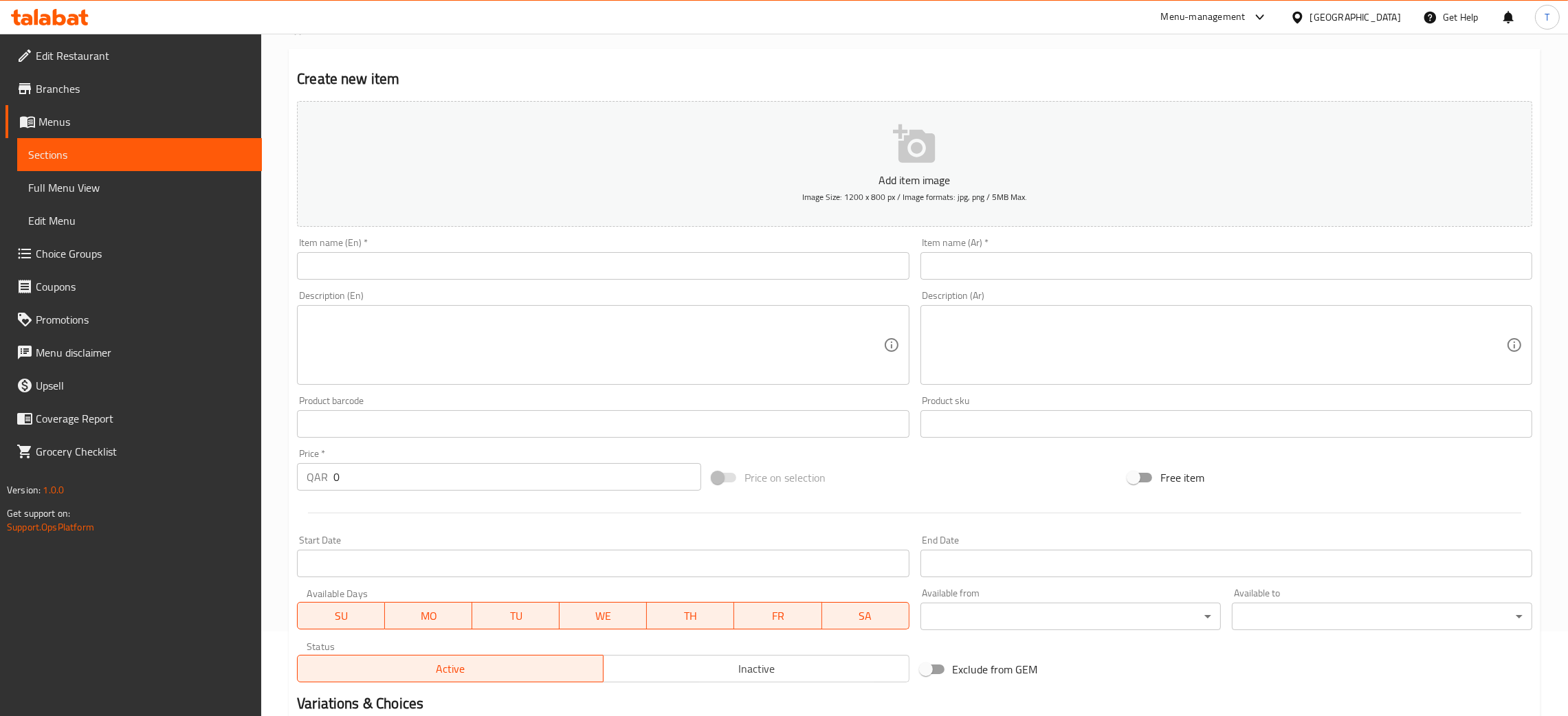
click at [578, 276] on input "text" at bounding box center [603, 266] width 611 height 28
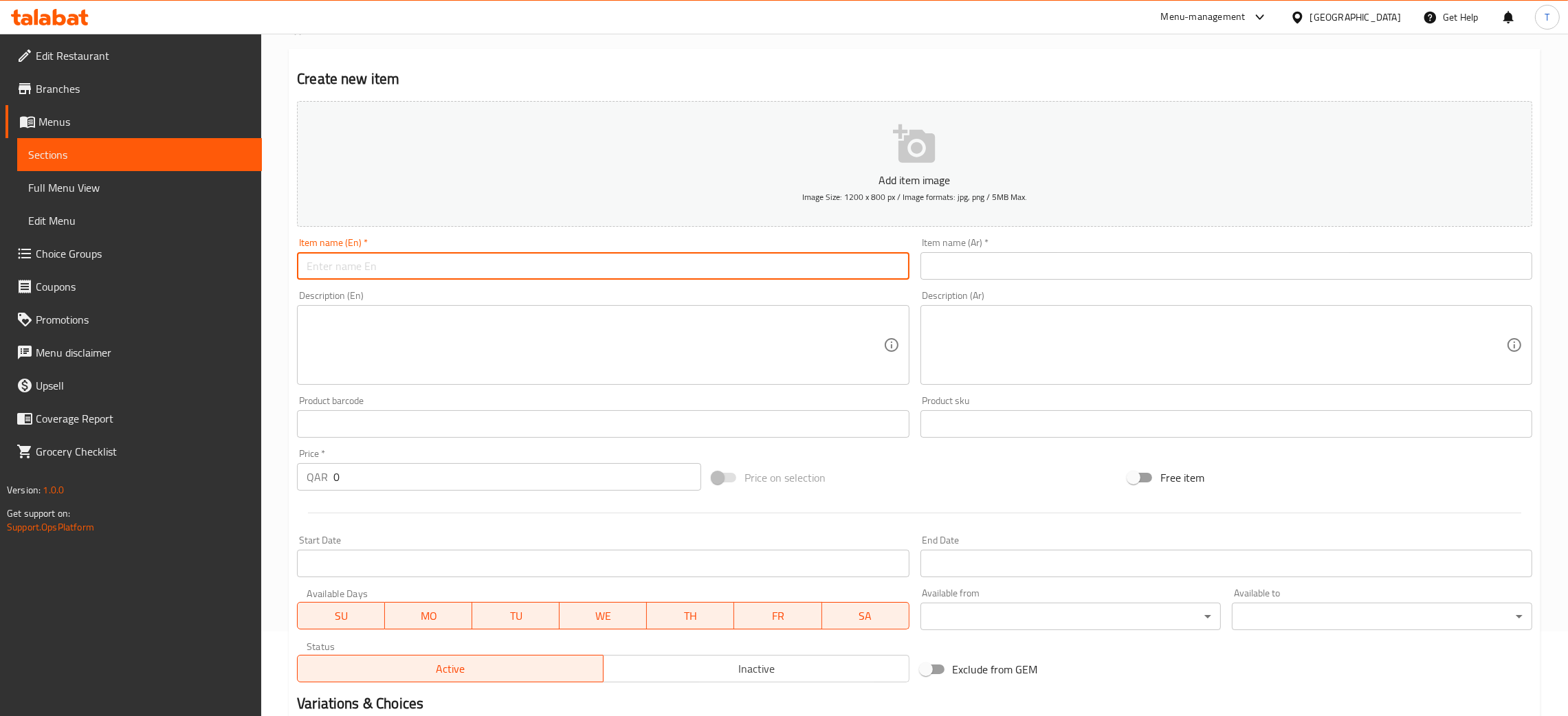
paste input "Shrimp Kunafa"
type input "Shrimp Kunafa"
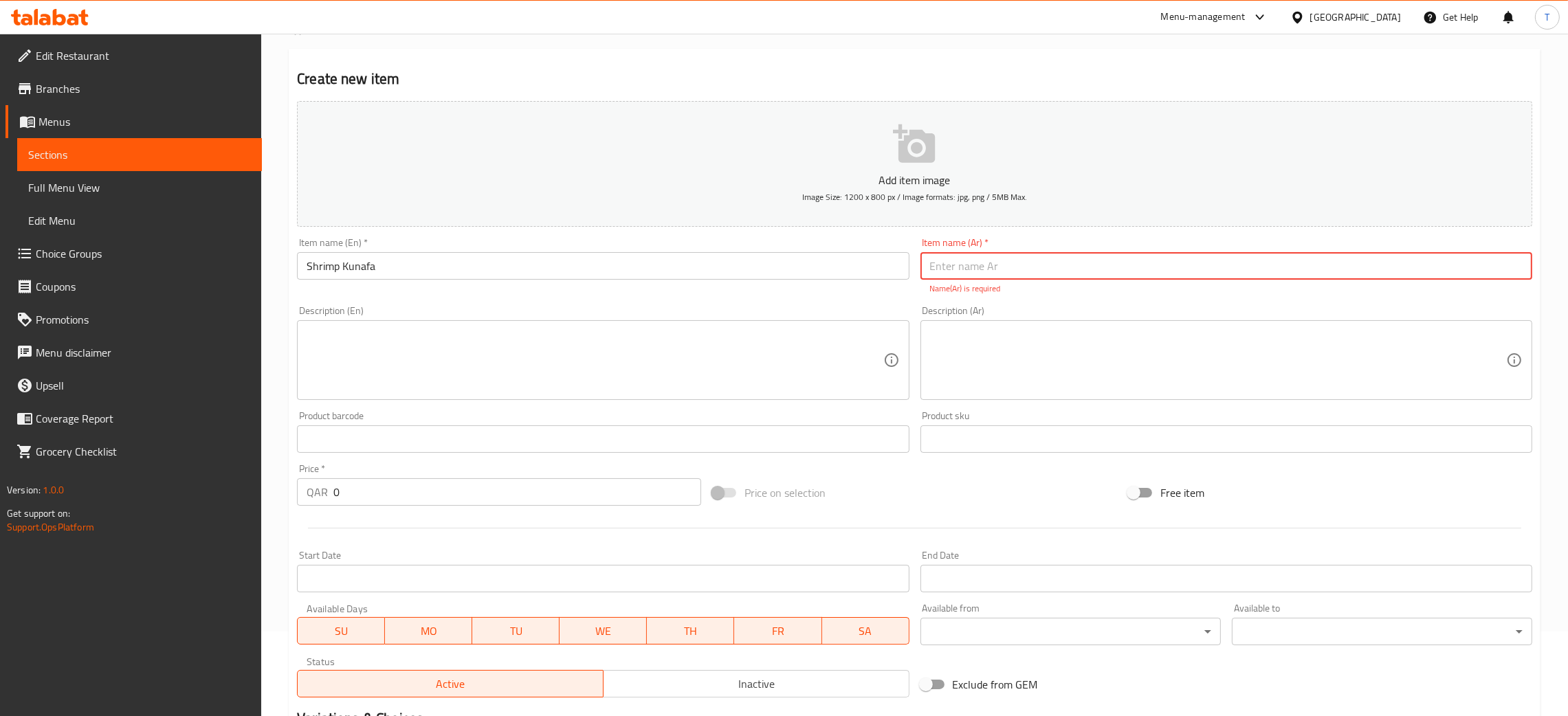
paste input "كنافة الجمبري"
type input "كنافة الجمبري"
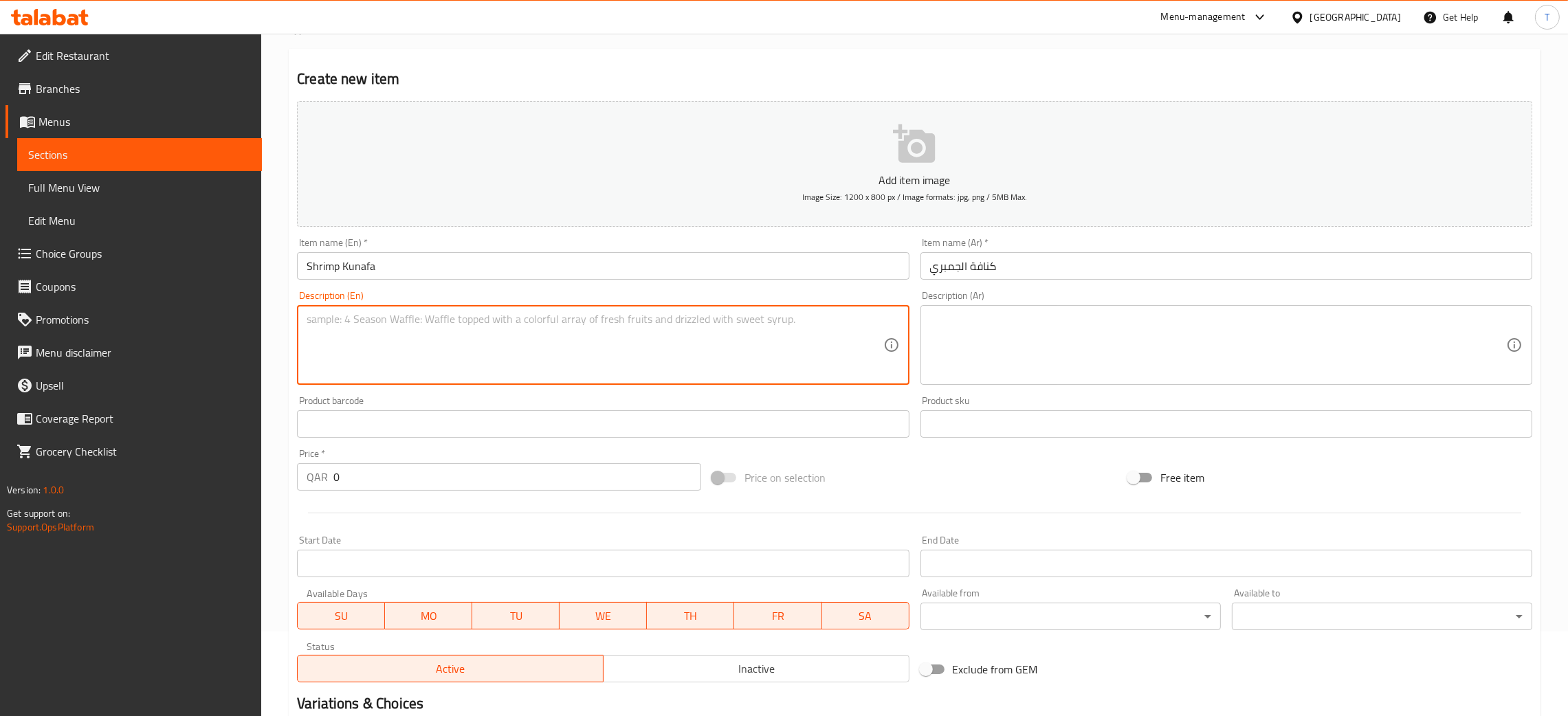
paste textarea "Shrimp wrapped in crispy kunafa pastry, deep-fried and served with dipping sauc…"
type textarea "Shrimp wrapped in crispy kunafa pastry, deep-fried and served with dipping sauc…"
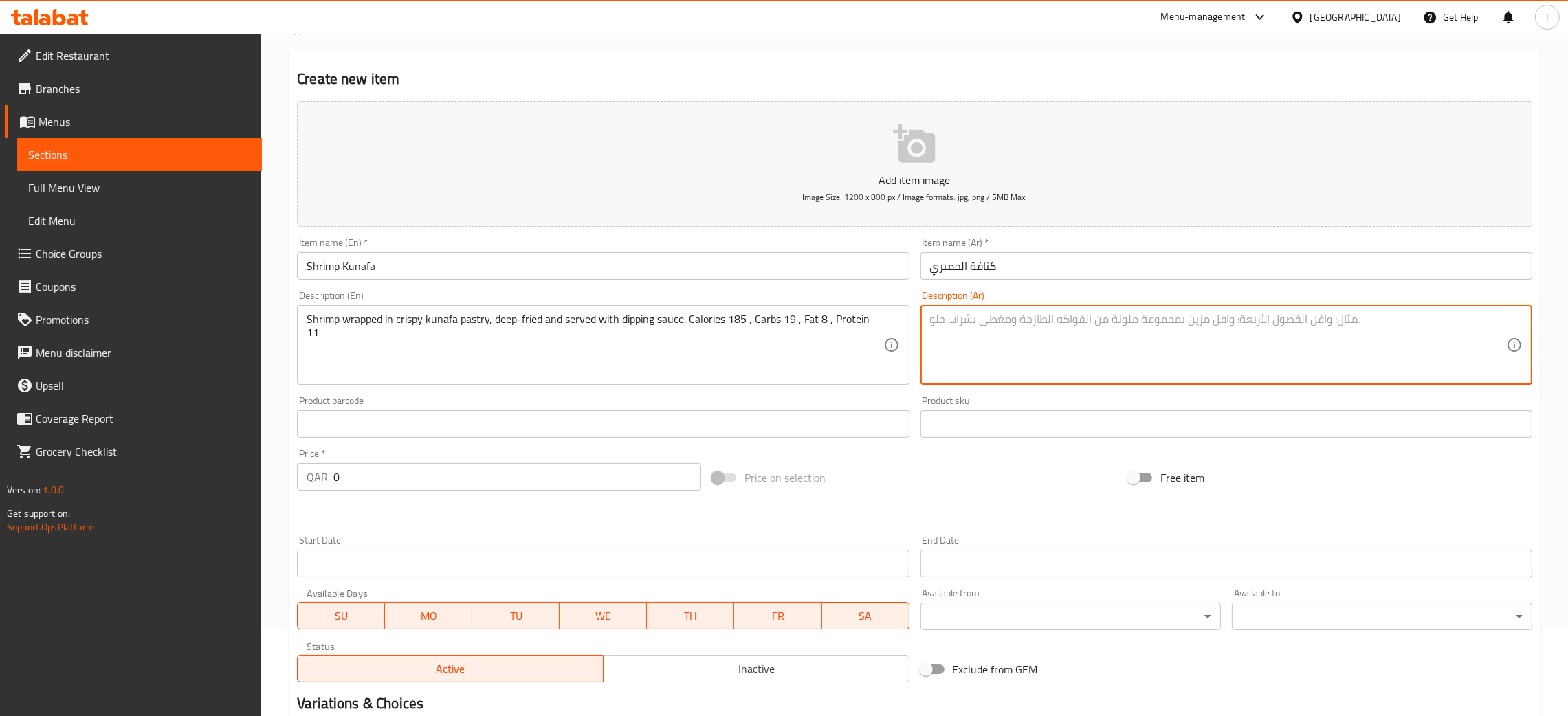
paste textarea "جمبري ملفوف في كنافة مقرمشة ومقلي ويقدم مع صوص سعرات حرارية 185 ، كربوهيدرات 19…"
type textarea "جمبري ملفوف في كنافة مقرمشة ومقلي ويقدم مع صوص سعرات حرارية 185 ، كربوهيدرات 19…"
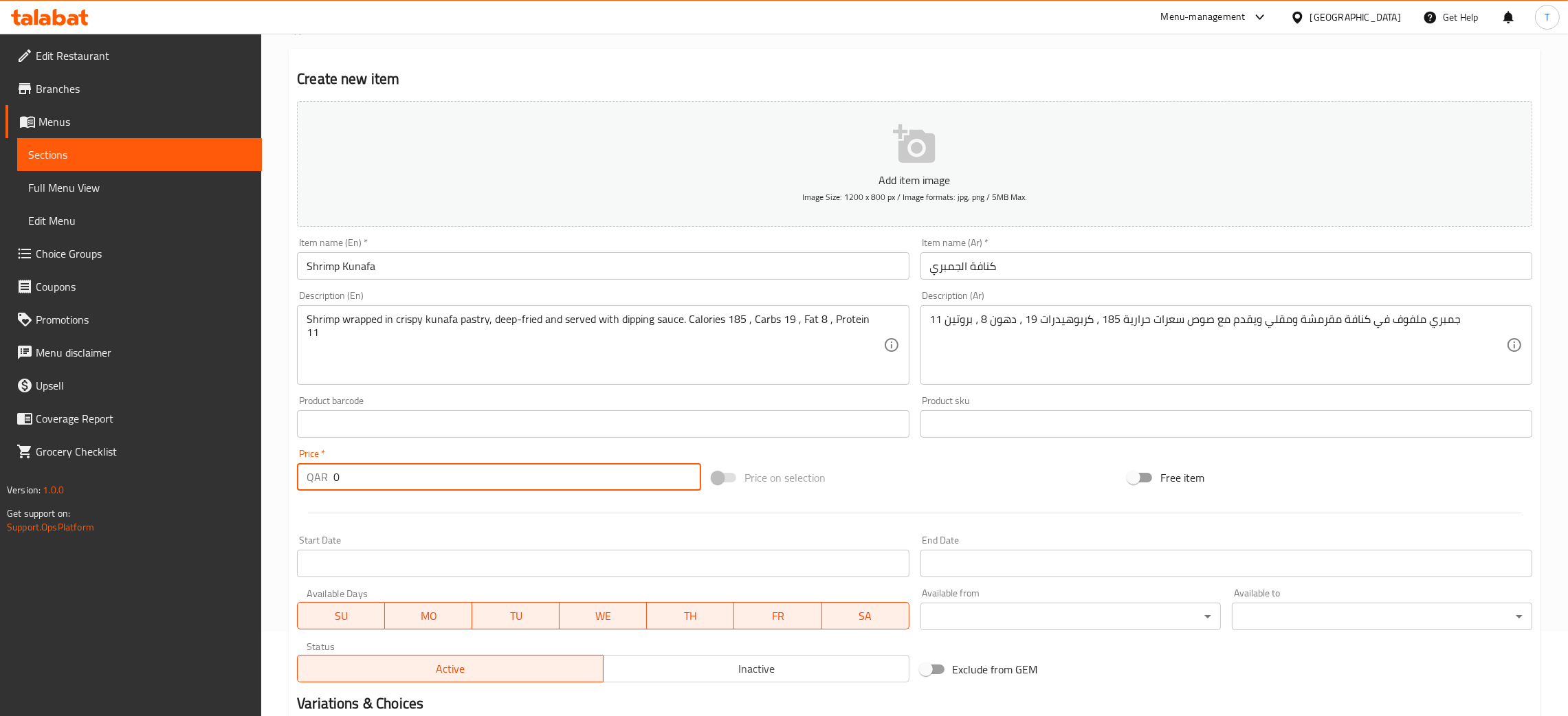
paste input "3"
type input "30"
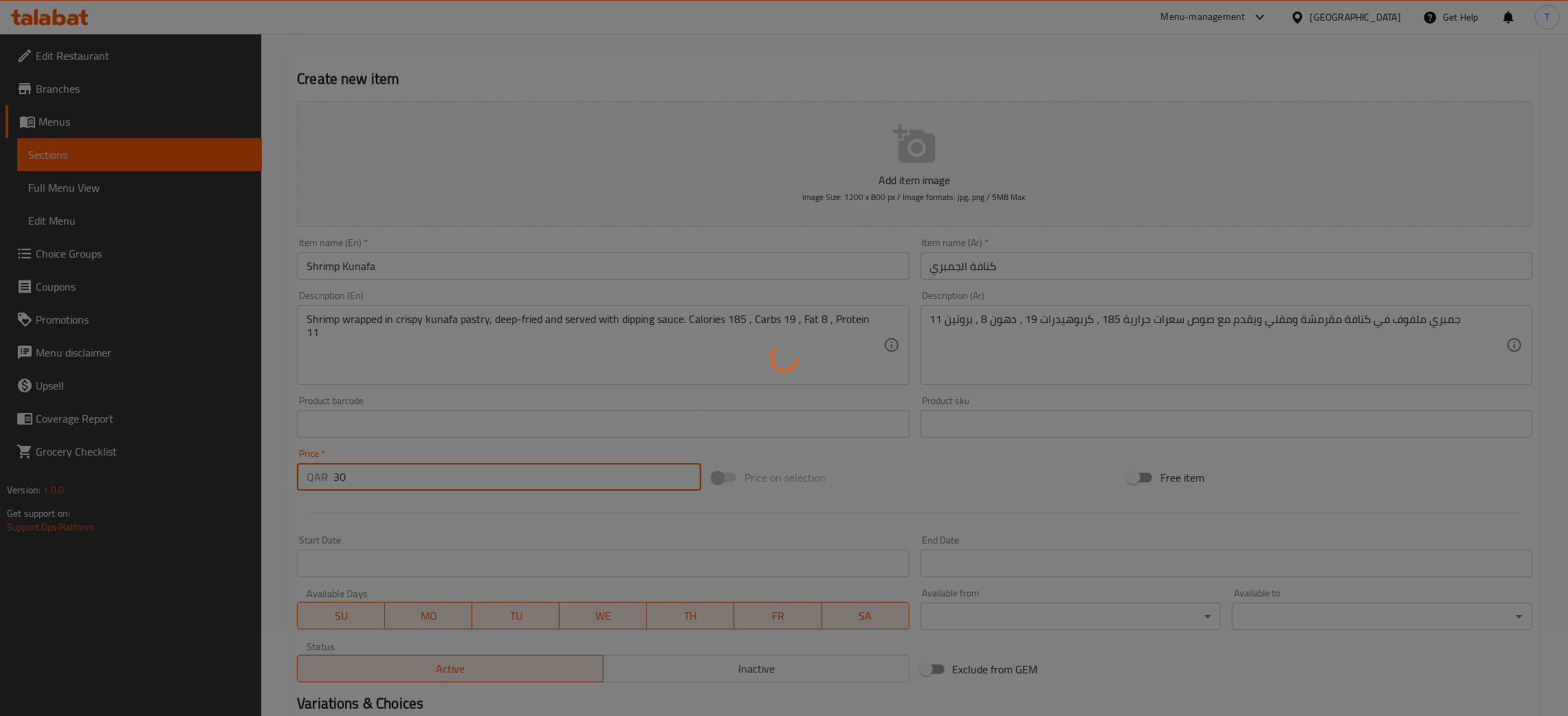
type input "0"
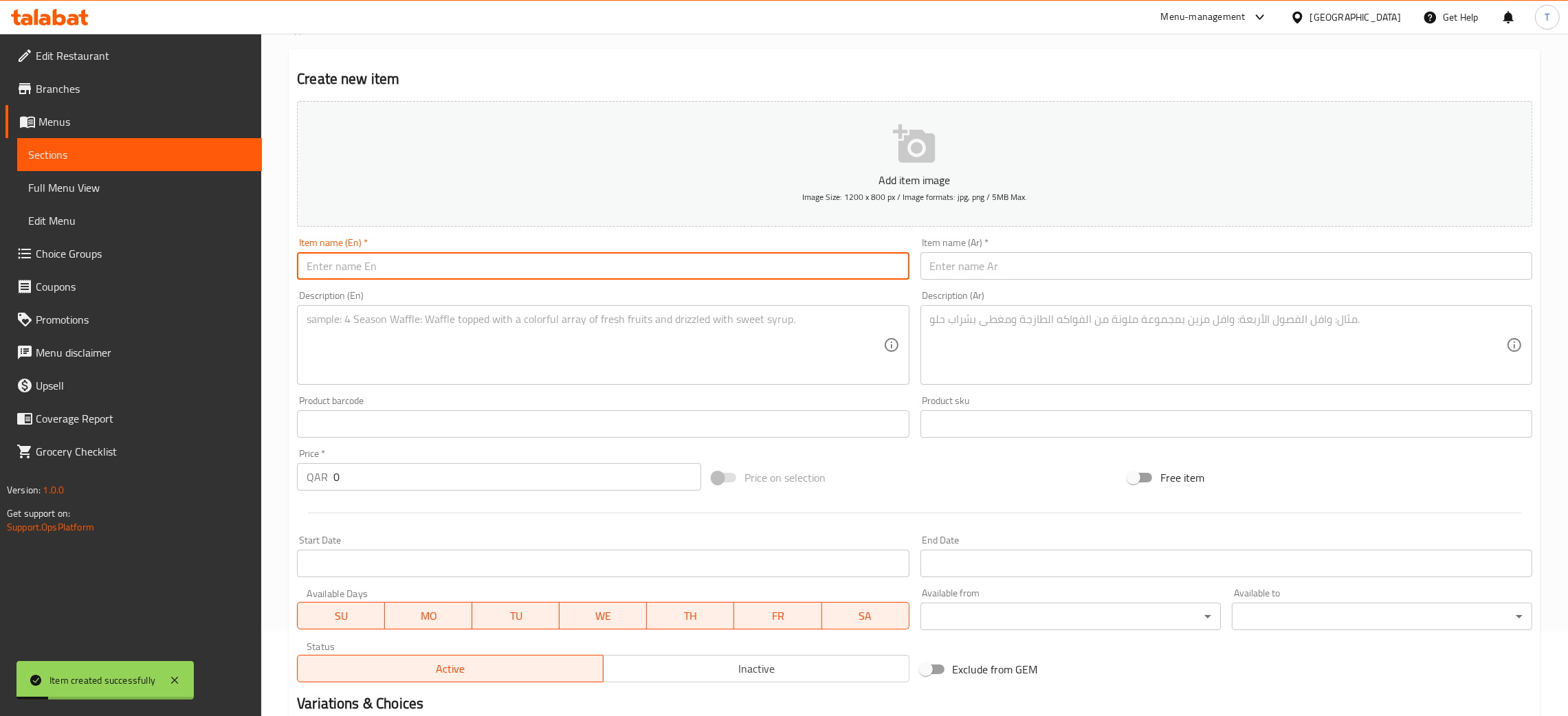
click at [578, 276] on input "text" at bounding box center [603, 266] width 611 height 28
paste input "Chicken Kunafa"
type input "Chicken Kunafa"
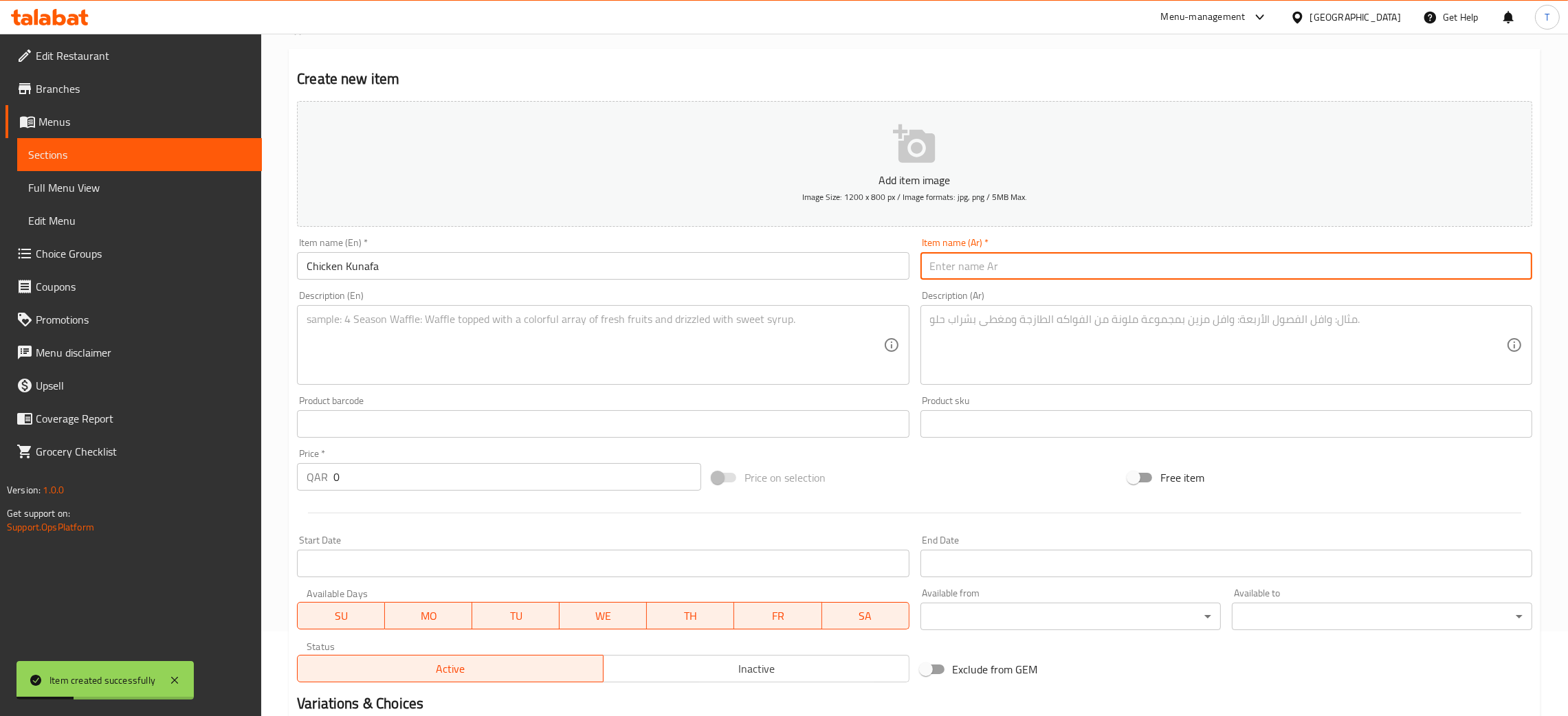
paste input "كنافة الدجاج"
type input "كنافة الدجاج"
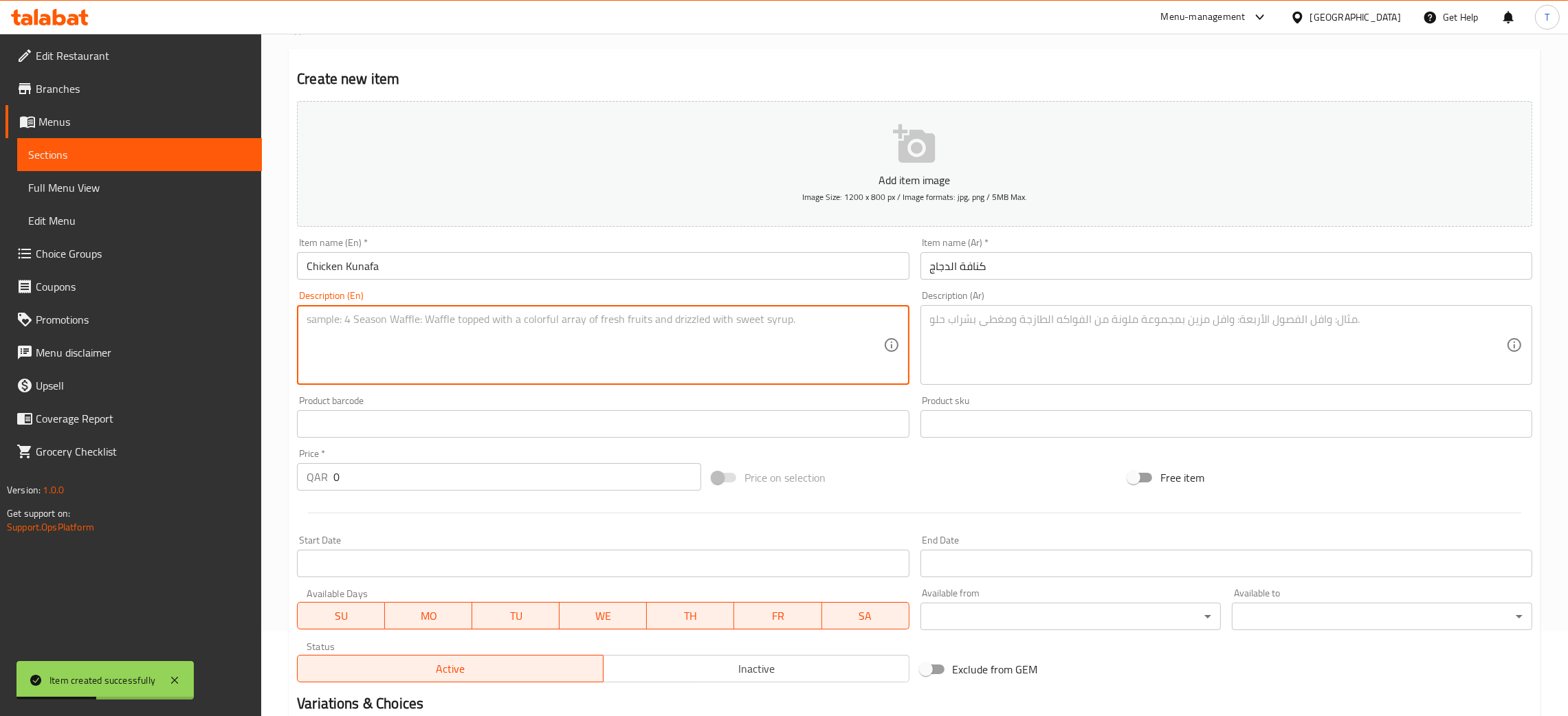
paste textarea "Spiced chicken wrapped in kunafa pastry, deep-fried and served with sauce. Calo…"
type textarea "Spiced chicken wrapped in kunafa pastry, deep-fried and served with sauce. Calo…"
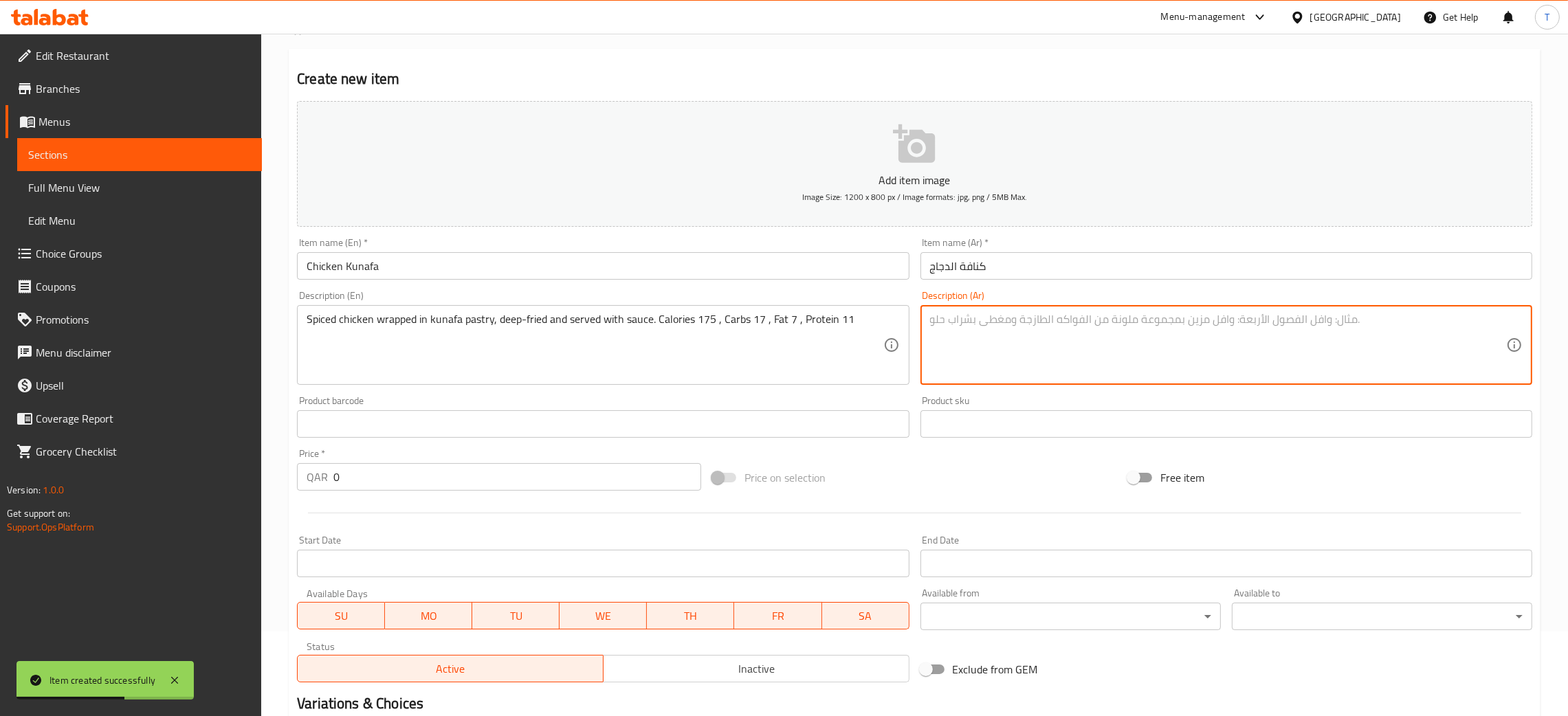
paste textarea "دجاج متبل ملفوف في كنافة مقرمشة ومقلي ويقدم مع صوص سعرات حرارية 175 ، كربوهيدرا…"
type textarea "دجاج متبل ملفوف في كنافة مقرمشة ومقلي ويقدم مع صوص سعرات حرارية 175 ، كربوهيدرا…"
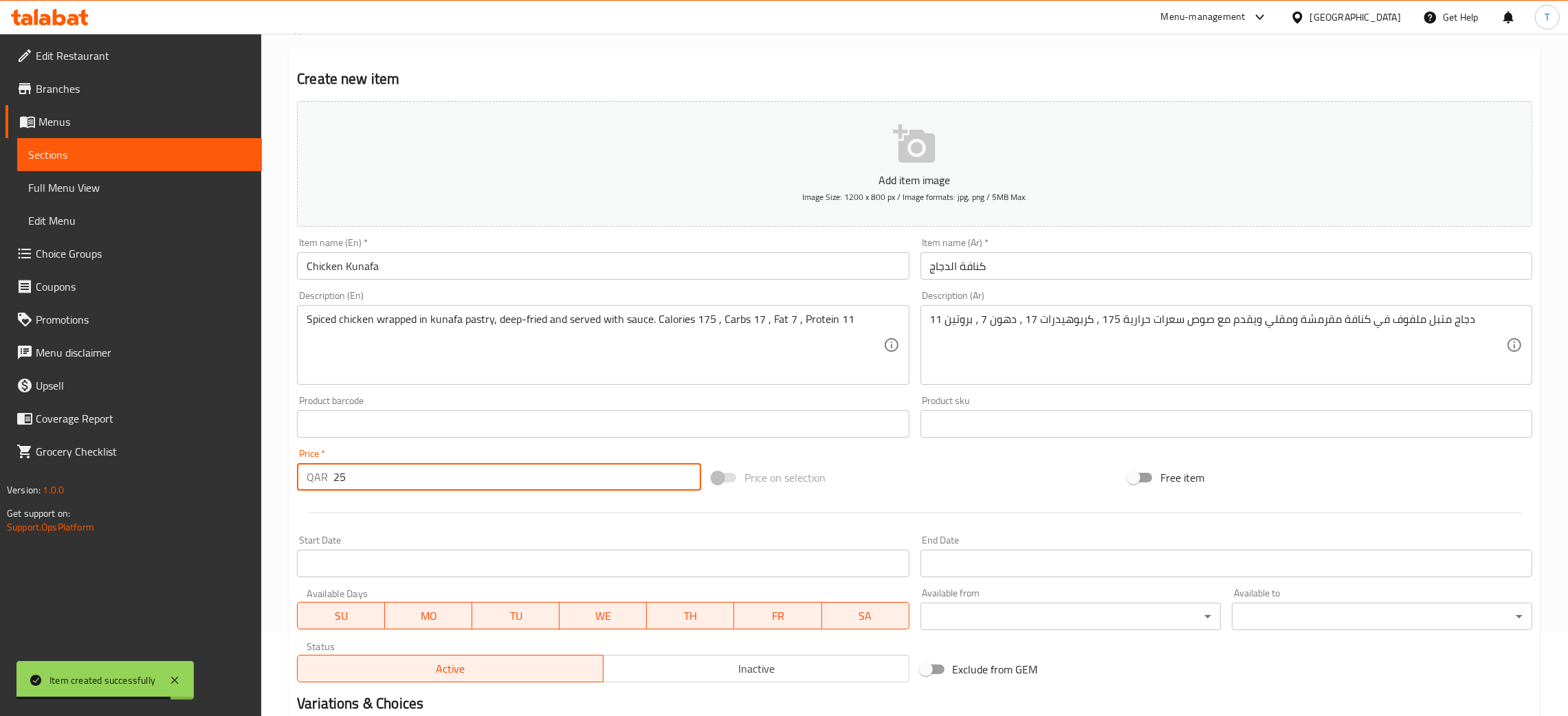
type input "25"
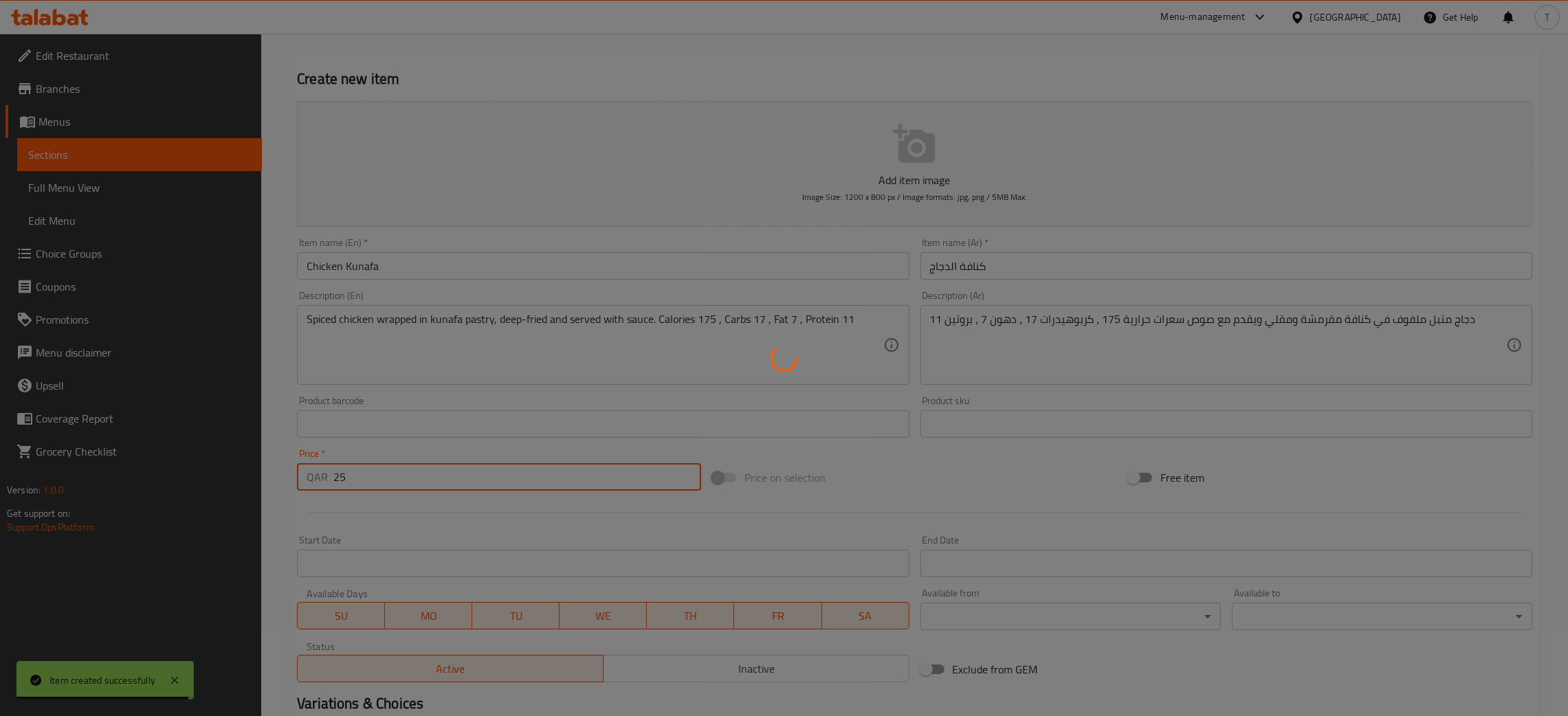
type input "0"
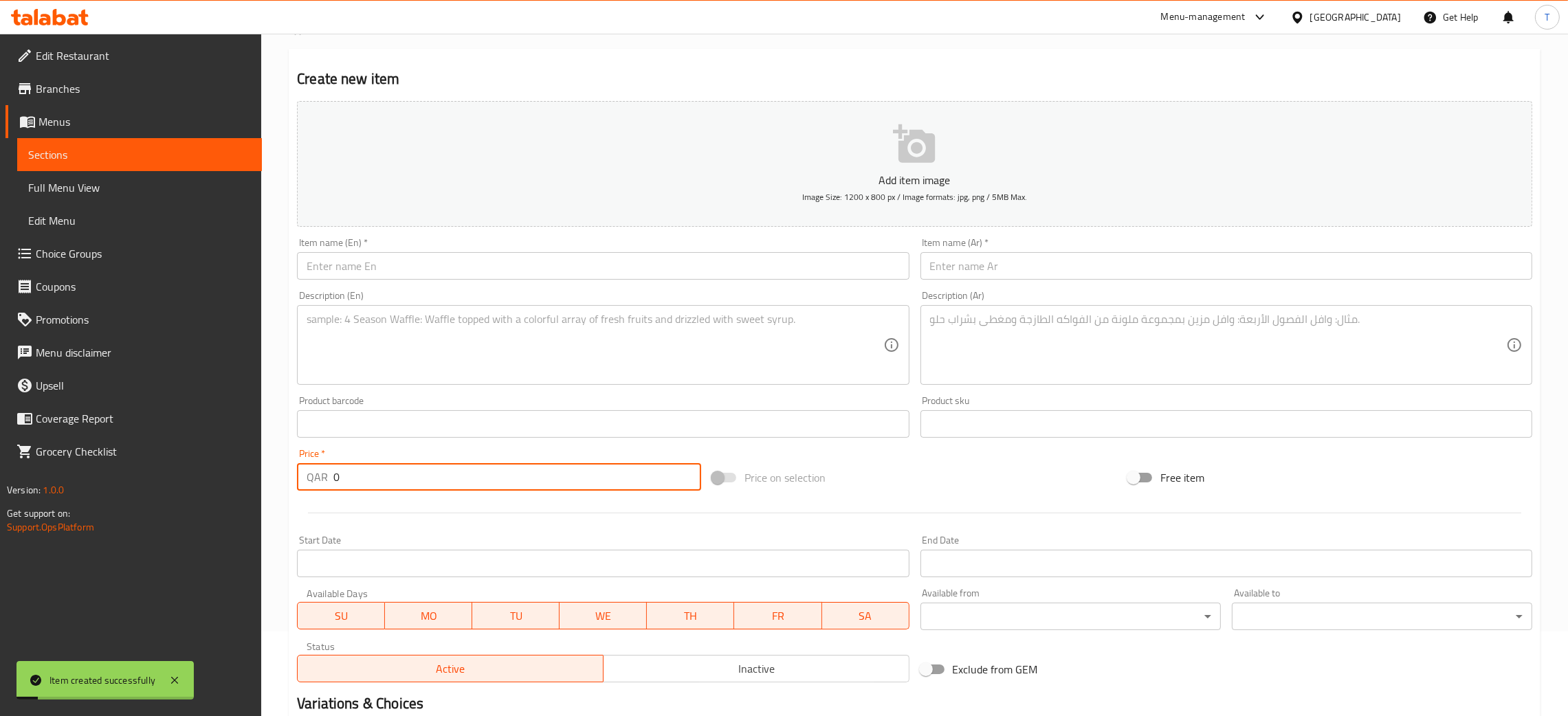
click at [578, 276] on input "text" at bounding box center [603, 266] width 611 height 28
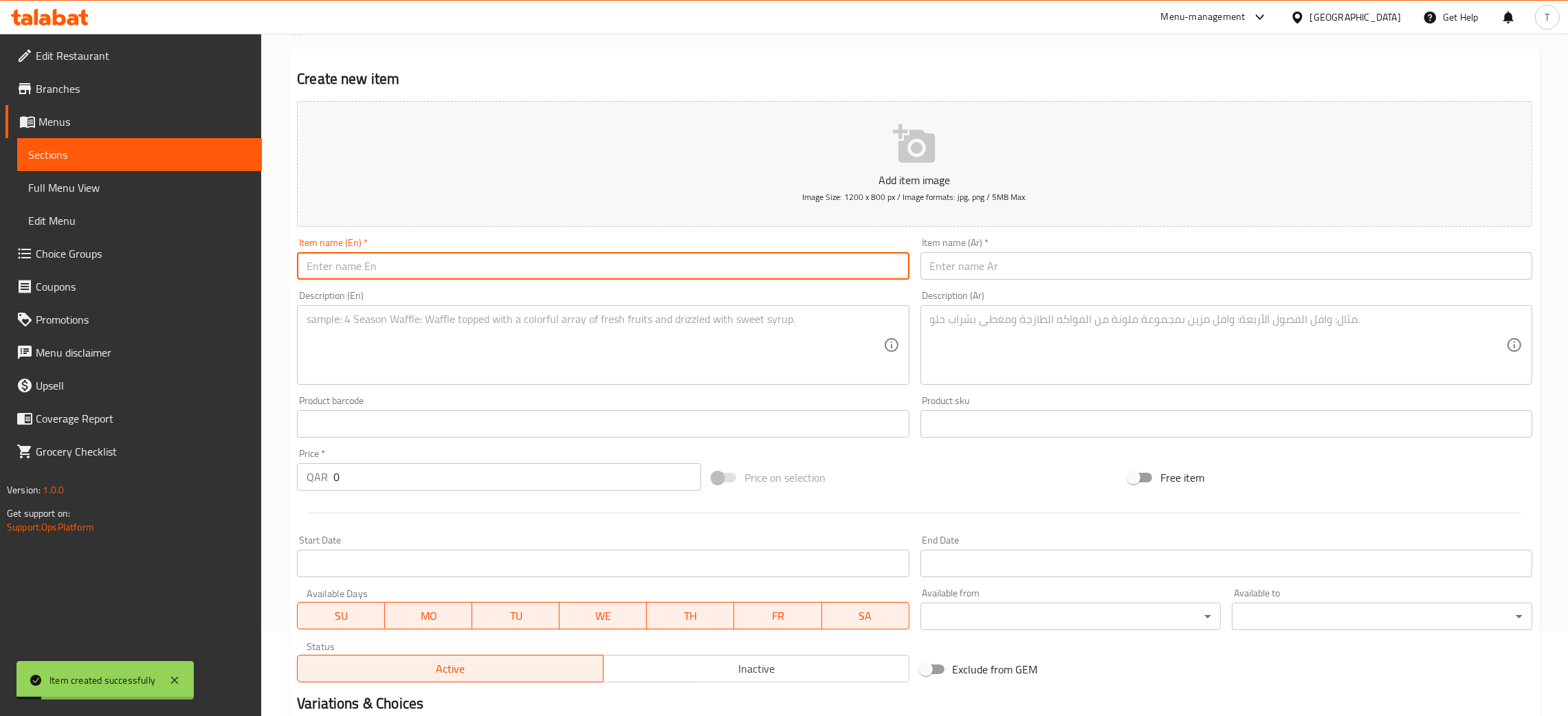
paste input "Shrimp Dynamite"
type input "Shrimp Dynamite"
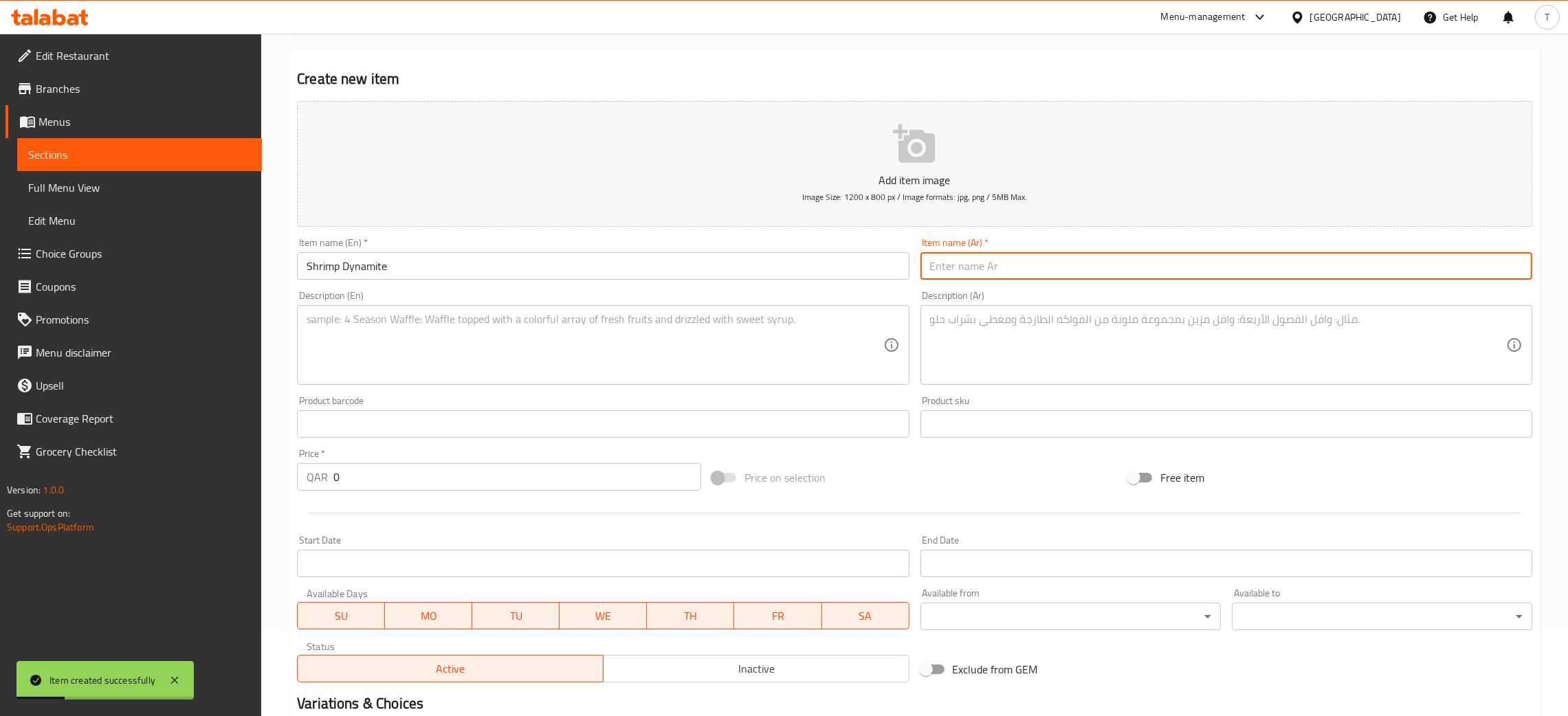
paste input "ديناميت الجمبري"
type input "ديناميت الجمبري"
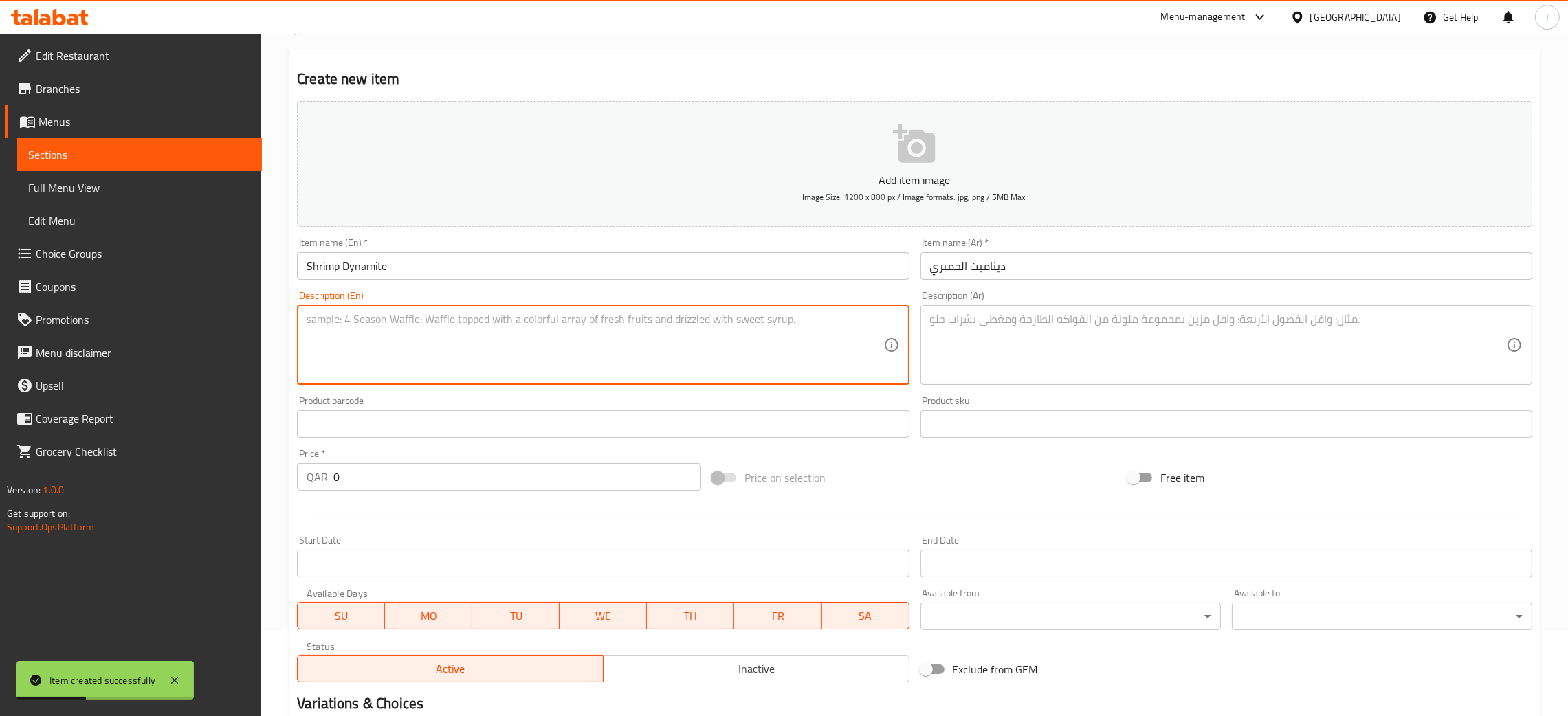
paste textarea "Crispy battered shrimp tossed in spicy dynamite sauce. Calories 210 , Carbs 16 …"
type textarea "Crispy battered shrimp tossed in spicy dynamite sauce. Calories 210 , Carbs 16 …"
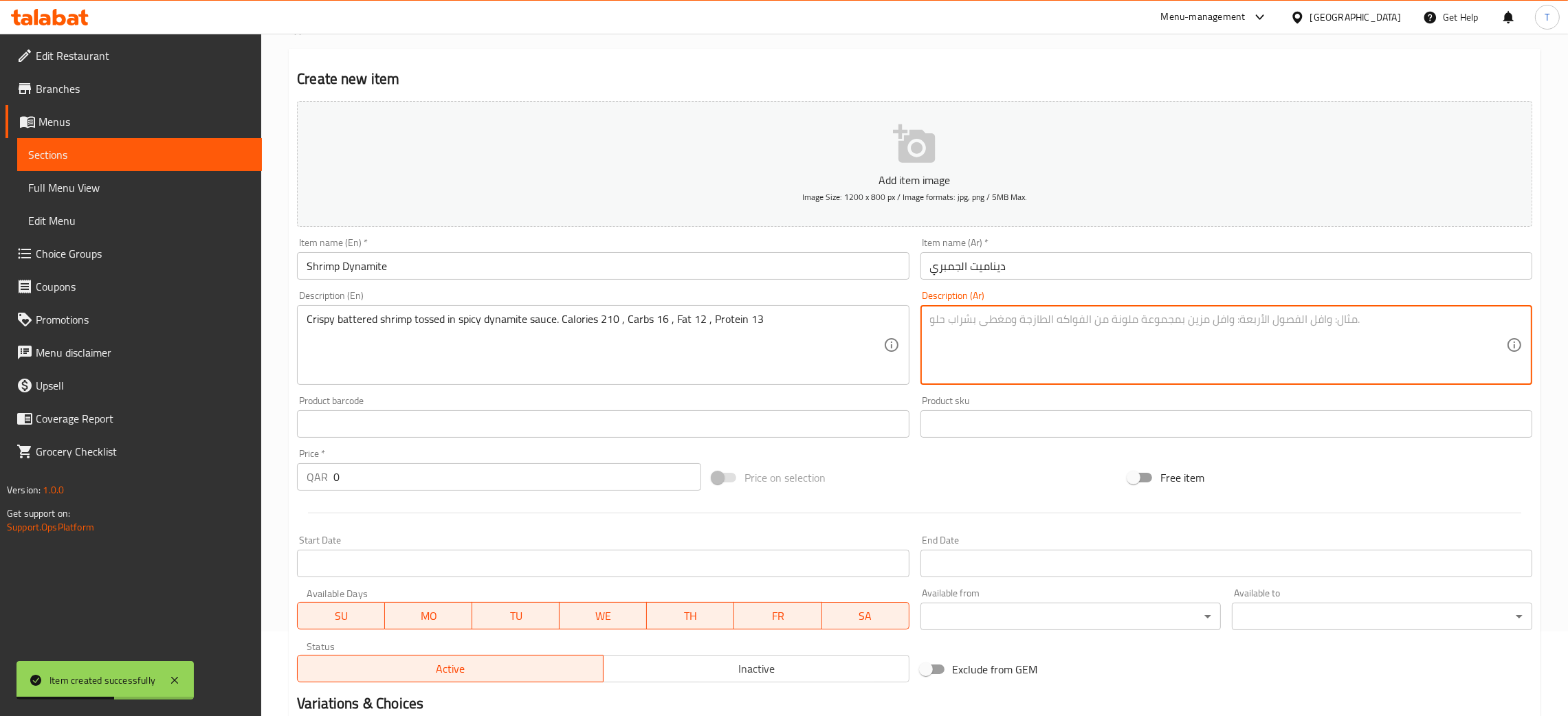
paste textarea "جمبري مقرمش مغطى بصلصة الديناميت الحارة سعرات حرارية 210 ، كربوهيدرات 16 ، دهون…"
type textarea "جمبري مقرمش مغطى بصلصة الديناميت الحارة سعرات حرارية 210 ، كربوهيدرات 16 ، دهون…"
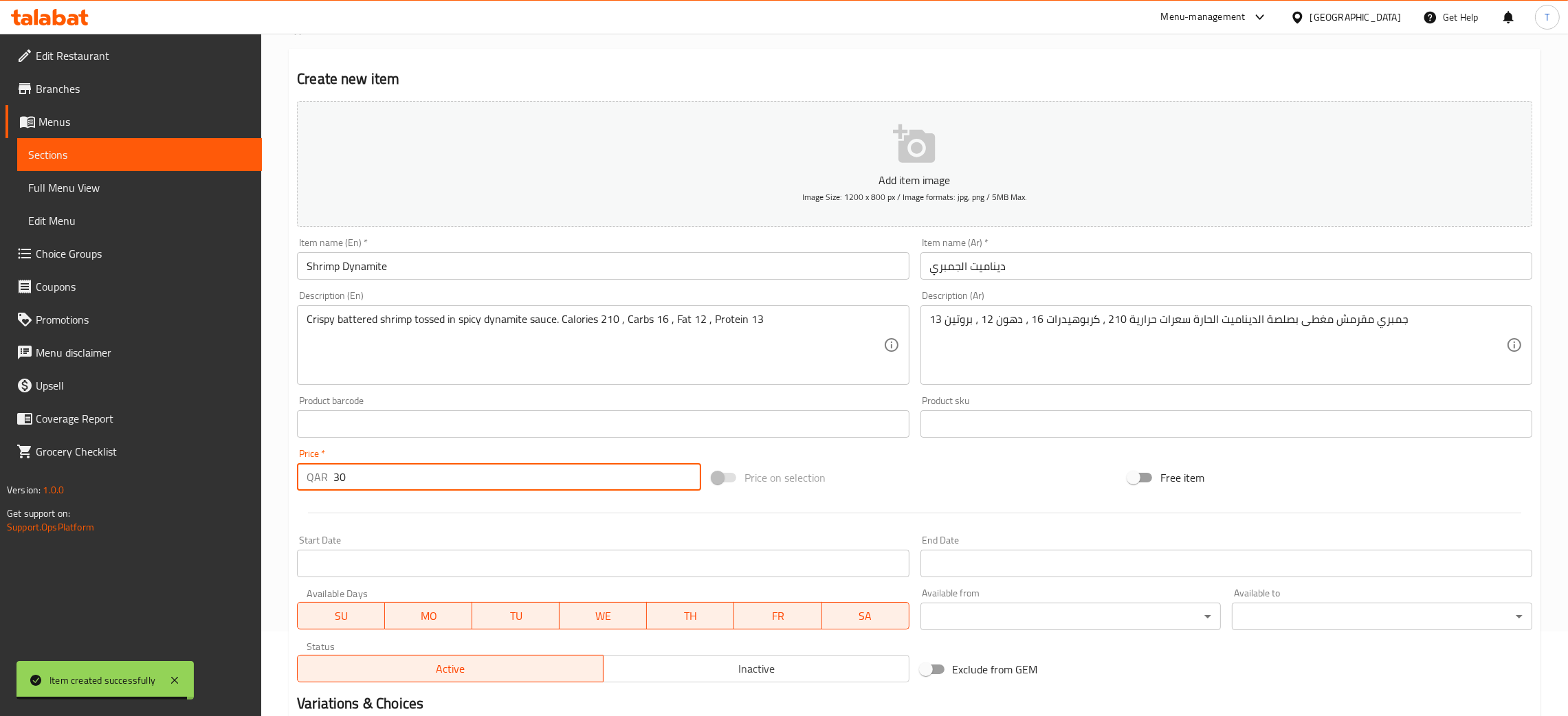
type input "30"
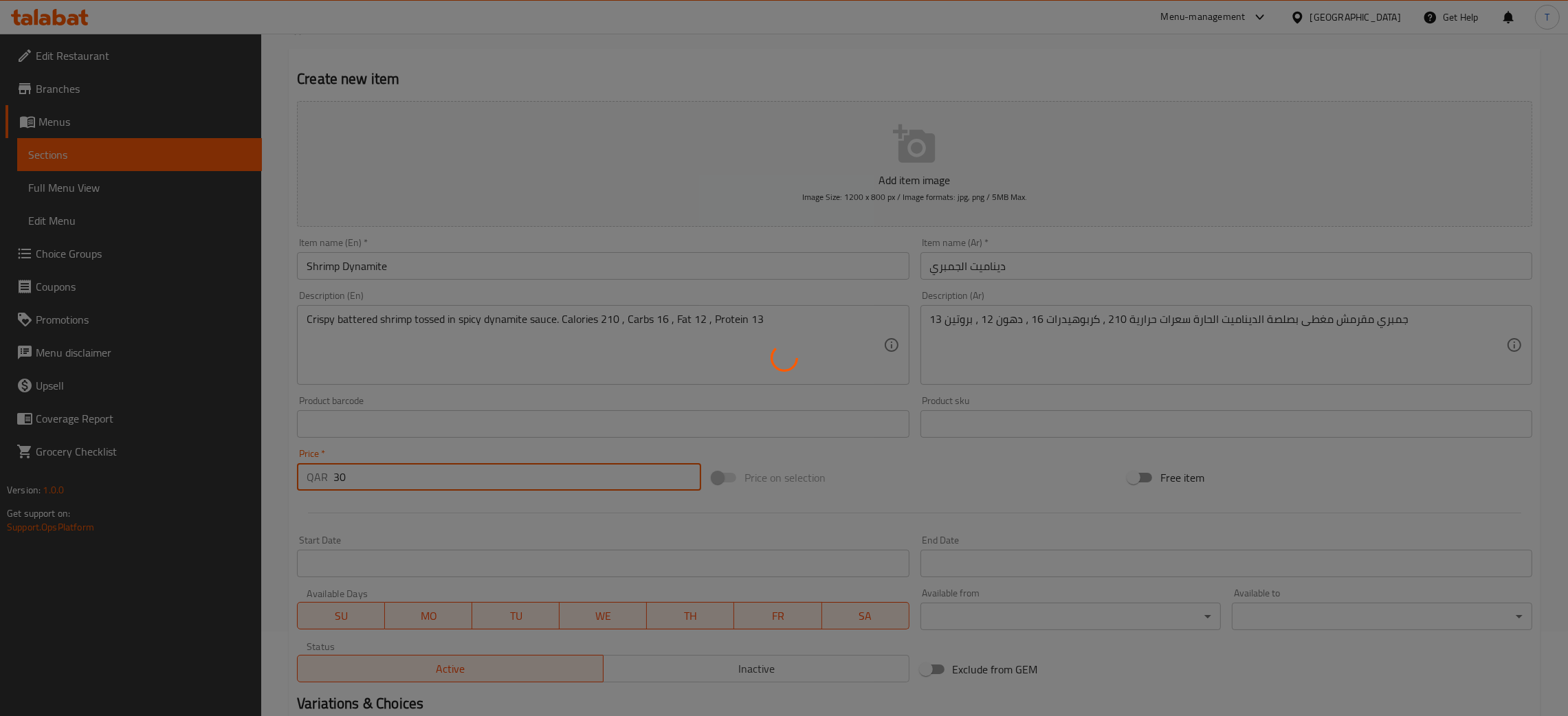
type input "0"
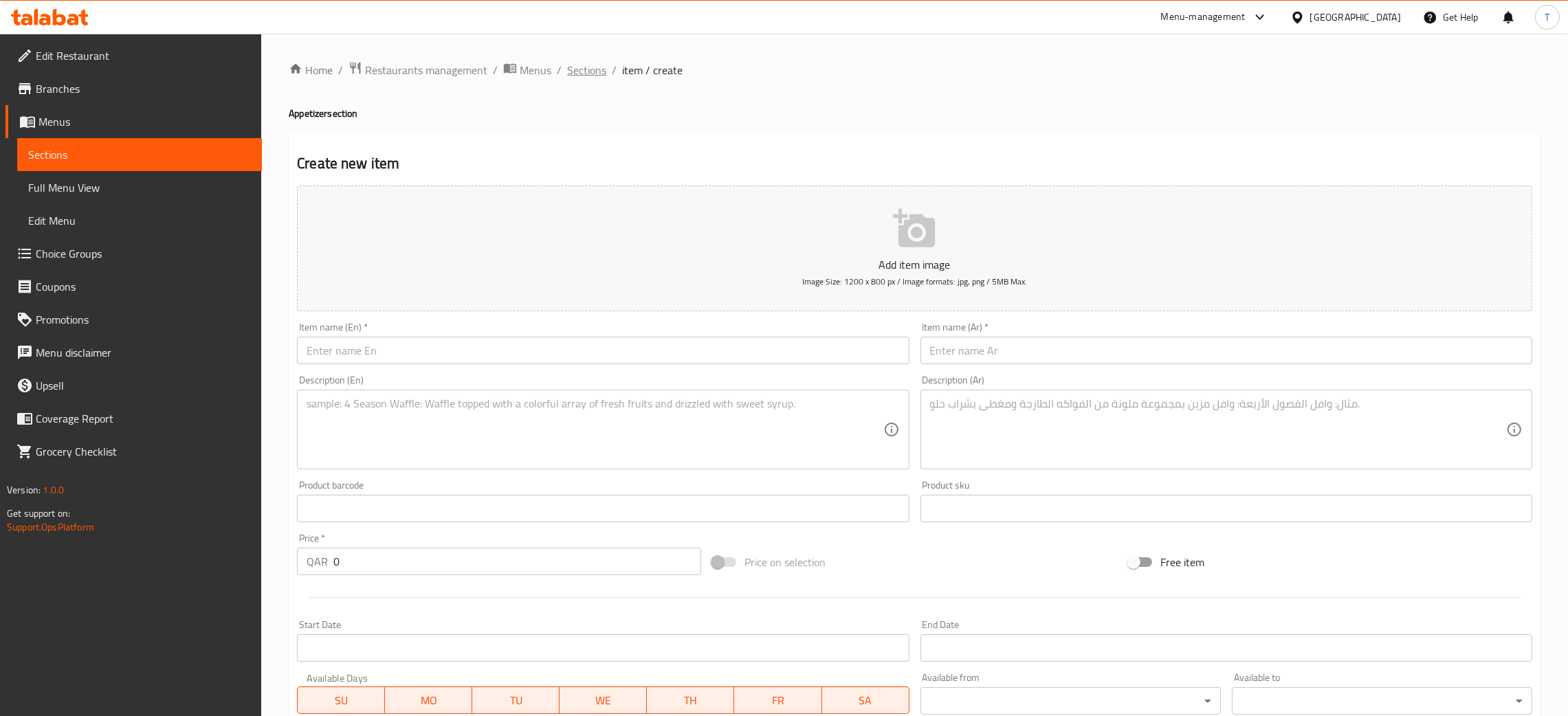
click at [589, 70] on span "Sections" at bounding box center [587, 70] width 39 height 17
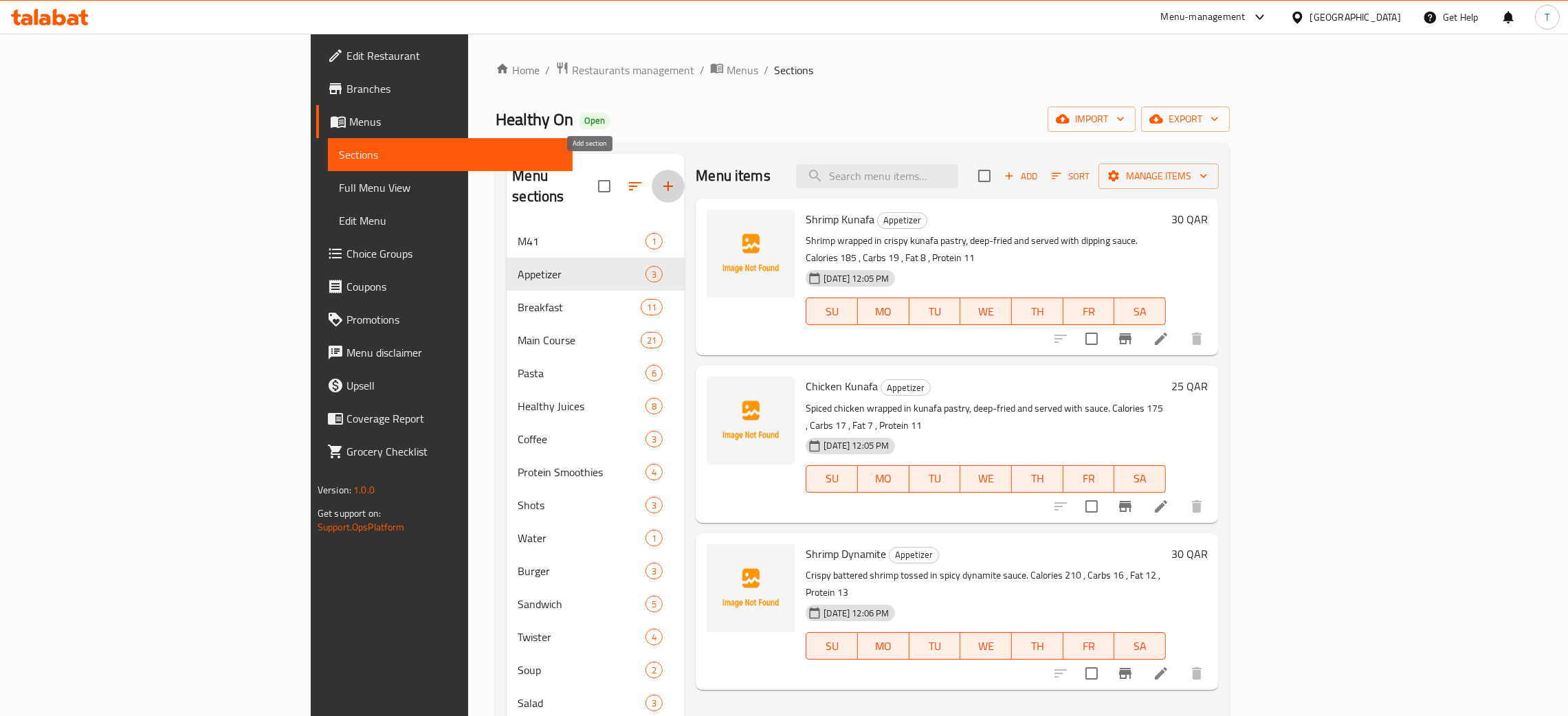
click at [660, 179] on icon "button" at bounding box center [668, 186] width 17 height 17
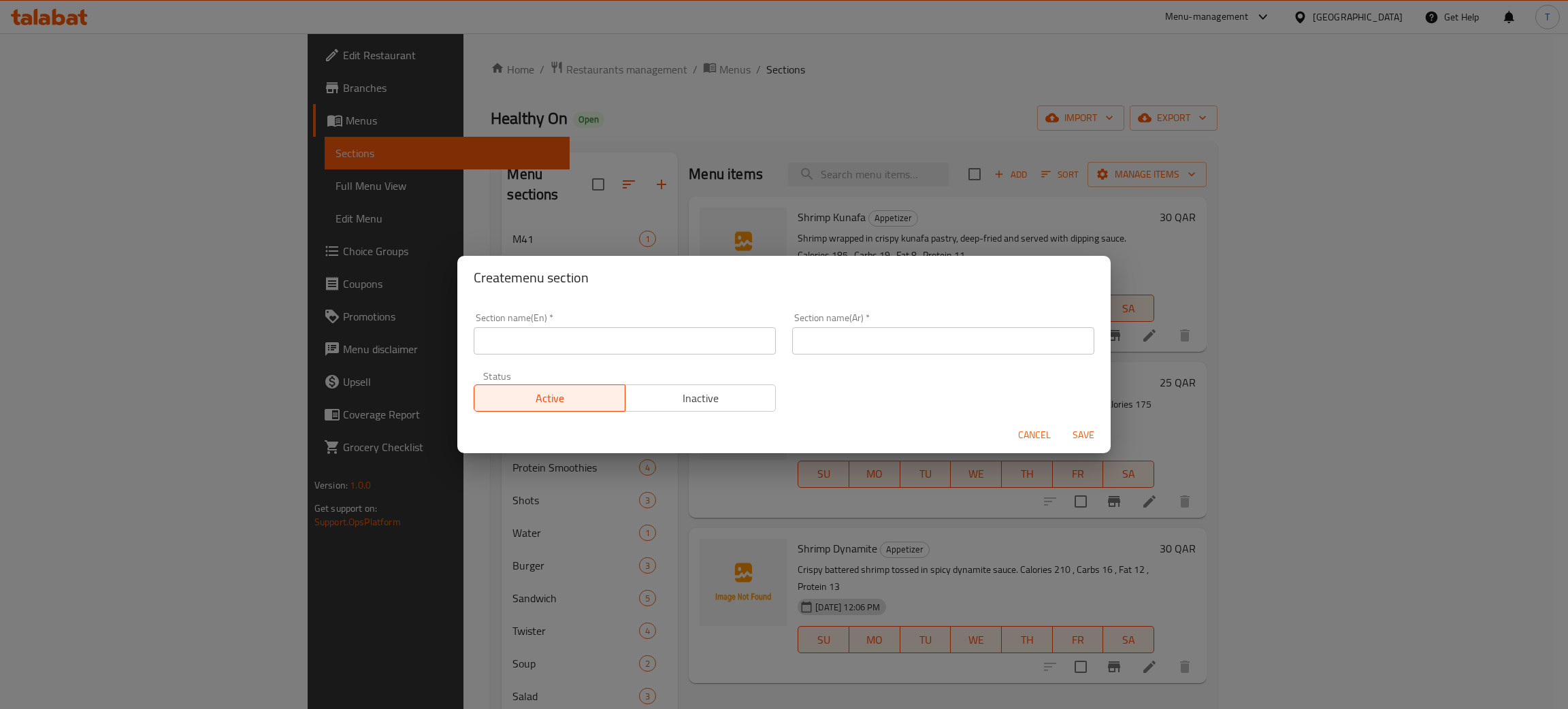
click at [624, 351] on input "text" at bounding box center [625, 341] width 303 height 27
paste input "Dessert"
type input "Dessert"
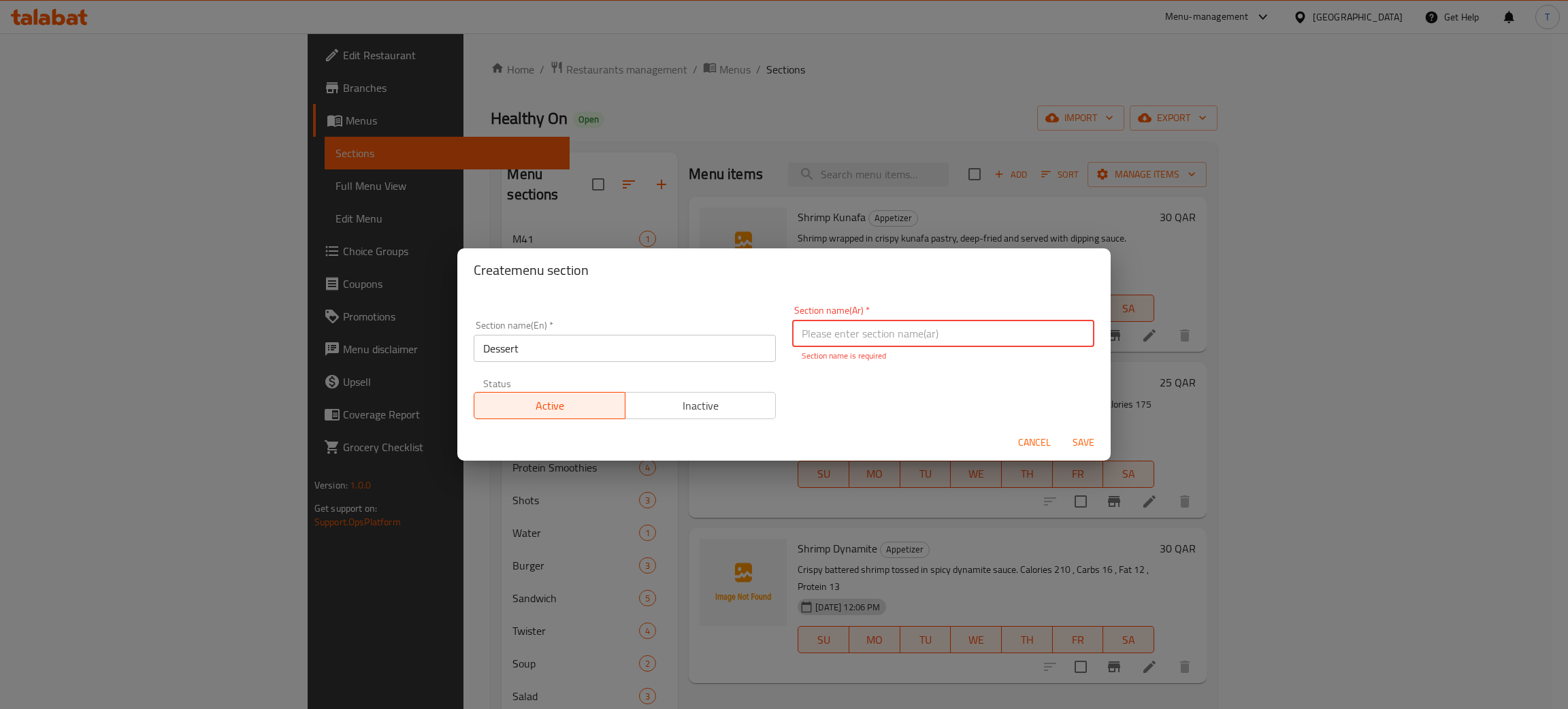
paste input "حلويات"
type input "حلويات"
click at [728, 302] on div "Section name(En)   * Dessert Section name(En) * Section name(Ar)   * حلويات Sec…" at bounding box center [783, 358] width 653 height 133
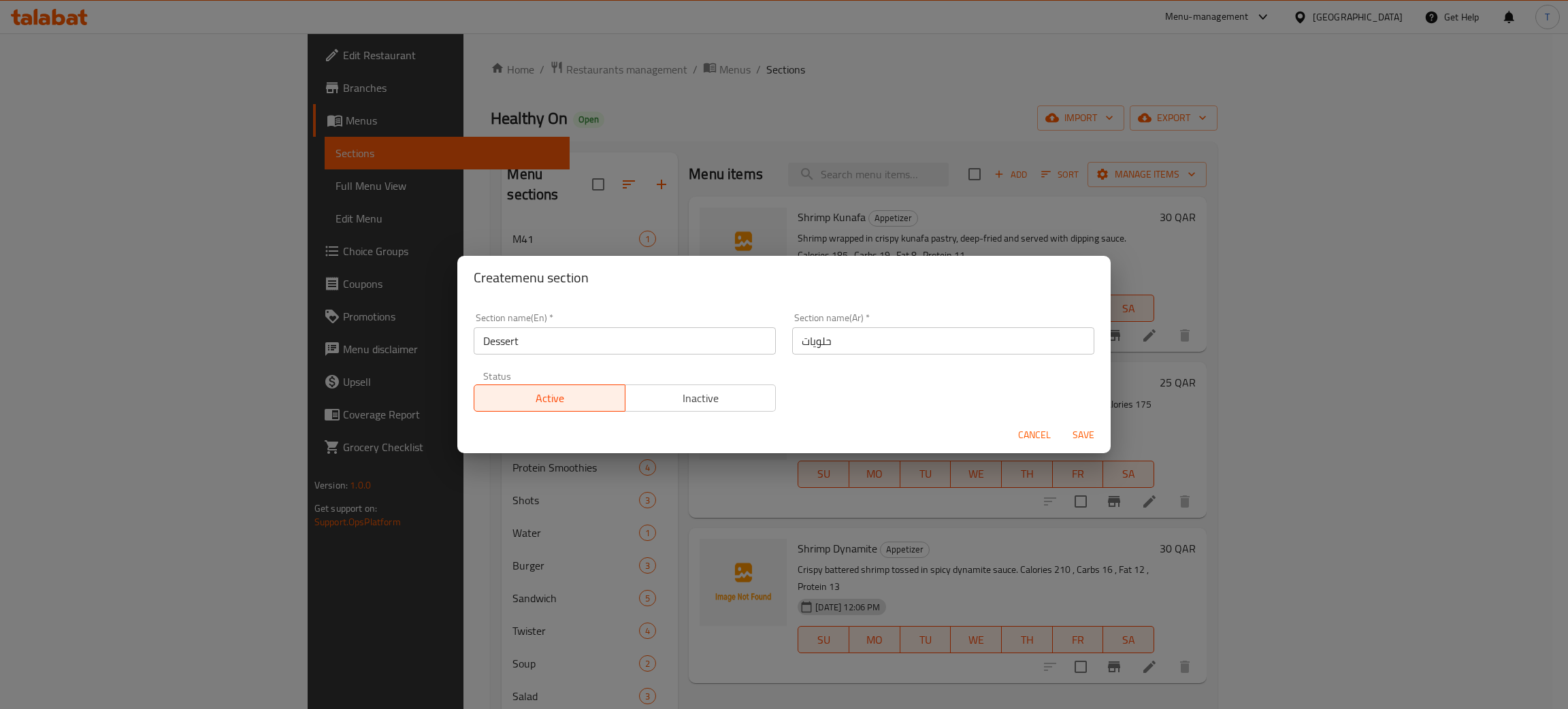
click at [1075, 437] on span "Save" at bounding box center [1083, 435] width 32 height 17
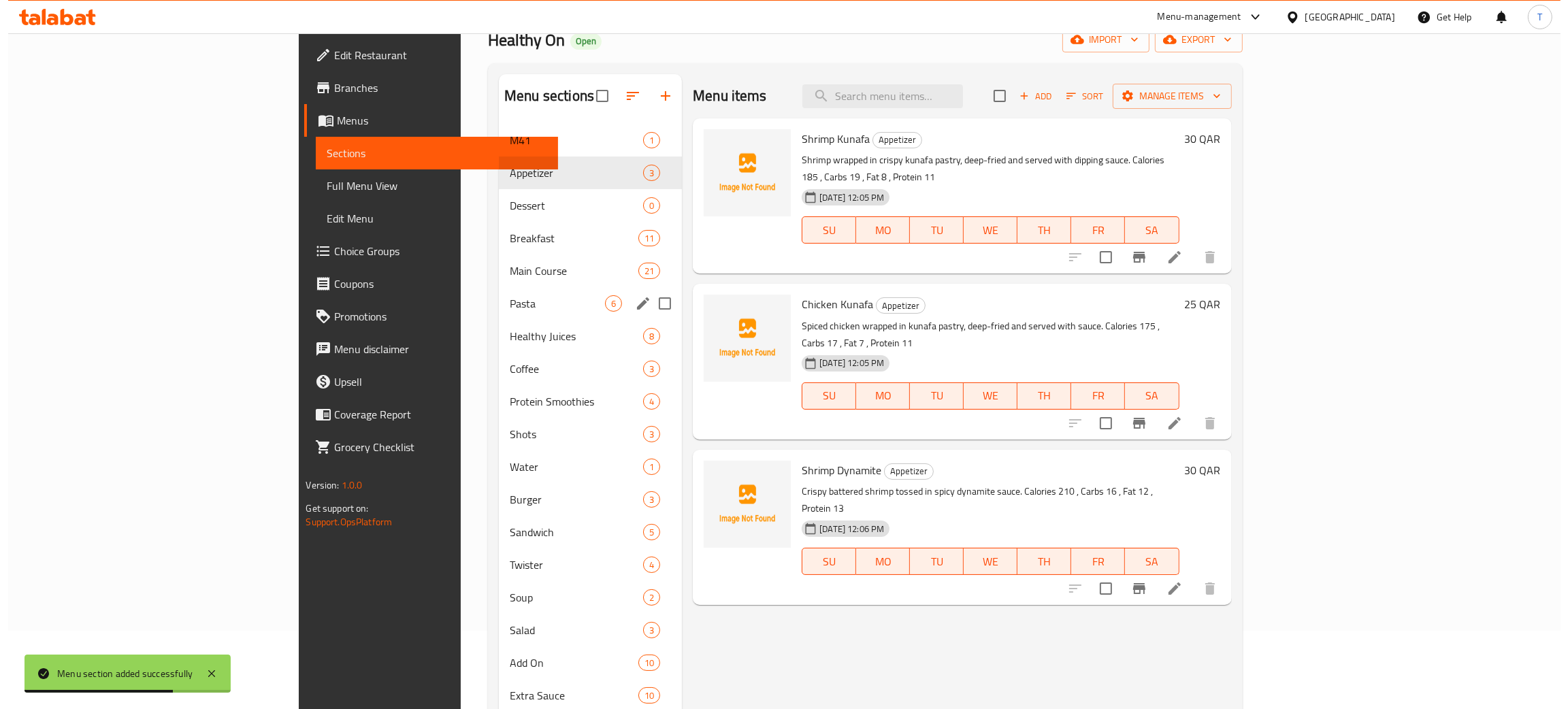
scroll to position [77, 0]
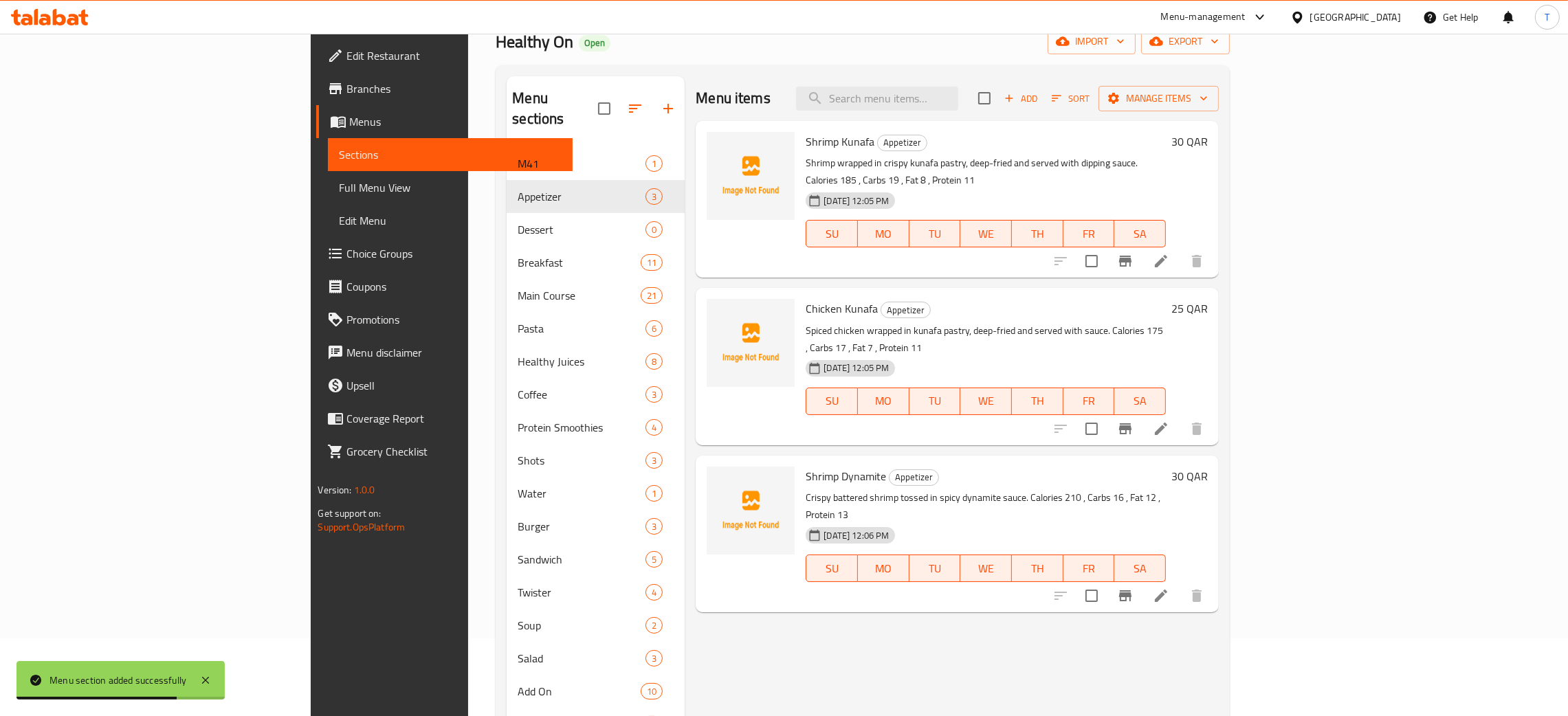
click at [629, 105] on icon "button" at bounding box center [635, 108] width 13 height 8
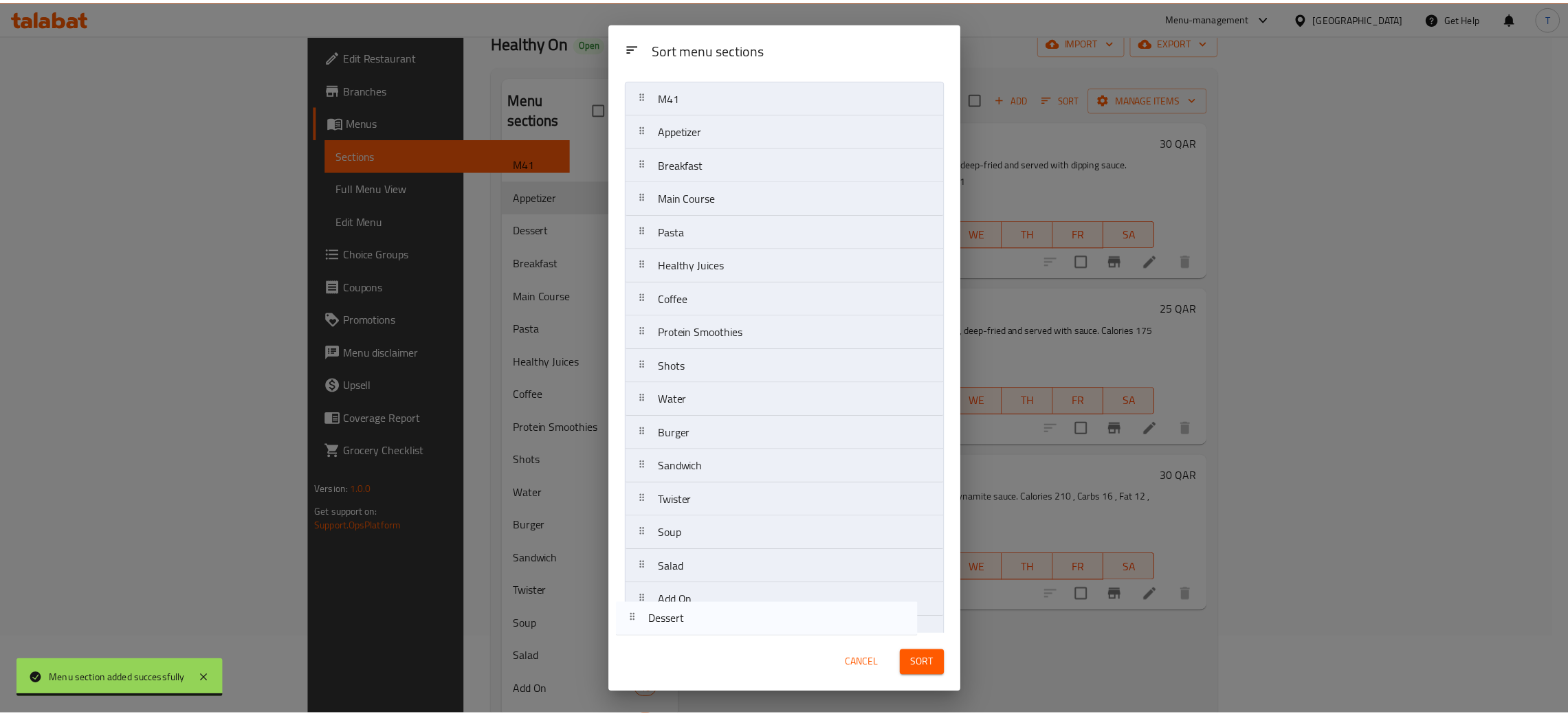
scroll to position [89, 0]
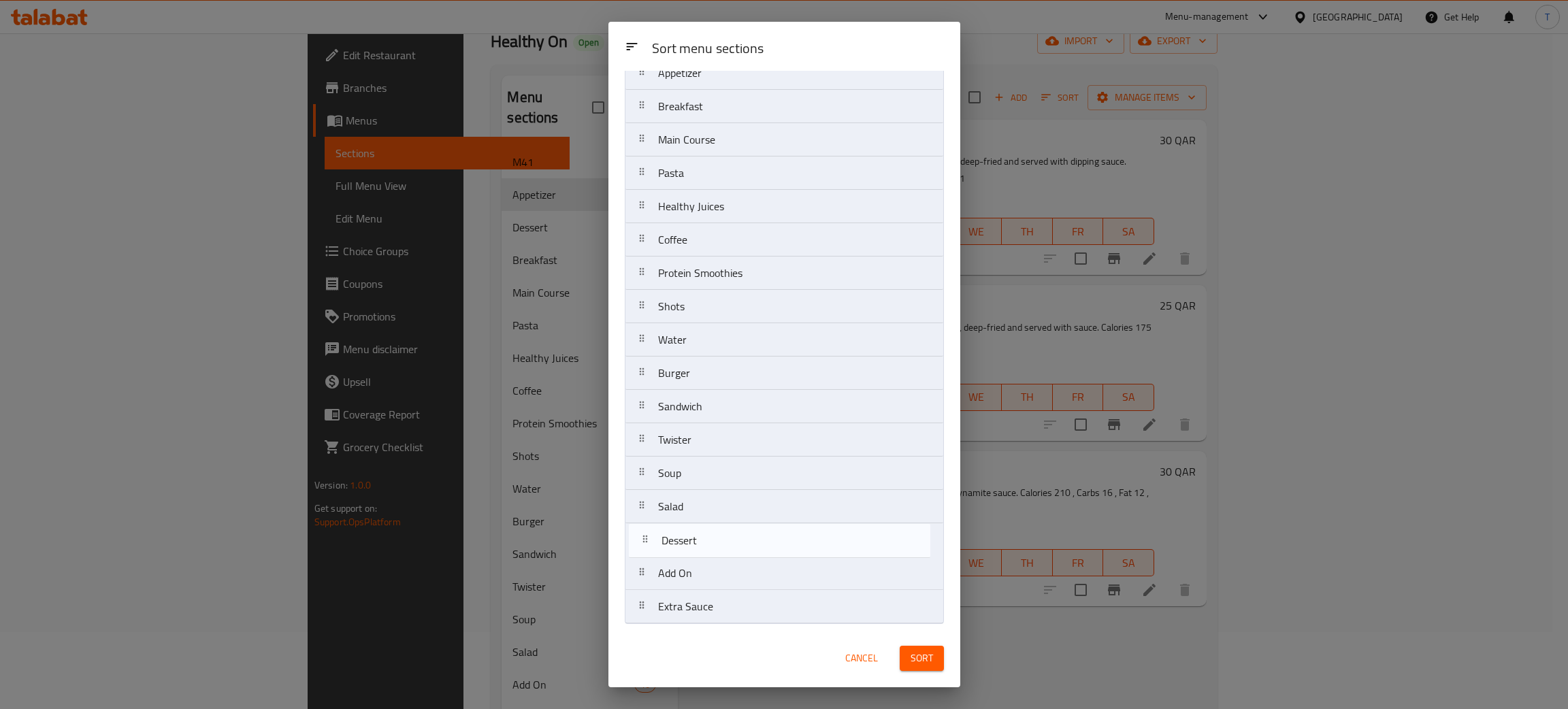
drag, startPoint x: 732, startPoint y: 198, endPoint x: 729, endPoint y: 598, distance: 400.0
click at [729, 598] on nav "M41 Appetizer Dessert Breakfast Main Course Pasta Healthy Juices Coffee Protein…" at bounding box center [784, 323] width 319 height 602
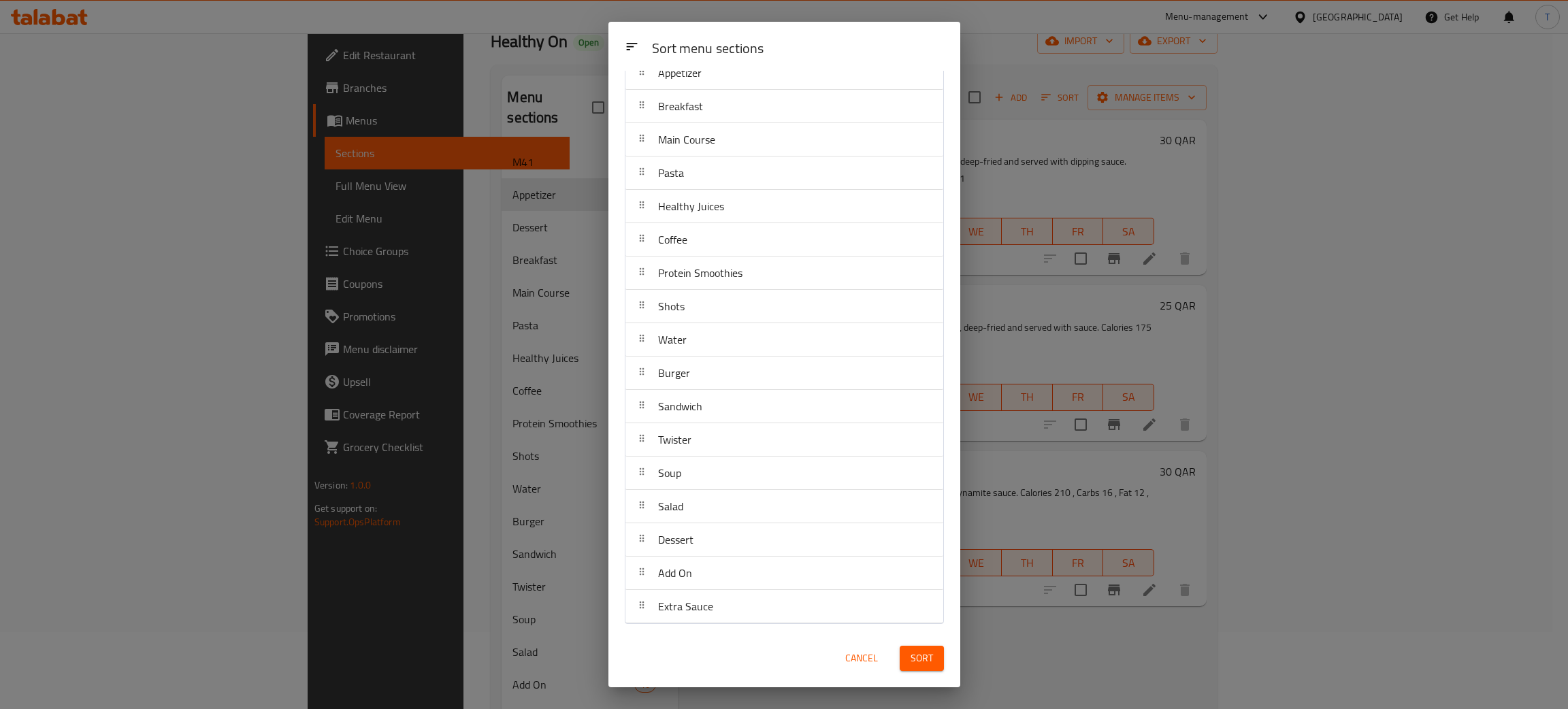
click at [931, 647] on button "Sort" at bounding box center [922, 659] width 44 height 25
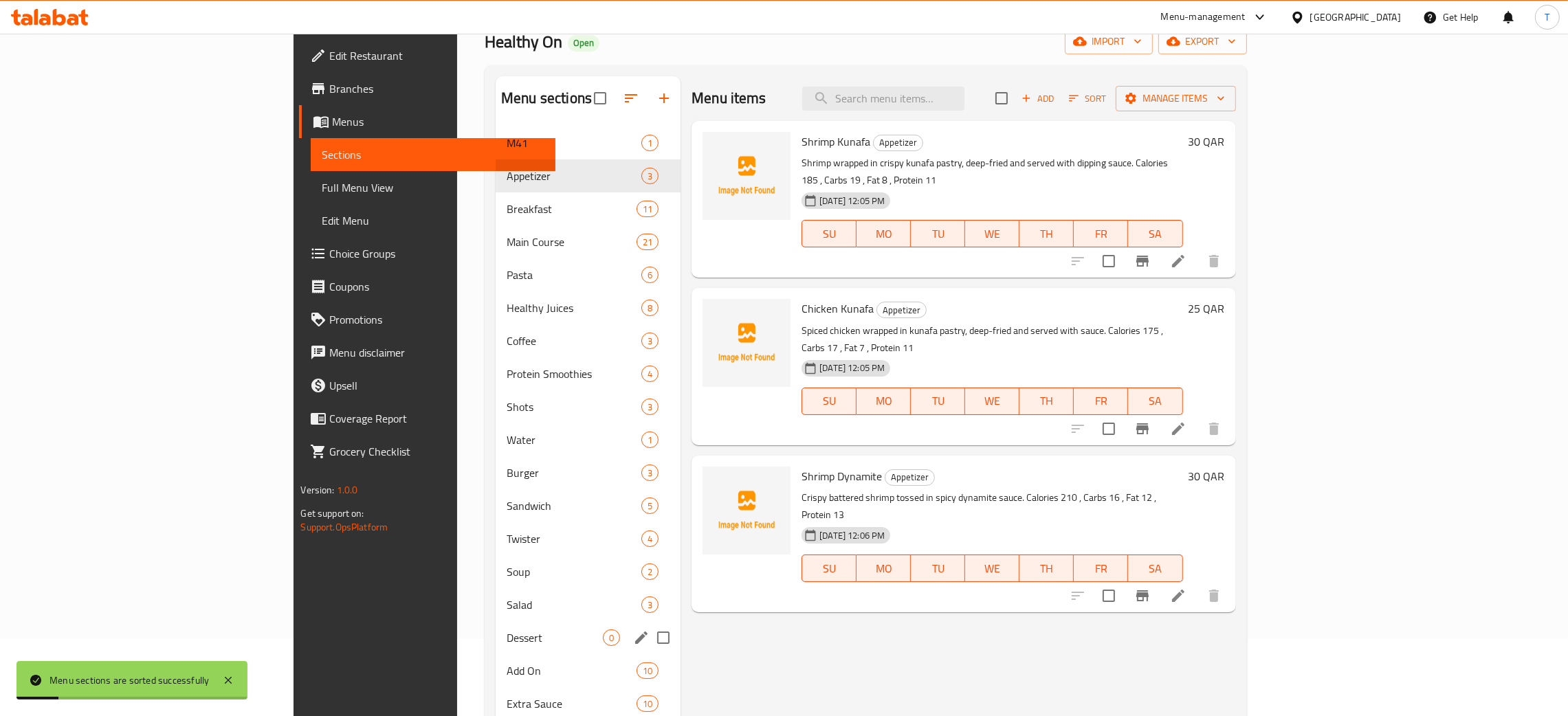
click at [496, 621] on div "Dessert 0" at bounding box center [589, 637] width 185 height 33
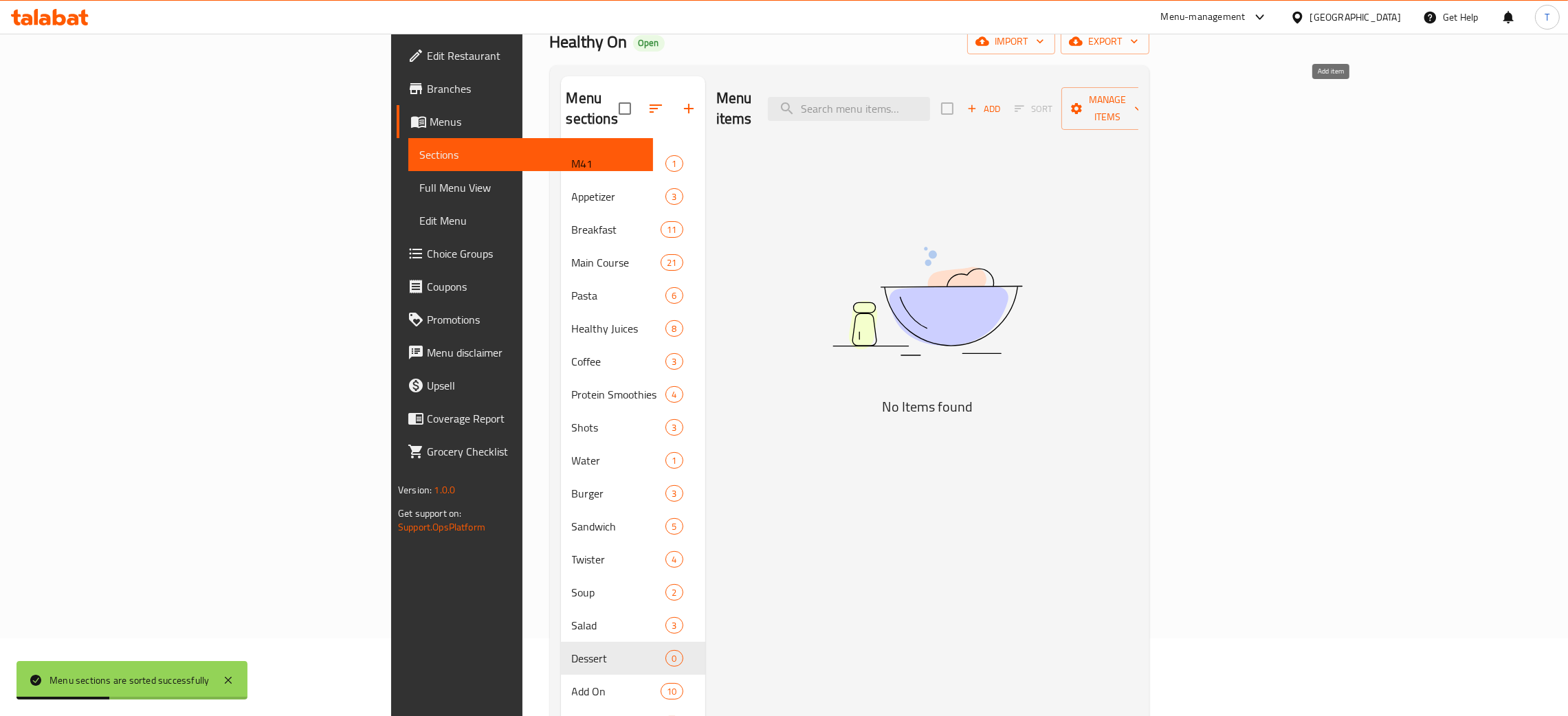
click at [1002, 101] on span "Add" at bounding box center [984, 108] width 37 height 16
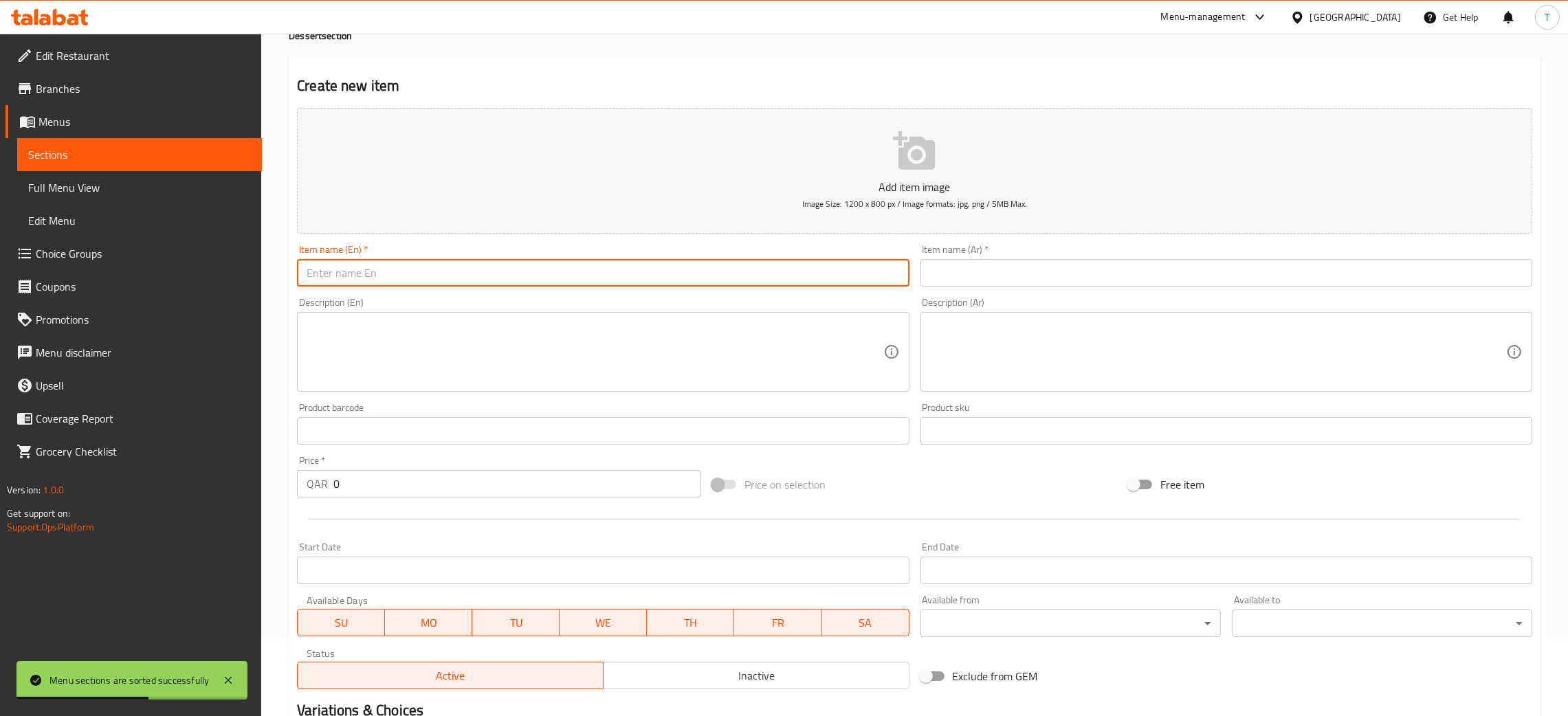
click at [666, 286] on input "text" at bounding box center [603, 273] width 611 height 28
paste input "Cheesecake Bowl"
type input "Cheesecake Bowl"
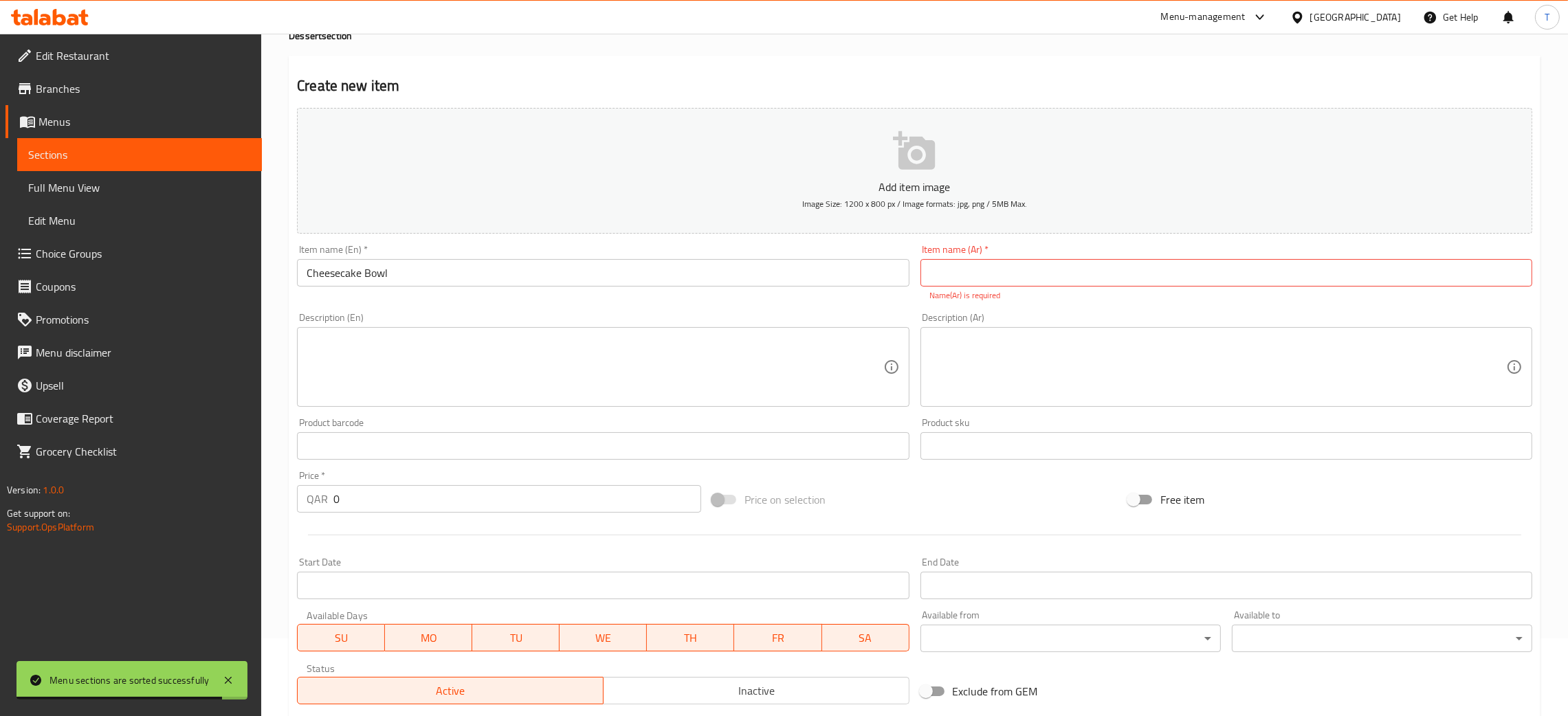
click at [972, 275] on input "text" at bounding box center [1226, 273] width 611 height 28
paste input "طبق كيك الجبنة"
type input "طبق كيك الجبنة"
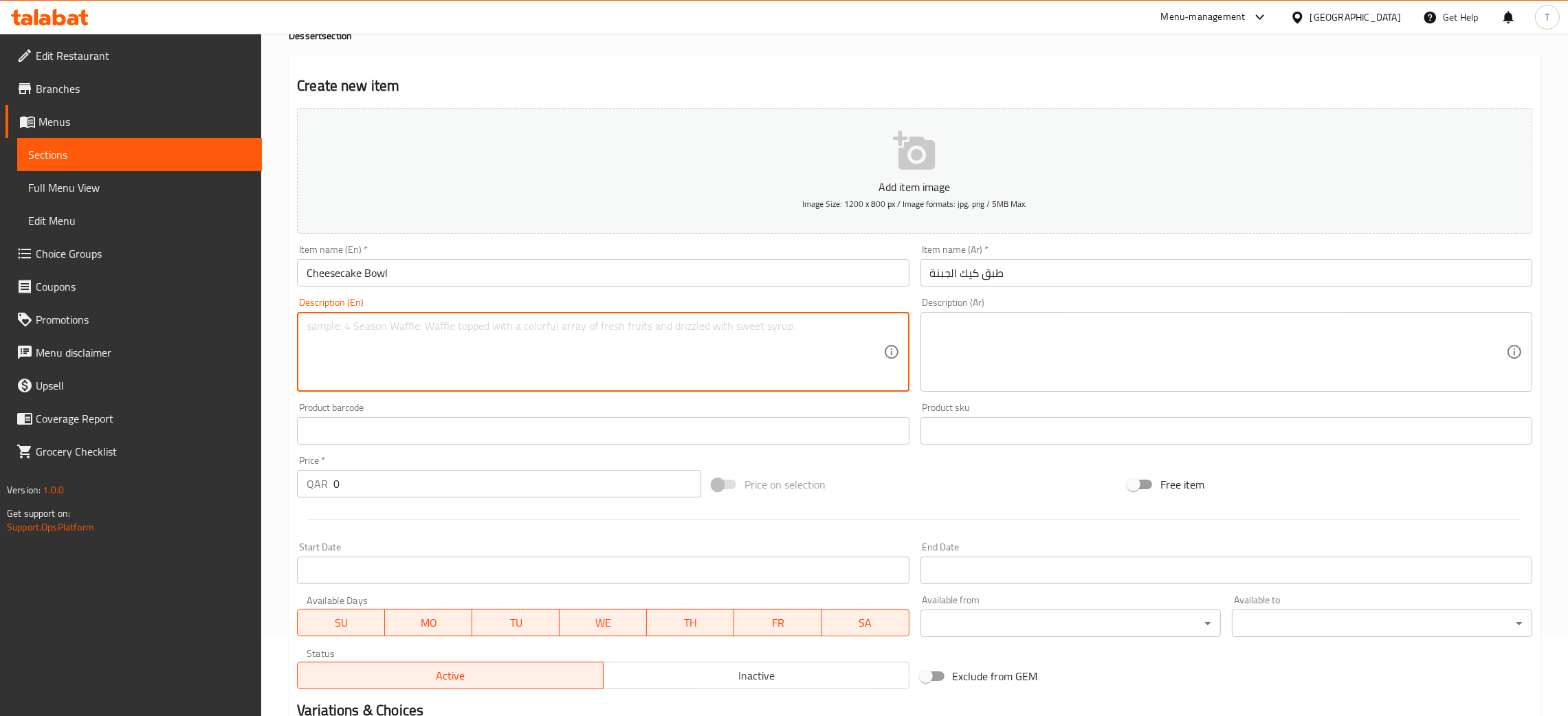
paste textarea "Creamy cheesecake served in a bowl with biscuit crumble. Calories 210 , Carbs 2…"
type textarea "Creamy cheesecake served in a bowl with biscuit crumble. Calories 210 , Carbs 2…"
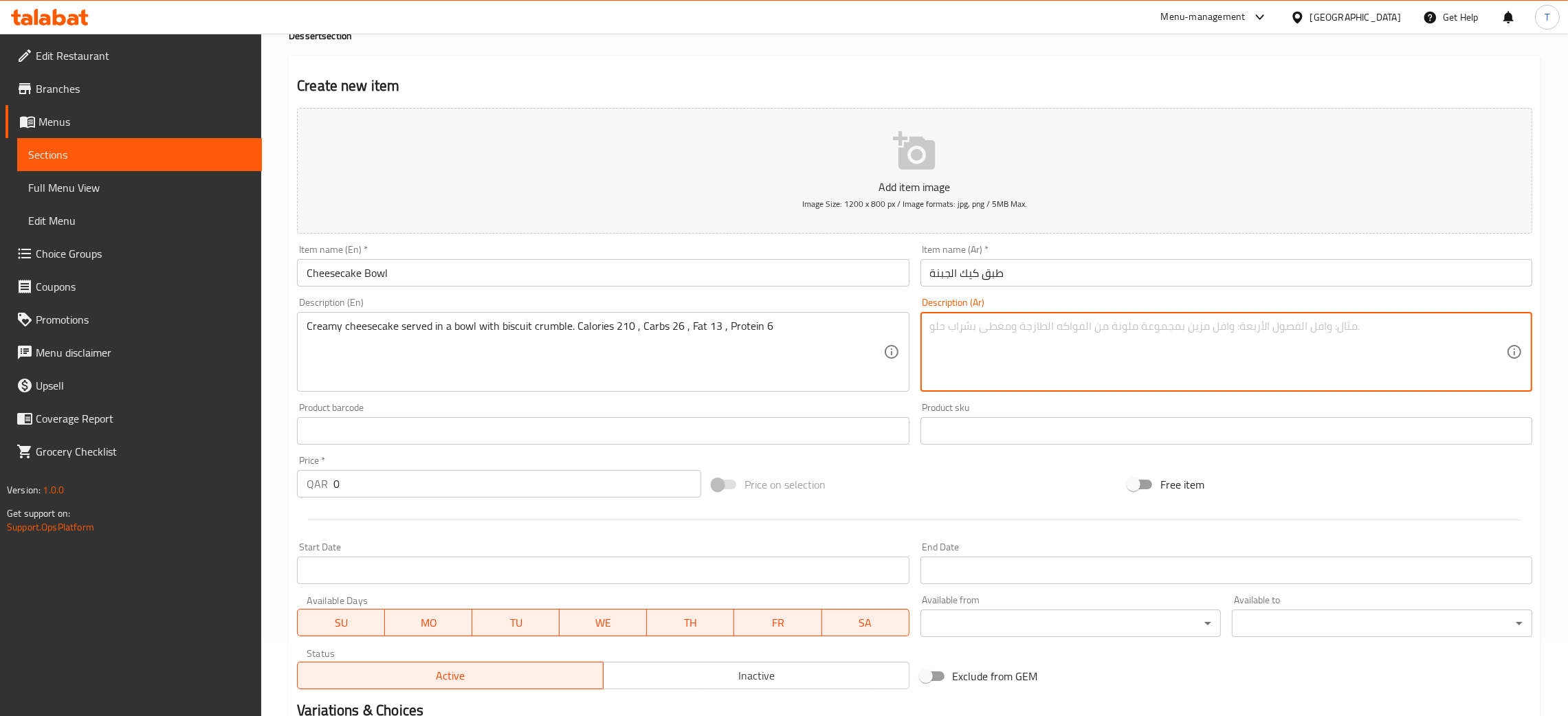
paste textarea "تشيزكيك كريمي يقدم في طبق مع بسكويت مكسر سعرات حرارية 210 ، كربوهيدرات 26 ، دهو…"
type textarea "تشيزكيك كريمي يقدم في طبق مع بسكويت مكسر سعرات حرارية 210 ، كربوهيدرات 26 ، دهو…"
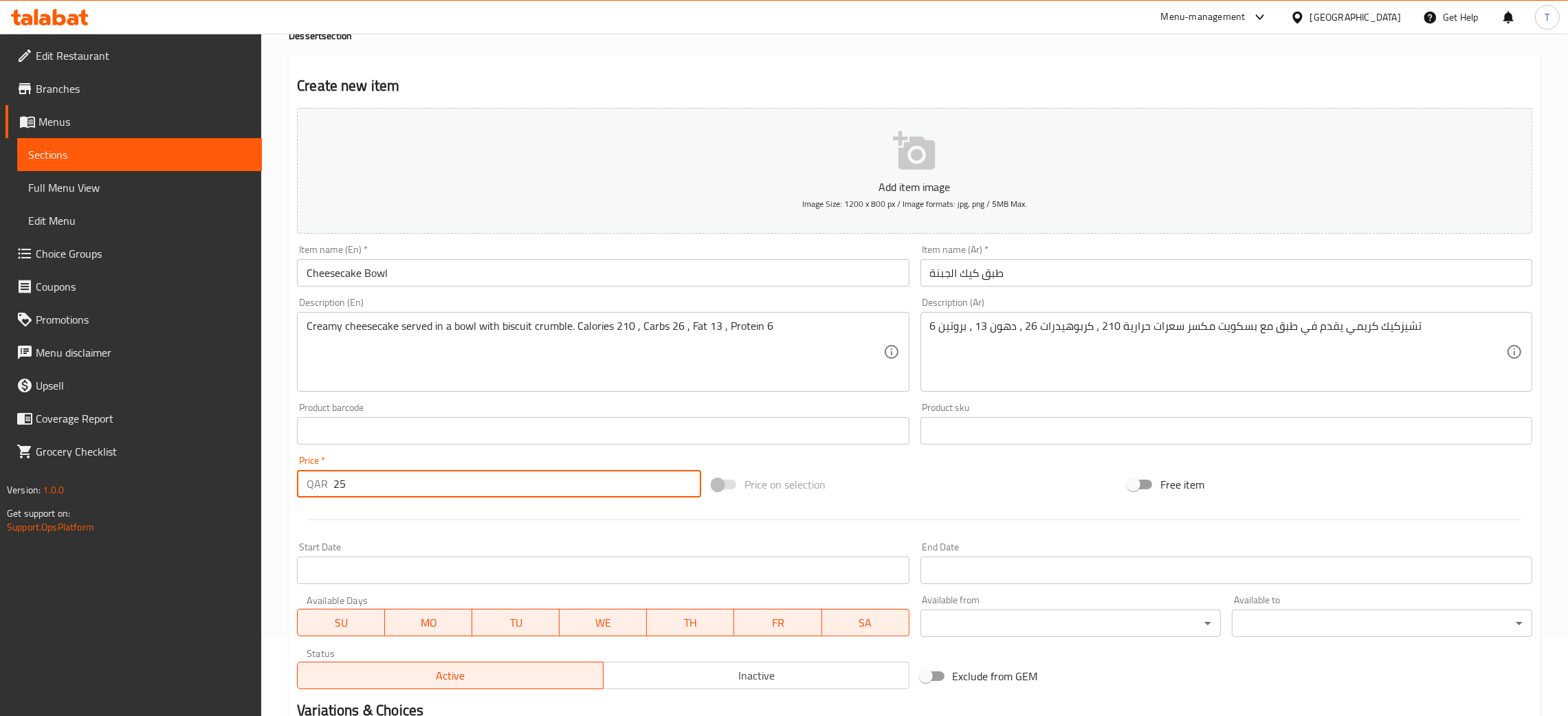
type input "25"
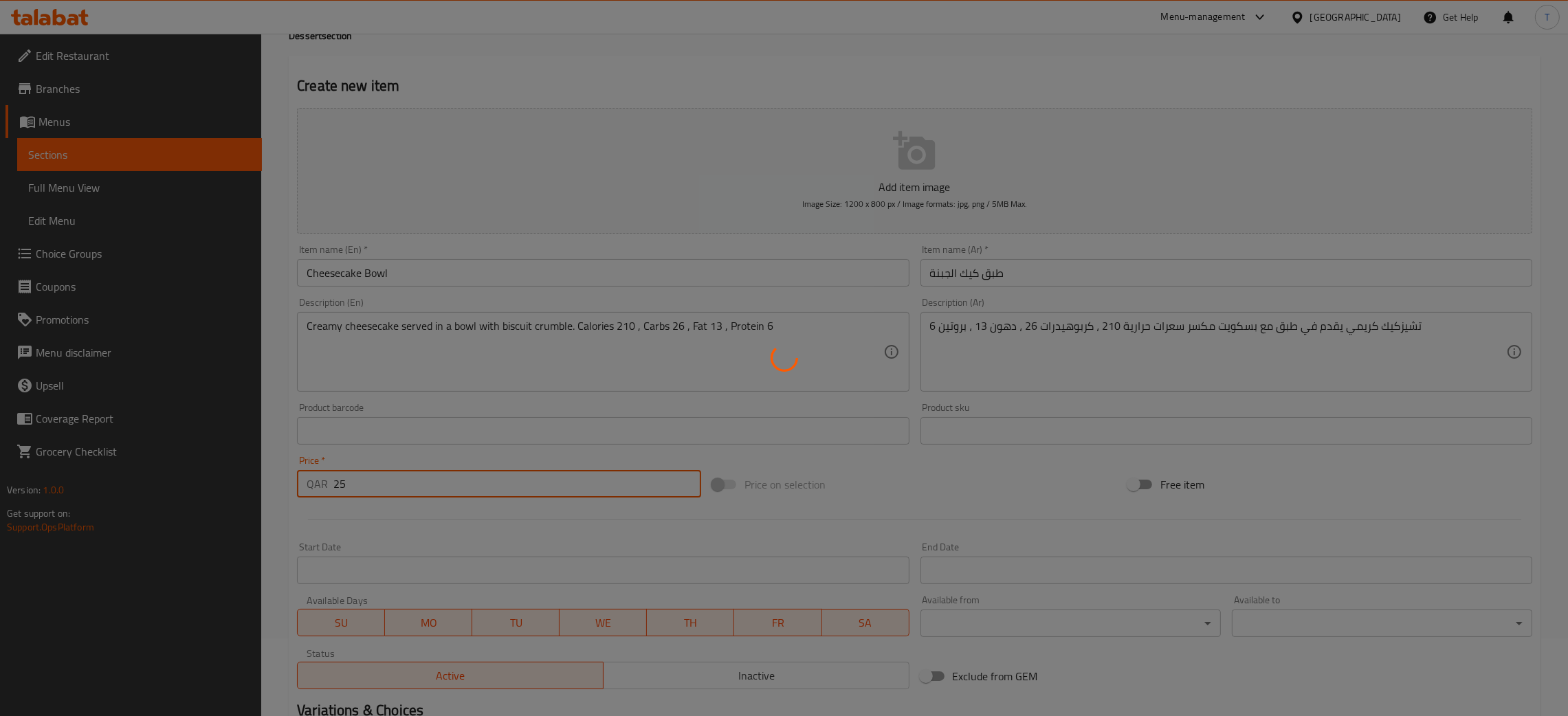
type input "0"
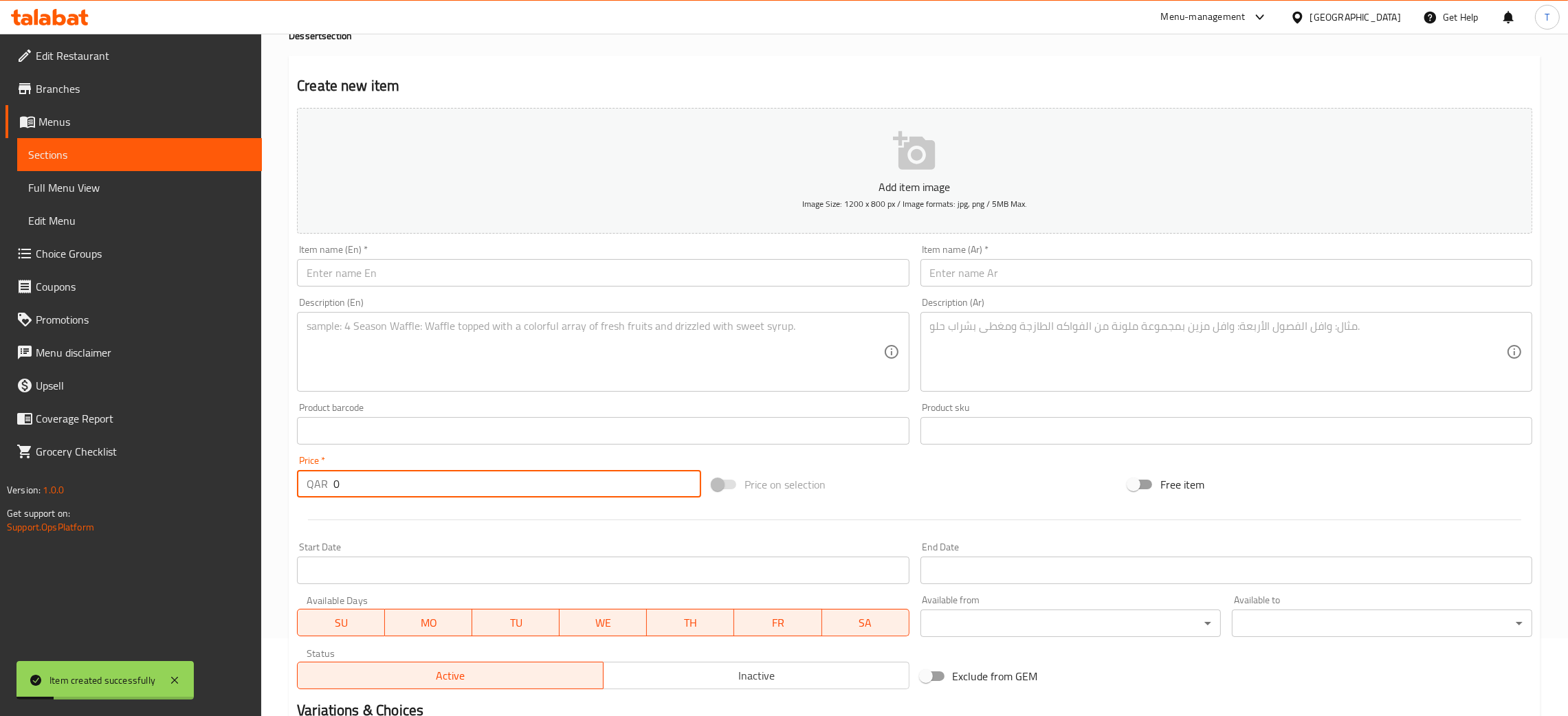
click at [613, 262] on input "text" at bounding box center [603, 273] width 611 height 28
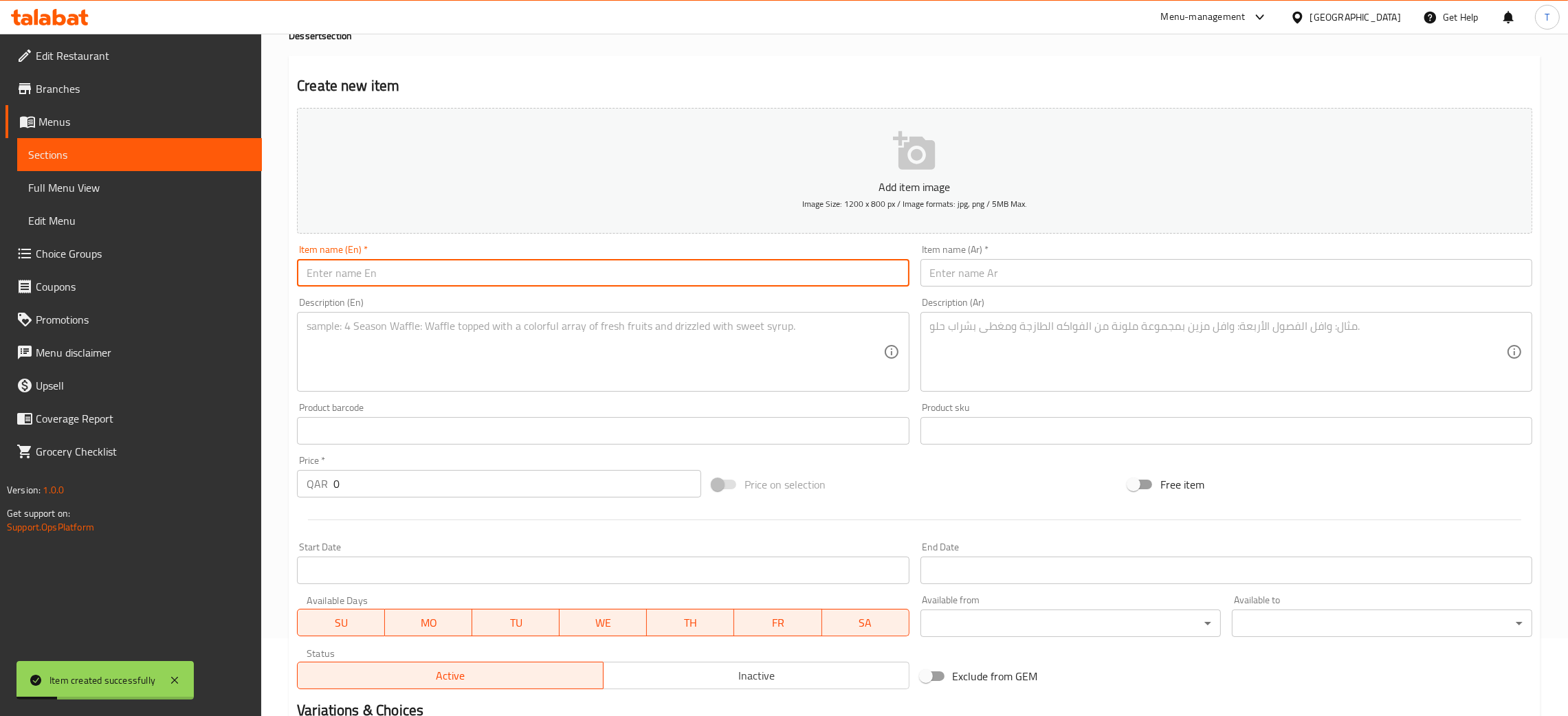
paste input "Energy Peanut Butter Ball"
type input "Energy Peanut Butter Ball"
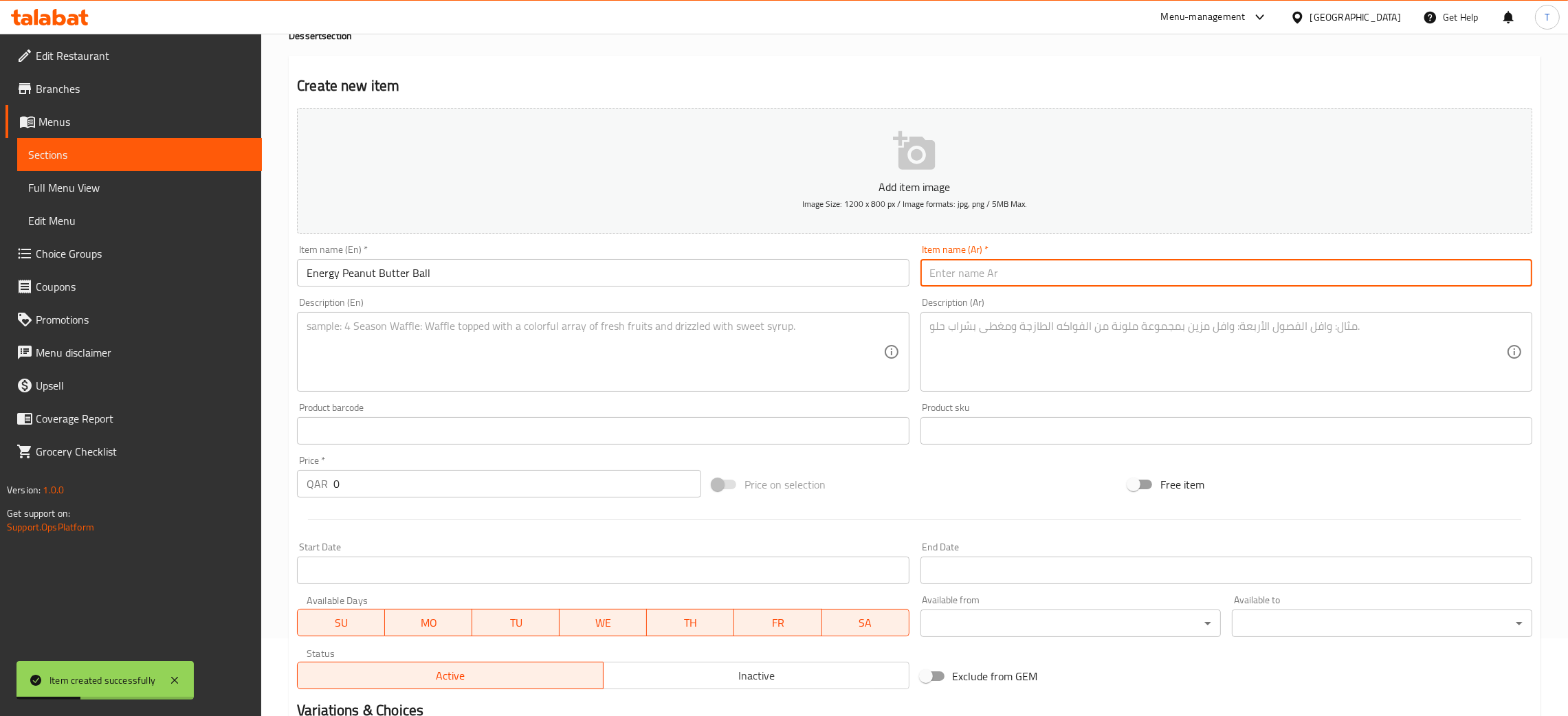
paste input "كرة زبدة الفول السوداني"
type input "كرة زبدة الفول السوداني"
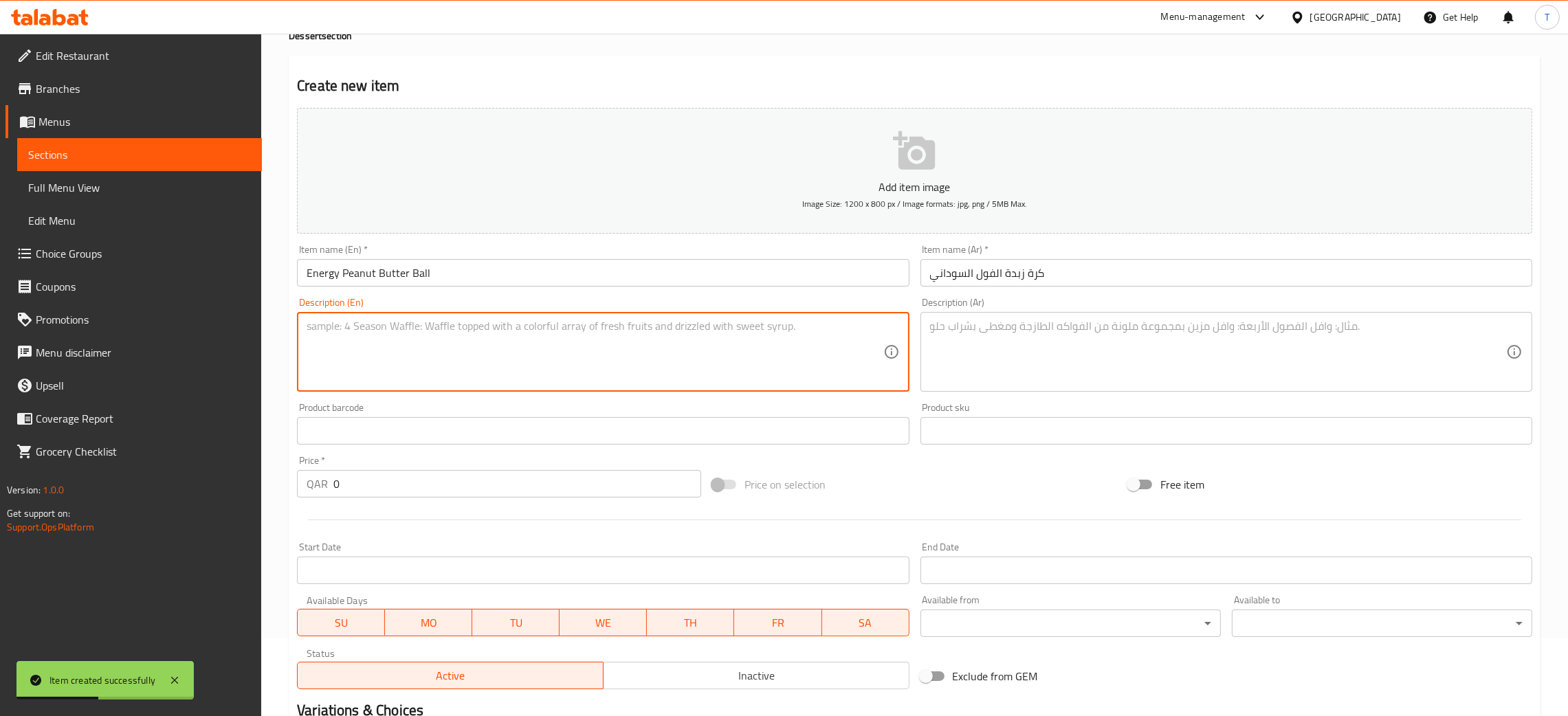
paste textarea "Peanut butter, oats, and honey rolled into an energy bite. Calories 110 , Carbs…"
type textarea "Peanut butter, oats, and honey rolled into an energy bite. Calories 110 , Carbs…"
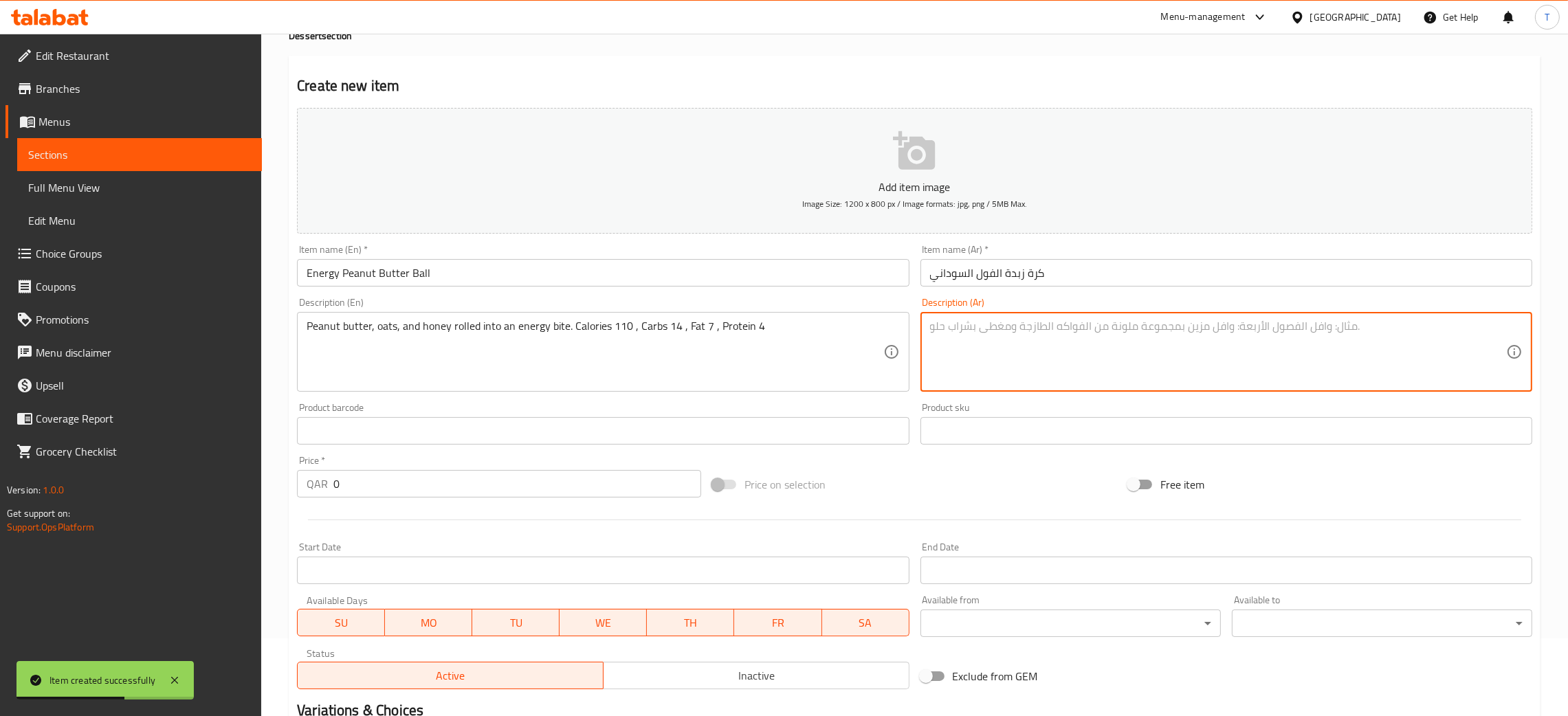
paste textarea "زبدة الفول السوداني والشوفان والعسل على شكل كرات طاقة سعرات حرارية 110 ، كربوهي…"
type textarea "زبدة الفول السوداني والشوفان والعسل على شكل كرات طاقة سعرات حرارية 110 ، كربوهي…"
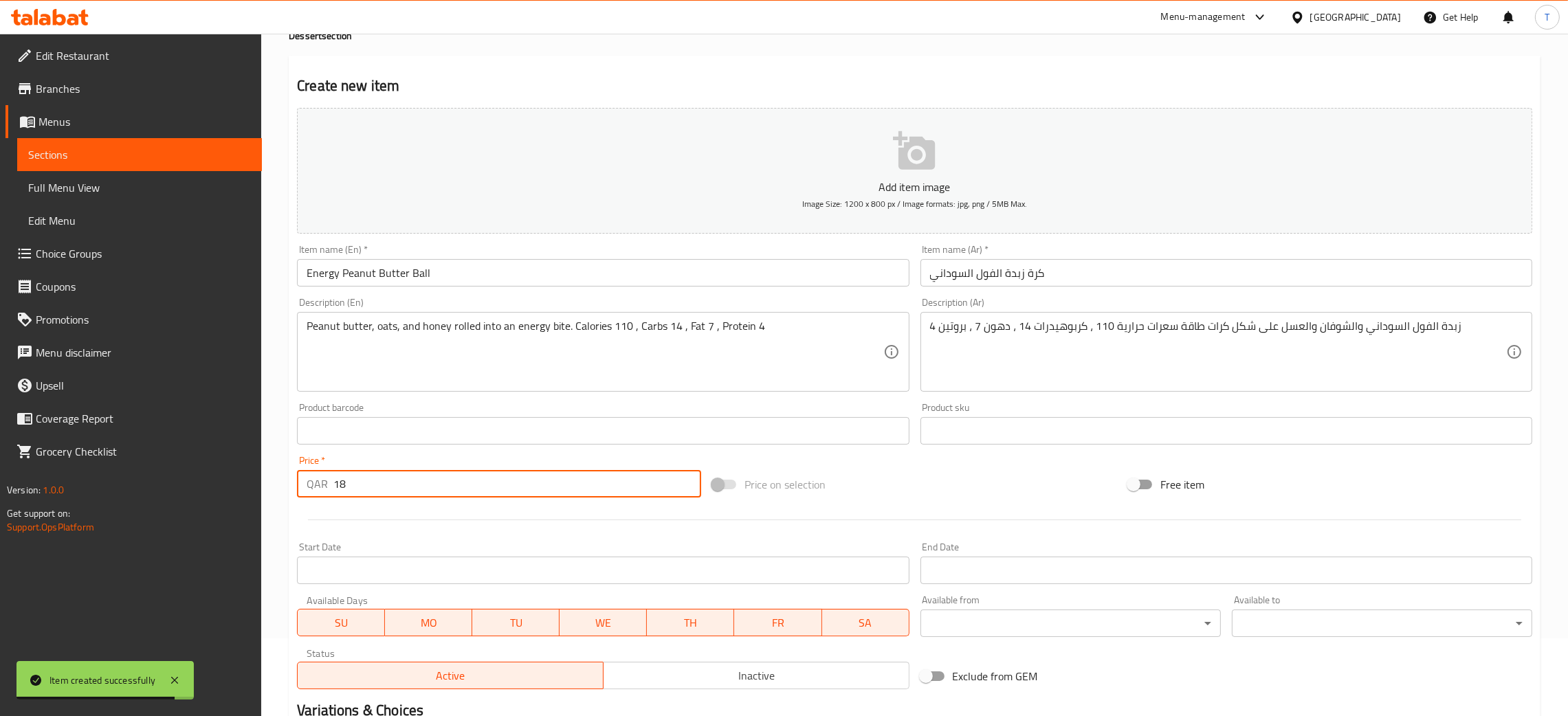
type input "18"
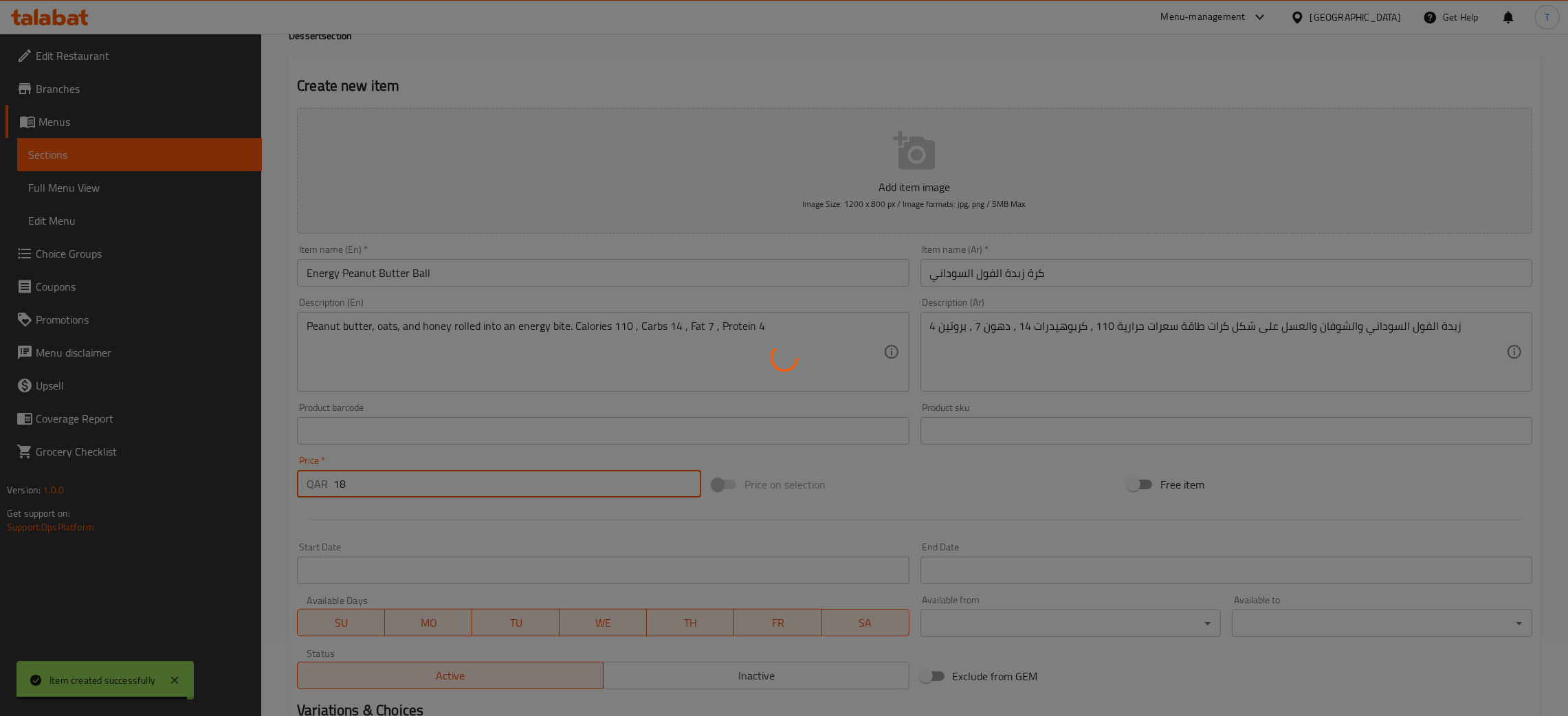
type input "0"
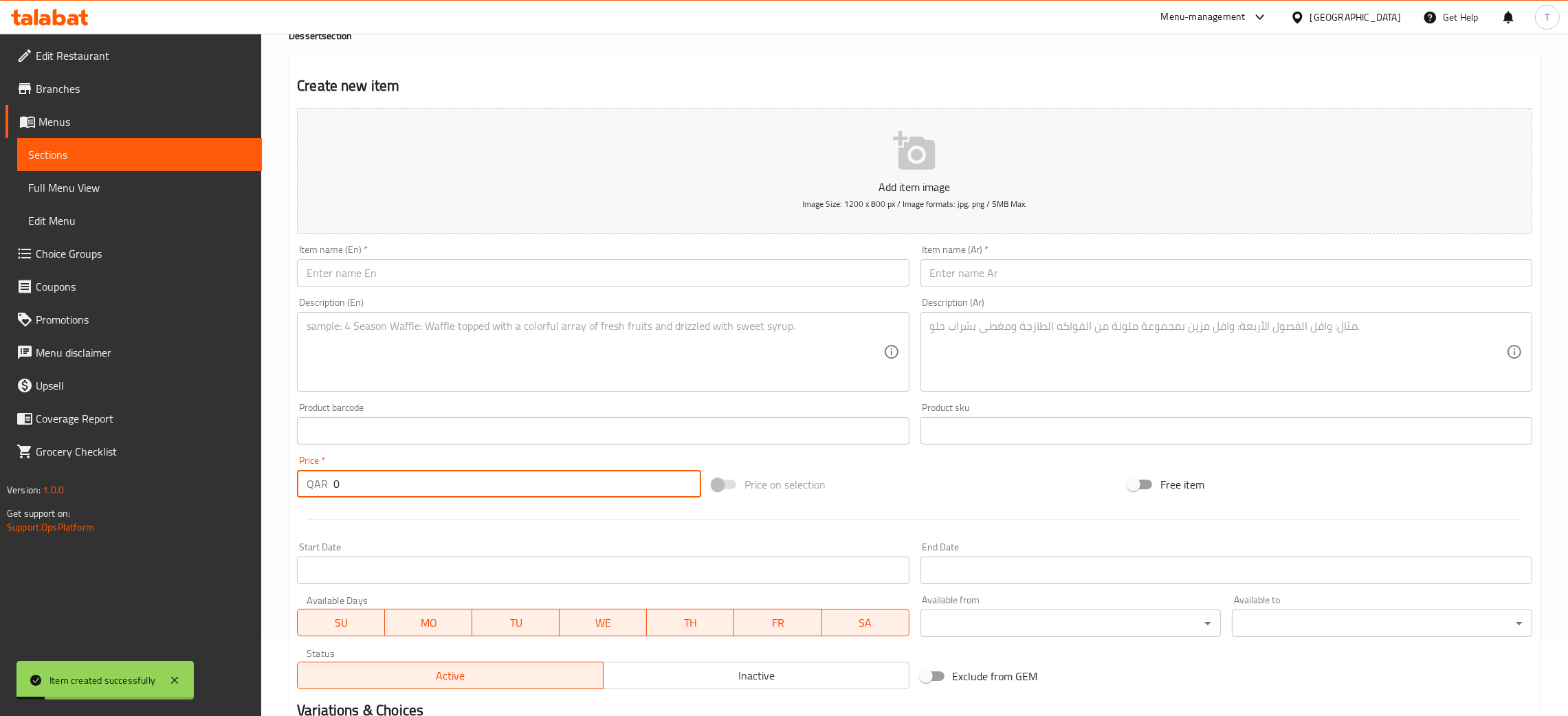
click at [541, 262] on input "text" at bounding box center [603, 273] width 611 height 28
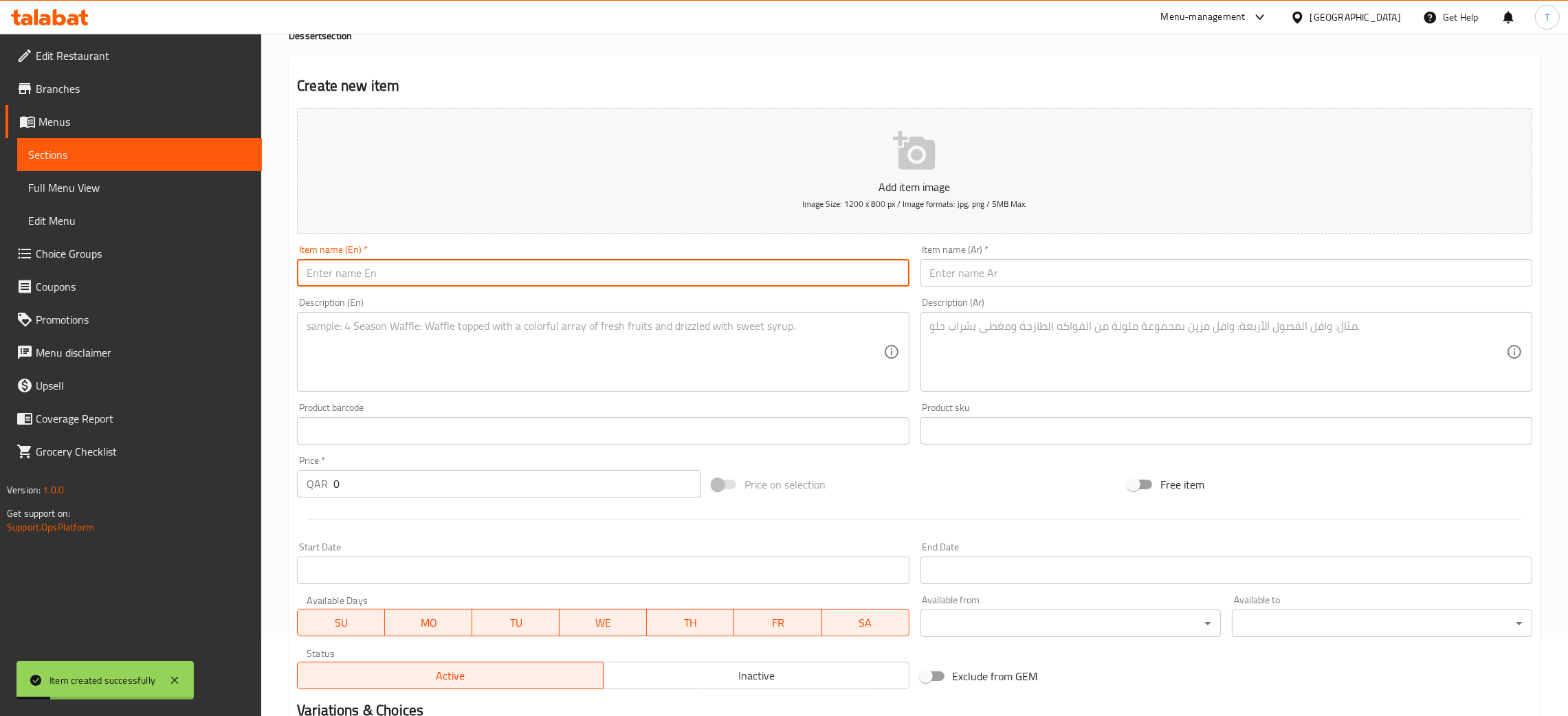
paste input "Energy Dates Butter Ball"
type input "Energy Dates Butter Ball"
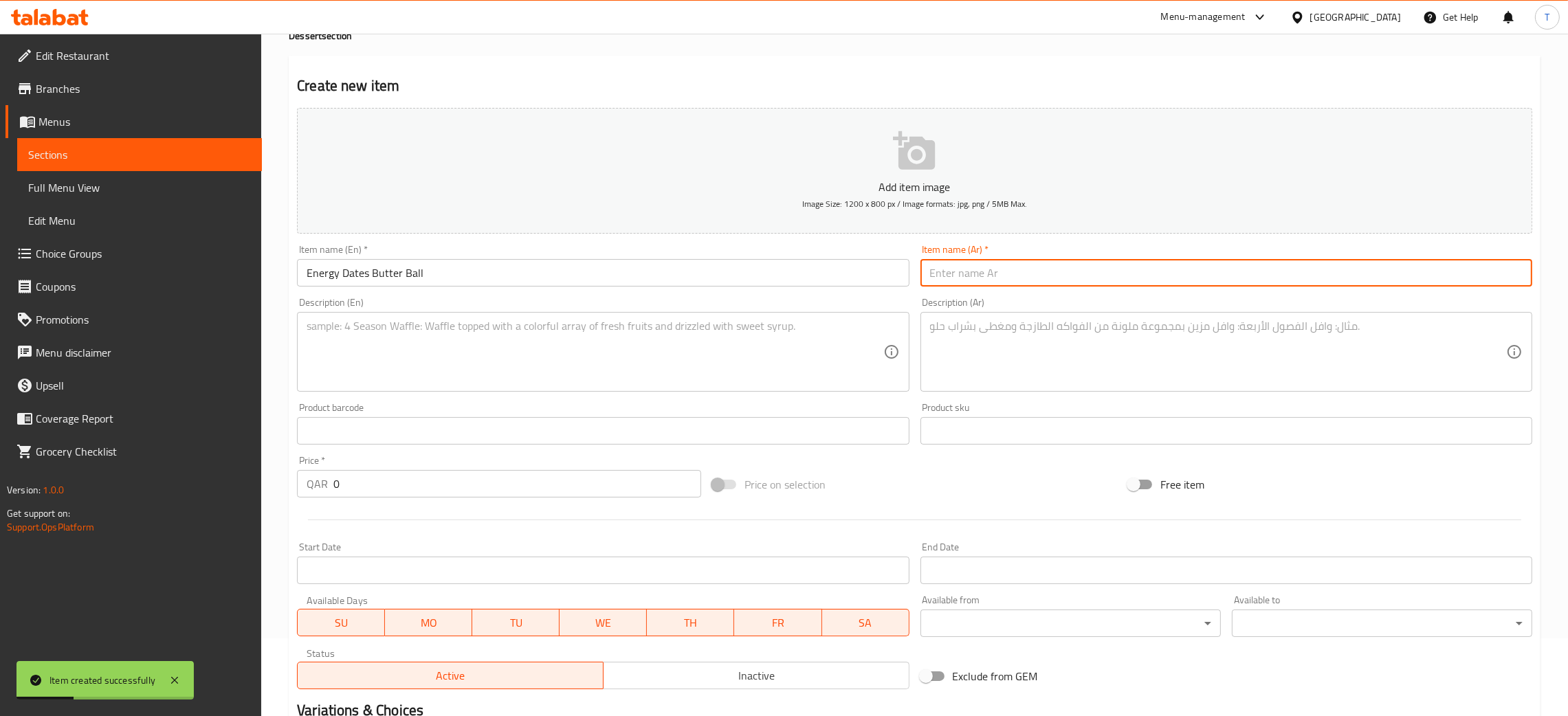
paste input "كرة الزبدة والتمر"
type input "كرة الزبدة والتمر"
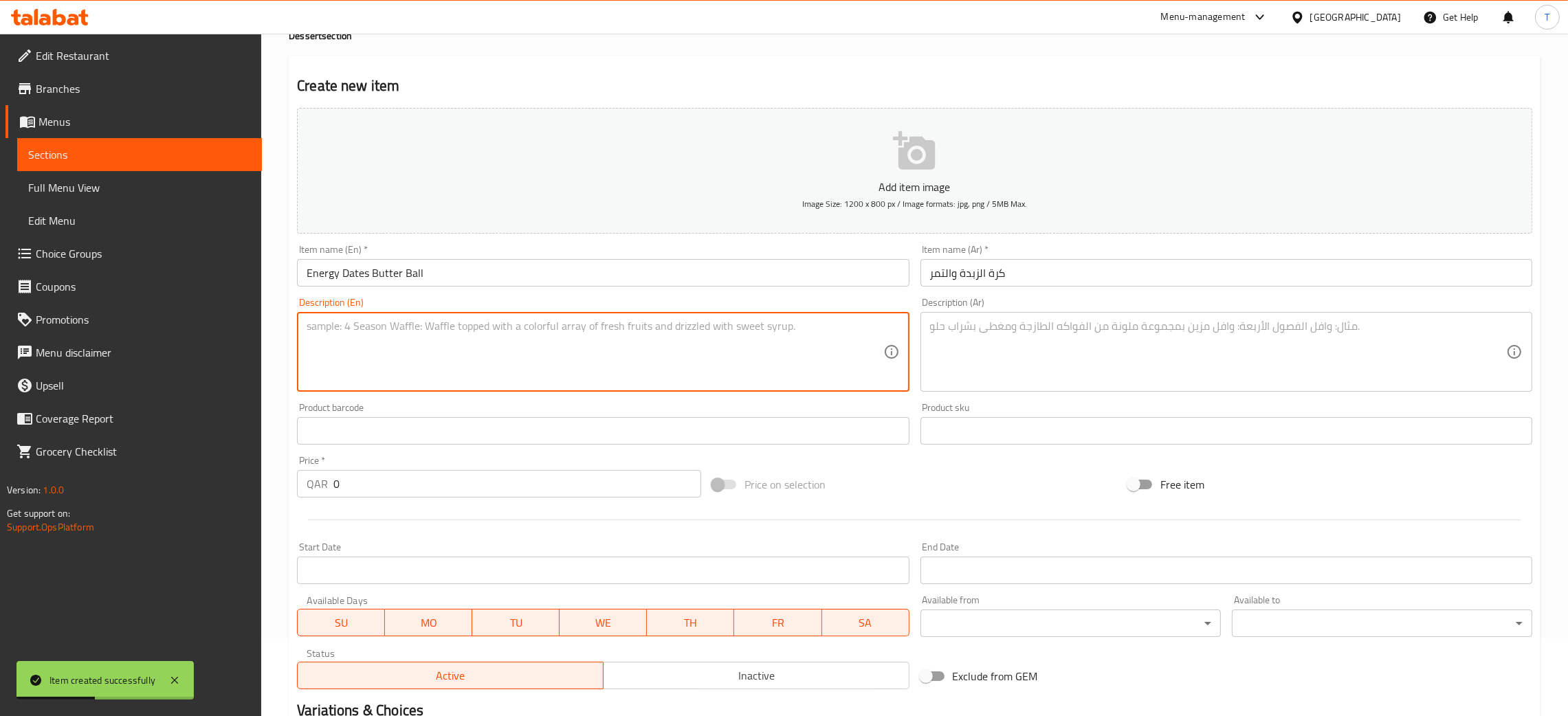
paste textarea "Dates blended with butter and nuts for an energy snack. Calories 110 , Carbs 16…"
type textarea "Dates blended with butter and nuts for an energy snack. Calories 110 , Carbs 16…"
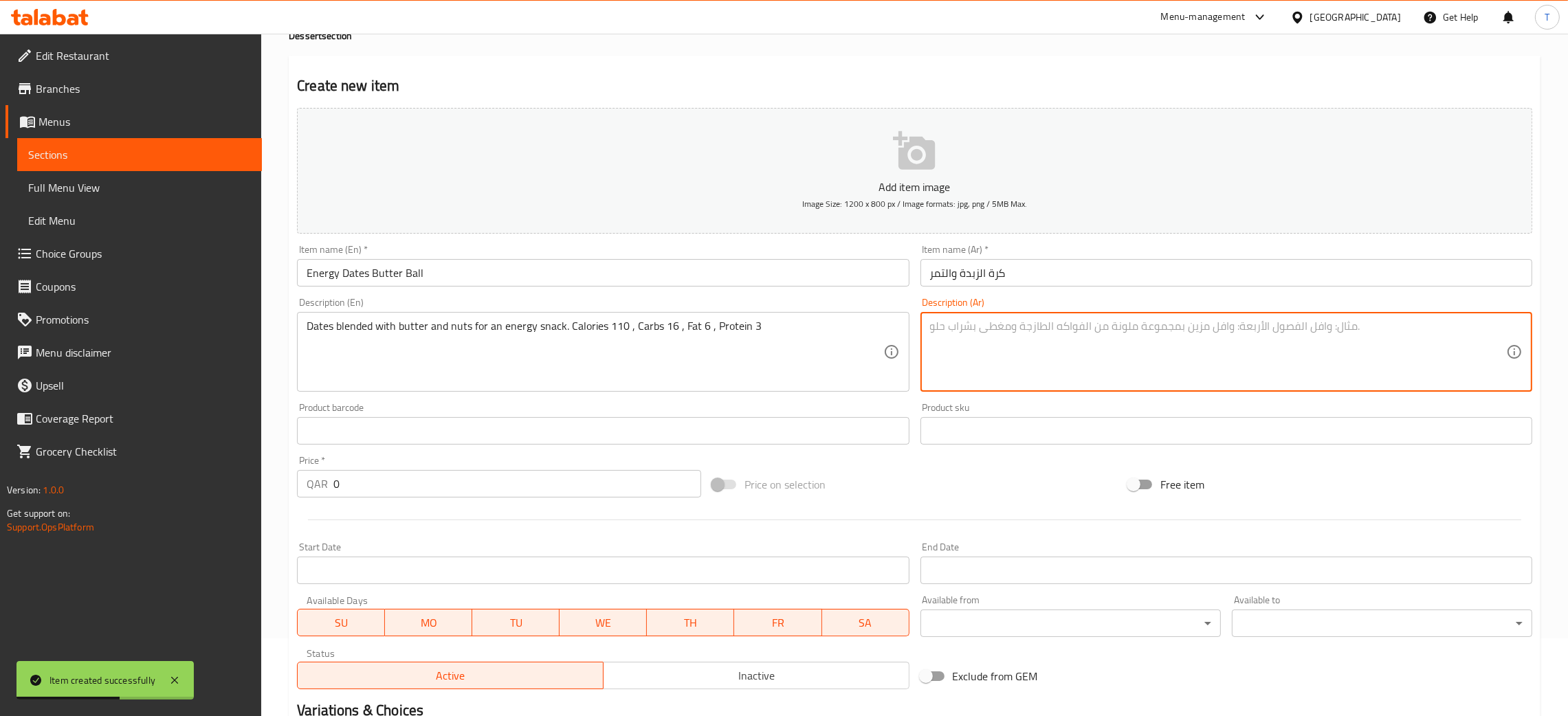
paste textarea "تمر مخلوط بالزبدة والمكسرات كوجبة طاقة خفيفة سعرات حرارية 110 ، كربوهيدرات 16 ،…"
type textarea "تمر مخلوط بالزبدة والمكسرات كوجبة طاقة خفيفة سعرات حرارية 110 ، كربوهيدرات 16 ،…"
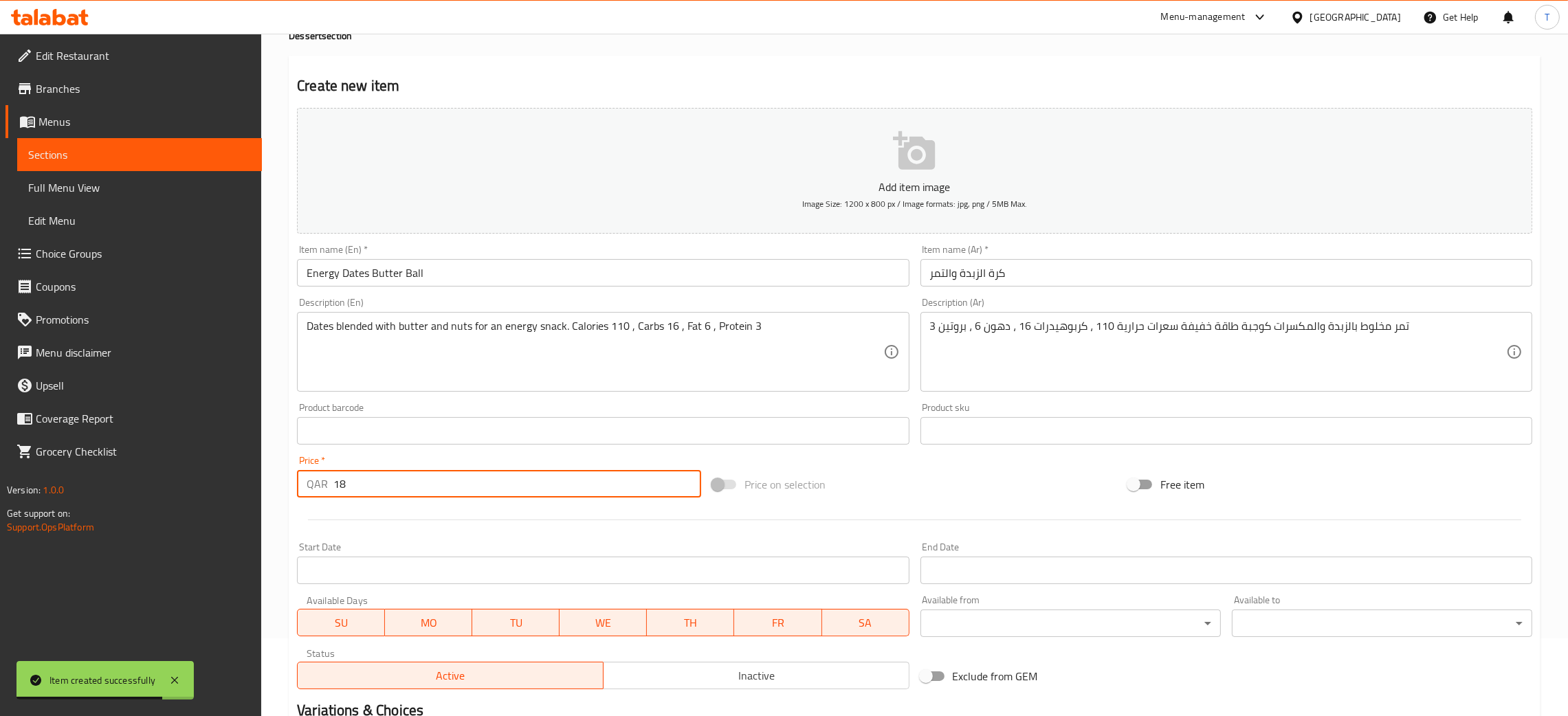
type input "18"
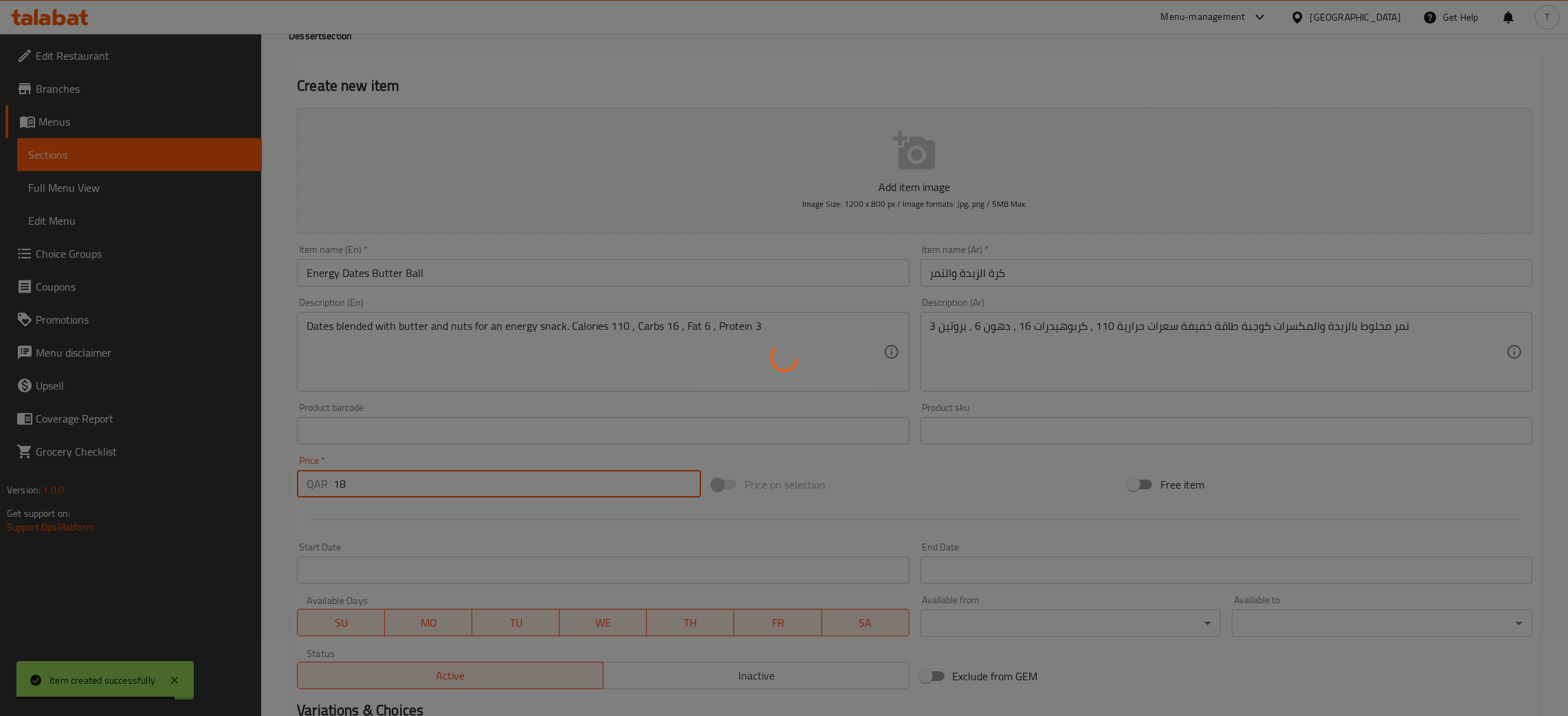
type input "0"
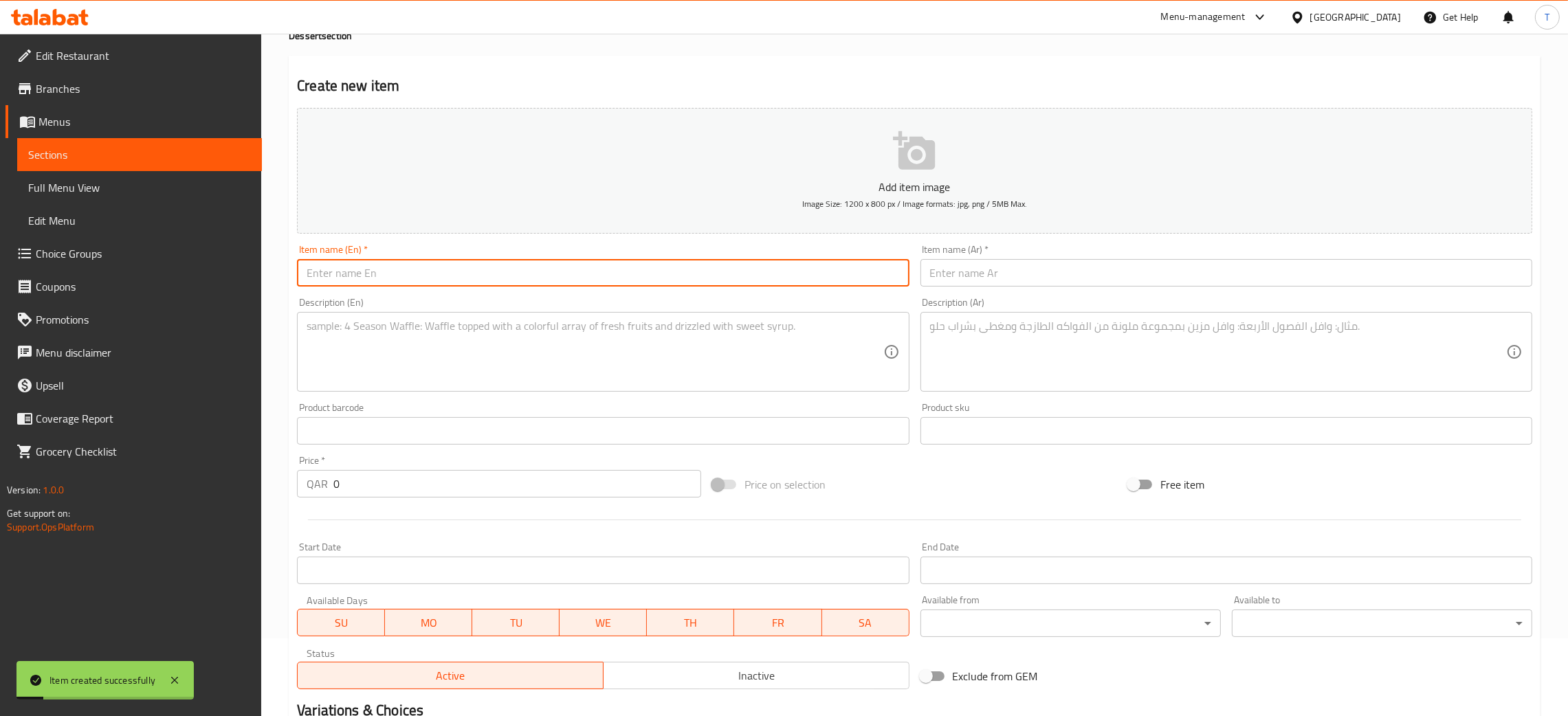
click at [496, 273] on input "text" at bounding box center [603, 273] width 611 height 28
paste input "Lazy Cake"
type input "Lazy Cake"
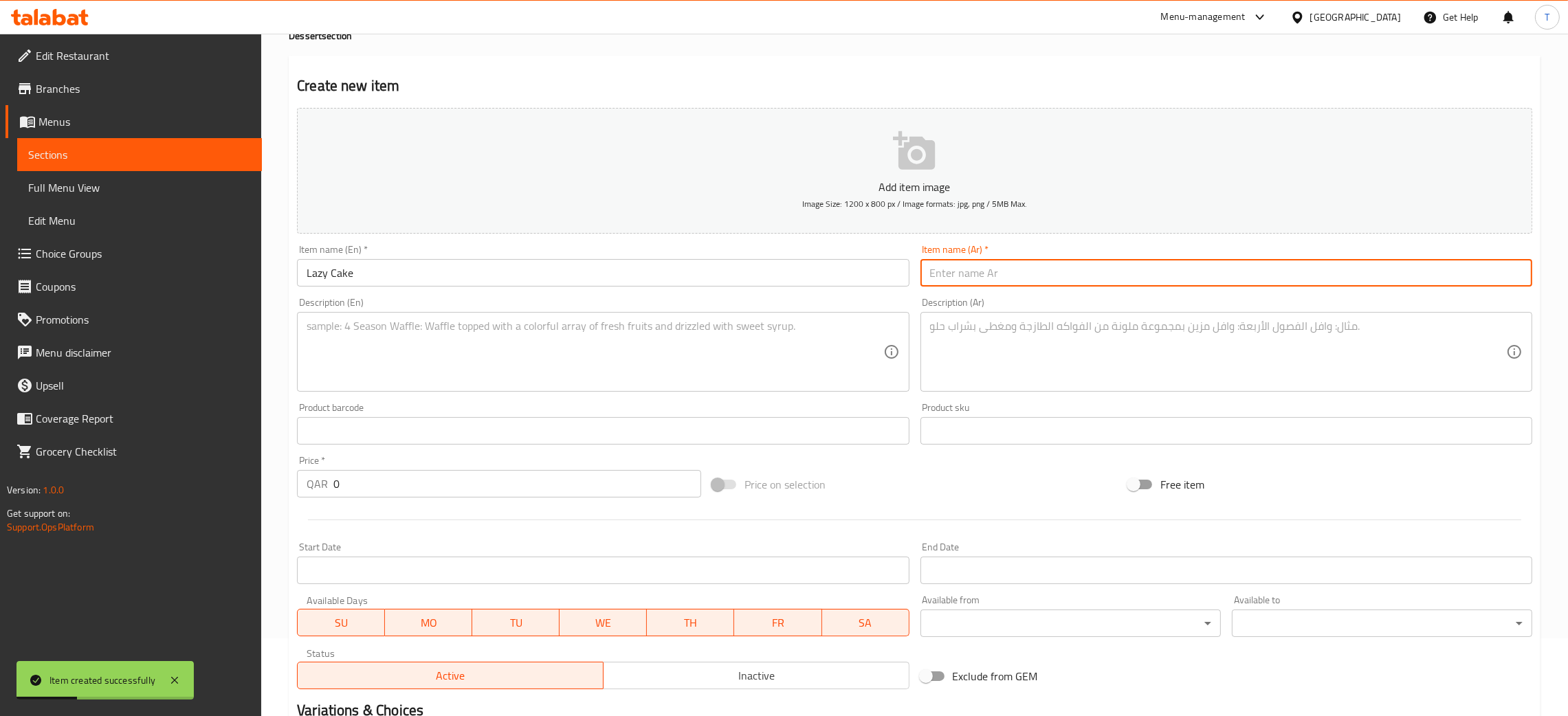
paste input "ليزي كيك"
type input "ليزي كيك"
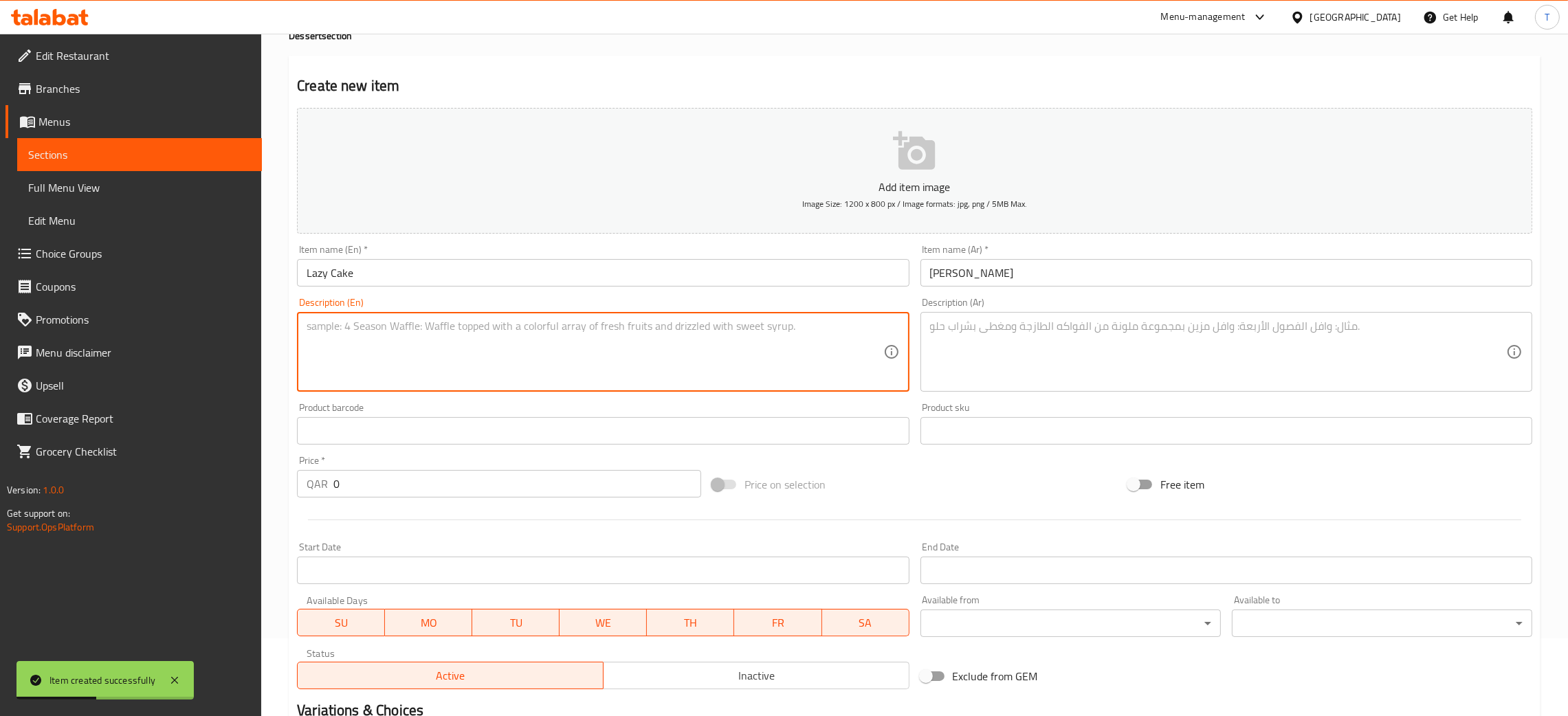
paste textarea "Chocolate biscuit cake, no-bake, served chilled. Calories 180 , Carbs 22 , Fat …"
type textarea "Chocolate biscuit cake, no-bake, served chilled. Calories 180 , Carbs 22 , Fat …"
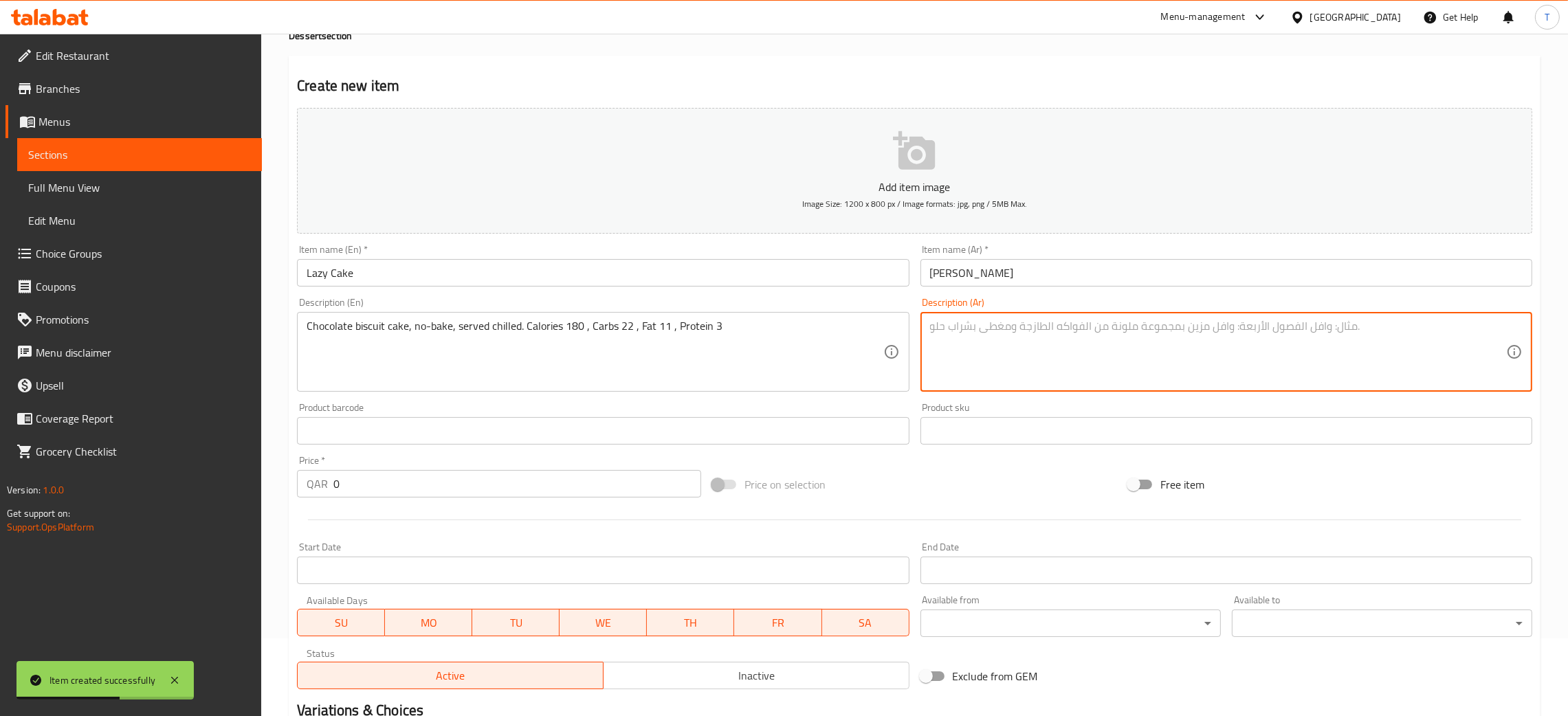
paste textarea "كيك بسكويت بالشوكولاتة بدون خبز، يقدم بارداً سعرات حرارية 180 ، كربوهيدرات 22 ،…"
type textarea "كيك بسكويت بالشوكولاتة بدون خبز، يقدم بارداً سعرات حرارية 180 ، كربوهيدرات 22 ،…"
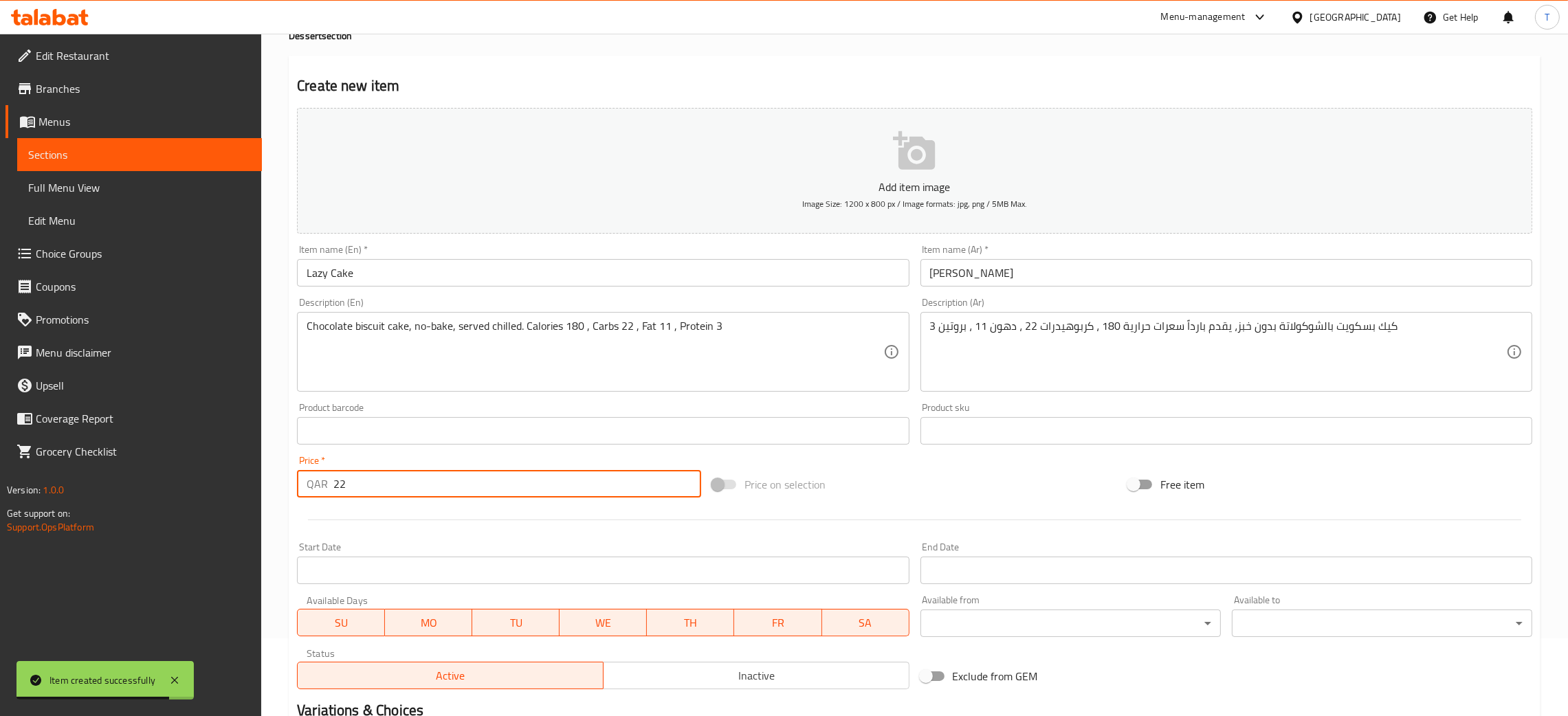
type input "22"
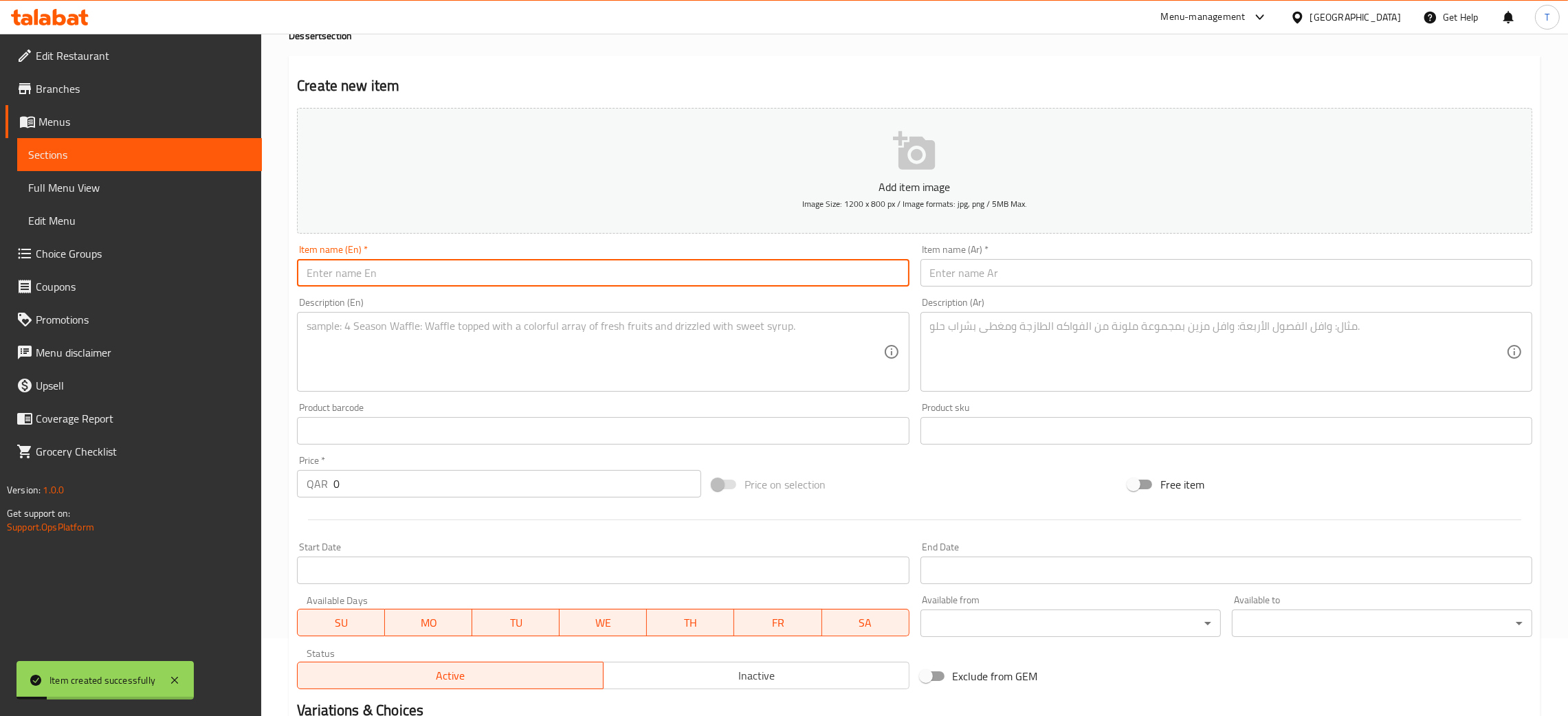
click at [484, 279] on input "text" at bounding box center [603, 273] width 611 height 28
paste input "Brownie"
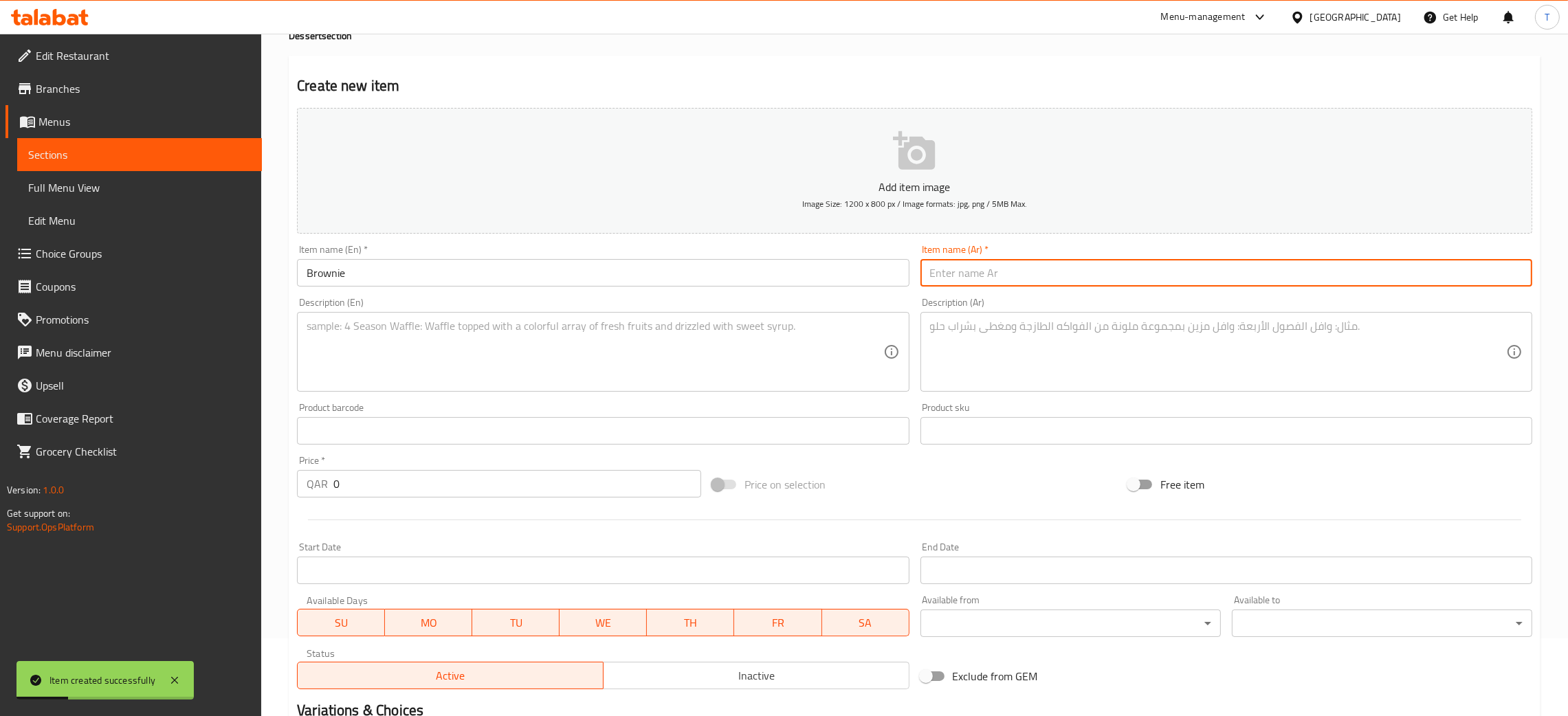
paste input "براوني"
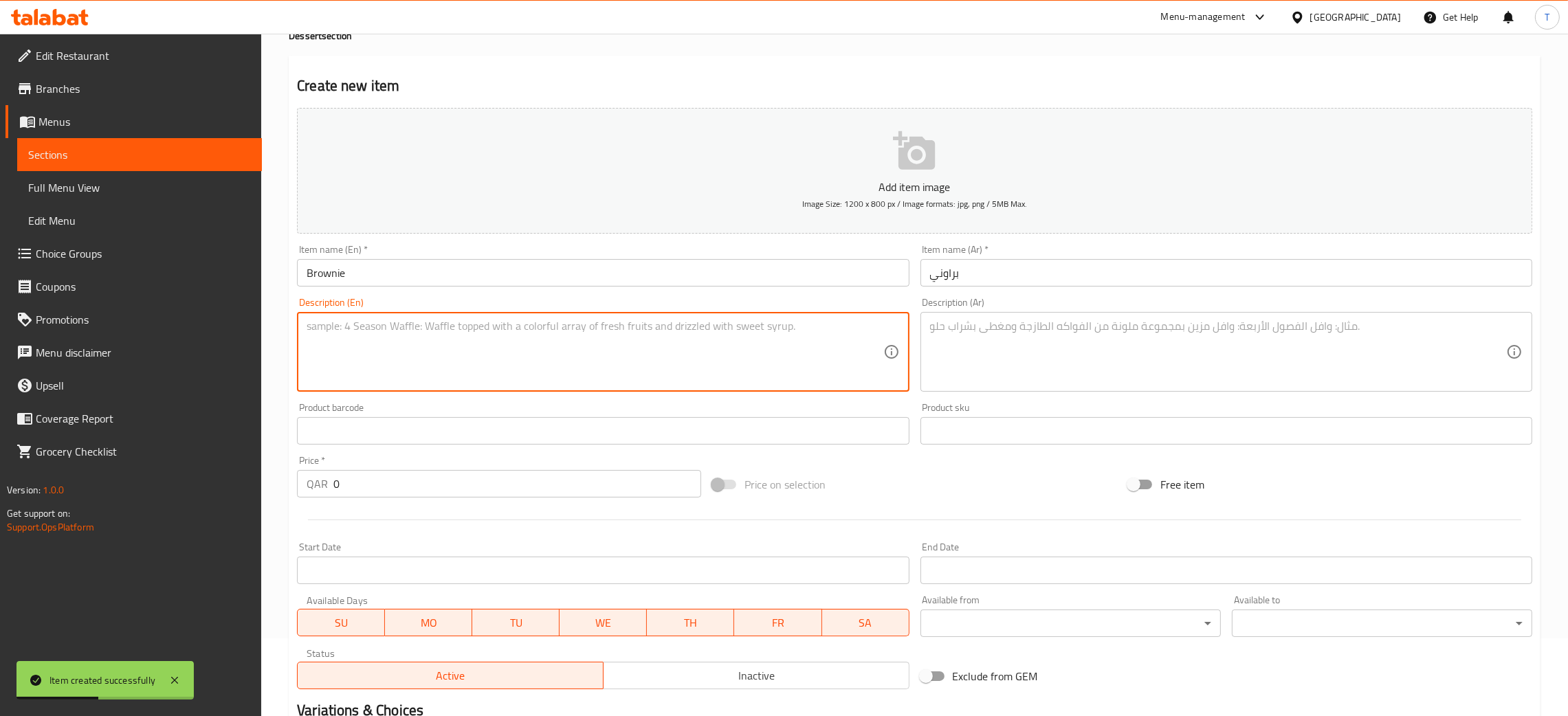
click at [482, 338] on textarea at bounding box center [595, 352] width 576 height 65
paste textarea "Dark chocolate ,Eggs , Flour ,butter. Calories 254 , Carbs 17 , Fat 18 , Protei…"
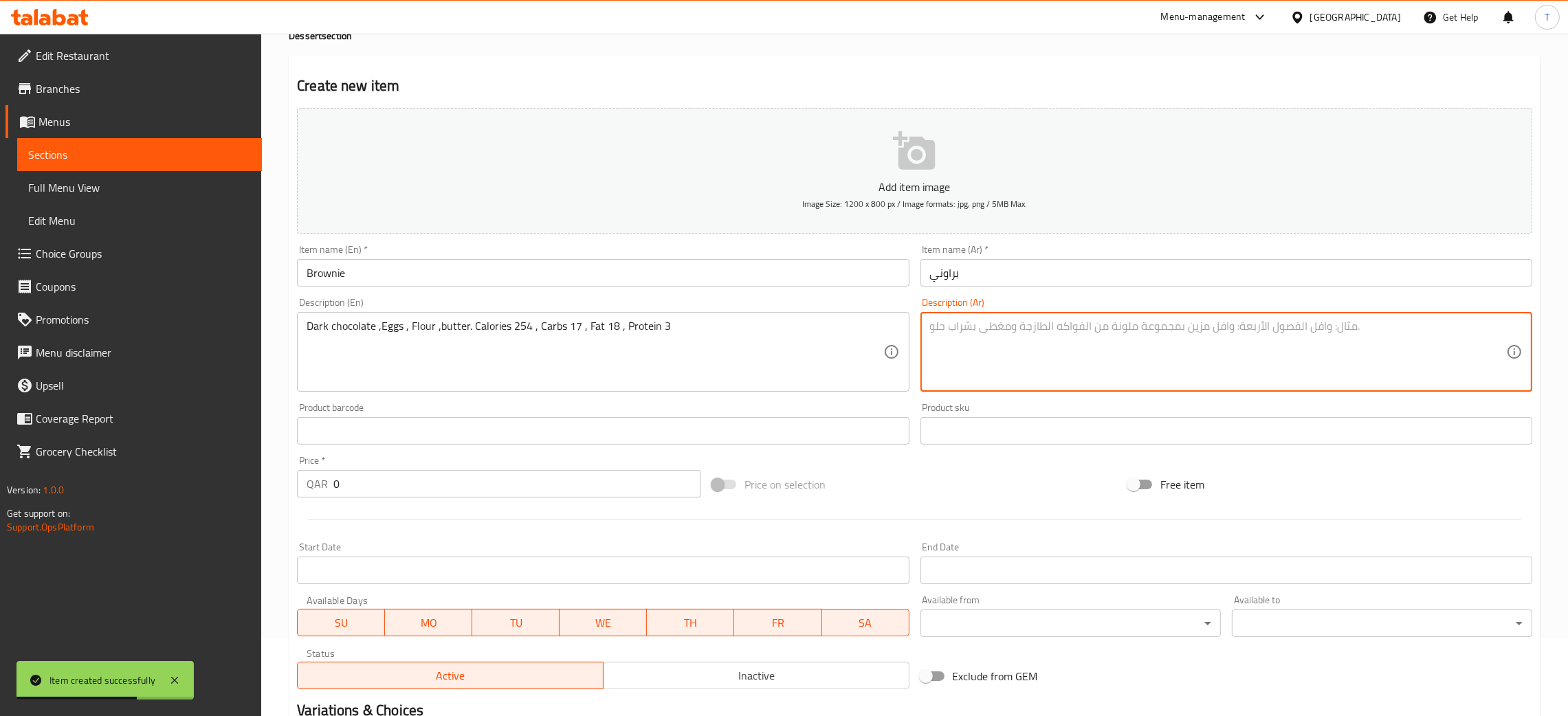
paste textarea "قطعة براوني بالشوكولاتة طرية وغنية سعرات حرارية 254 ، كربوهيدرات 17 ، دهون 18 ،…"
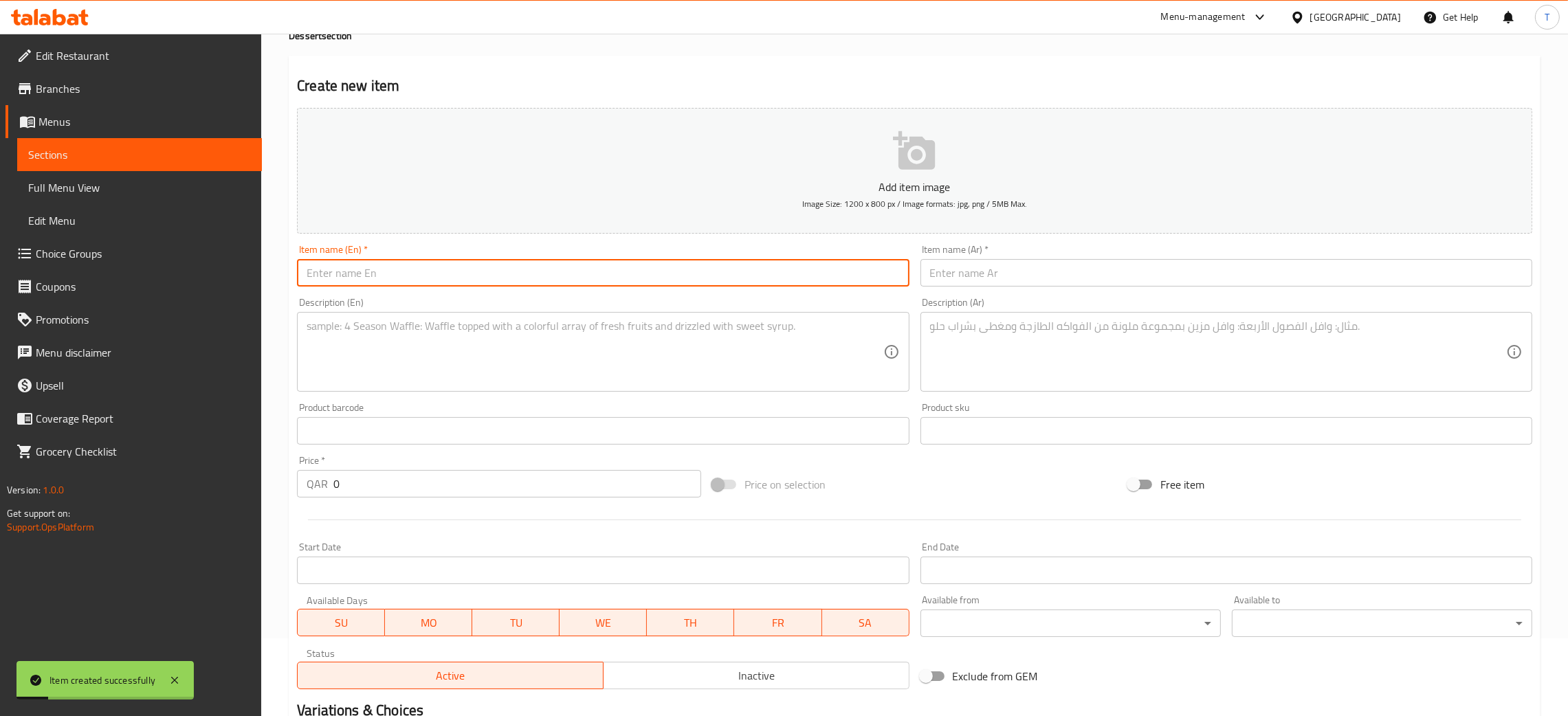
click at [444, 270] on input "text" at bounding box center [603, 273] width 611 height 28
paste input "Tiramisu Bowl"
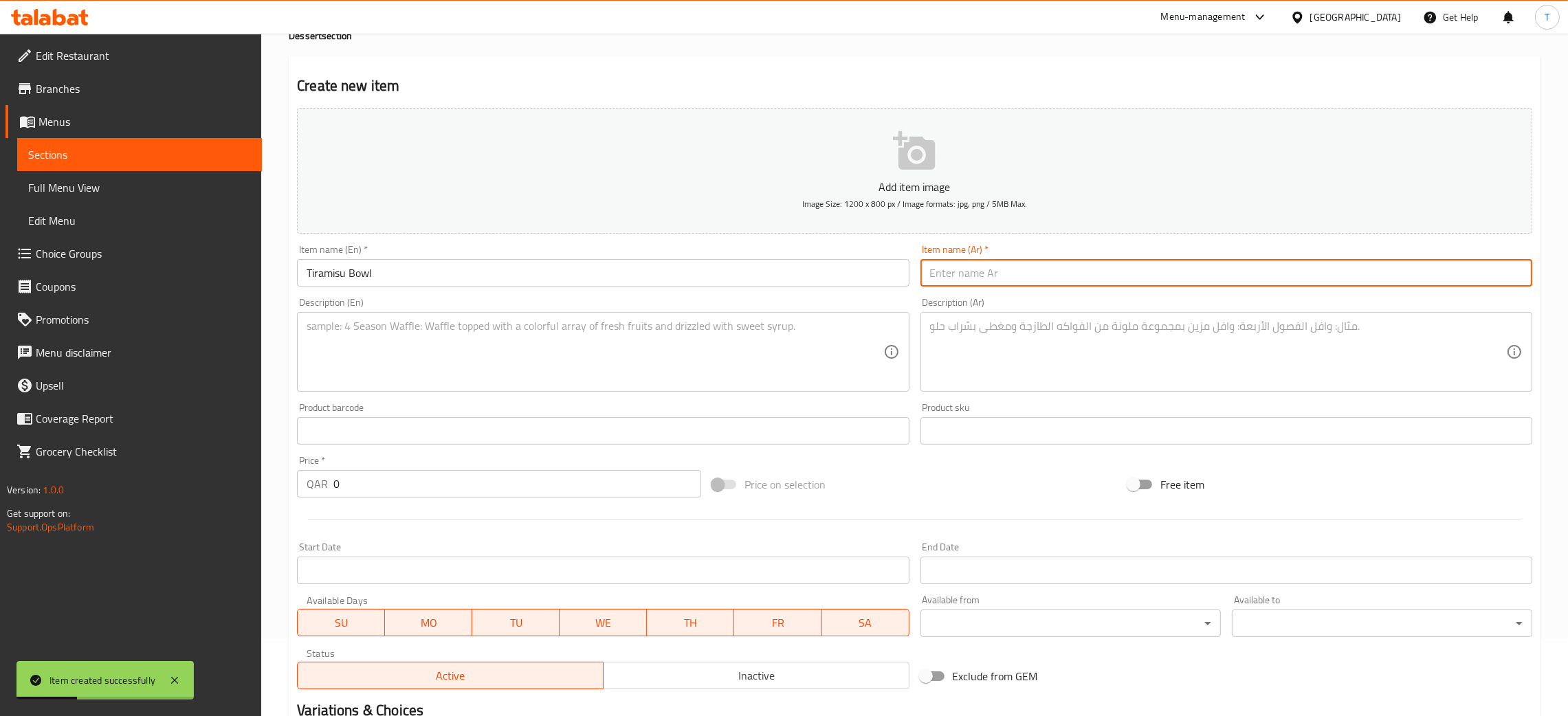
paste input "بول تيراميسو"
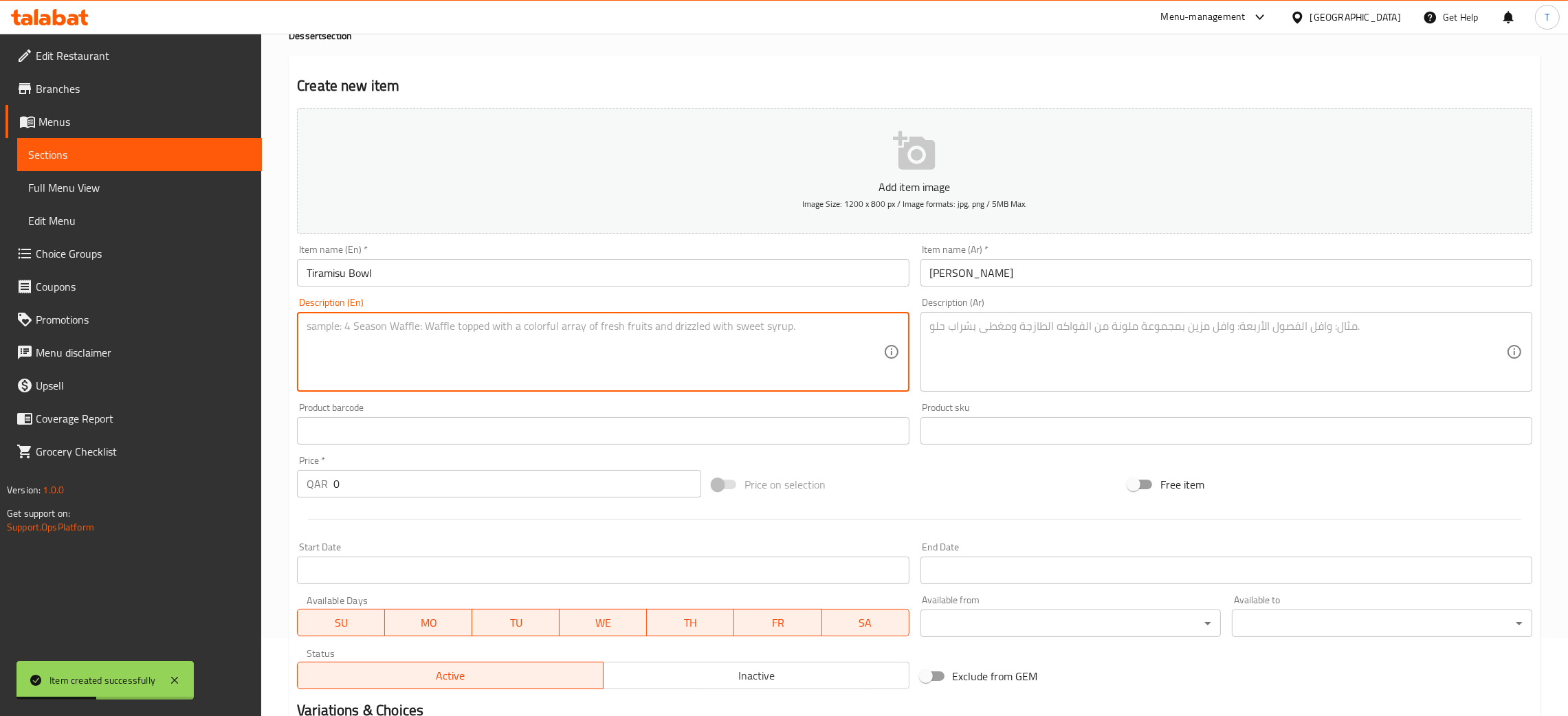
paste textarea "Tiramisu dessert layered in a bowl with coffee and cream. Calories 219 , Carbs …"
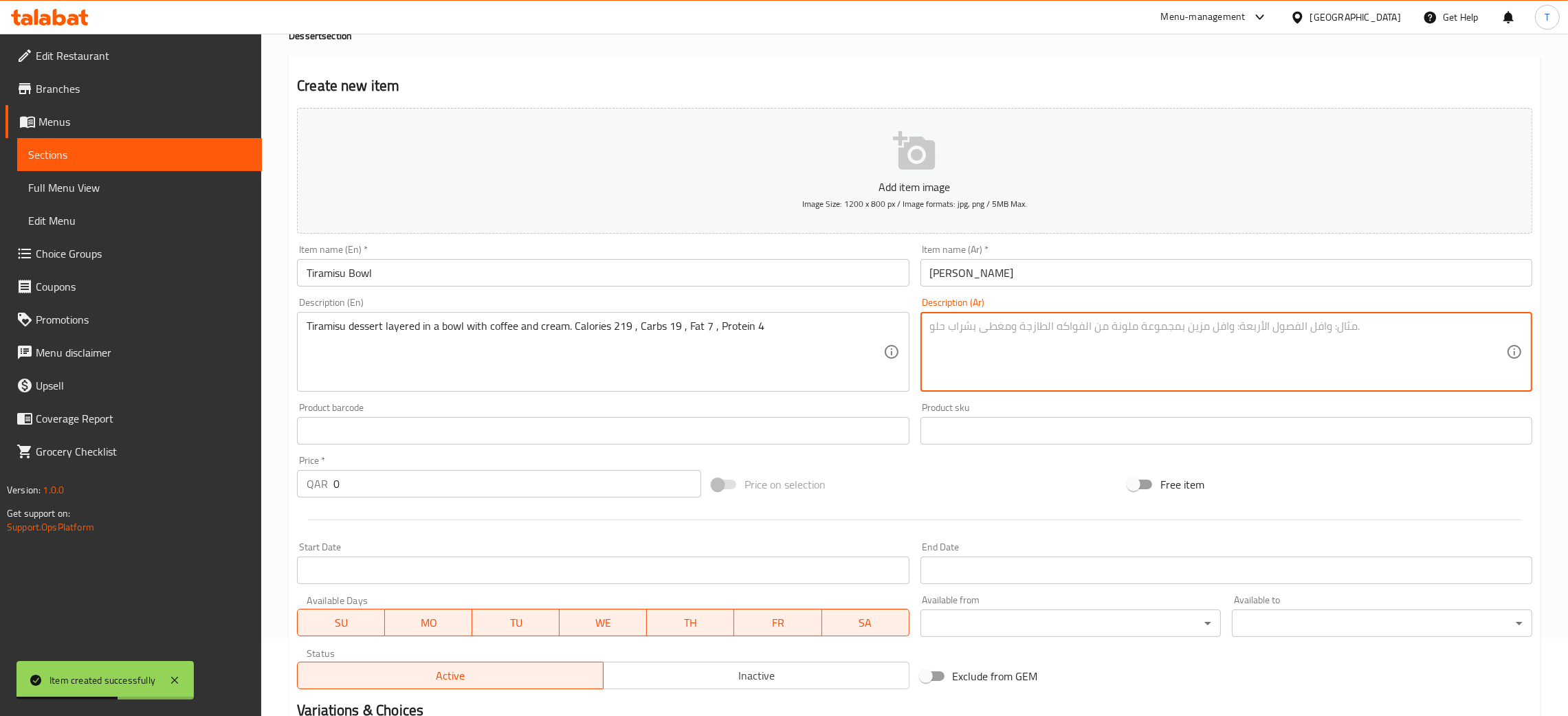
paste textarea "حلوى التيراميسو بطبقاتها من القهوة والكريمة تقدم في طبق سعرات حرارية 219 ، كربو…"
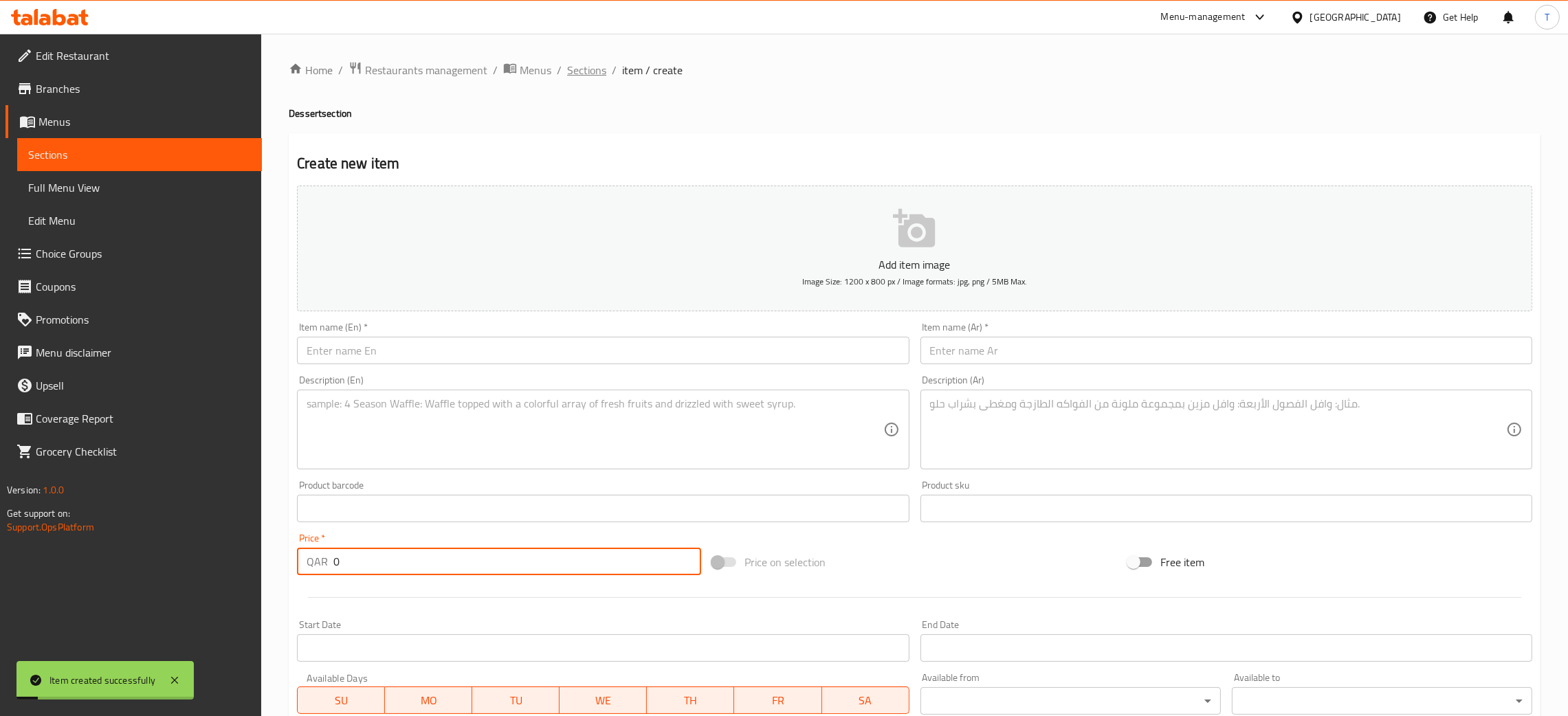
click at [579, 77] on span "Sections" at bounding box center [587, 70] width 39 height 17
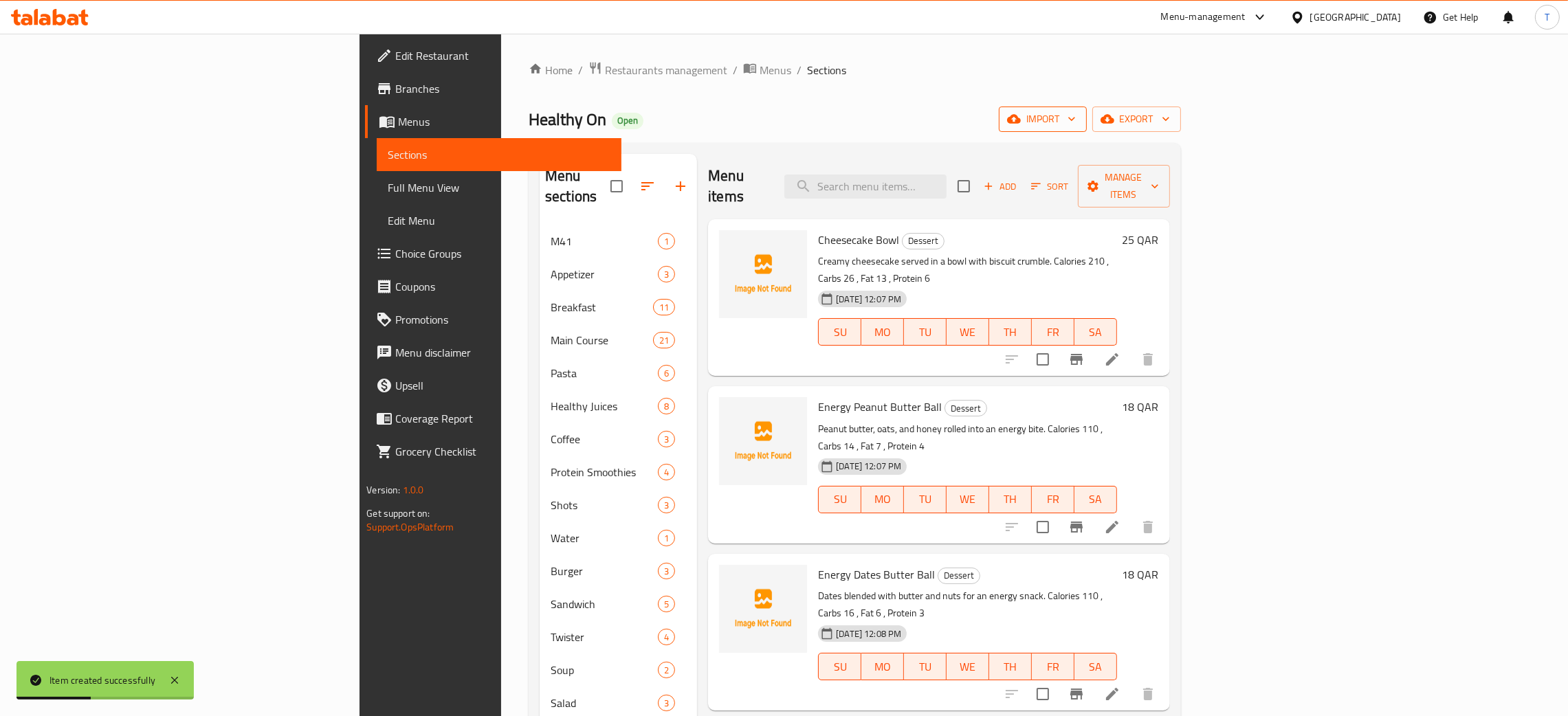
click at [1076, 119] on span "import" at bounding box center [1042, 118] width 66 height 17
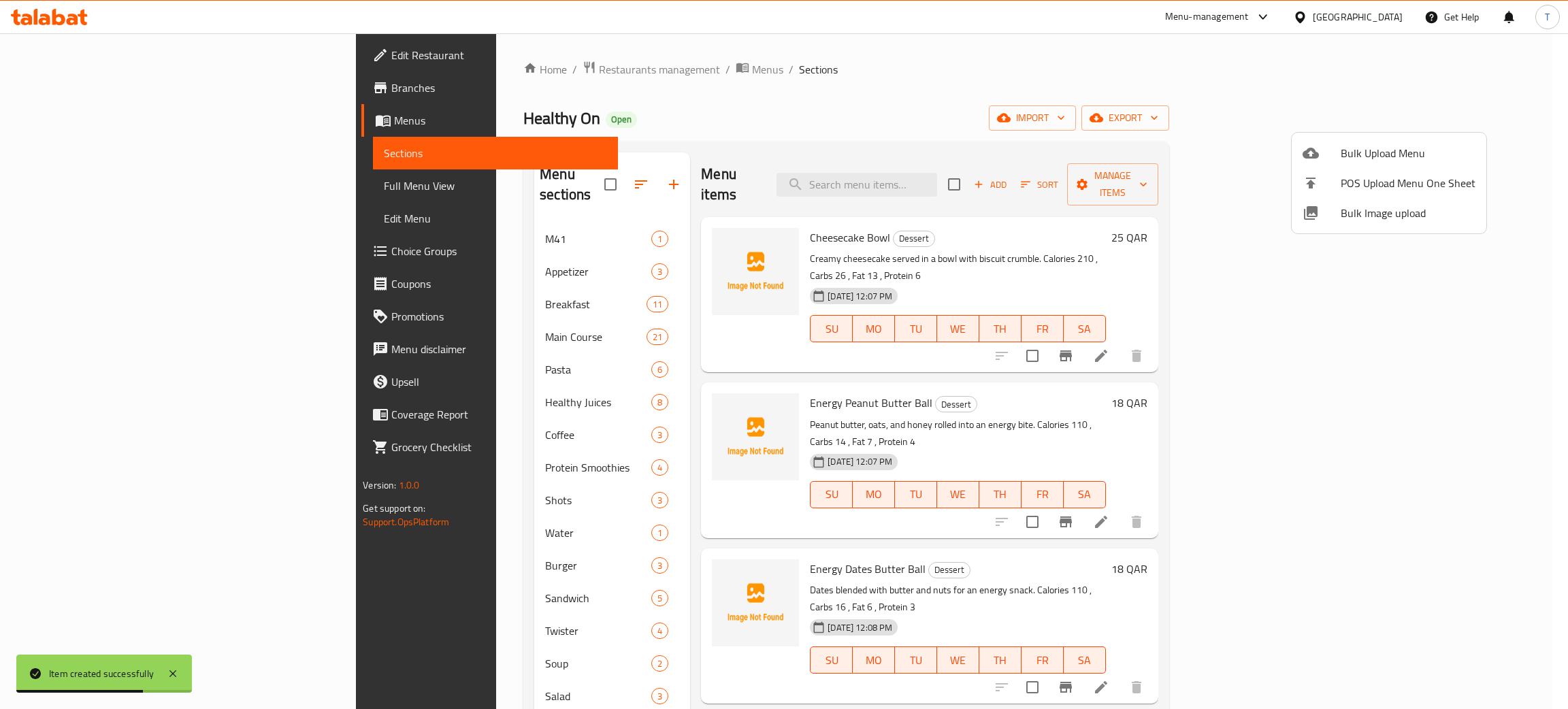
click at [1404, 217] on span "Bulk Image upload" at bounding box center [1408, 213] width 135 height 17
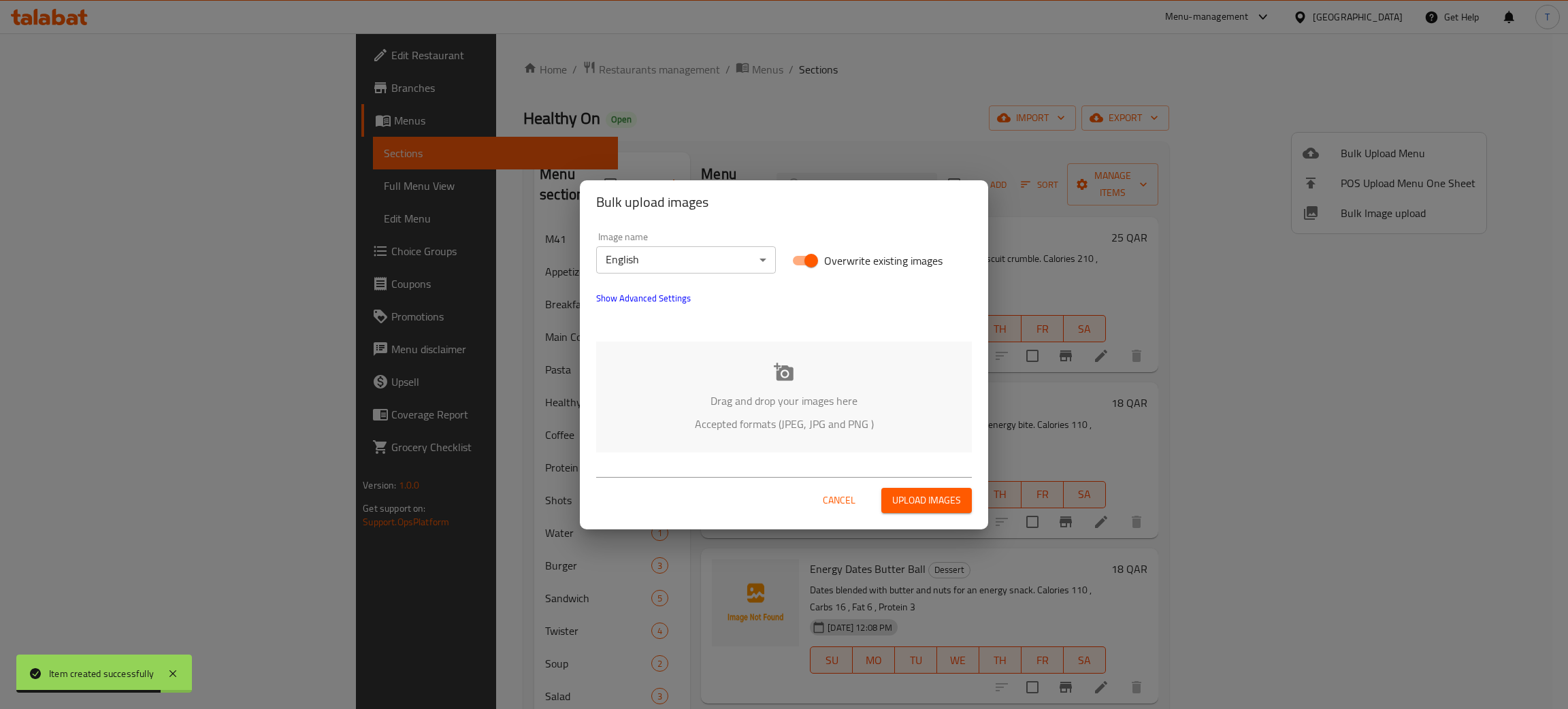
click at [838, 426] on p "Accepted formats (JPEG, JPG and PNG )" at bounding box center [784, 424] width 335 height 17
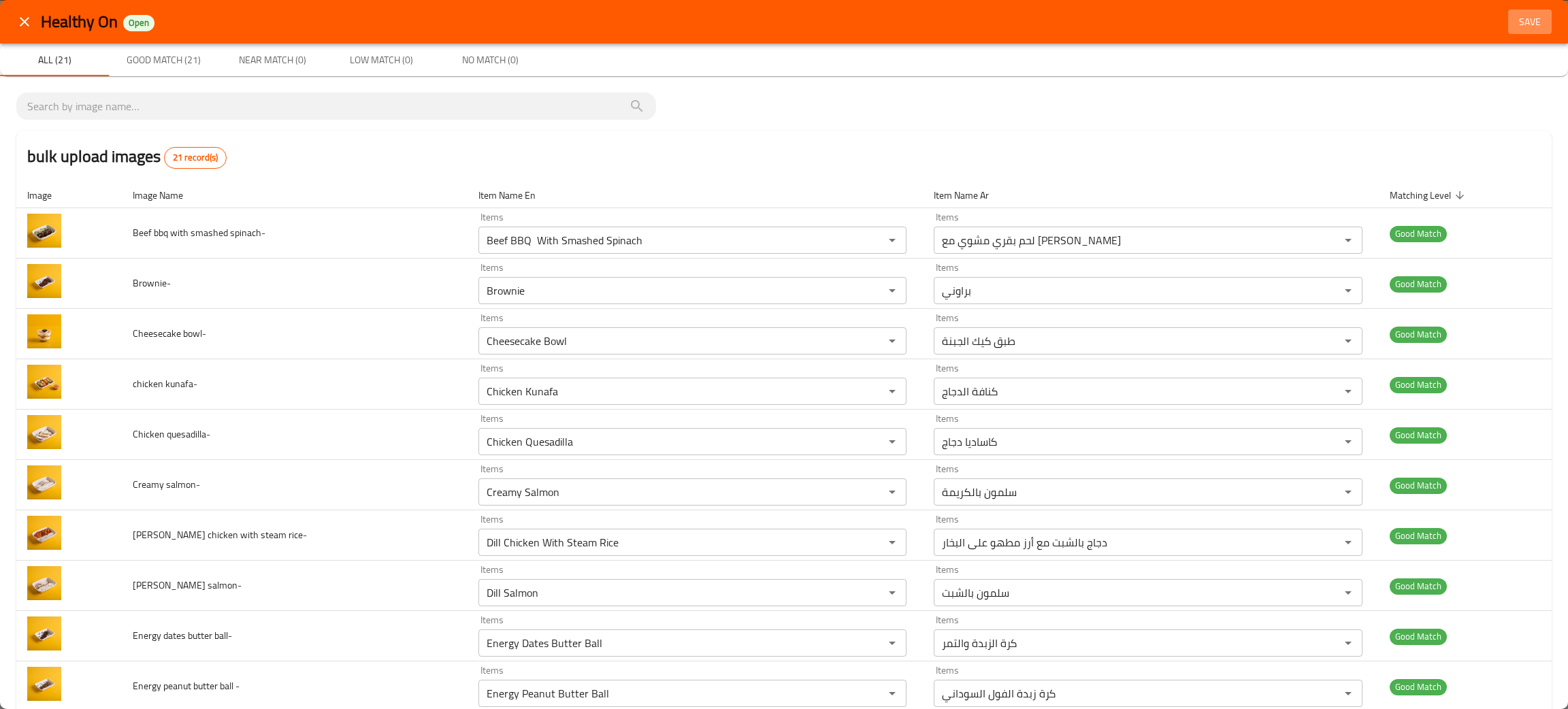
click at [1529, 15] on span "Save" at bounding box center [1529, 21] width 32 height 17
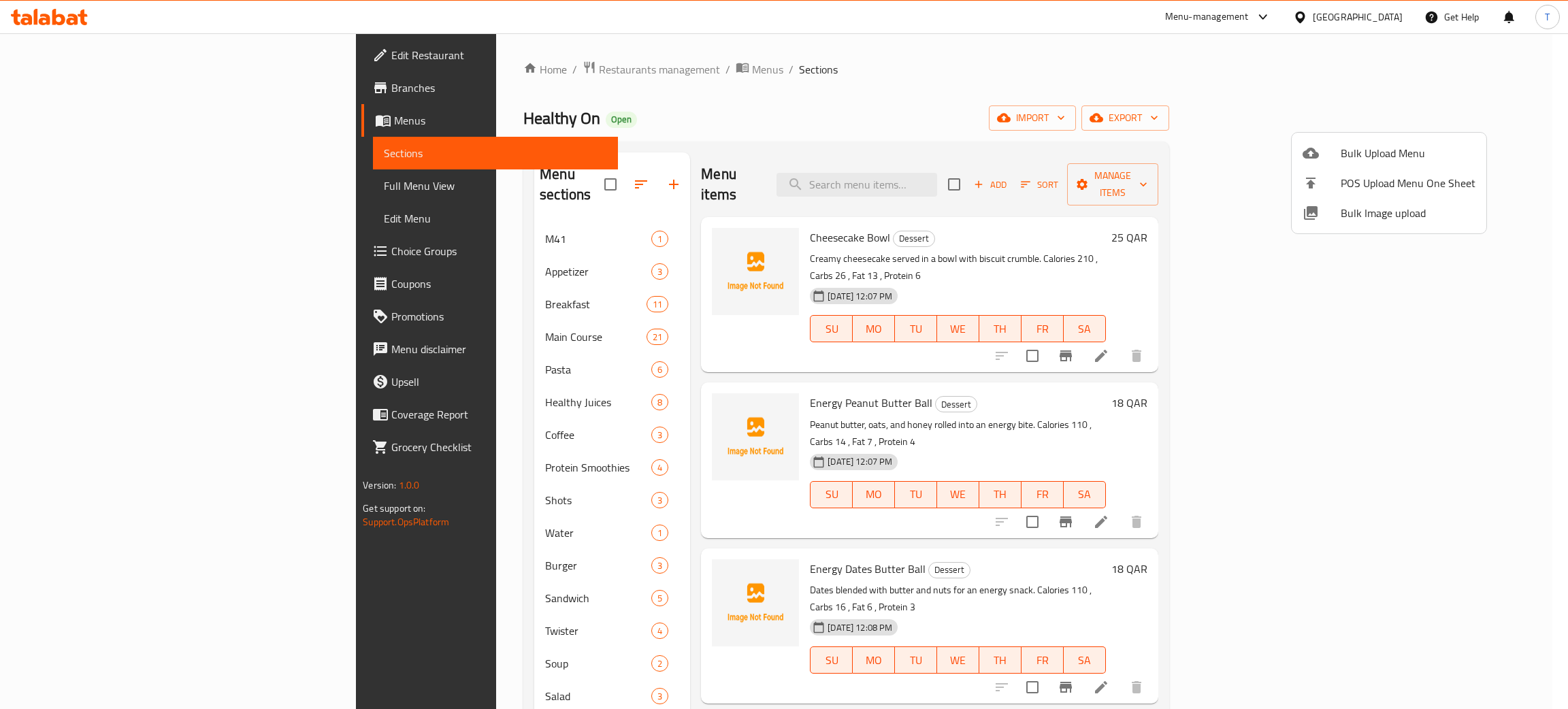
click at [403, 70] on div at bounding box center [784, 354] width 1568 height 709
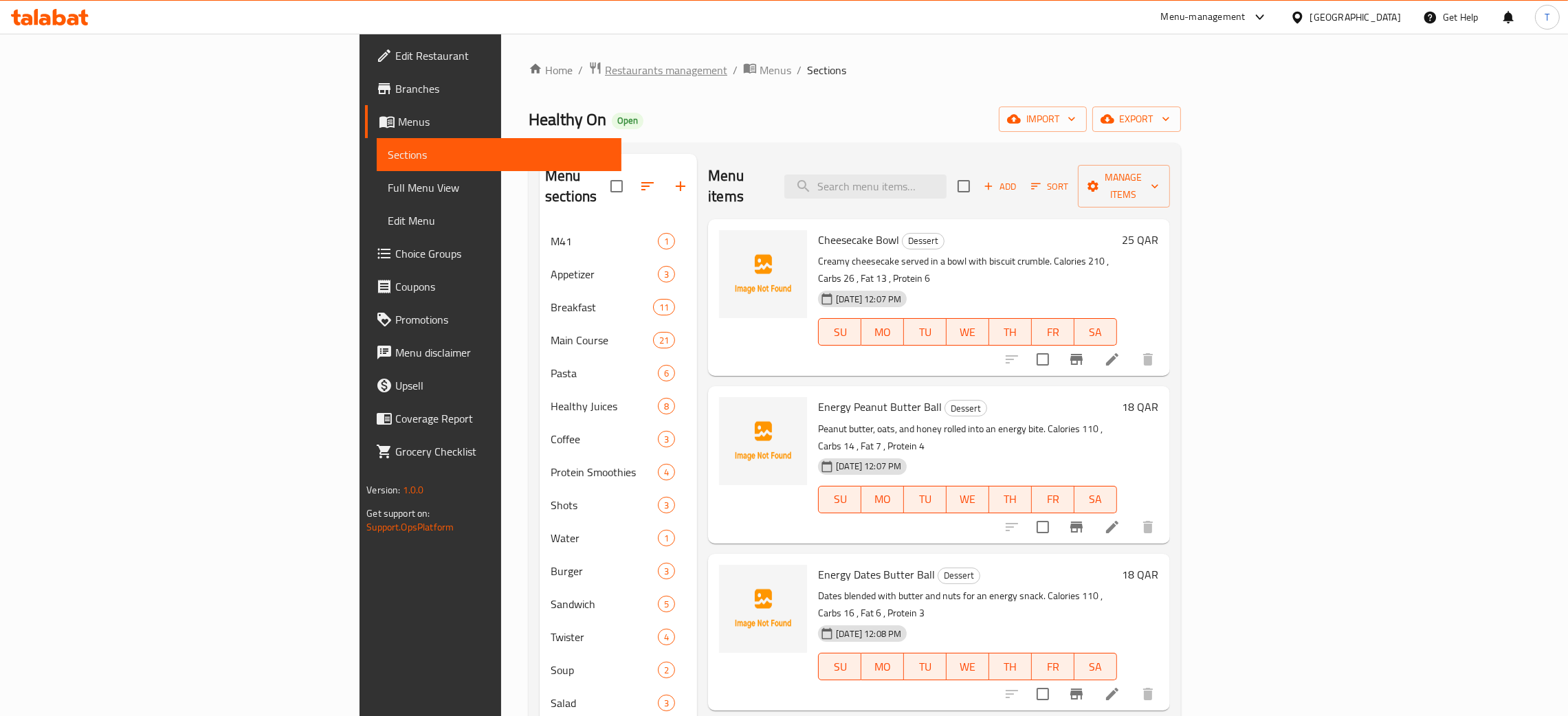
click at [605, 71] on span "Restaurants management" at bounding box center [666, 70] width 122 height 17
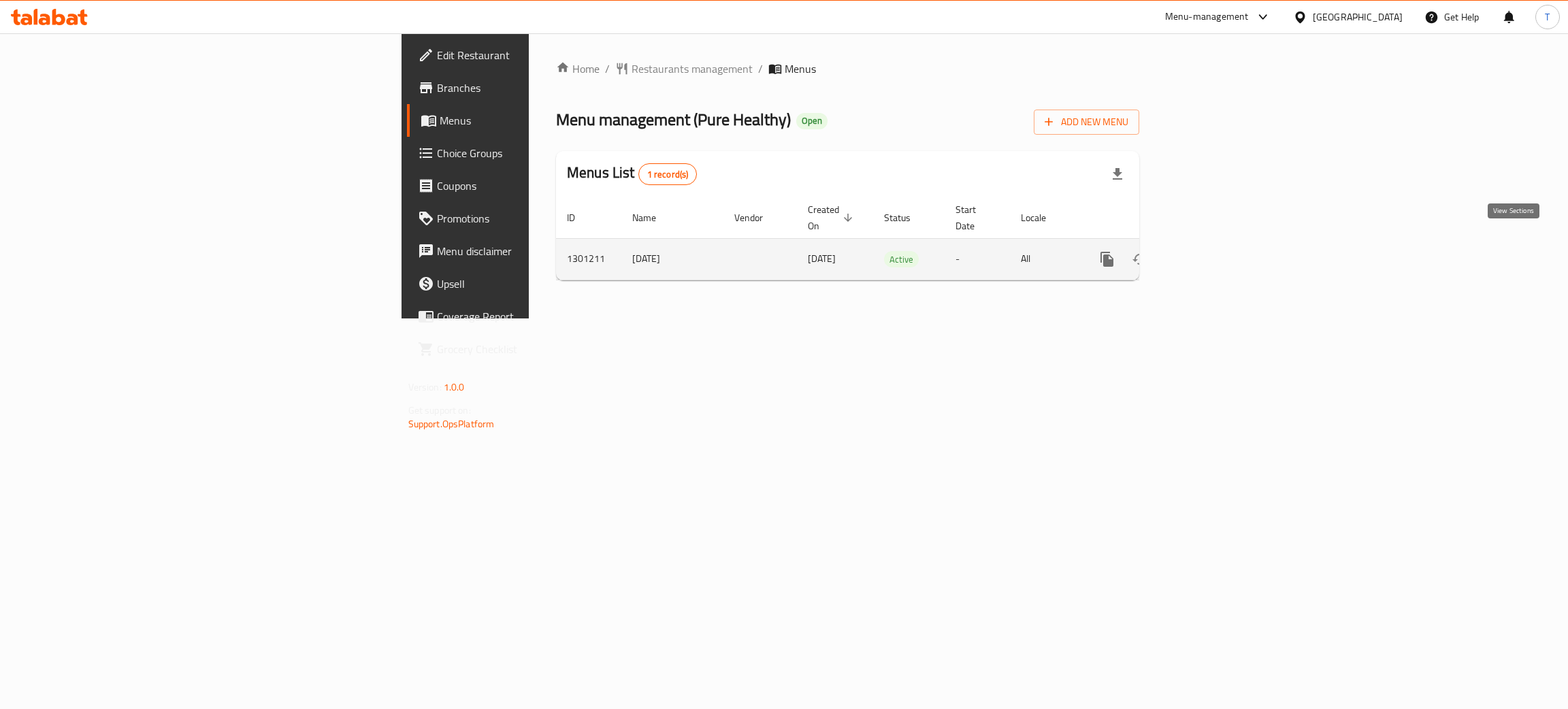
click at [1214, 251] on icon "enhanced table" at bounding box center [1205, 259] width 17 height 17
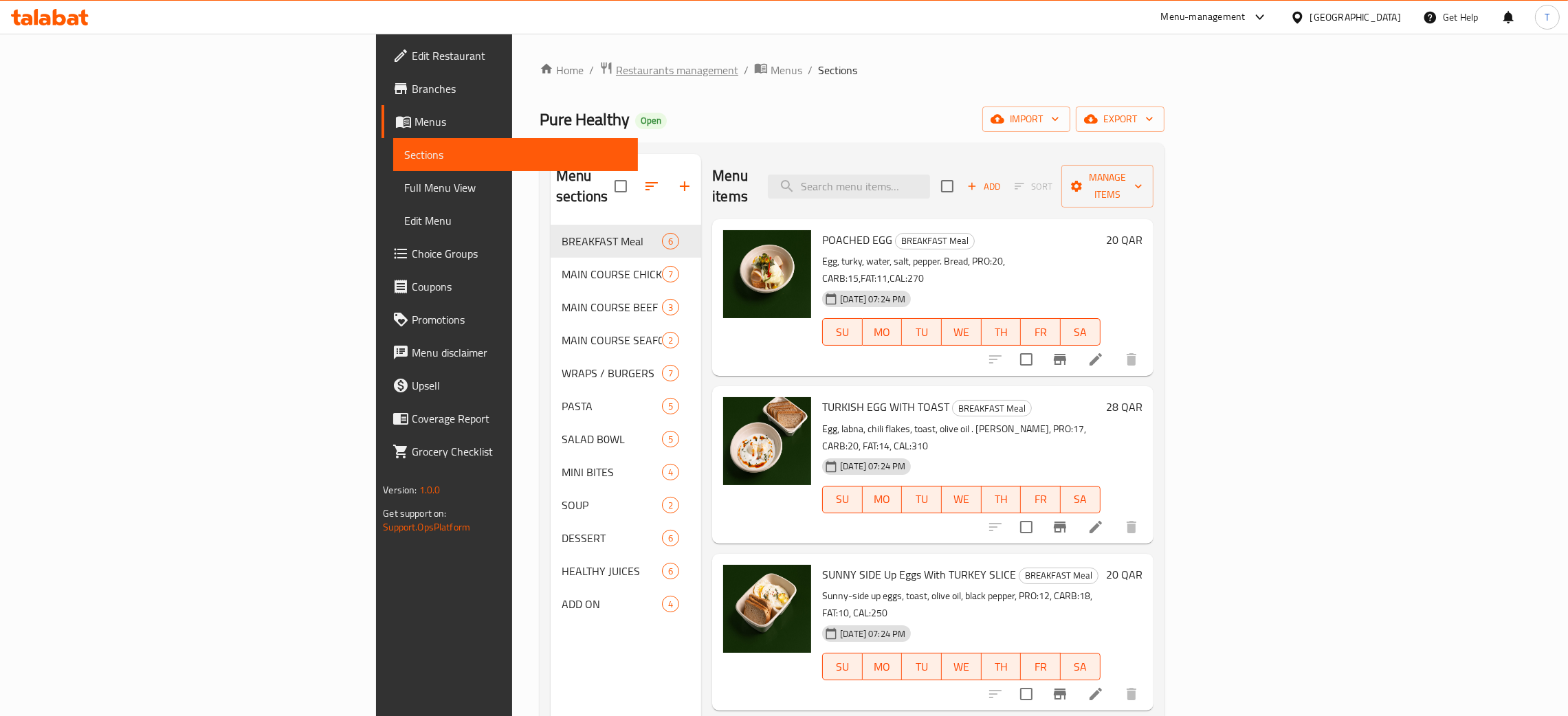
click at [616, 66] on span "Restaurants management" at bounding box center [677, 70] width 122 height 17
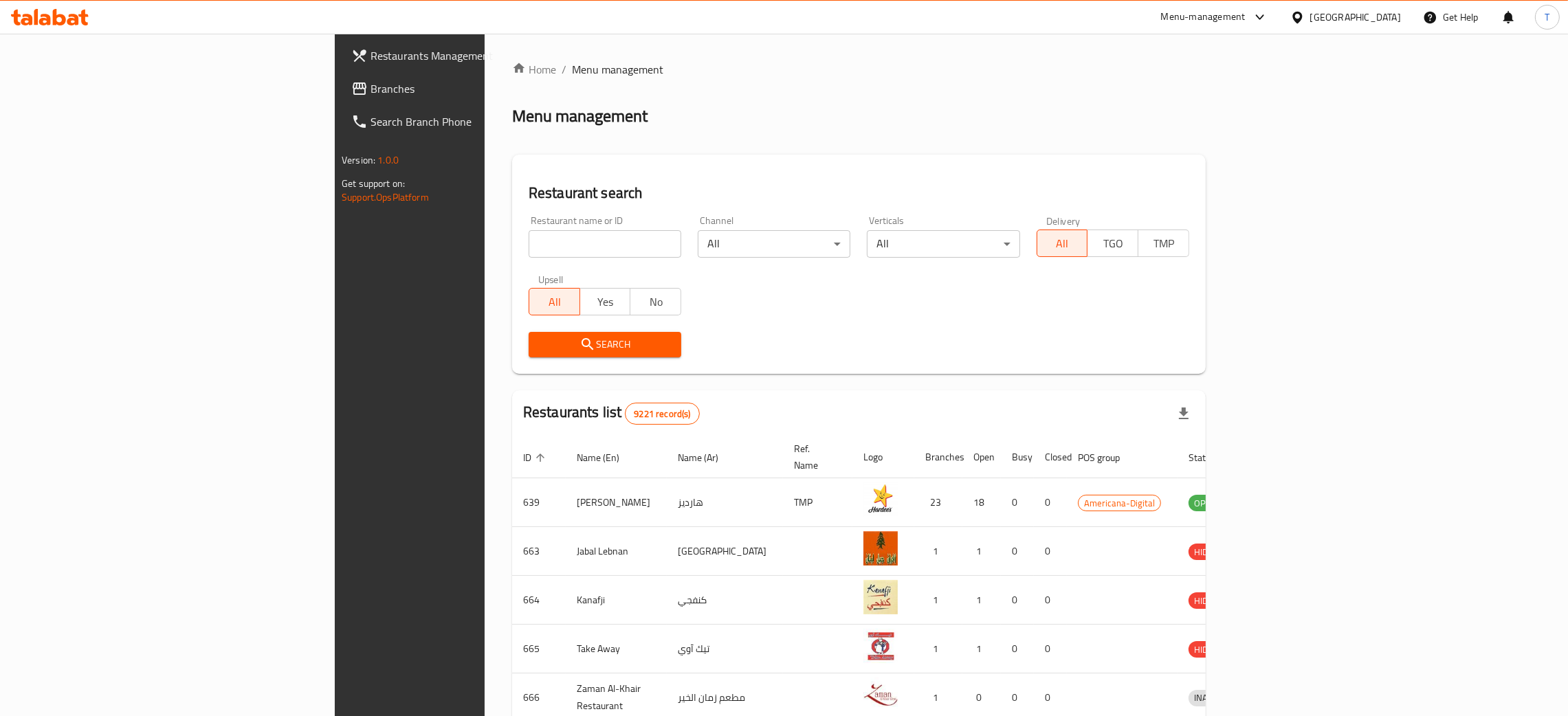
click at [529, 238] on input "search" at bounding box center [605, 245] width 153 height 28
click button "Search" at bounding box center [605, 345] width 153 height 26
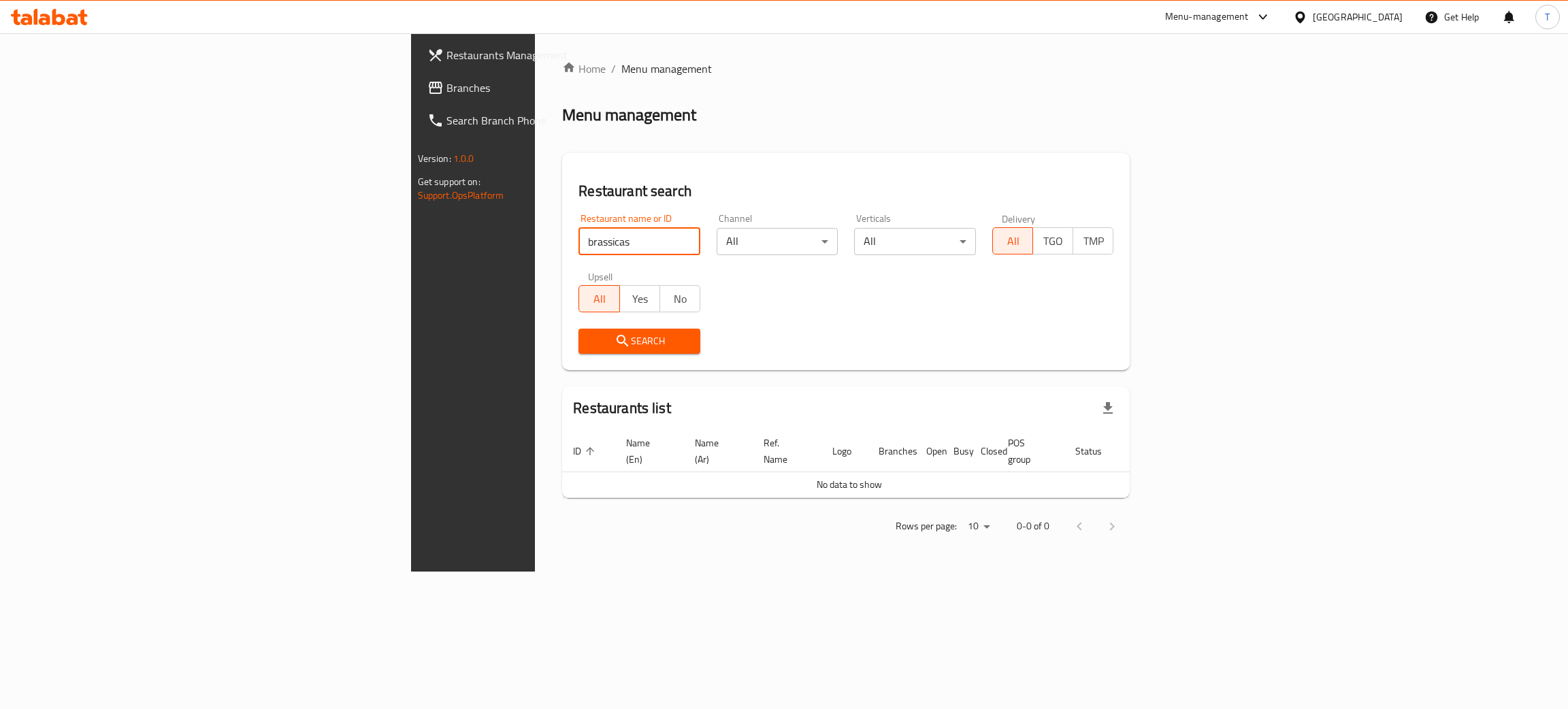
type input "brassicas"
click button "Search" at bounding box center [640, 342] width 122 height 25
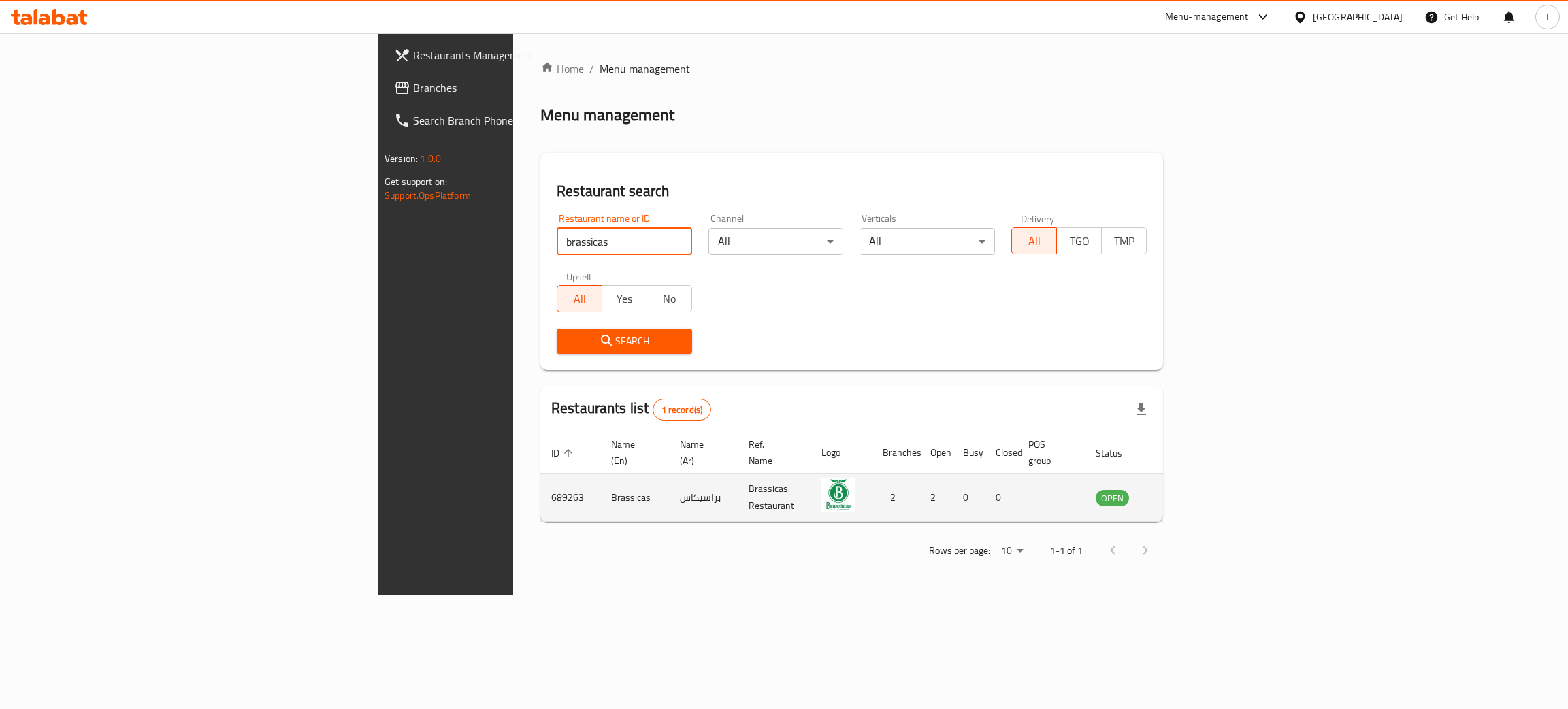
click at [1183, 493] on icon "enhanced table" at bounding box center [1175, 499] width 15 height 12
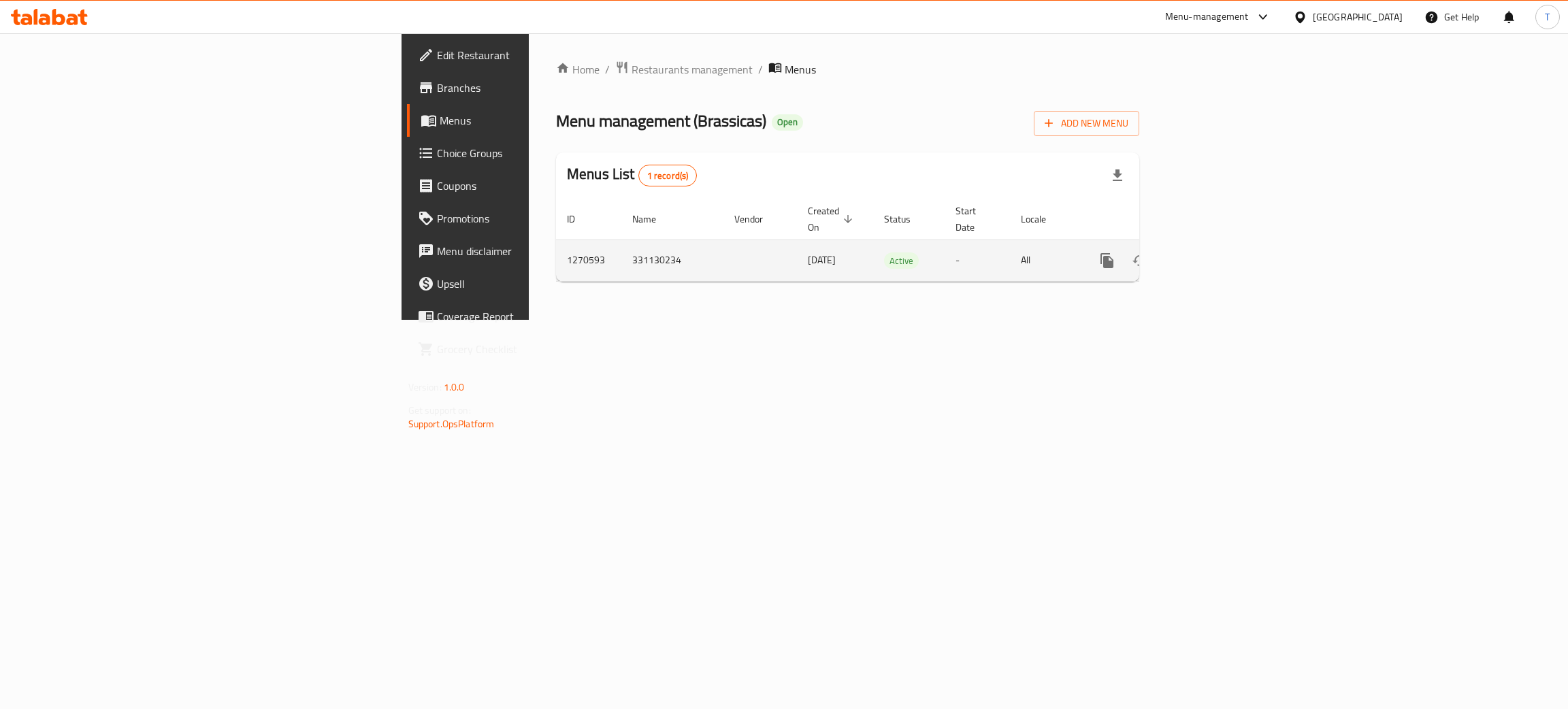
click at [1214, 253] on icon "enhanced table" at bounding box center [1205, 261] width 17 height 17
